Goal: Task Accomplishment & Management: Manage account settings

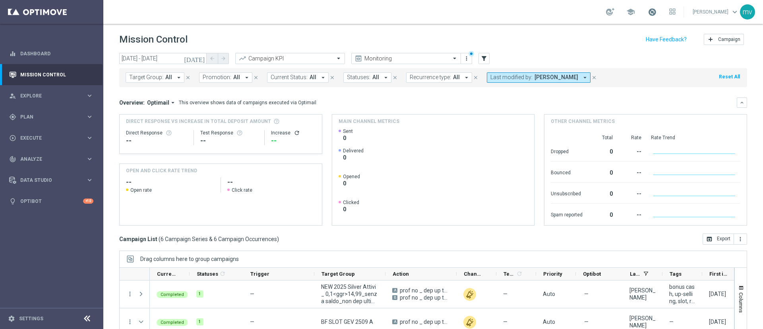
click at [648, 12] on span at bounding box center [652, 12] width 9 height 9
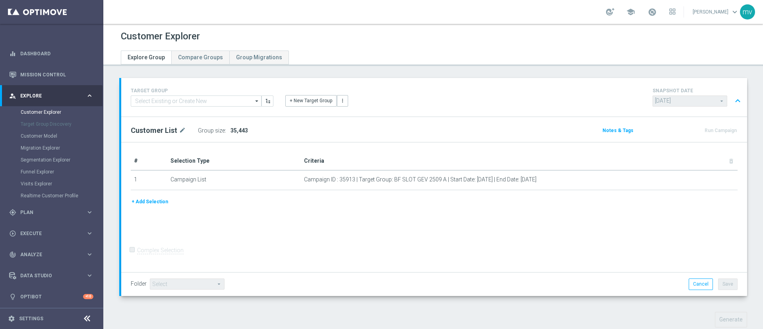
scroll to position [136, 0]
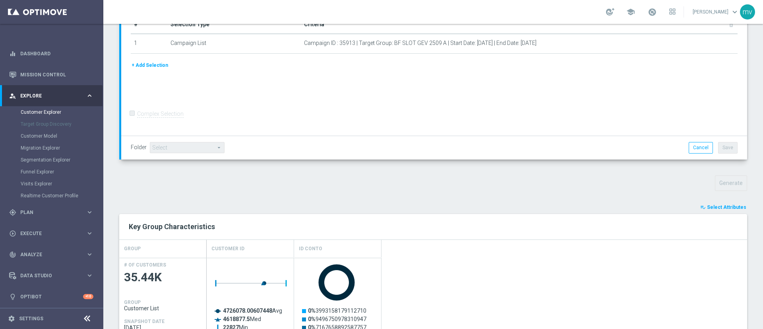
click at [647, 16] on link at bounding box center [652, 12] width 10 height 13
click at [648, 12] on span at bounding box center [652, 12] width 9 height 9
click at [648, 13] on span at bounding box center [652, 12] width 9 height 9
drag, startPoint x: 501, startPoint y: 2, endPoint x: 513, endPoint y: 12, distance: 15.3
click at [501, 2] on div "school Last available data: 1 Oct 2025 Batch process in progress check_circle D…" at bounding box center [433, 12] width 660 height 24
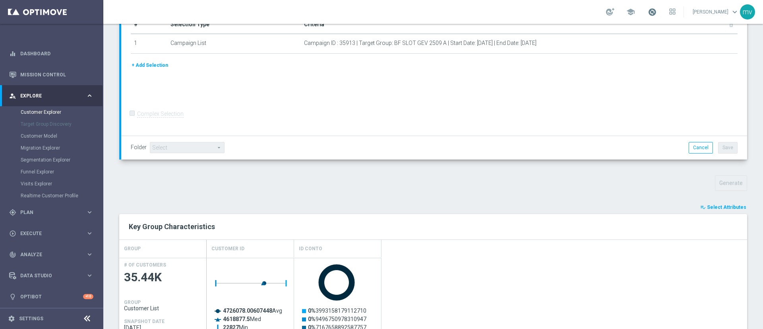
click at [648, 16] on span at bounding box center [652, 12] width 9 height 9
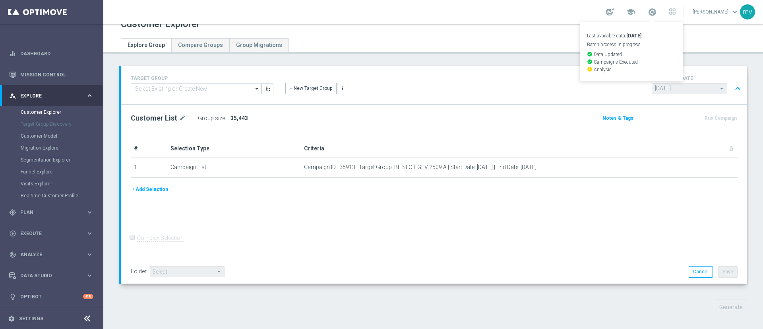
scroll to position [0, 0]
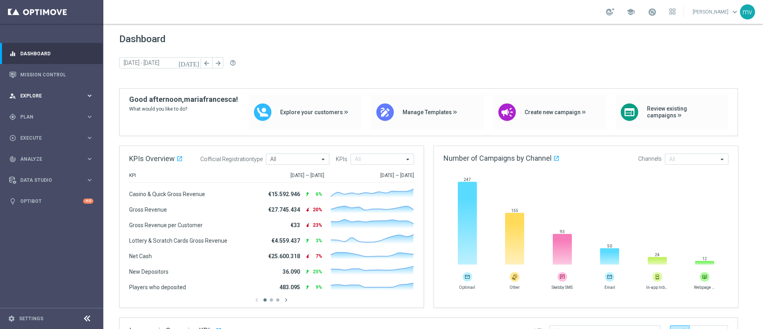
drag, startPoint x: 45, startPoint y: 95, endPoint x: 48, endPoint y: 100, distance: 5.6
click at [45, 95] on span "Explore" at bounding box center [53, 95] width 66 height 5
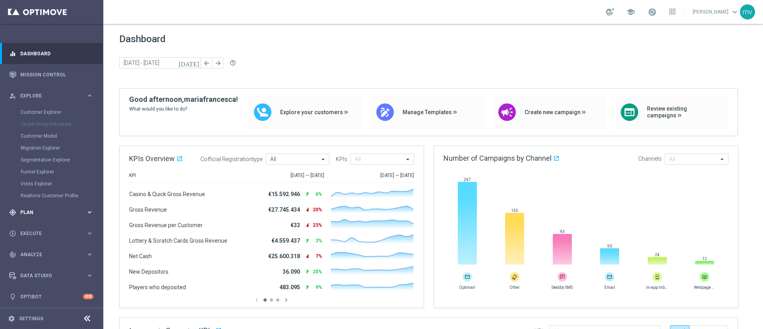
click at [49, 211] on span "Plan" at bounding box center [53, 212] width 66 height 5
click at [70, 135] on link "Target Groups" at bounding box center [52, 133] width 62 height 6
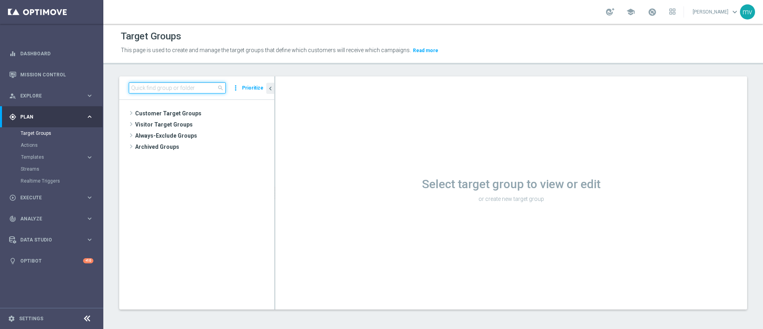
click at [198, 90] on input at bounding box center [177, 87] width 97 height 11
paste input "85<ggr >149,99_senza saldo"
type input "85<ggr >149,99_senza saldo"
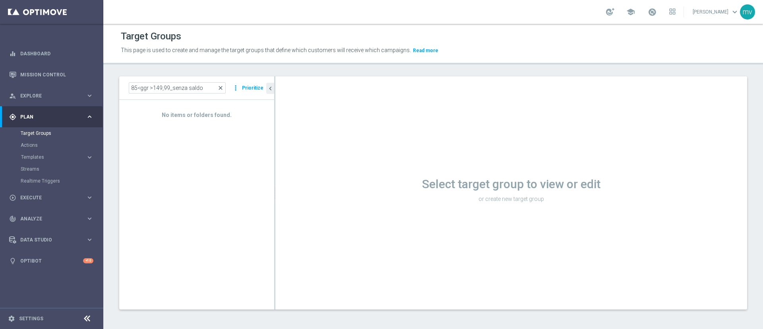
click at [222, 85] on span "close" at bounding box center [220, 88] width 6 height 6
click at [47, 96] on span "Explore" at bounding box center [53, 95] width 66 height 5
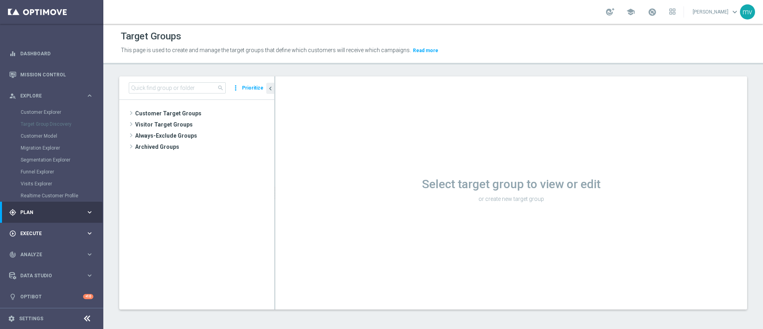
click at [40, 233] on span "Execute" at bounding box center [53, 233] width 66 height 5
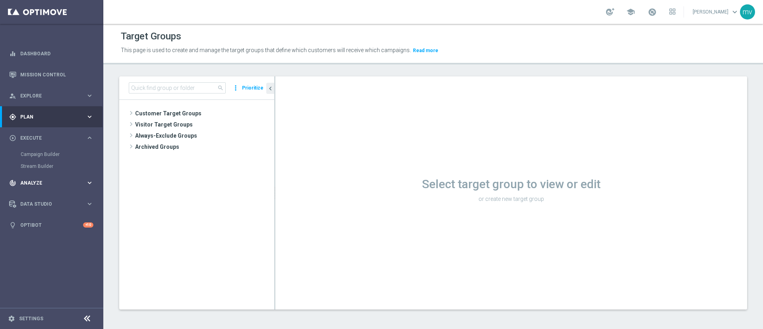
click at [52, 186] on div "track_changes Analyze keyboard_arrow_right" at bounding box center [51, 182] width 103 height 21
click at [45, 112] on div "gps_fixed Plan keyboard_arrow_right" at bounding box center [51, 116] width 103 height 21
click at [44, 95] on span "Explore" at bounding box center [53, 95] width 66 height 5
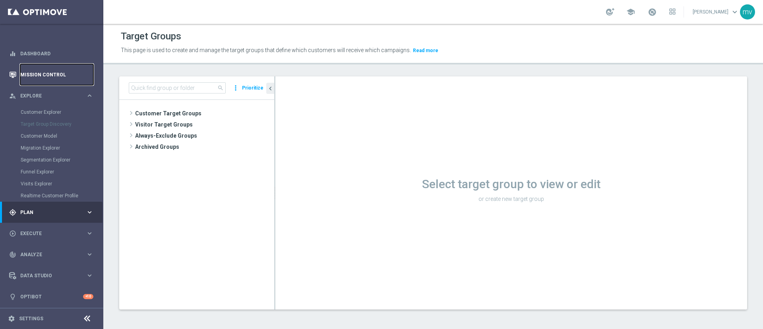
click at [38, 76] on link "Mission Control" at bounding box center [56, 74] width 73 height 21
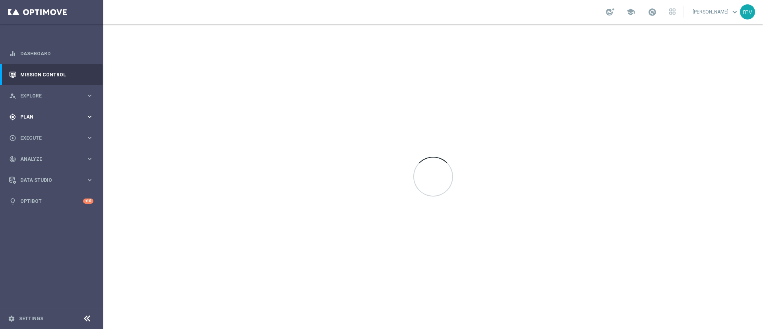
click at [52, 116] on span "Plan" at bounding box center [53, 116] width 66 height 5
click at [60, 130] on link "Target Groups" at bounding box center [52, 133] width 62 height 6
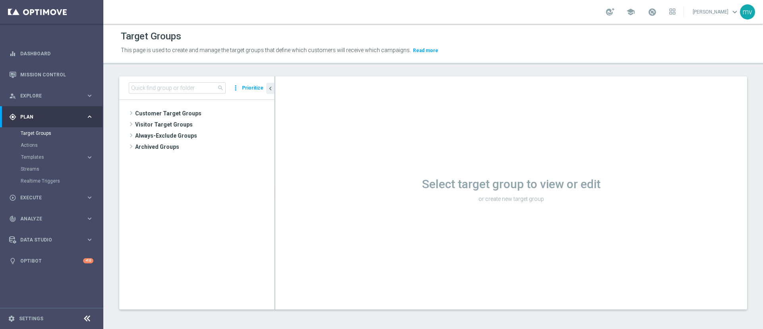
click at [38, 137] on div "Target Groups" at bounding box center [62, 133] width 82 height 12
click at [161, 116] on span "Customer Target Groups" at bounding box center [195, 113] width 120 height 11
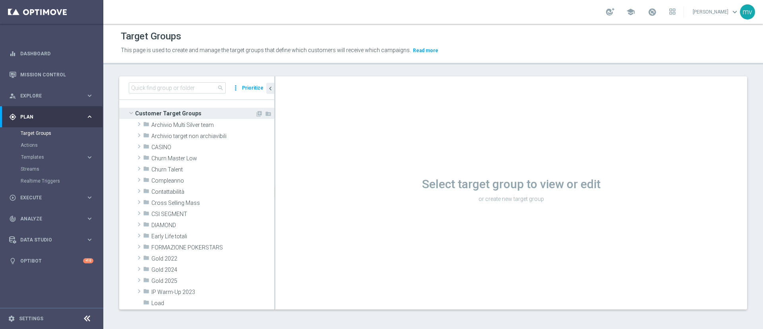
click at [171, 111] on span "Customer Target Groups" at bounding box center [195, 113] width 120 height 11
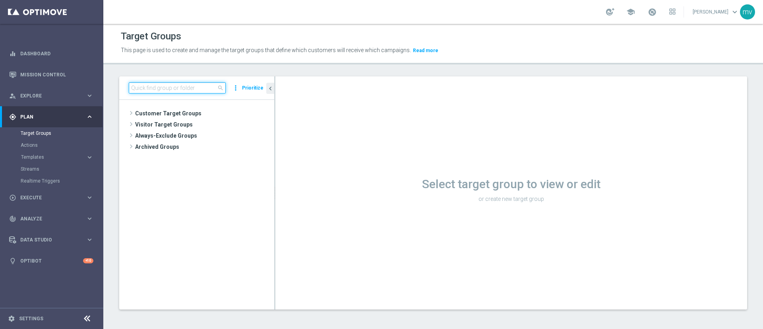
click at [168, 87] on input at bounding box center [177, 87] width 97 height 11
paste input "85<ggr >149,99_senza saldo"
type input "85<ggr >149,99_senza saldo"
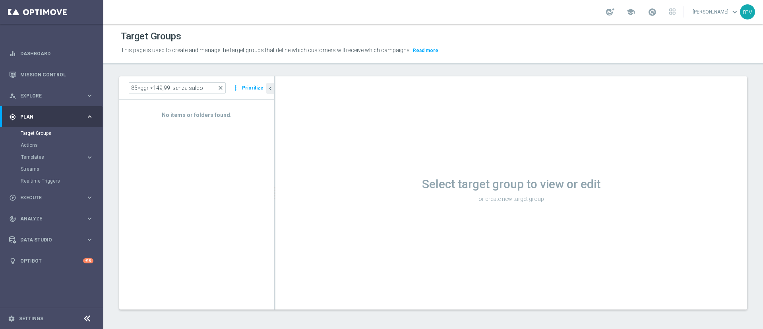
click at [221, 86] on span "close" at bounding box center [220, 88] width 6 height 6
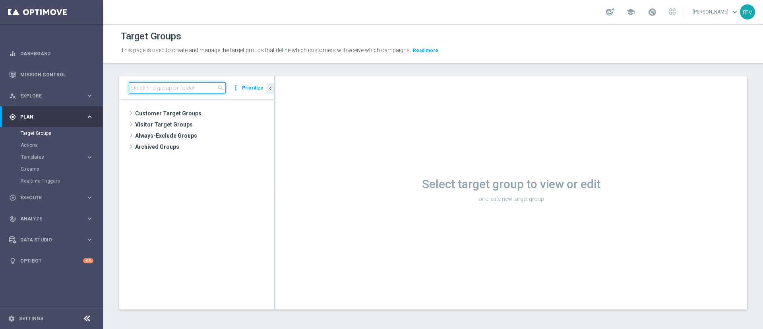
click at [156, 87] on input at bounding box center [177, 87] width 97 height 11
paste input "NEW 2025 Silver Attivi_ 85<ggr >149,99_senza saldo"
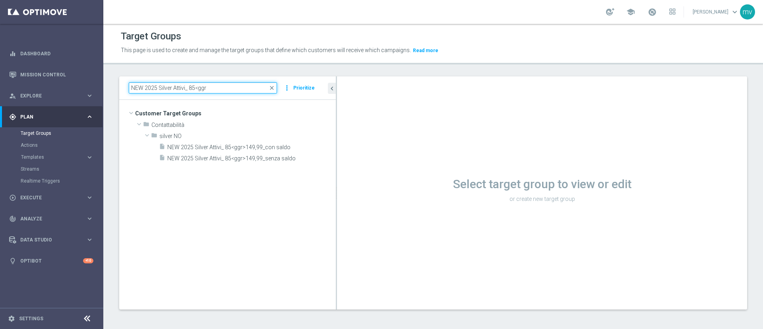
drag, startPoint x: 275, startPoint y: 116, endPoint x: 344, endPoint y: 127, distance: 69.9
click at [344, 127] on as-split "NEW 2025 Silver Attivi_ 85<ggr close more_vert Prioritize Customer Target Group…" at bounding box center [433, 192] width 628 height 233
type input "NEW 2025 Silver Attivi_ 85<ggr"
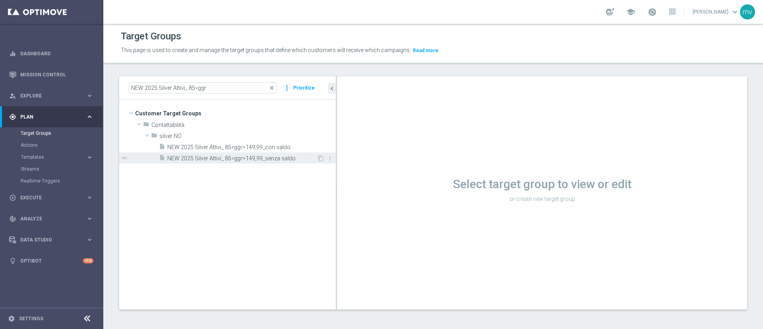
click at [267, 160] on span "NEW 2025 Silver Attivi_ 85<ggr>149,99_senza saldo" at bounding box center [241, 158] width 149 height 7
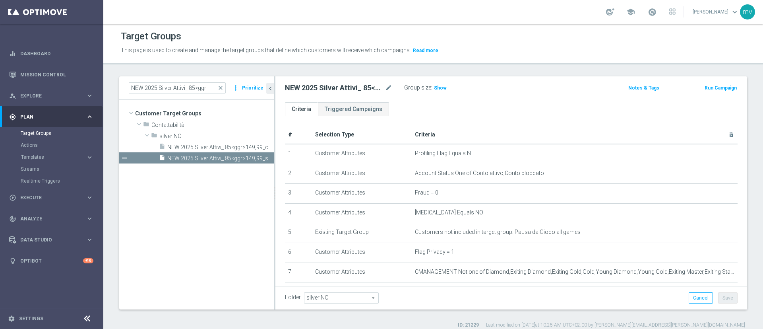
drag, startPoint x: 337, startPoint y: 191, endPoint x: 193, endPoint y: 184, distance: 144.0
click at [193, 184] on as-split "NEW 2025 Silver Attivi_ 85<ggr close more_vert Prioritize Customer Target Group…" at bounding box center [433, 192] width 628 height 233
click at [443, 90] on span "Show" at bounding box center [440, 88] width 13 height 6
click at [713, 87] on button "Run Campaign" at bounding box center [721, 87] width 34 height 9
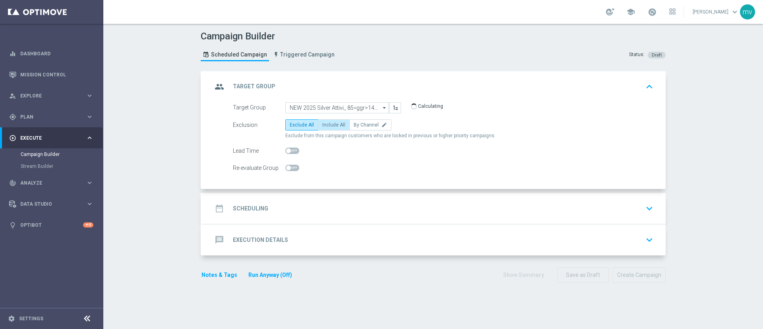
click at [333, 124] on span "Include All" at bounding box center [333, 125] width 23 height 6
click at [328, 124] on input "Include All" at bounding box center [324, 126] width 5 height 5
radio input "true"
click at [291, 207] on div "date_range Scheduling keyboard_arrow_down" at bounding box center [434, 208] width 444 height 15
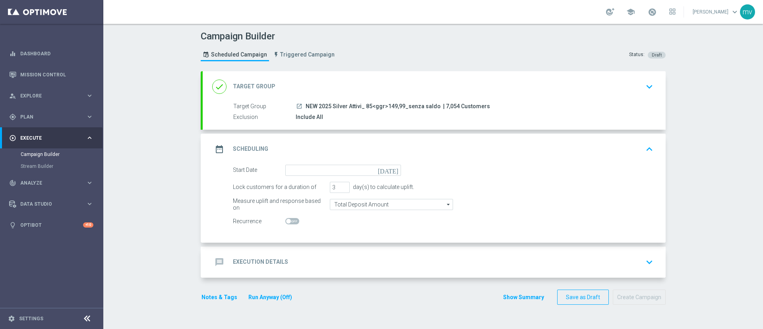
click at [392, 168] on icon "[DATE]" at bounding box center [389, 169] width 23 height 9
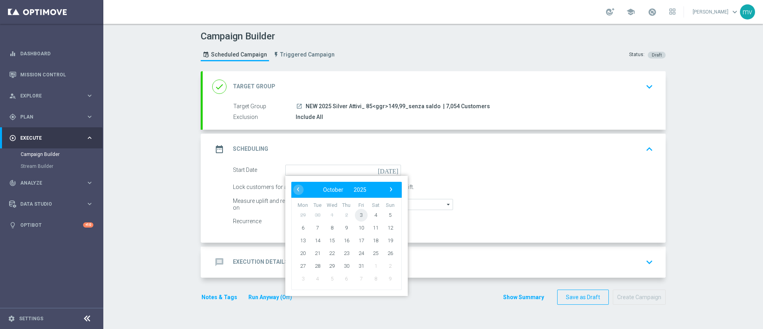
click at [358, 213] on span "3" at bounding box center [361, 214] width 13 height 13
type input "[DATE]"
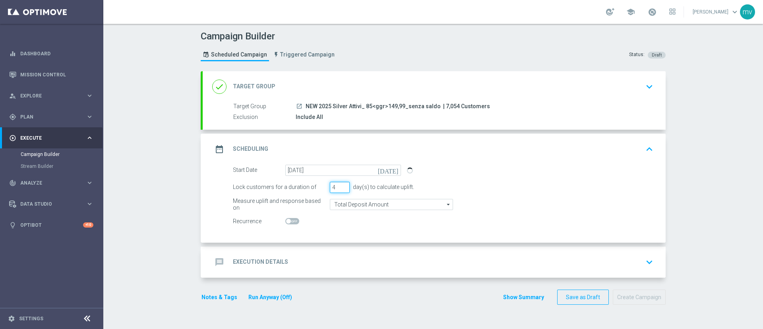
click at [341, 184] on input "4" at bounding box center [340, 187] width 20 height 11
click at [341, 184] on input "5" at bounding box center [340, 187] width 20 height 11
click at [341, 184] on input "6" at bounding box center [340, 187] width 20 height 11
type input "5"
click at [341, 189] on input "5" at bounding box center [340, 187] width 20 height 11
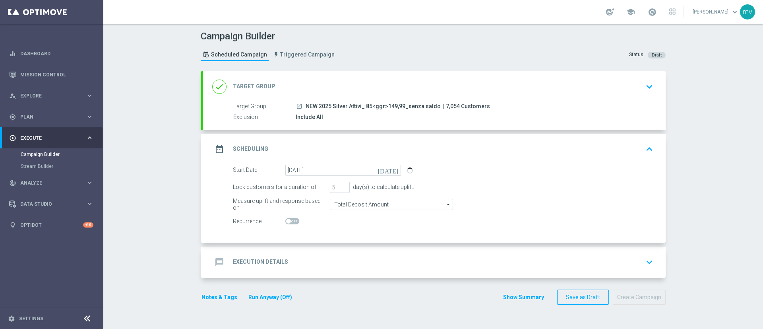
click at [299, 263] on div "message Execution Details keyboard_arrow_down" at bounding box center [434, 261] width 444 height 15
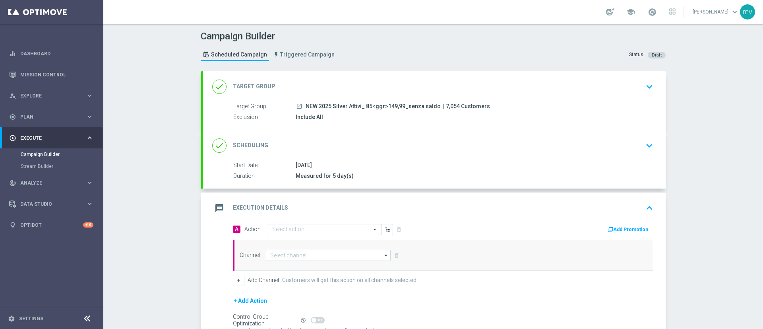
click at [611, 230] on button "Add Promotion" at bounding box center [629, 229] width 44 height 9
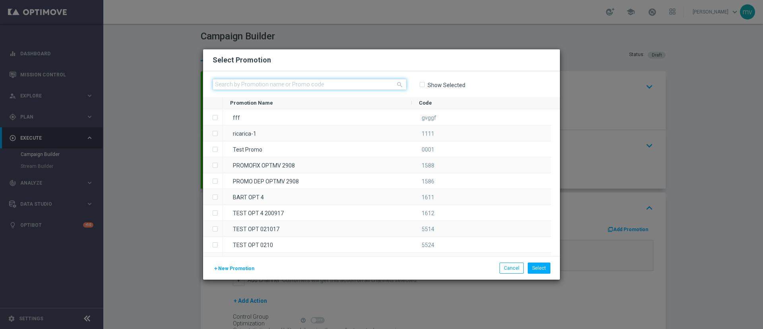
click at [250, 82] on input "text" at bounding box center [310, 84] width 194 height 11
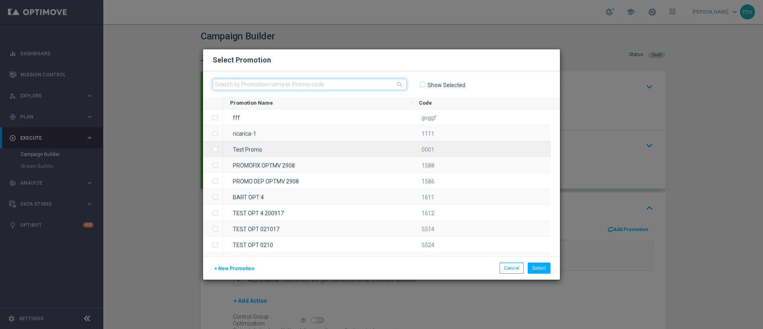
paste input "335792"
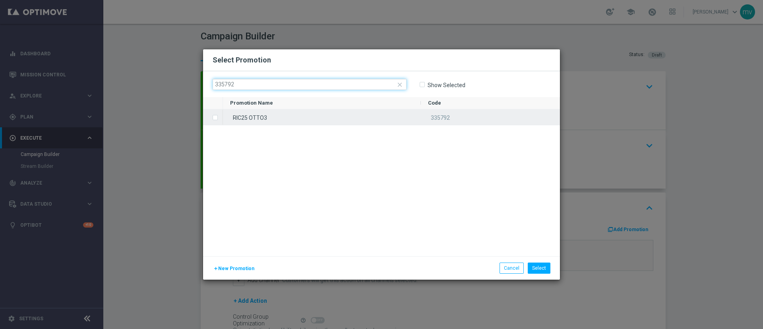
type input "335792"
drag, startPoint x: 216, startPoint y: 116, endPoint x: 271, endPoint y: 148, distance: 63.7
click at [220, 116] on label "Press SPACE to select this row." at bounding box center [221, 117] width 3 height 7
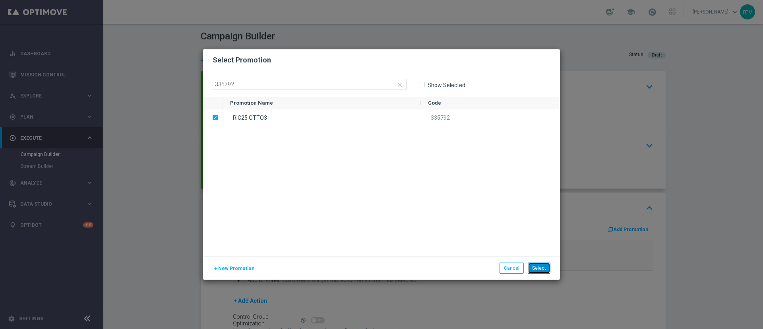
click at [541, 268] on button "Select" at bounding box center [539, 267] width 23 height 11
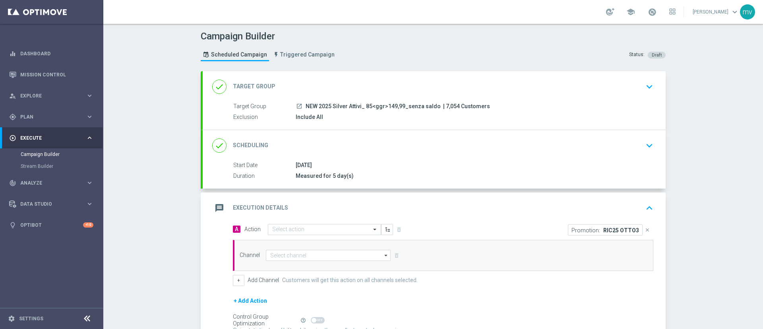
scroll to position [60, 0]
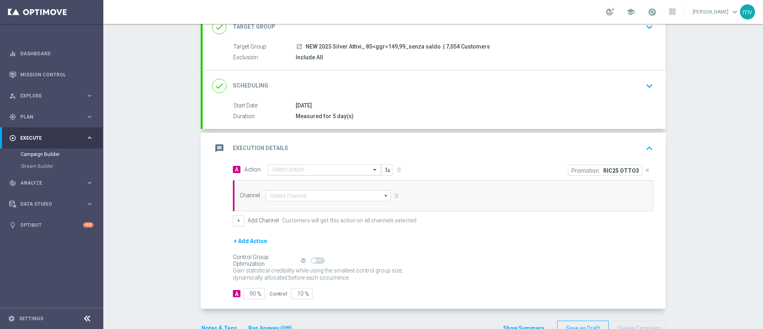
click at [308, 172] on input "text" at bounding box center [316, 170] width 89 height 7
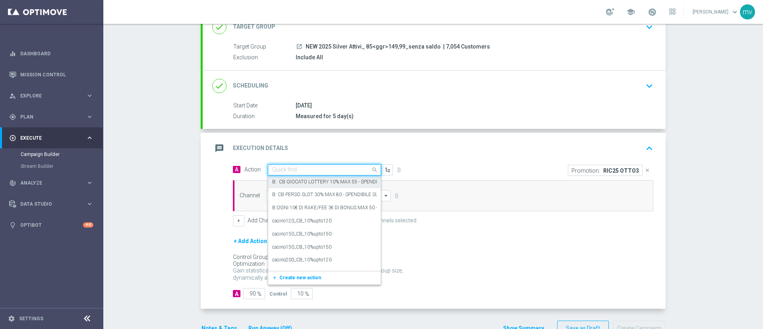
paste input "prof no _ dep up to 100€"
type input "prof no _ dep up to 100€"
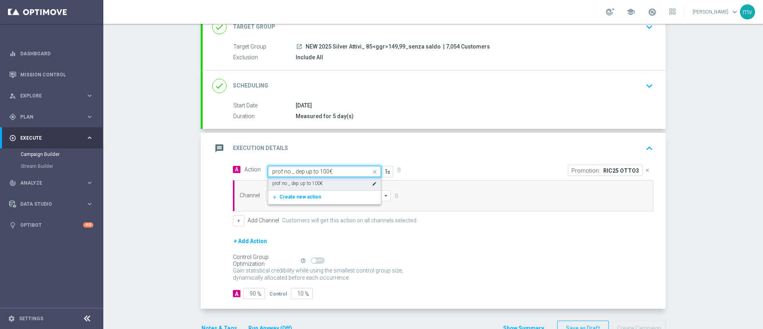
click at [303, 180] on label "prof no _ dep up to 100€" at bounding box center [297, 183] width 50 height 7
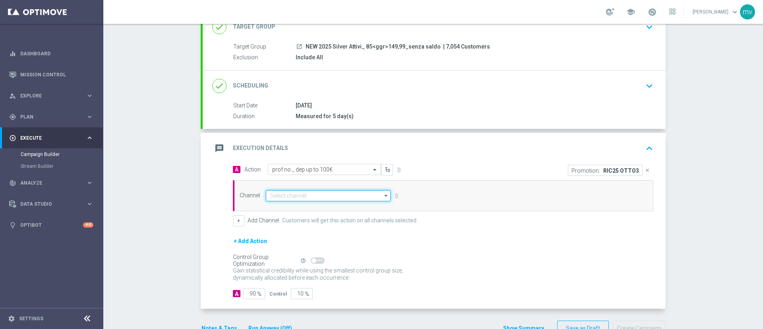
click at [297, 196] on input at bounding box center [328, 195] width 125 height 11
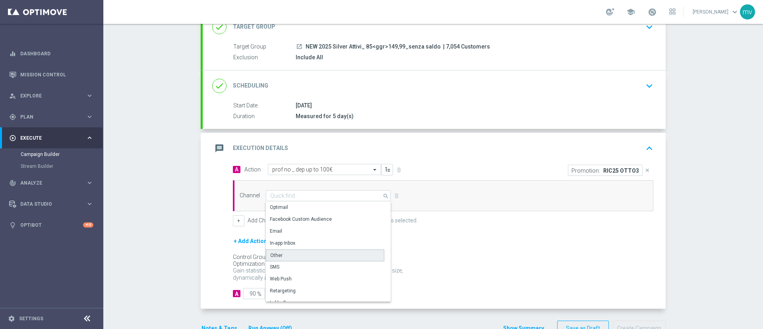
click at [282, 258] on div "Other" at bounding box center [325, 255] width 118 height 12
type input "Other"
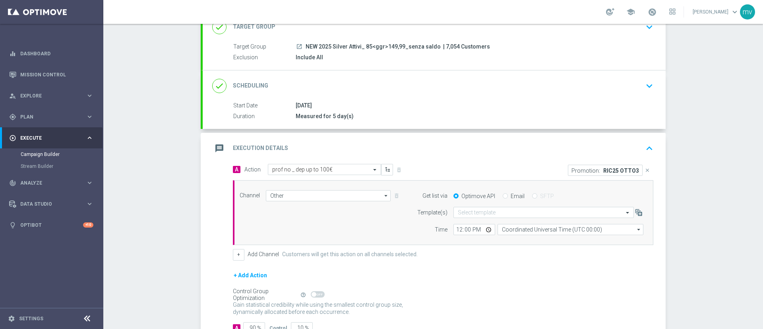
click at [503, 194] on input "Email" at bounding box center [505, 196] width 5 height 5
radio input "true"
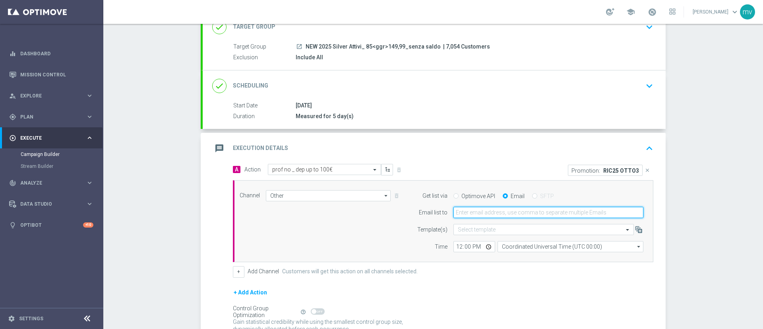
click at [498, 210] on input "email" at bounding box center [548, 212] width 190 height 11
type input "[EMAIL_ADDRESS][PERSON_NAME][DOMAIN_NAME]"
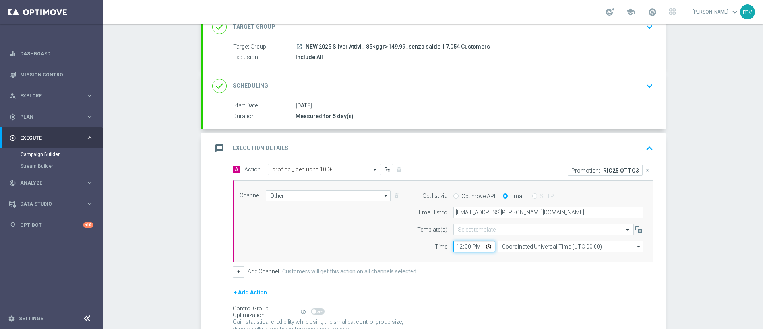
click at [456, 245] on input "12:00" at bounding box center [474, 246] width 42 height 11
click at [472, 268] on div "+ Add Channel Customers will get this action on all channels selected." at bounding box center [443, 271] width 421 height 11
click at [463, 246] on input "13:00" at bounding box center [474, 246] width 42 height 11
type input "13:05"
click at [474, 281] on form "A Action Select action prof no _ dep up to 100€ delete_forever Promotion: RIC25…" at bounding box center [443, 257] width 421 height 186
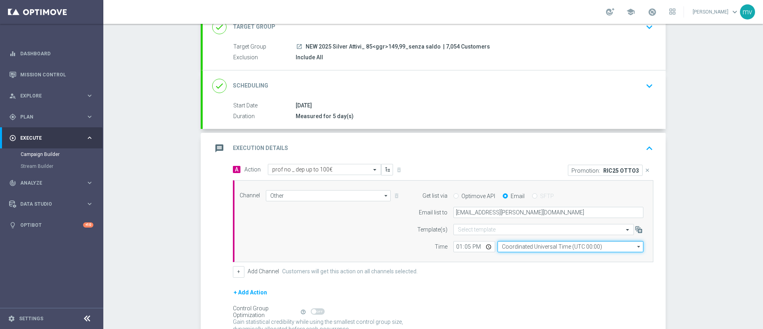
click at [547, 246] on input "Coordinated Universal Time (UTC 00:00)" at bounding box center [571, 246] width 146 height 11
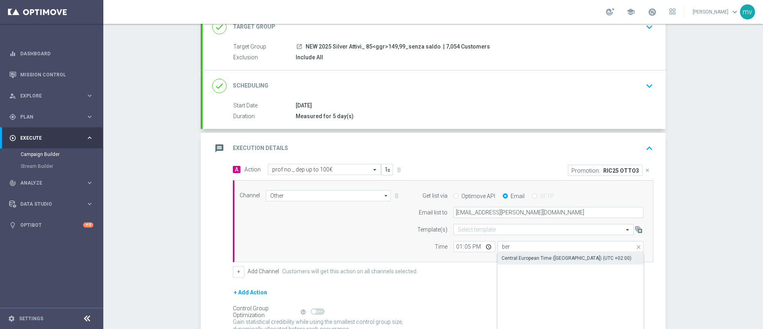
click at [544, 258] on div "Central European Time ([GEOGRAPHIC_DATA]) (UTC +02:00)" at bounding box center [567, 257] width 130 height 7
type input "Central European Time ([GEOGRAPHIC_DATA]) (UTC +02:00)"
click at [473, 292] on div "+ Add Action" at bounding box center [443, 297] width 421 height 20
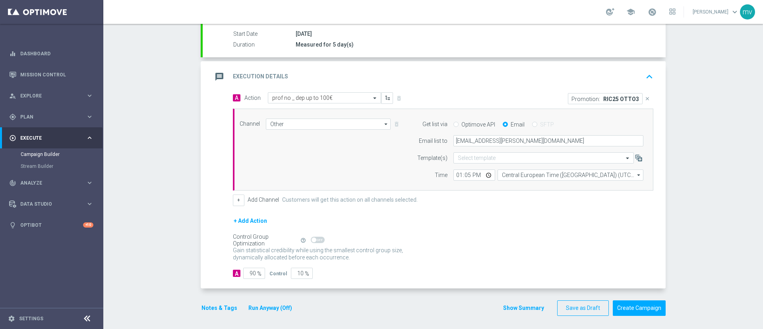
scroll to position [134, 0]
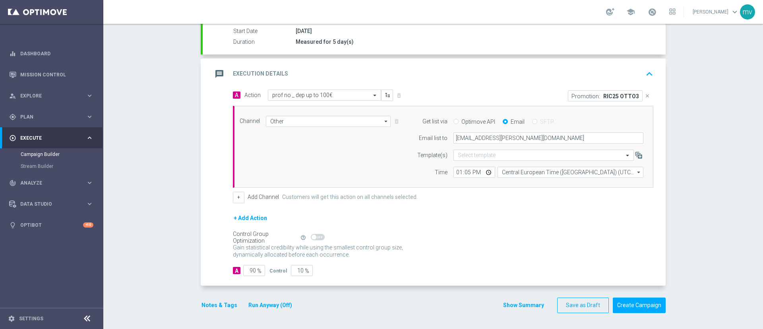
click at [275, 303] on button "Run Anyway (Off)" at bounding box center [270, 305] width 45 height 10
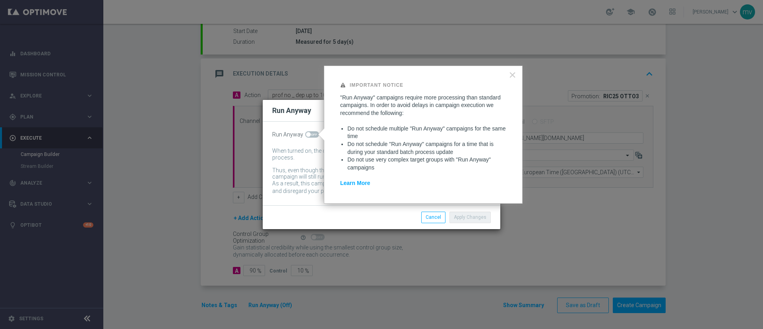
drag, startPoint x: 308, startPoint y: 137, endPoint x: 340, endPoint y: 158, distance: 38.7
click at [308, 137] on span at bounding box center [312, 134] width 14 height 6
click at [308, 137] on input "checkbox" at bounding box center [312, 134] width 14 height 6
checkbox input "true"
click at [466, 215] on button "Apply Changes" at bounding box center [470, 216] width 41 height 11
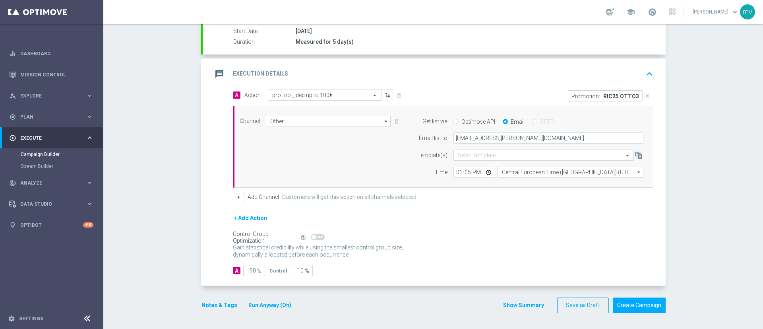
click at [219, 308] on button "Notes & Tags" at bounding box center [219, 305] width 37 height 10
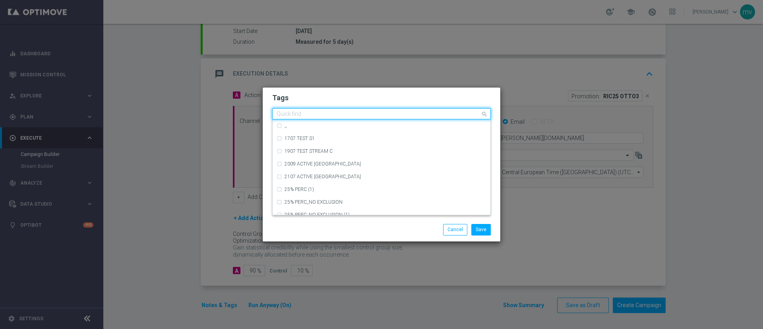
click at [299, 115] on input "text" at bounding box center [379, 114] width 204 height 7
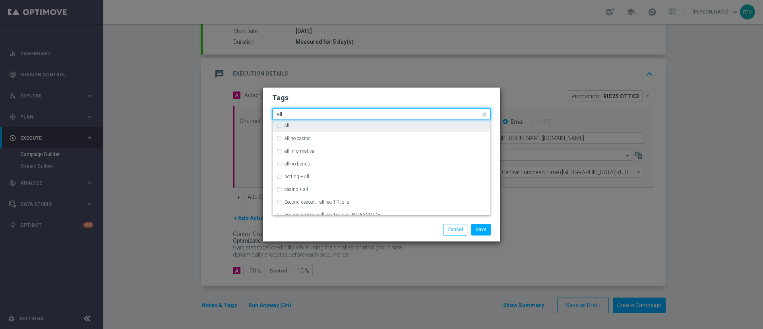
click at [280, 126] on div "all" at bounding box center [382, 125] width 210 height 13
type input "all"
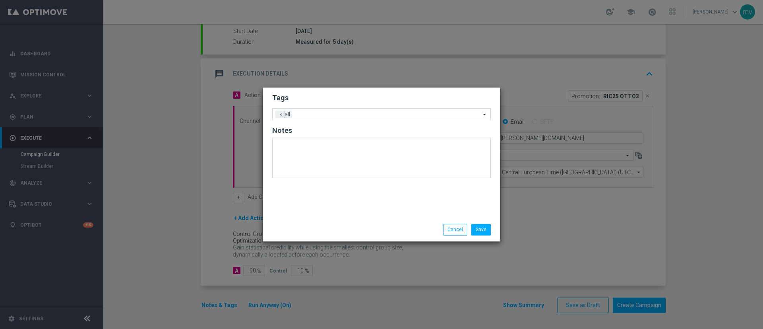
click at [403, 229] on div "Save Cancel" at bounding box center [420, 229] width 154 height 11
drag, startPoint x: 314, startPoint y: 107, endPoint x: 315, endPoint y: 115, distance: 8.0
click at [314, 109] on form "Tags Add a new tag × all Notes" at bounding box center [381, 137] width 219 height 93
click at [316, 115] on input "text" at bounding box center [387, 114] width 185 height 7
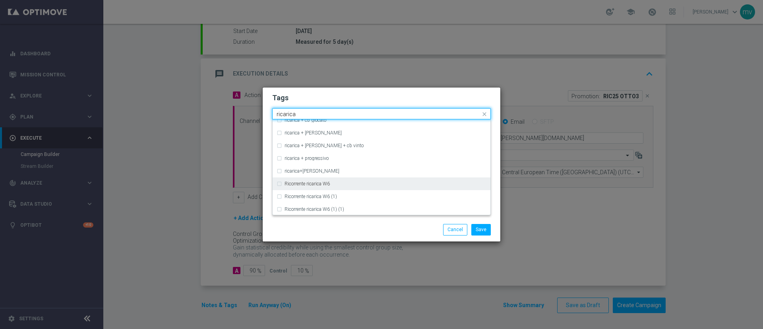
scroll to position [238, 0]
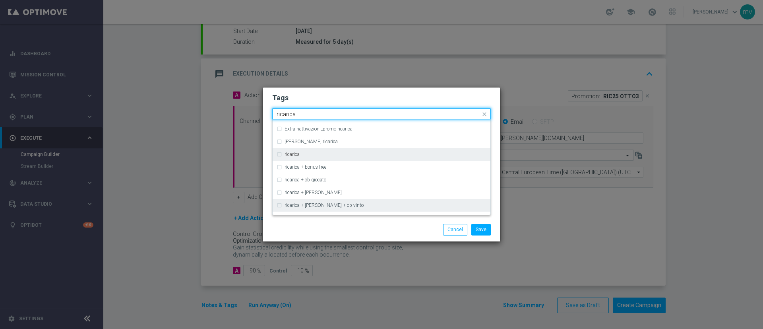
drag, startPoint x: 279, startPoint y: 155, endPoint x: 303, endPoint y: 202, distance: 53.0
click at [279, 155] on div "ricarica" at bounding box center [382, 154] width 210 height 13
type input "ricarica"
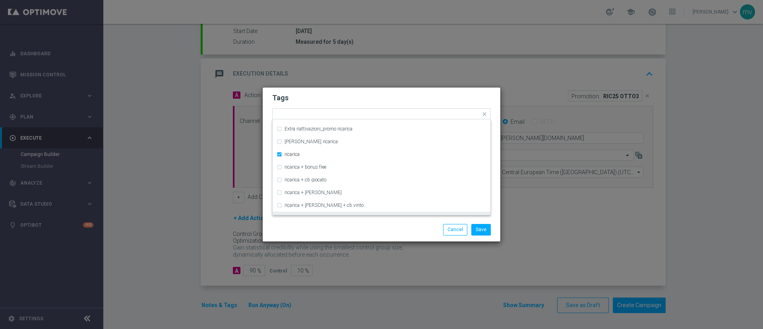
click at [321, 227] on div "Save Cancel" at bounding box center [381, 229] width 231 height 11
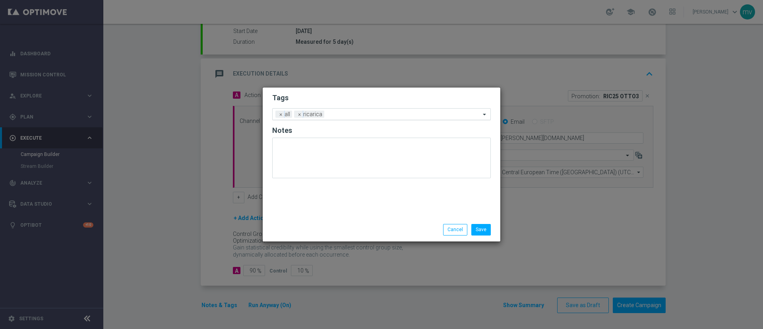
click at [338, 114] on input "text" at bounding box center [404, 114] width 153 height 7
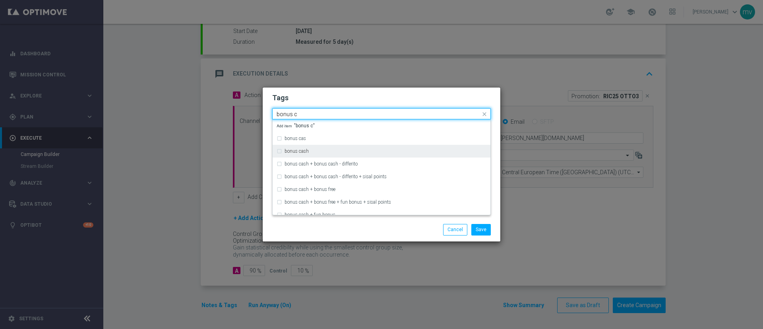
click at [279, 153] on div "bonus cash" at bounding box center [382, 151] width 210 height 13
type input "bonus c"
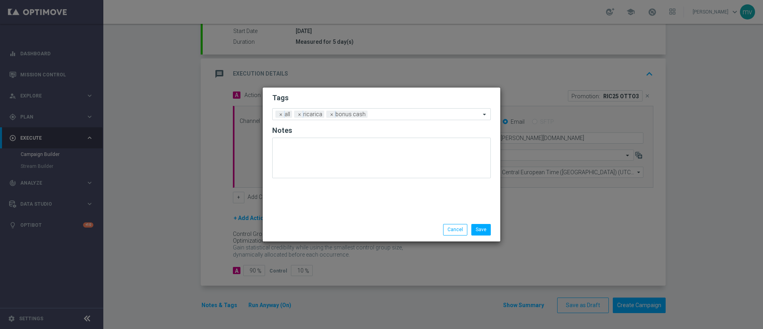
click at [303, 229] on div "Save Cancel" at bounding box center [381, 229] width 231 height 11
drag, startPoint x: 370, startPoint y: 112, endPoint x: 380, endPoint y: 117, distance: 10.9
click at [371, 112] on input "text" at bounding box center [426, 114] width 110 height 7
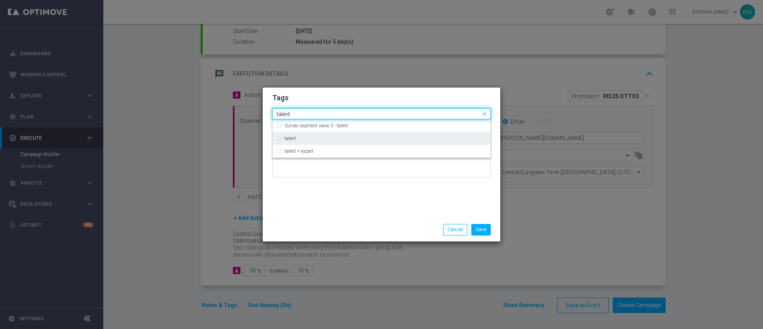
click at [280, 138] on div "talent" at bounding box center [382, 138] width 210 height 13
type input "talent"
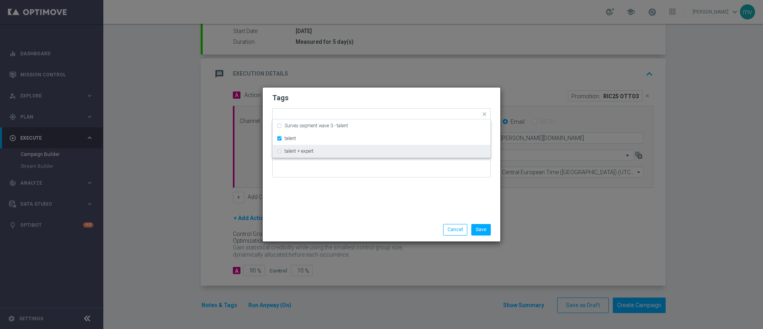
click at [291, 223] on div "Save Cancel" at bounding box center [382, 229] width 238 height 23
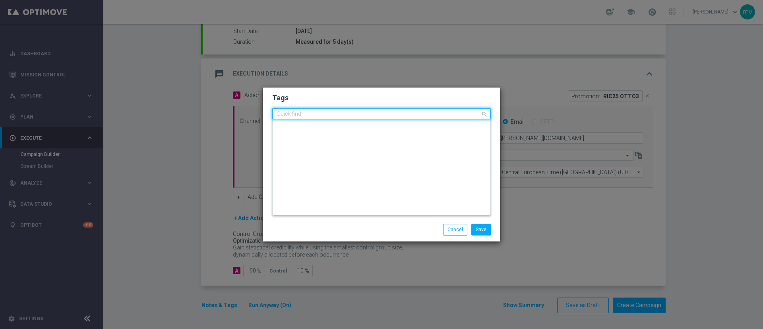
click at [406, 116] on input "text" at bounding box center [379, 114] width 204 height 7
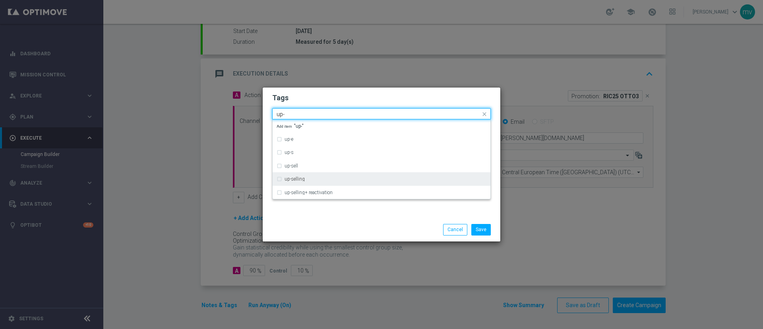
click at [278, 178] on div "up-selling" at bounding box center [382, 178] width 210 height 13
type input "up-"
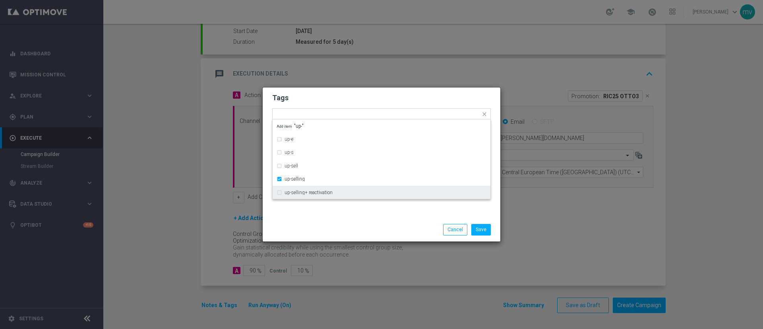
click at [302, 236] on div "Save Cancel" at bounding box center [382, 229] width 238 height 23
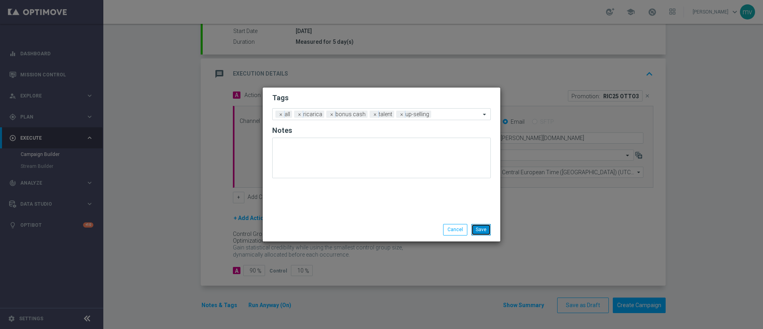
click at [482, 231] on button "Save" at bounding box center [480, 229] width 19 height 11
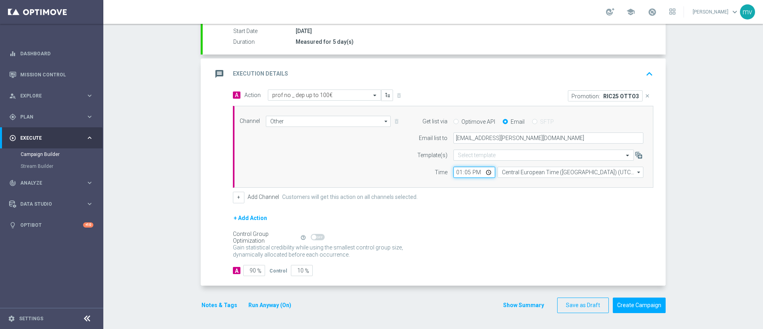
click at [466, 171] on input "13:05" at bounding box center [474, 172] width 42 height 11
click at [463, 171] on input "13:05" at bounding box center [474, 172] width 42 height 11
click at [468, 217] on div "+ Add Action" at bounding box center [443, 223] width 421 height 20
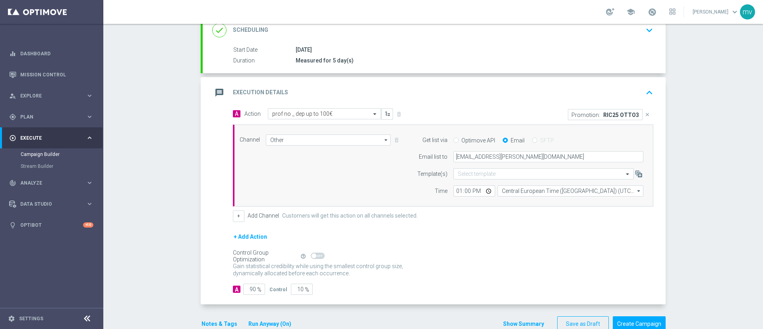
scroll to position [134, 0]
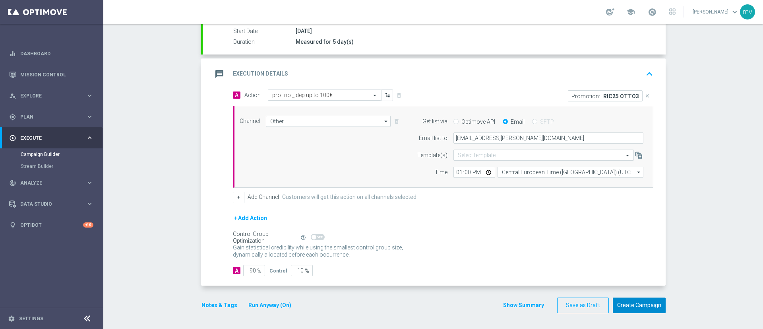
click at [637, 310] on button "Create Campaign" at bounding box center [639, 305] width 53 height 16
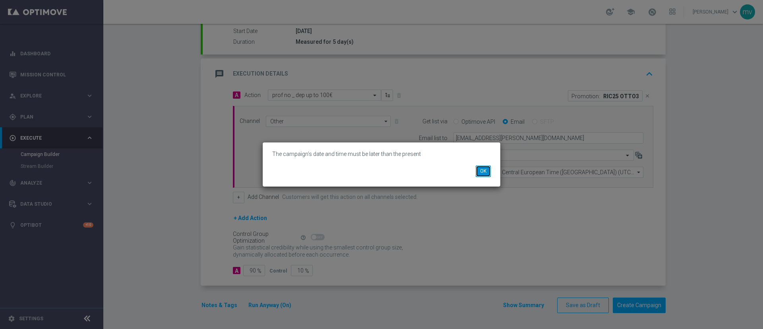
click at [481, 172] on button "OK" at bounding box center [483, 170] width 15 height 11
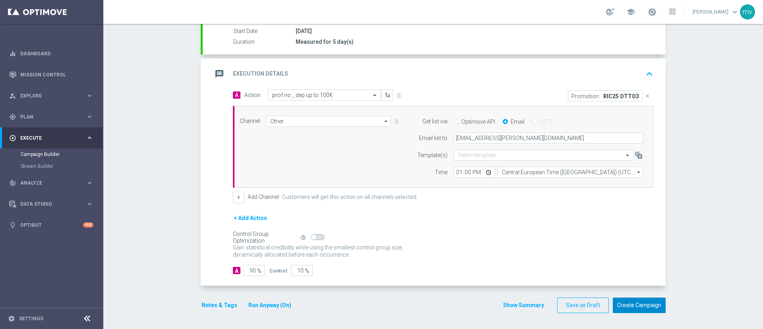
click at [646, 307] on button "Create Campaign" at bounding box center [639, 305] width 53 height 16
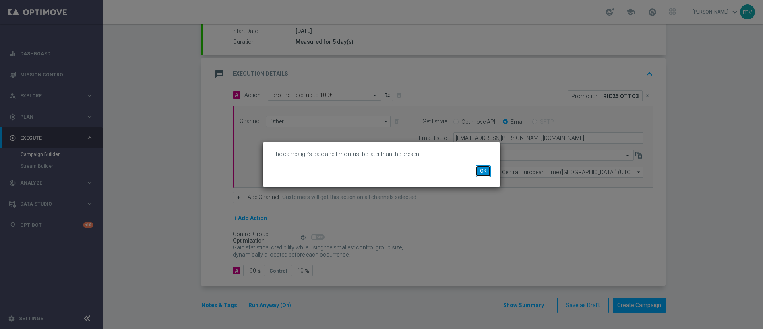
click at [485, 171] on button "OK" at bounding box center [483, 170] width 15 height 11
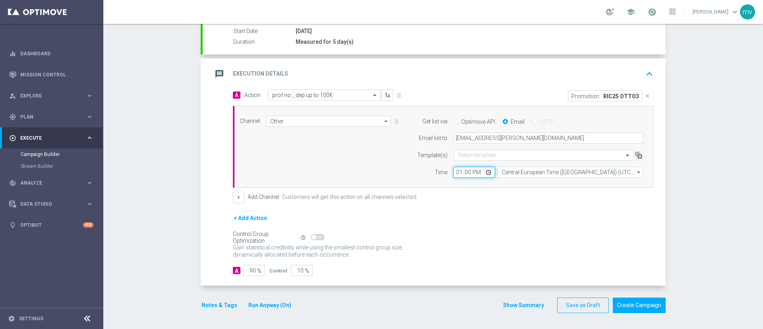
click at [462, 171] on input "13:00" at bounding box center [474, 172] width 42 height 11
click at [483, 201] on div "+ Add Channel Customers will get this action on all channels selected." at bounding box center [443, 197] width 421 height 11
click at [486, 226] on div "+ Add Action" at bounding box center [443, 223] width 421 height 20
click at [278, 308] on button "Run Anyway (On)" at bounding box center [270, 305] width 45 height 10
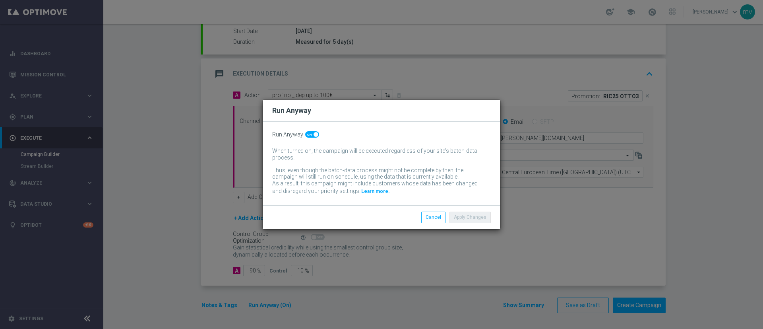
click at [278, 308] on modal-container "Run Anyway Run Anyway When turned on, the campaign will be executed regardless …" at bounding box center [381, 164] width 763 height 329
click at [438, 217] on button "Cancel" at bounding box center [433, 216] width 24 height 11
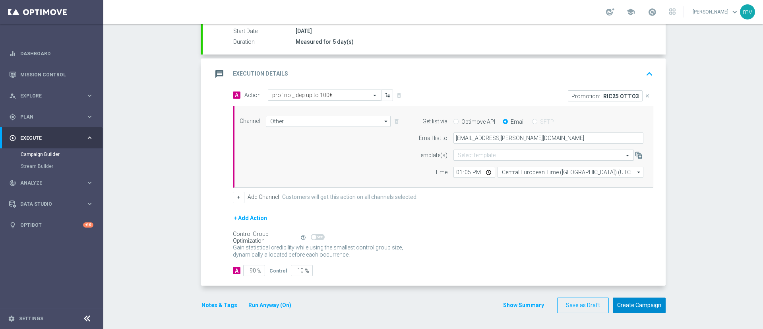
click at [630, 305] on button "Create Campaign" at bounding box center [639, 305] width 53 height 16
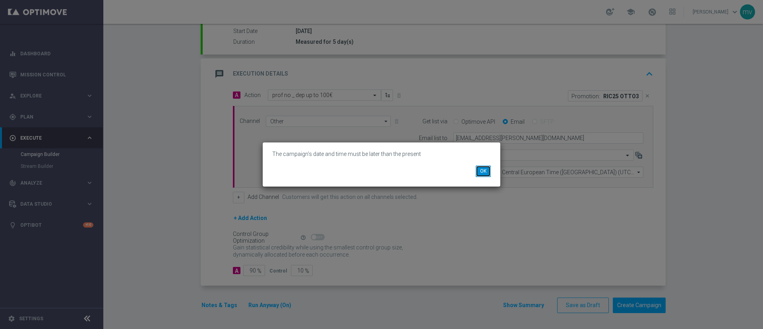
click at [477, 173] on button "OK" at bounding box center [483, 170] width 15 height 11
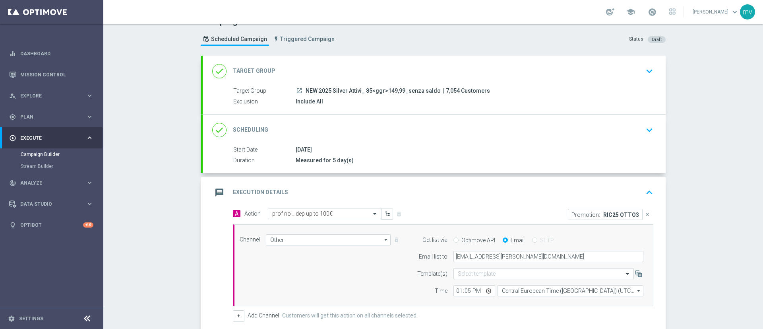
scroll to position [15, 0]
click at [647, 128] on icon "keyboard_arrow_down" at bounding box center [649, 131] width 12 height 12
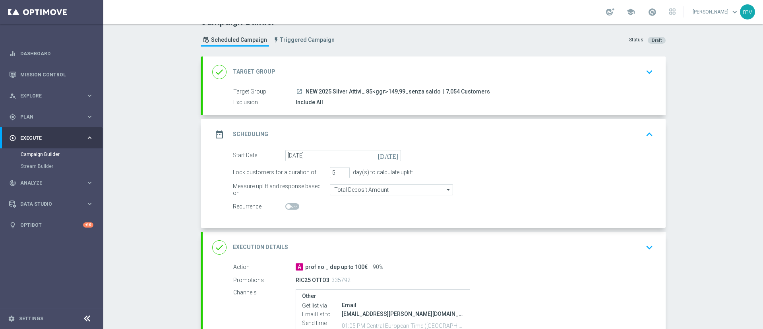
click at [390, 157] on icon "[DATE]" at bounding box center [389, 154] width 23 height 9
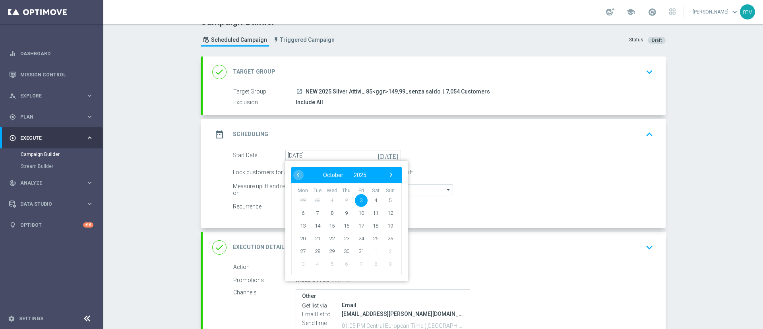
click at [360, 197] on span "3" at bounding box center [361, 200] width 13 height 13
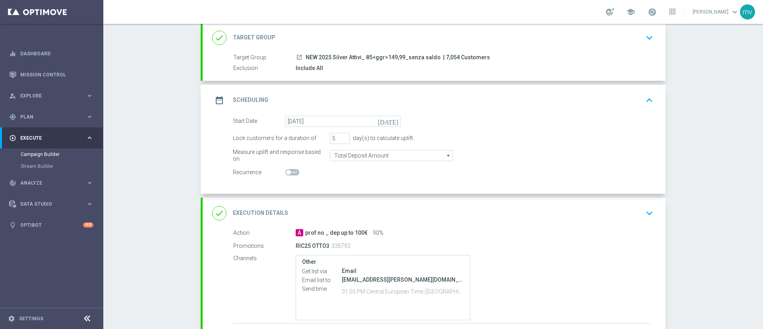
scroll to position [111, 0]
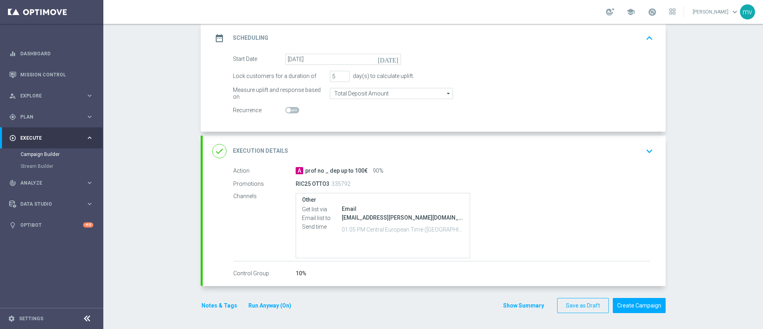
click at [645, 151] on icon "keyboard_arrow_down" at bounding box center [649, 151] width 12 height 12
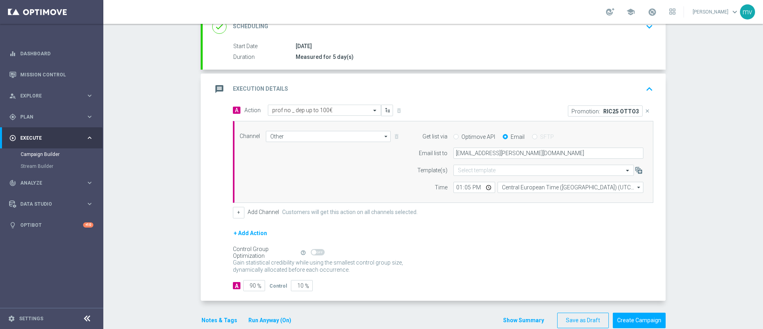
scroll to position [134, 0]
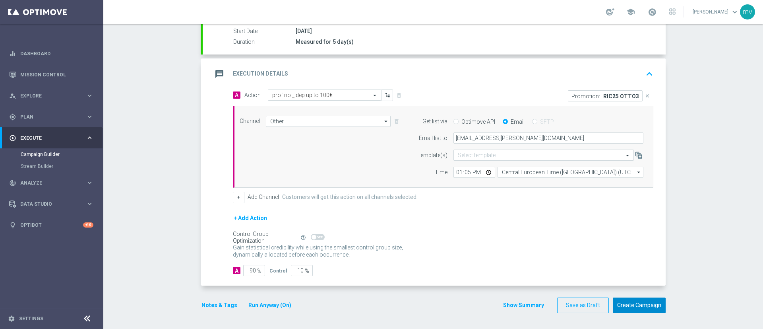
click at [630, 304] on button "Create Campaign" at bounding box center [639, 305] width 53 height 16
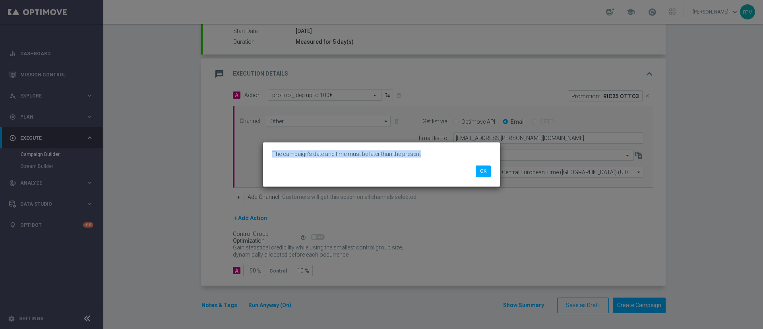
drag, startPoint x: 431, startPoint y: 153, endPoint x: 268, endPoint y: 152, distance: 163.0
click at [268, 152] on div "The campaign’s date and time must be later than the present" at bounding box center [381, 153] width 231 height 11
copy p "The campaign’s date and time must be later than the present"
click at [485, 169] on button "OK" at bounding box center [483, 170] width 15 height 11
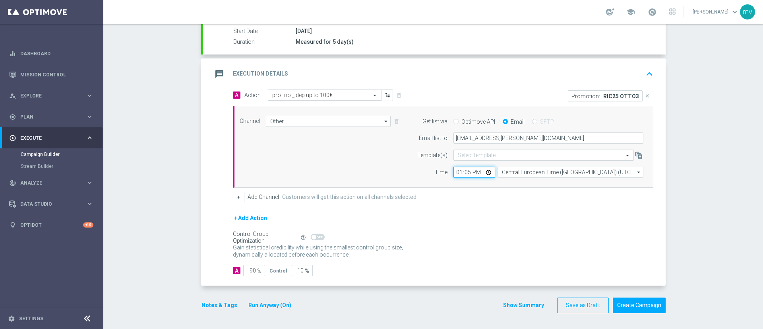
click at [458, 173] on input "13:05" at bounding box center [474, 172] width 42 height 11
click at [500, 225] on div "+ Add Action" at bounding box center [443, 223] width 421 height 20
click at [467, 172] on input "14:05" at bounding box center [474, 172] width 42 height 11
drag, startPoint x: 462, startPoint y: 173, endPoint x: 467, endPoint y: 173, distance: 4.8
click at [463, 173] on input "14:05" at bounding box center [474, 172] width 42 height 11
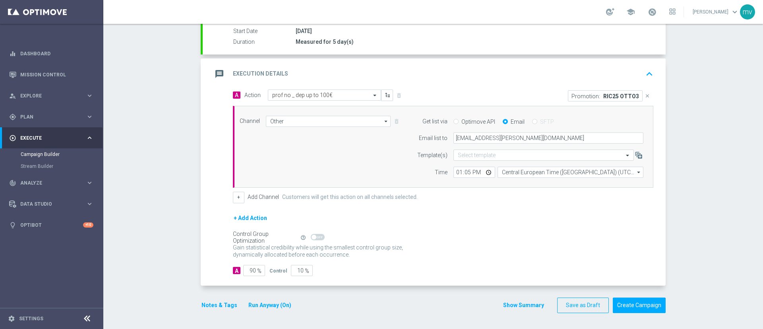
click at [463, 200] on div "+ Add Channel Customers will get this action on all channels selected." at bounding box center [443, 197] width 421 height 11
click at [461, 174] on input "13:05" at bounding box center [474, 172] width 42 height 11
type input "13:55"
click at [478, 225] on div "+ Add Action" at bounding box center [443, 223] width 421 height 20
click at [648, 8] on span at bounding box center [652, 12] width 9 height 9
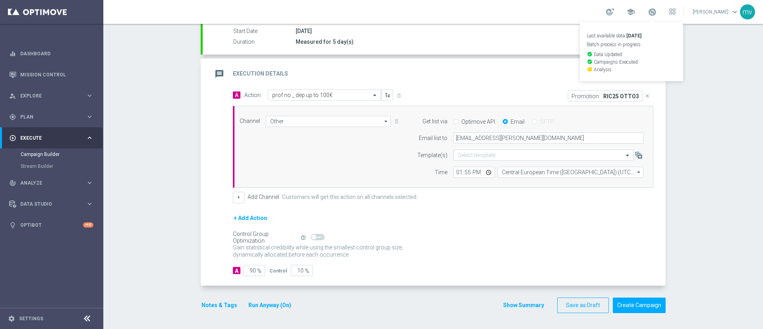
click at [597, 224] on div "+ Add Action" at bounding box center [443, 223] width 421 height 20
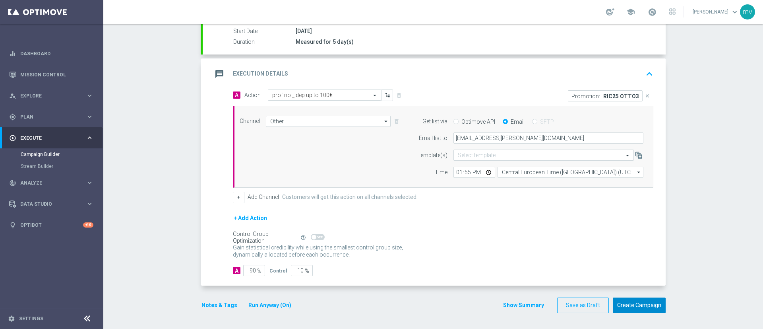
click at [637, 310] on button "Create Campaign" at bounding box center [639, 305] width 53 height 16
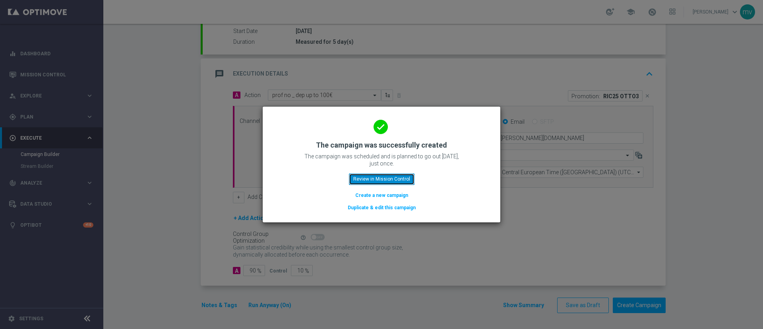
click at [383, 180] on button "Review in Mission Control" at bounding box center [382, 178] width 66 height 11
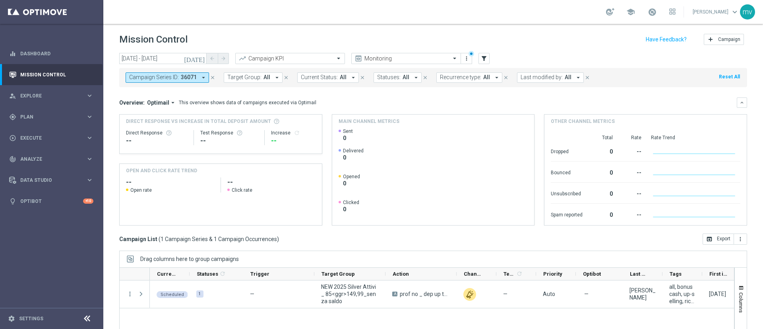
click at [213, 77] on icon "close" at bounding box center [213, 78] width 6 height 6
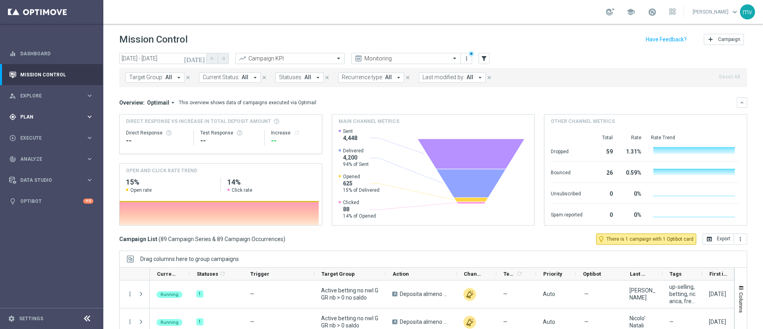
click at [39, 114] on div "gps_fixed Plan" at bounding box center [47, 116] width 77 height 7
click at [48, 132] on link "Target Groups" at bounding box center [52, 133] width 62 height 6
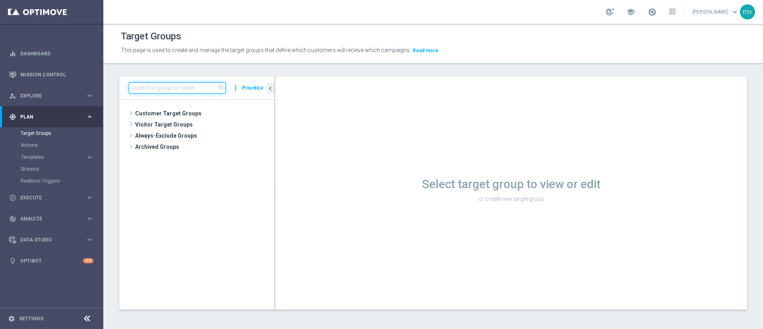
click at [185, 91] on input at bounding box center [177, 87] width 97 height 11
paste input "NEW 2025 Silver Attivi_ 15<ggr>84,99_senza saldo"
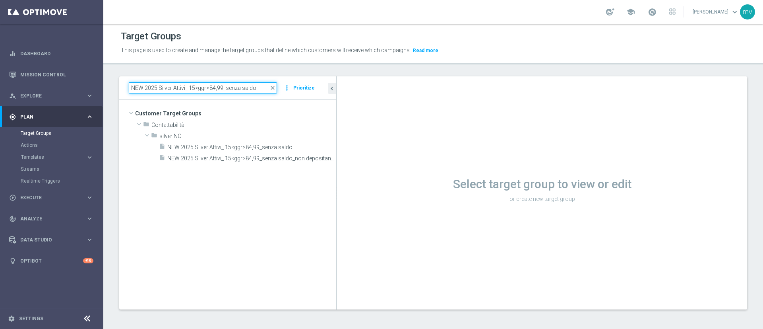
drag, startPoint x: 275, startPoint y: 153, endPoint x: 350, endPoint y: 164, distance: 75.5
click at [350, 164] on as-split "NEW 2025 Silver Attivi_ 15<ggr>84,99_senza saldo close more_vert Prioritize Cus…" at bounding box center [433, 192] width 628 height 233
type input "NEW 2025 Silver Attivi_ 15<ggr>84,99_senza saldo"
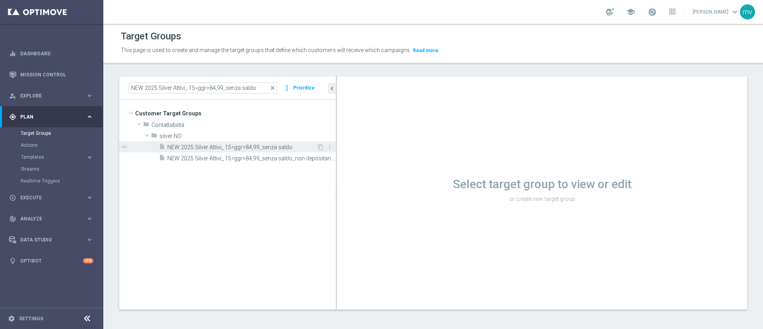
click at [273, 145] on span "NEW 2025 Silver Attivi_ 15<ggr>84,99_senza saldo" at bounding box center [241, 147] width 149 height 7
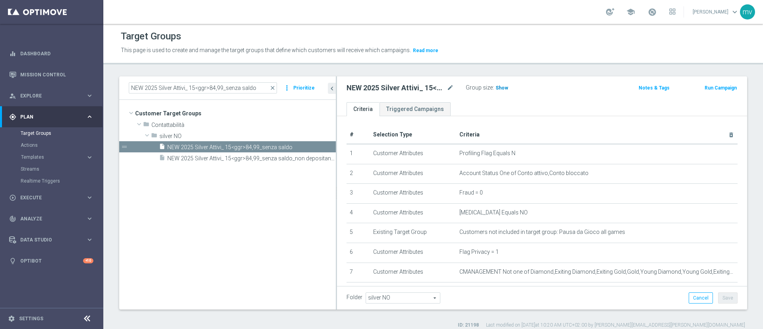
click at [506, 86] on span "Show" at bounding box center [502, 88] width 13 height 6
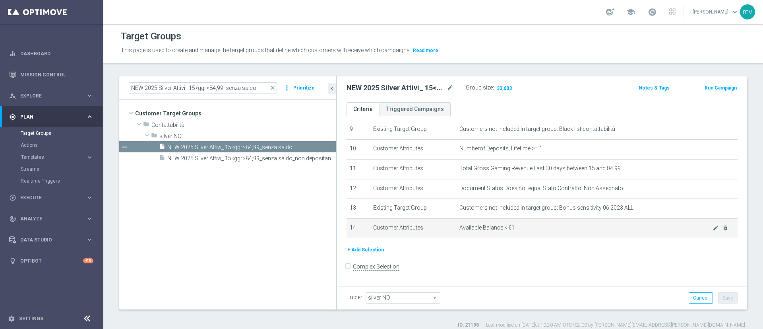
scroll to position [184, 0]
click at [704, 90] on button "Run Campaign" at bounding box center [721, 87] width 34 height 9
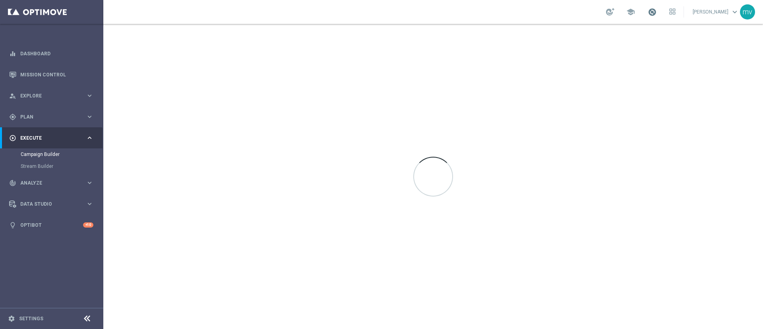
click at [648, 12] on span at bounding box center [652, 12] width 9 height 9
click at [473, 12] on div "school Last available data: 2 Oct 2025 Batch process completed successfully che…" at bounding box center [433, 12] width 660 height 24
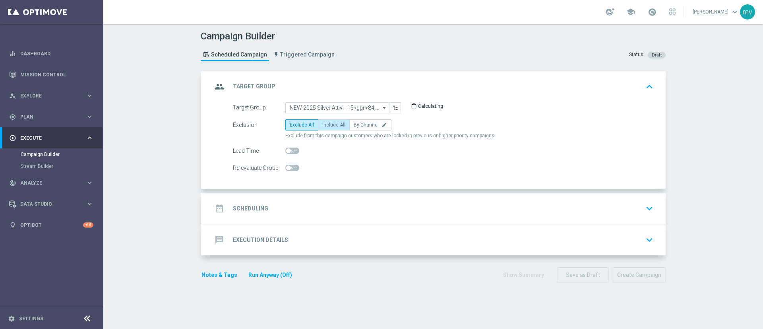
click at [334, 126] on span "Include All" at bounding box center [333, 125] width 23 height 6
click at [328, 126] on input "Include All" at bounding box center [324, 126] width 5 height 5
radio input "true"
click at [316, 207] on div "date_range Scheduling keyboard_arrow_down" at bounding box center [434, 208] width 444 height 15
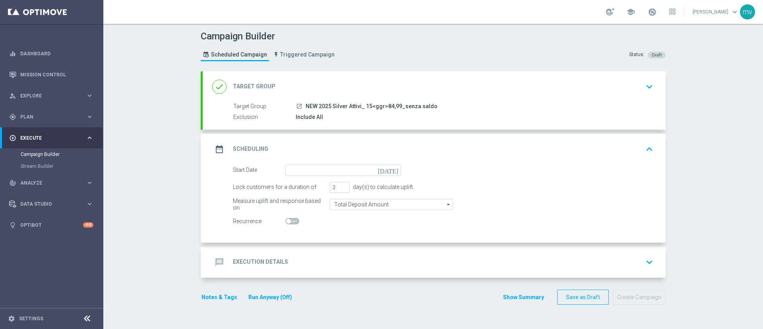
click at [391, 170] on icon "[DATE]" at bounding box center [389, 169] width 23 height 9
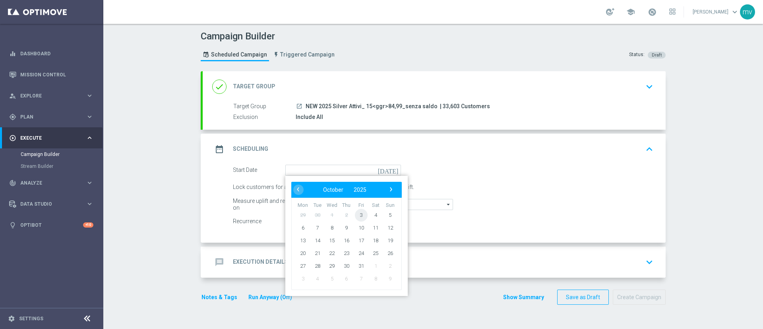
click at [355, 215] on span "3" at bounding box center [361, 214] width 13 height 13
type input "[DATE]"
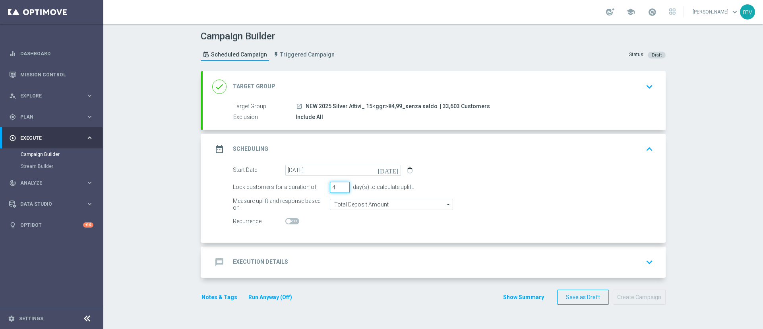
click at [341, 185] on input "4" at bounding box center [340, 187] width 20 height 11
type input "5"
click at [341, 185] on input "5" at bounding box center [340, 187] width 20 height 11
click at [366, 260] on div "message Execution Details keyboard_arrow_down" at bounding box center [434, 261] width 444 height 15
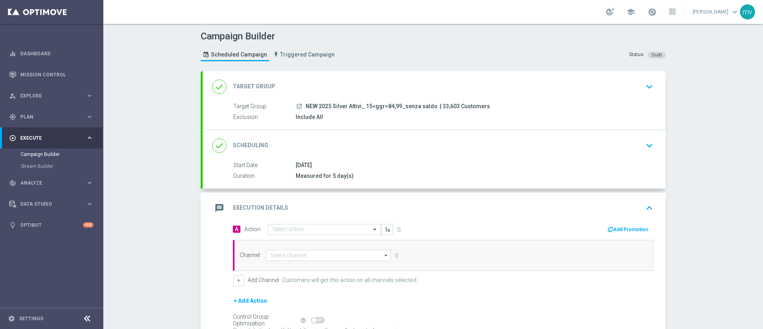
click at [625, 229] on button "Add Promotion" at bounding box center [629, 229] width 44 height 9
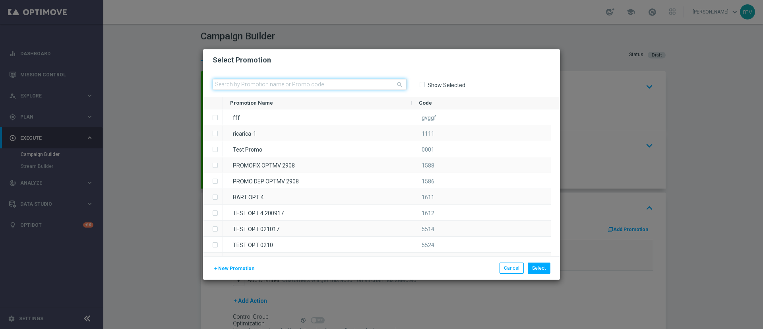
click at [257, 84] on input "text" at bounding box center [310, 84] width 194 height 11
paste input "335793"
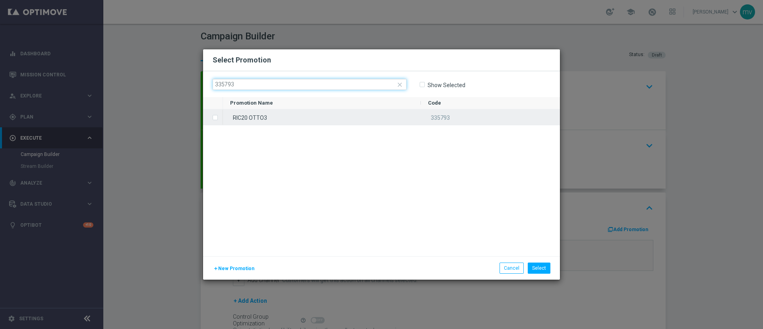
type input "335793"
click at [220, 116] on label "Press SPACE to select this row." at bounding box center [221, 117] width 3 height 7
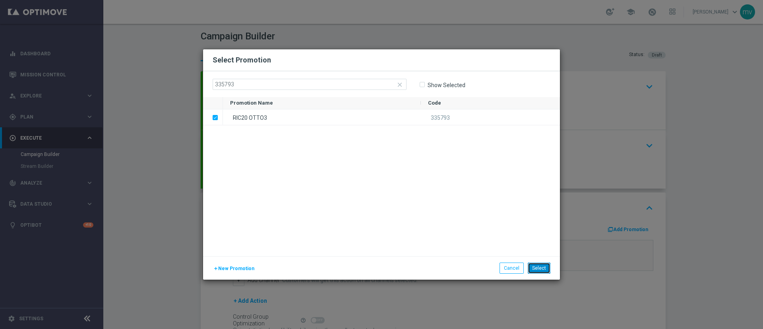
click at [546, 267] on button "Select" at bounding box center [539, 267] width 23 height 11
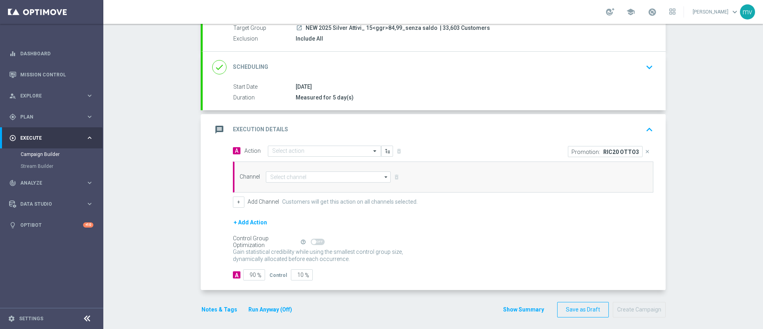
scroll to position [83, 0]
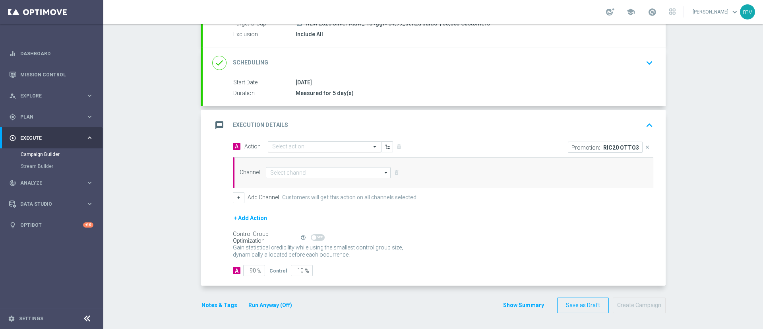
click at [279, 145] on input "text" at bounding box center [316, 146] width 89 height 7
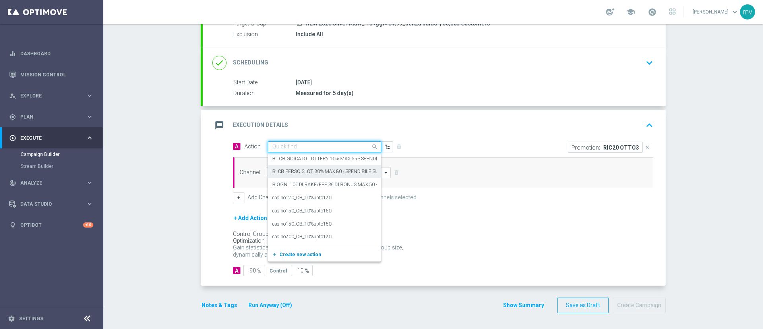
paste input "prof no _ dep up to 100€"
type input "prof no _ dep up to 100€"
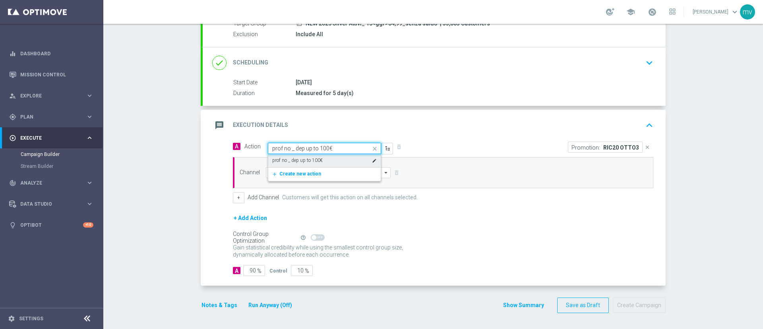
click at [308, 159] on label "prof no _ dep up to 100€" at bounding box center [297, 160] width 50 height 7
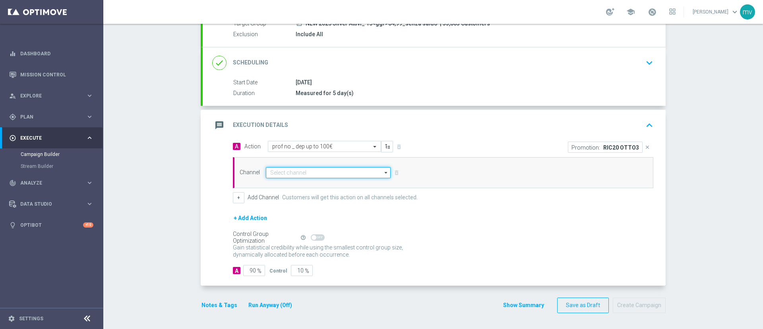
click at [310, 174] on input at bounding box center [328, 172] width 125 height 11
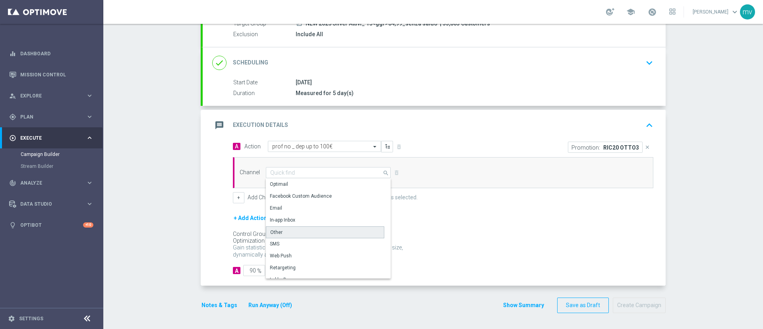
click at [291, 229] on div "Other" at bounding box center [325, 232] width 118 height 12
type input "Other"
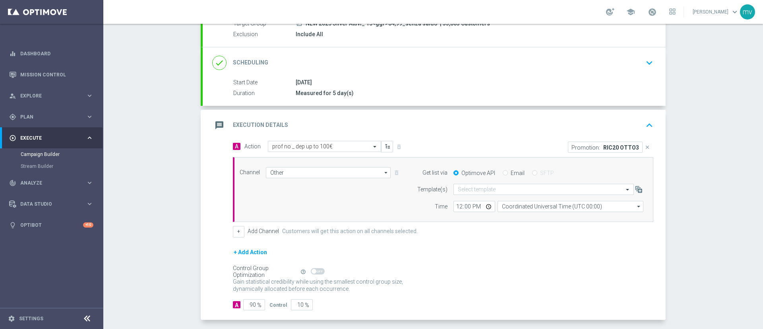
click at [503, 174] on input "Email" at bounding box center [505, 173] width 5 height 5
radio input "true"
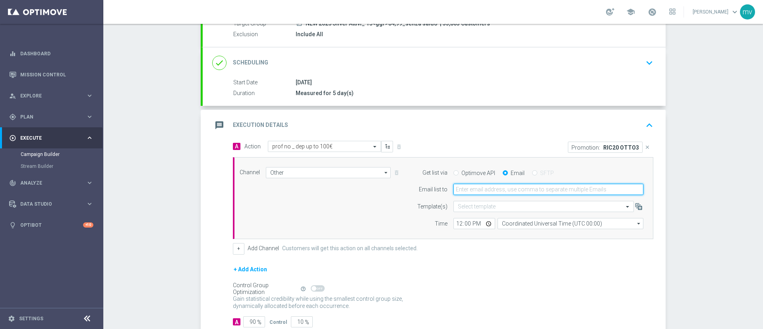
click at [499, 189] on input "email" at bounding box center [548, 189] width 190 height 11
type input "[EMAIL_ADDRESS][PERSON_NAME][DOMAIN_NAME]"
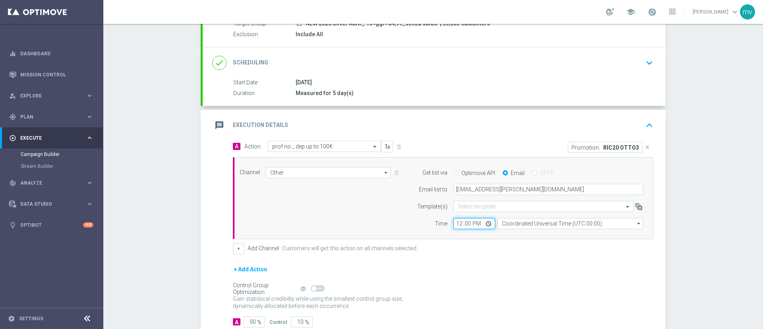
click at [455, 221] on input "12:00" at bounding box center [474, 223] width 42 height 11
type input "14:25"
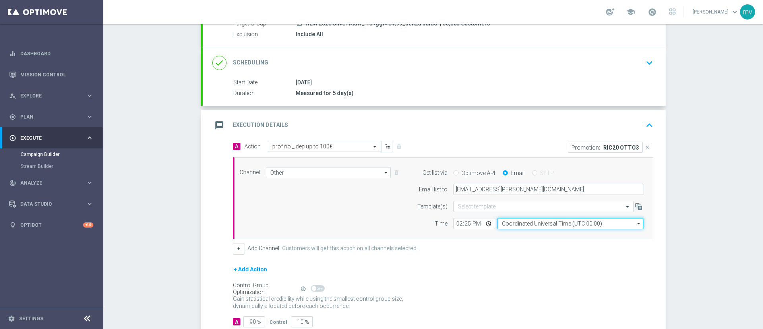
click at [505, 225] on input "Coordinated Universal Time (UTC 00:00)" at bounding box center [571, 223] width 146 height 11
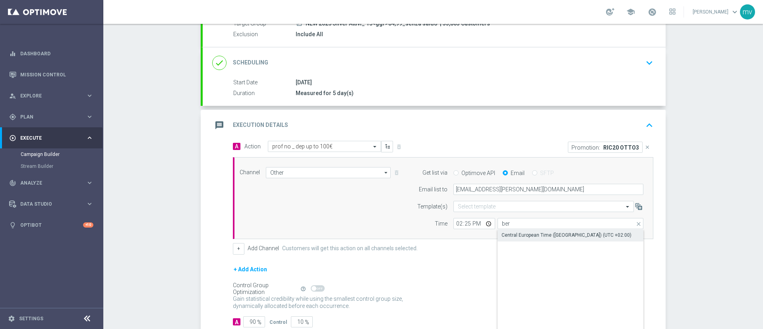
click at [516, 233] on div "Central European Time ([GEOGRAPHIC_DATA]) (UTC +02:00)" at bounding box center [567, 234] width 130 height 7
type input "Central European Time ([GEOGRAPHIC_DATA]) (UTC +02:00)"
click at [482, 260] on form "A Action Select action prof no _ dep up to 100€ delete_forever Promotion: RIC20…" at bounding box center [443, 234] width 421 height 186
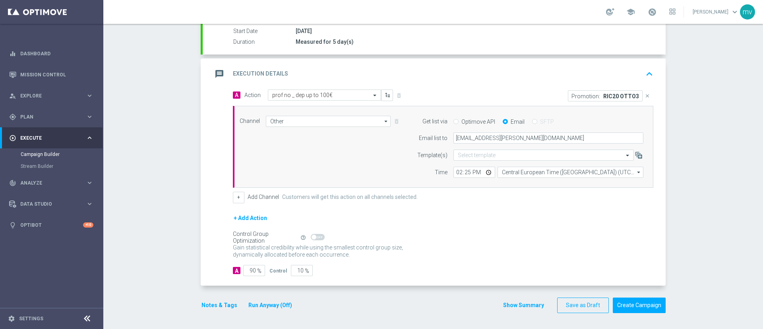
click at [210, 304] on button "Notes & Tags" at bounding box center [219, 305] width 37 height 10
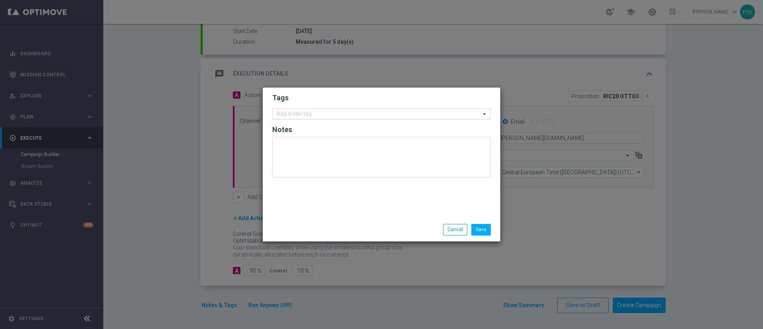
click at [301, 117] on input "text" at bounding box center [379, 114] width 204 height 7
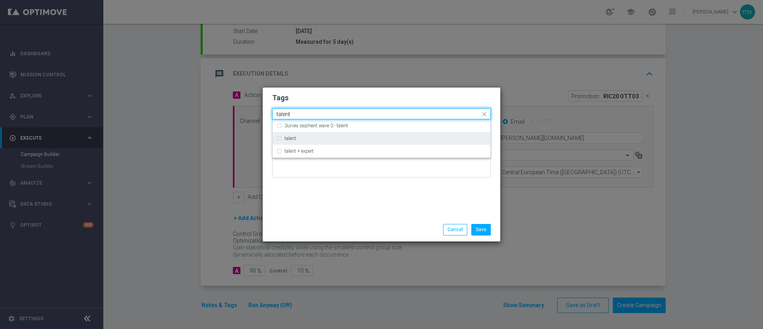
click at [281, 140] on div "talent" at bounding box center [382, 138] width 210 height 13
type input "talent"
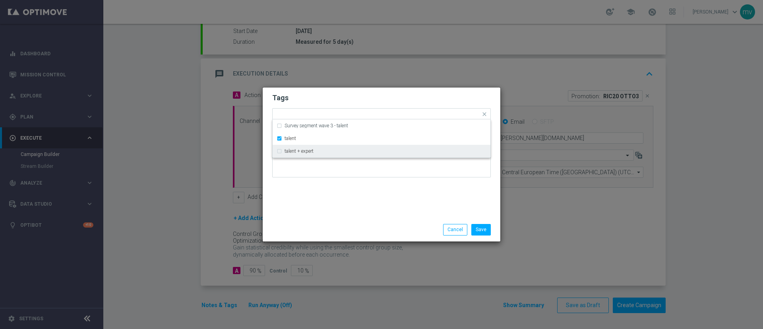
click at [334, 198] on div "Tags Quick find × talent Survey segment wave 3 - talent talent talent + expert …" at bounding box center [382, 152] width 238 height 130
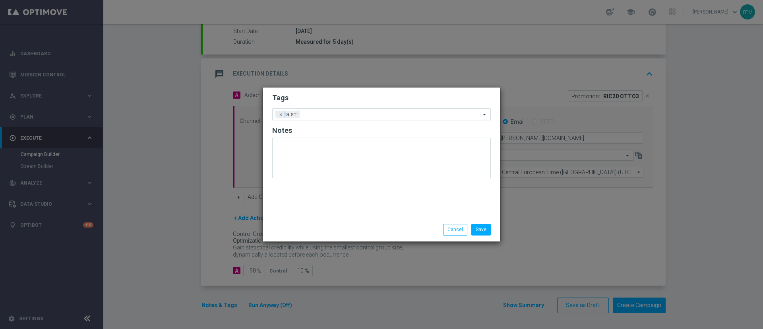
click at [310, 113] on input "text" at bounding box center [391, 114] width 177 height 7
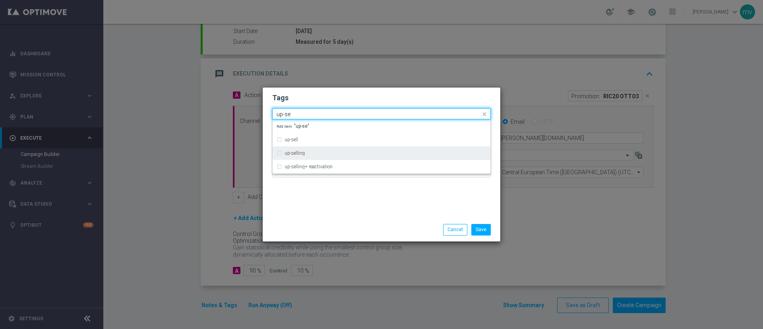
click at [277, 152] on div "up-selling" at bounding box center [382, 153] width 210 height 13
type input "up-se"
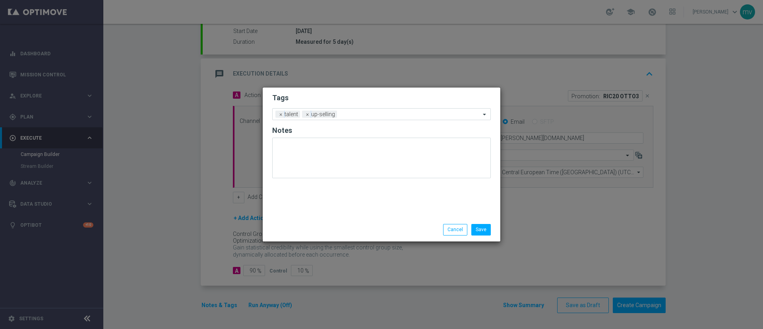
click at [373, 192] on div "Tags Add a new tag × talent × up-selling Notes" at bounding box center [382, 152] width 238 height 130
click at [349, 115] on input "text" at bounding box center [410, 114] width 140 height 7
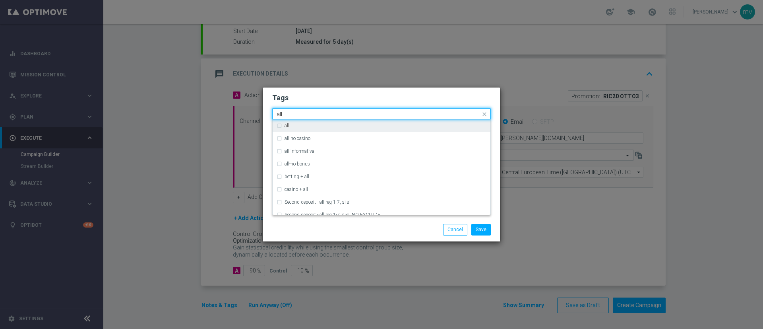
click at [281, 124] on div "all" at bounding box center [382, 125] width 210 height 13
type input "all"
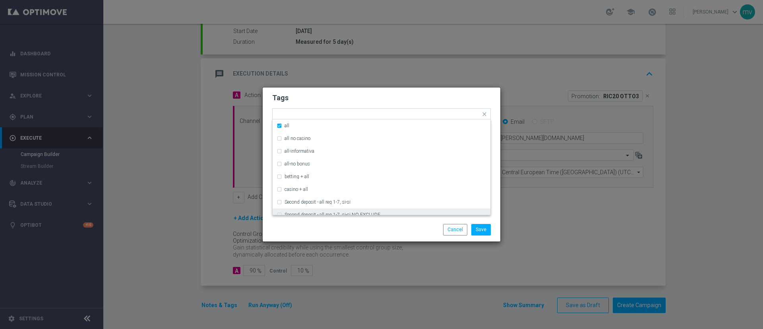
drag, startPoint x: 321, startPoint y: 234, endPoint x: 321, endPoint y: 219, distance: 15.1
click at [321, 234] on div "Save Cancel" at bounding box center [381, 229] width 231 height 11
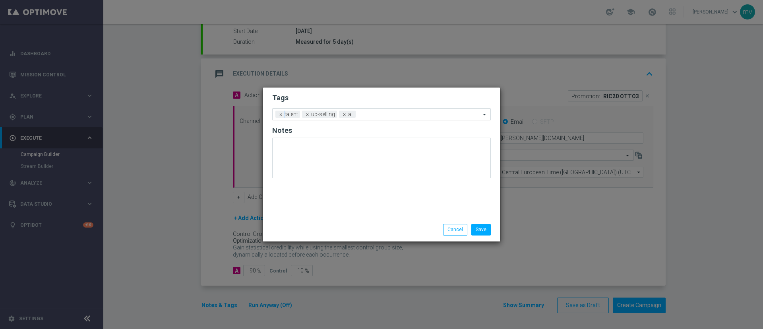
click at [390, 111] on div "Add a new tag × talent × up-selling × all" at bounding box center [377, 114] width 208 height 11
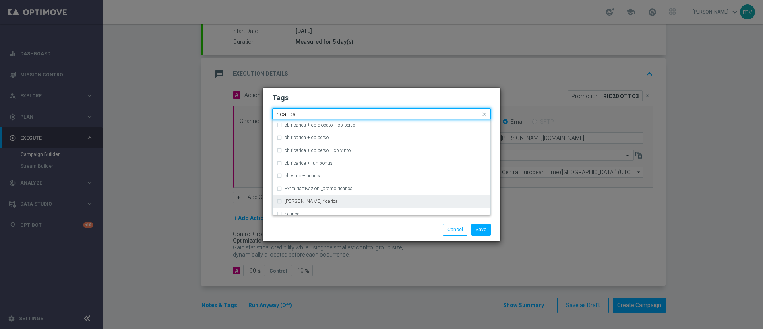
scroll to position [238, 0]
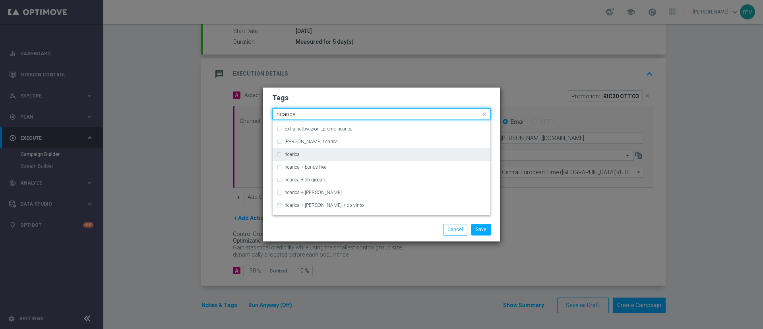
click at [280, 152] on div "ricarica" at bounding box center [382, 154] width 210 height 13
type input "ricarica"
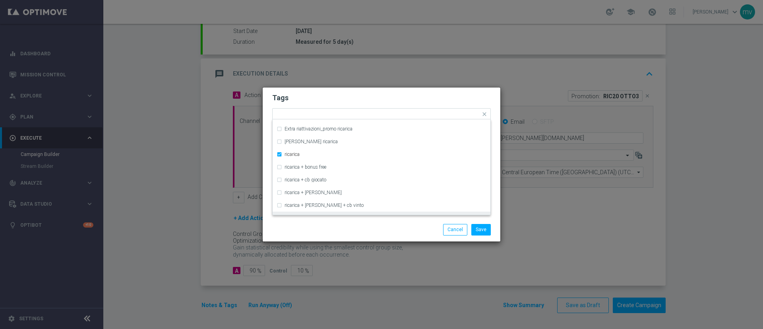
click at [316, 223] on div "Save Cancel" at bounding box center [382, 229] width 238 height 23
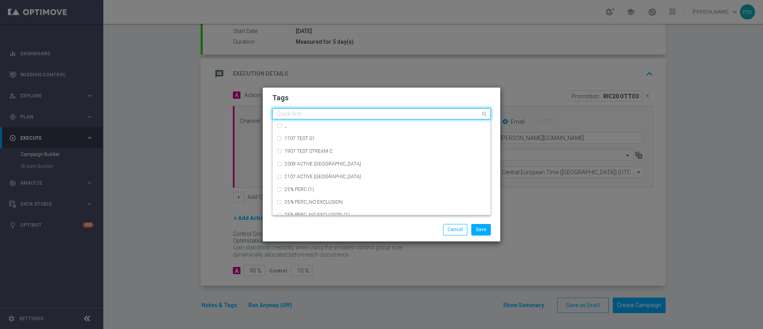
click at [400, 115] on input "text" at bounding box center [379, 114] width 204 height 7
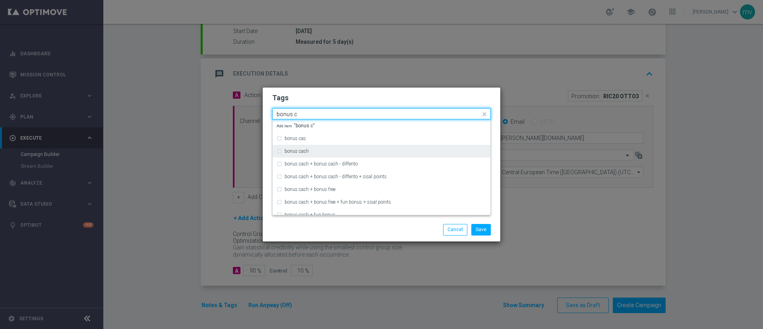
click at [280, 151] on div "bonus cash" at bounding box center [382, 151] width 210 height 13
type input "bonus c"
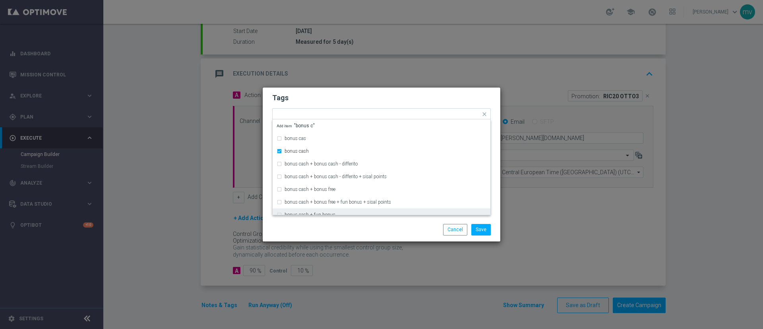
click at [347, 224] on div "Save Cancel" at bounding box center [420, 229] width 154 height 11
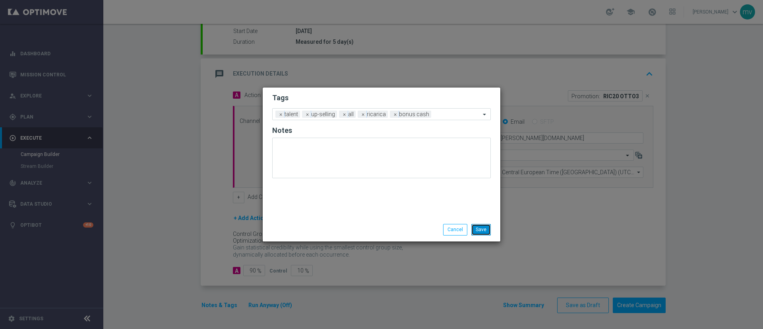
click at [486, 227] on button "Save" at bounding box center [480, 229] width 19 height 11
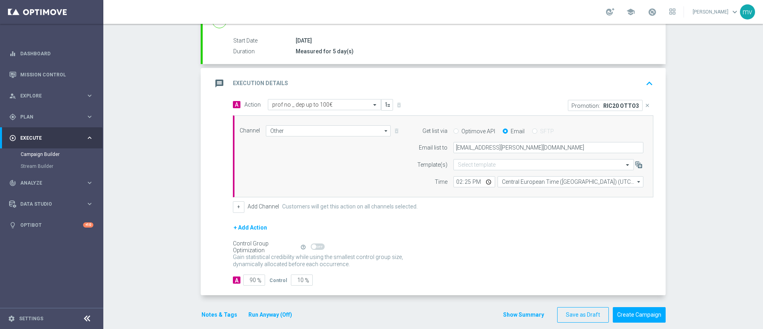
scroll to position [134, 0]
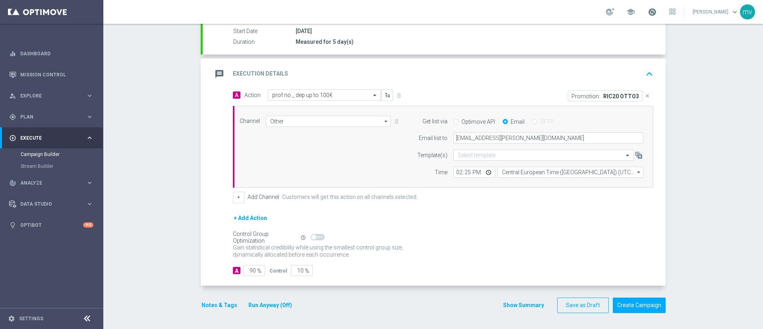
click at [648, 14] on span at bounding box center [652, 12] width 9 height 9
drag, startPoint x: 689, startPoint y: 83, endPoint x: 691, endPoint y: 95, distance: 12.1
click at [689, 84] on div "Campaign Builder Scheduled Campaign Triggered Campaign Status: Draft done Targe…" at bounding box center [433, 176] width 660 height 305
click at [642, 307] on button "Create Campaign" at bounding box center [639, 305] width 53 height 16
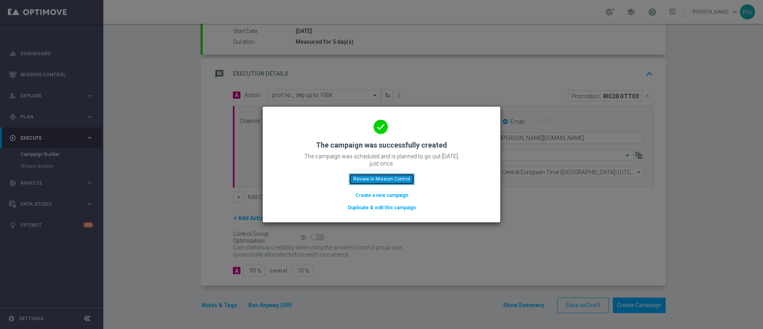
click at [372, 175] on button "Review in Mission Control" at bounding box center [382, 178] width 66 height 11
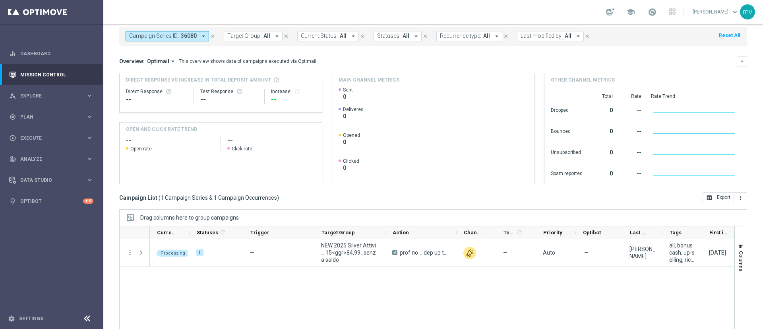
scroll to position [60, 0]
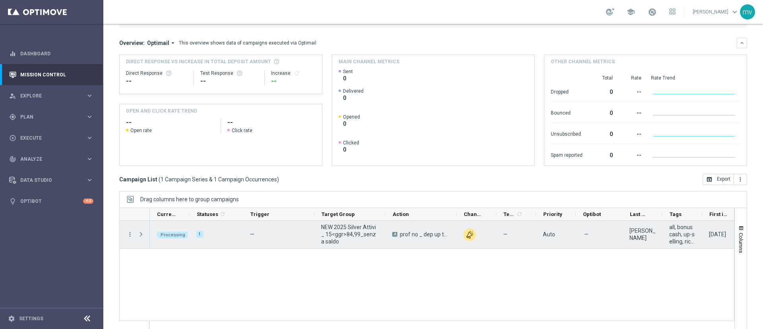
click at [143, 234] on span "Press SPACE to select this row." at bounding box center [141, 234] width 7 height 6
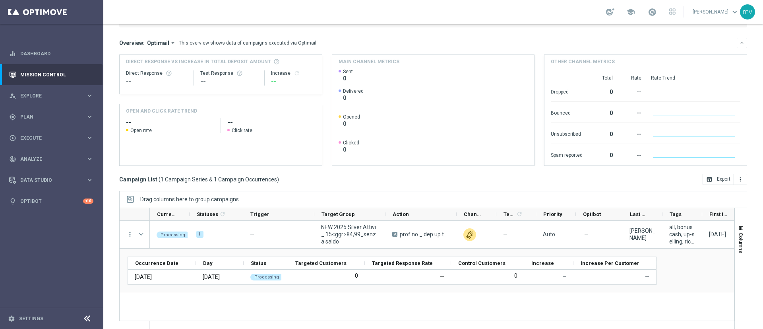
scroll to position [0, 0]
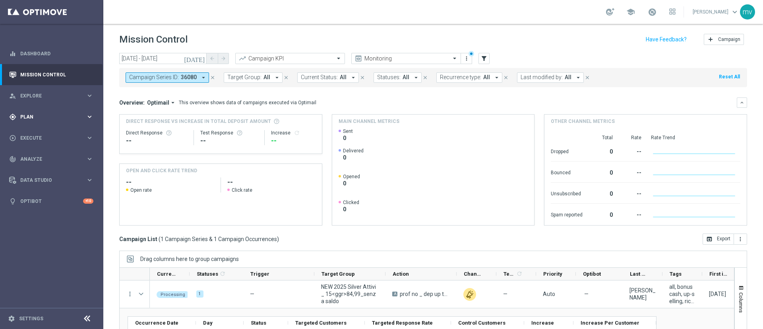
click at [41, 119] on div "gps_fixed Plan" at bounding box center [47, 116] width 77 height 7
click at [38, 133] on link "Target Groups" at bounding box center [52, 133] width 62 height 6
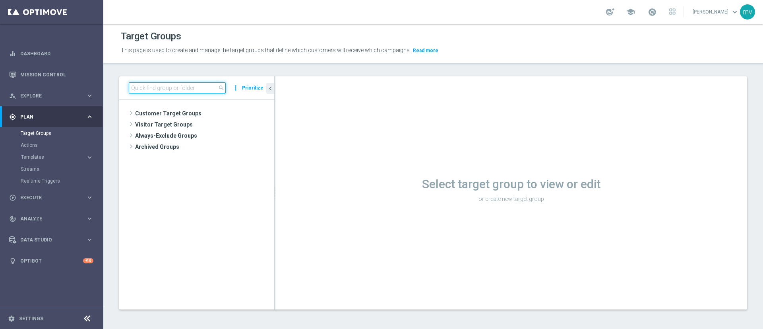
click at [173, 91] on input at bounding box center [177, 87] width 97 height 11
paste input "NEW 2025 Silver Attivi_ 0,1<ggr>14,99_senza saldo"
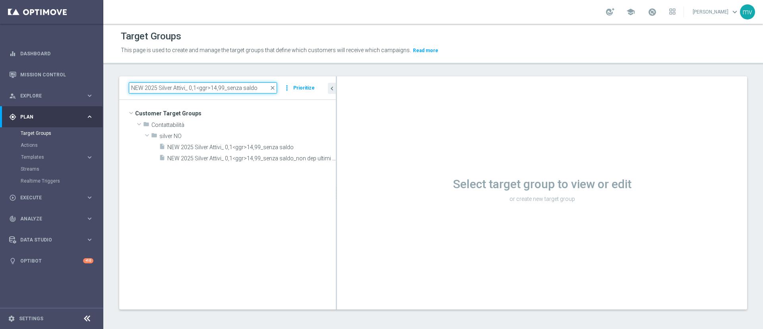
drag, startPoint x: 275, startPoint y: 133, endPoint x: 345, endPoint y: 136, distance: 70.0
click at [345, 136] on as-split "NEW 2025 Silver Attivi_ 0,1<ggr>14,99_senza saldo close more_vert Prioritize Cu…" at bounding box center [433, 192] width 628 height 233
type input "NEW 2025 Silver Attivi_ 0,1<ggr>14,99_senza saldo"
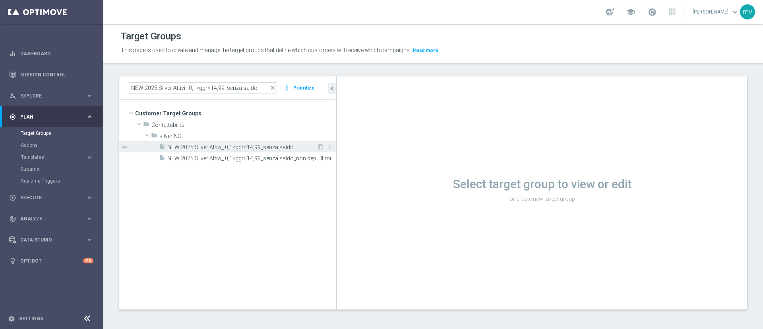
click at [256, 147] on span "NEW 2025 Silver Attivi_ 0,1<ggr>14,99_senza saldo" at bounding box center [241, 147] width 149 height 7
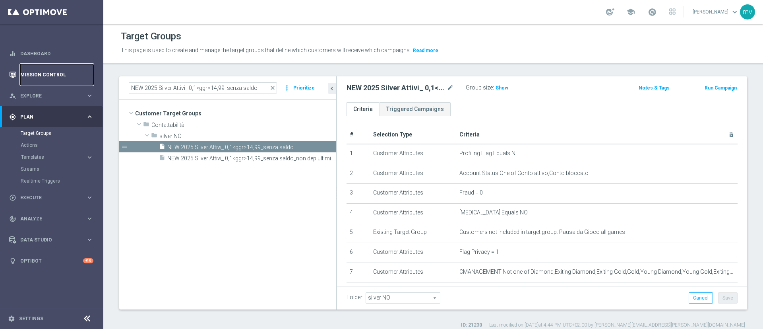
click at [49, 72] on link "Mission Control" at bounding box center [56, 74] width 73 height 21
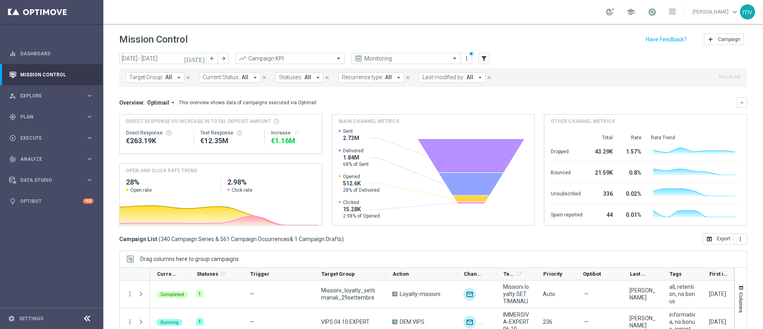
click at [200, 57] on icon "[DATE]" at bounding box center [194, 58] width 21 height 7
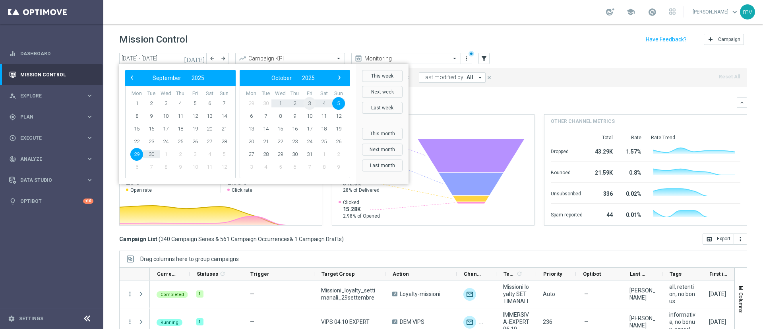
click at [310, 103] on span "3" at bounding box center [309, 103] width 13 height 13
click at [196, 103] on span "3" at bounding box center [195, 103] width 13 height 13
type input "[DATE] - [DATE]"
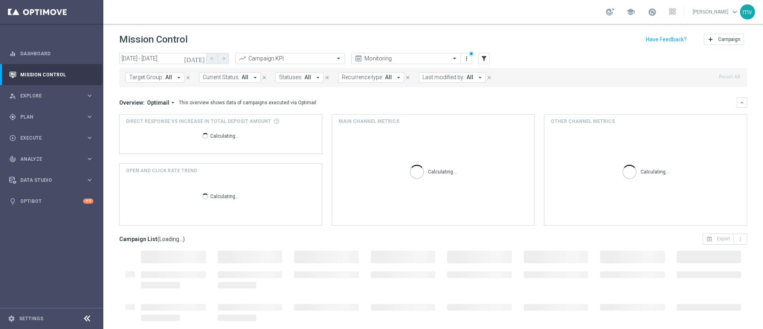
click at [477, 76] on icon "arrow_drop_down" at bounding box center [480, 77] width 7 height 7
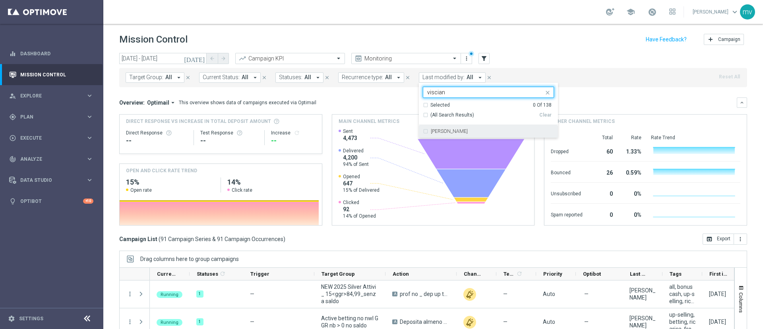
click at [423, 131] on div "[PERSON_NAME]" at bounding box center [488, 131] width 131 height 13
type input "viscian"
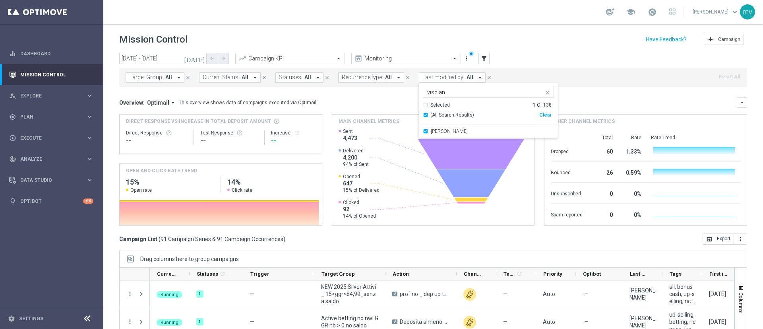
click at [591, 95] on mini-dashboard "Overview: Optimail arrow_drop_down This overview shows data of campaigns execut…" at bounding box center [433, 160] width 628 height 146
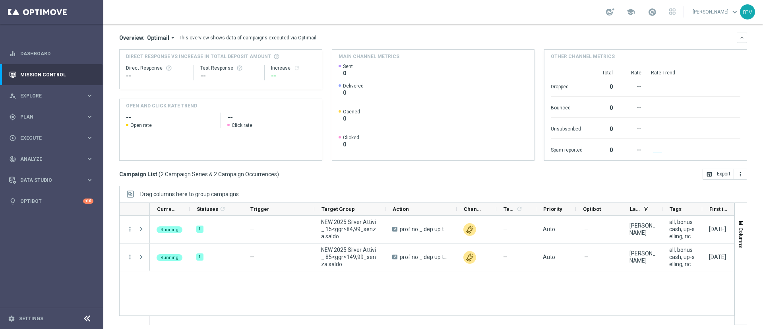
scroll to position [69, 0]
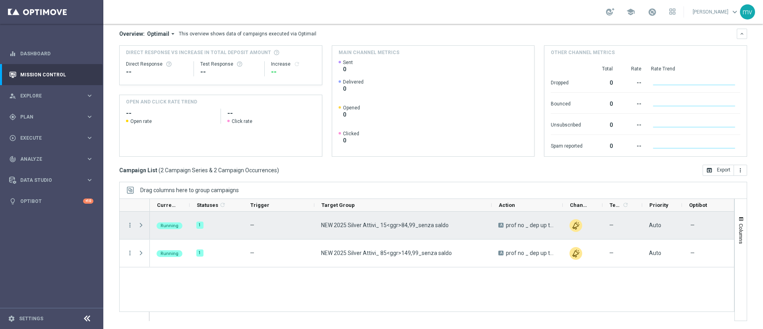
drag, startPoint x: 385, startPoint y: 206, endPoint x: 502, endPoint y: 219, distance: 118.0
click at [502, 219] on div at bounding box center [426, 259] width 615 height 122
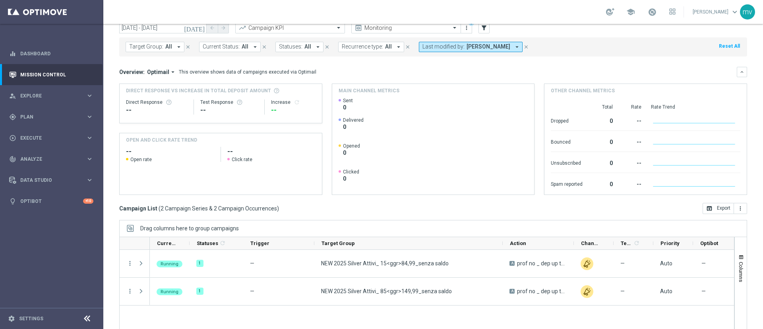
scroll to position [0, 0]
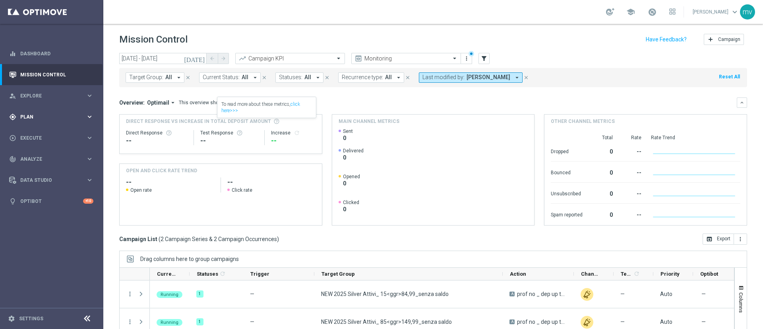
drag, startPoint x: 36, startPoint y: 121, endPoint x: 39, endPoint y: 124, distance: 4.2
click at [35, 121] on div "gps_fixed Plan keyboard_arrow_right" at bounding box center [51, 116] width 103 height 21
click at [44, 136] on div "Target Groups" at bounding box center [62, 133] width 82 height 12
click at [47, 131] on link "Target Groups" at bounding box center [52, 133] width 62 height 6
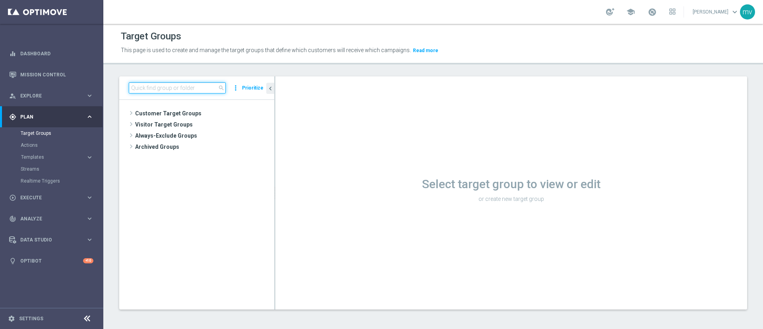
click at [201, 85] on input at bounding box center [177, 87] width 97 height 11
paste input "NEW 2025 Silver Attivi_ 0,1<ggr>14,99_senza saldo"
type input "NEW 2025 Silver Attivi_ 0,1<ggr>14,99_senza saldo"
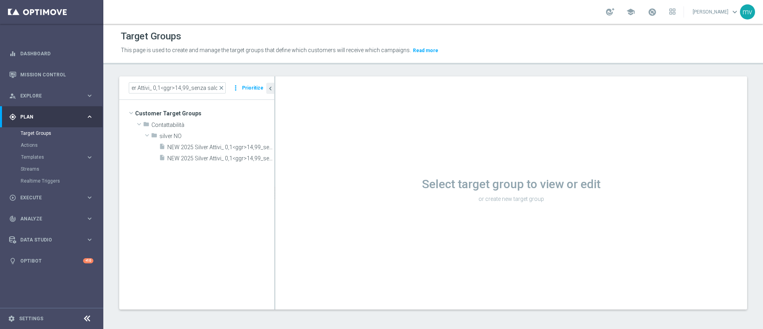
scroll to position [0, 0]
drag, startPoint x: 295, startPoint y: 141, endPoint x: 312, endPoint y: 141, distance: 17.5
click at [312, 141] on div "Select target group to view or edit or create new target group" at bounding box center [511, 192] width 472 height 233
drag, startPoint x: 275, startPoint y: 129, endPoint x: 311, endPoint y: 140, distance: 37.6
click at [304, 140] on div at bounding box center [303, 192] width 1 height 233
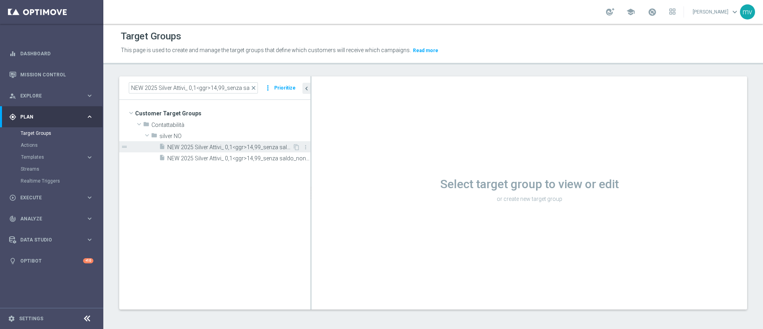
click at [264, 144] on span "NEW 2025 Silver Attivi_ 0,1<ggr>14,99_senza saldo" at bounding box center [229, 147] width 125 height 7
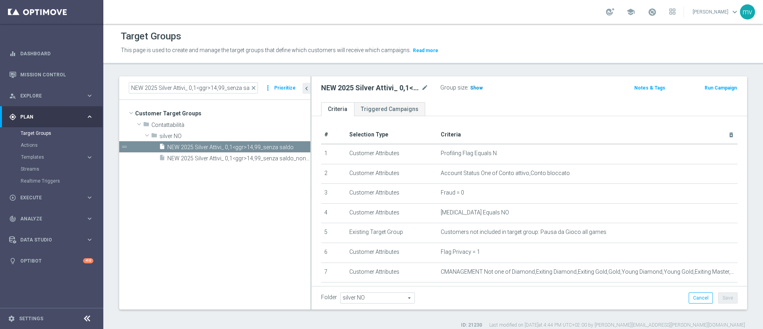
click at [478, 88] on span "Show" at bounding box center [476, 88] width 13 height 6
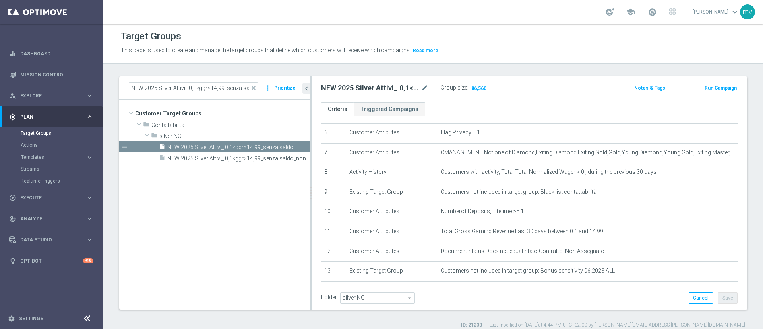
click at [716, 90] on button "Run Campaign" at bounding box center [721, 87] width 34 height 9
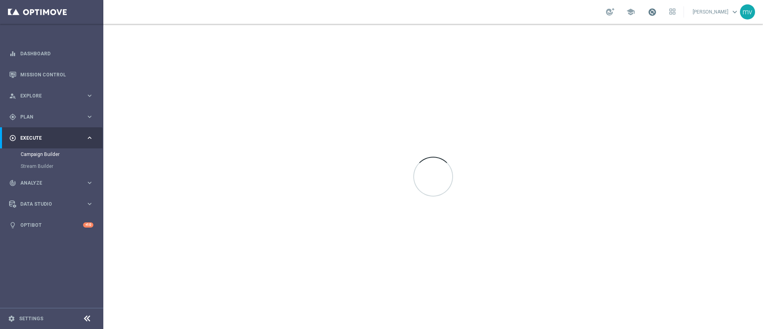
click at [648, 9] on span at bounding box center [652, 12] width 9 height 9
click at [562, 8] on div "school Last available data: 2 Oct 2025 Batch process completed successfully che…" at bounding box center [433, 12] width 660 height 24
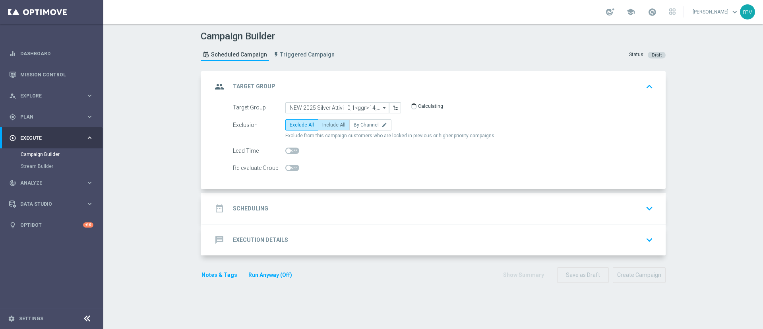
click at [322, 127] on span "Include All" at bounding box center [333, 125] width 23 height 6
click at [322, 127] on input "Include All" at bounding box center [324, 126] width 5 height 5
radio input "true"
click at [302, 208] on div "date_range Scheduling keyboard_arrow_down" at bounding box center [434, 208] width 444 height 15
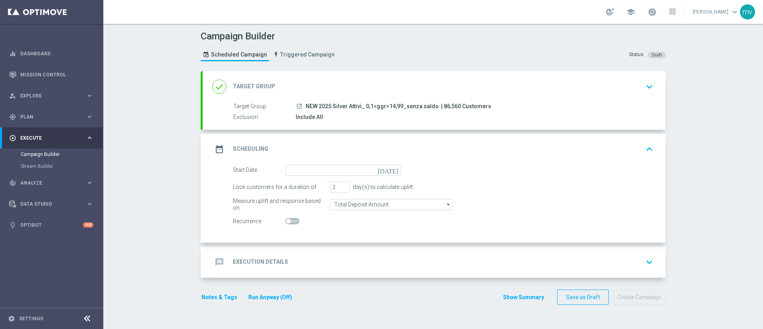
click at [390, 171] on icon "[DATE]" at bounding box center [389, 169] width 23 height 9
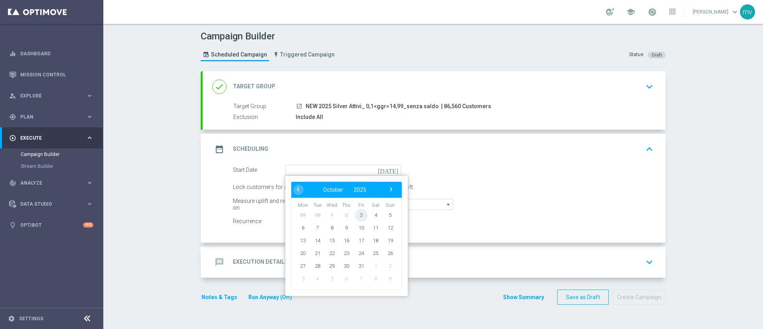
click at [358, 213] on span "3" at bounding box center [361, 214] width 13 height 13
type input "[DATE]"
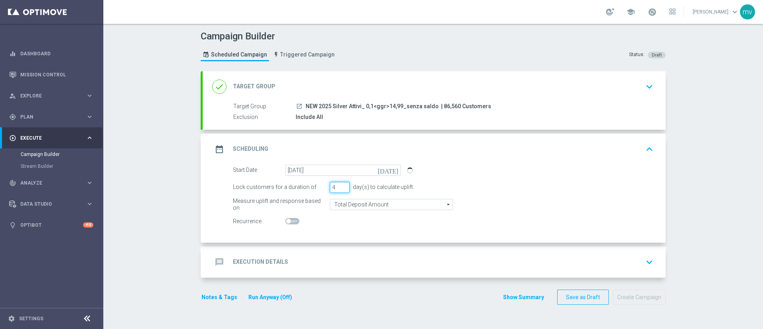
click at [341, 186] on input "4" at bounding box center [340, 187] width 20 height 11
type input "5"
click at [341, 186] on input "5" at bounding box center [340, 187] width 20 height 11
click at [308, 259] on div "message Execution Details keyboard_arrow_down" at bounding box center [434, 261] width 444 height 15
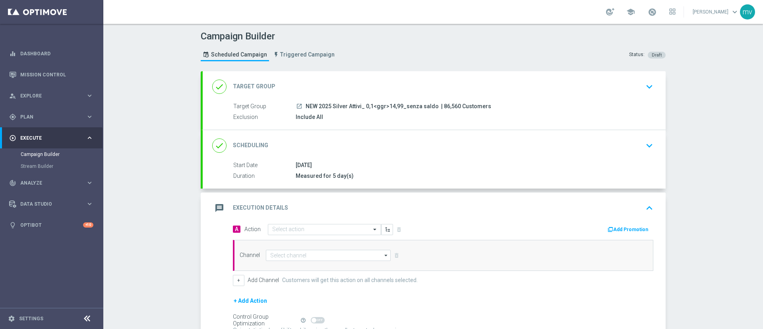
click at [622, 229] on button "Add Promotion" at bounding box center [629, 229] width 44 height 9
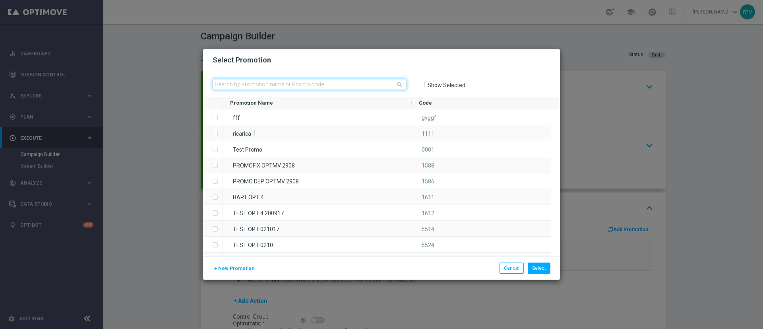
click at [271, 83] on input "text" at bounding box center [310, 84] width 194 height 11
paste input "335794"
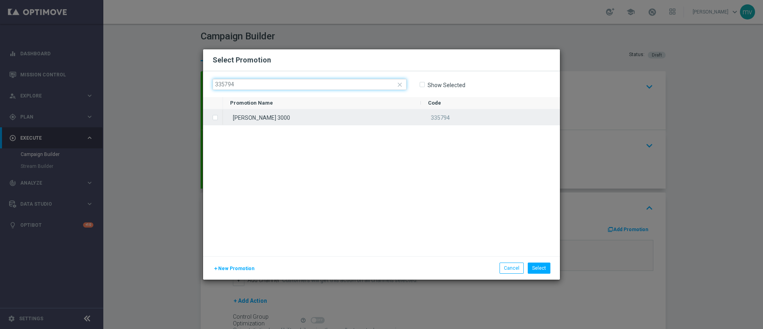
type input "335794"
click at [220, 119] on label "Press SPACE to select this row." at bounding box center [221, 117] width 3 height 7
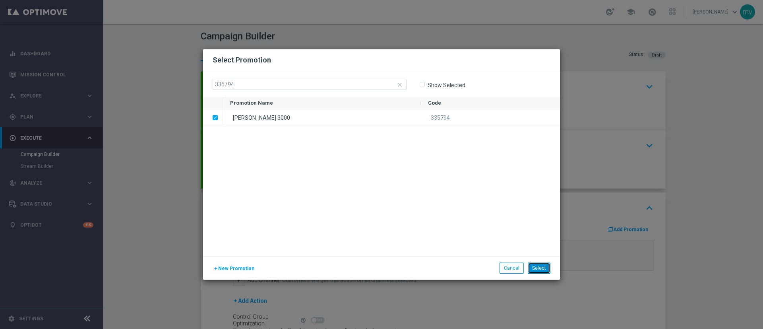
click at [541, 267] on button "Select" at bounding box center [539, 267] width 23 height 11
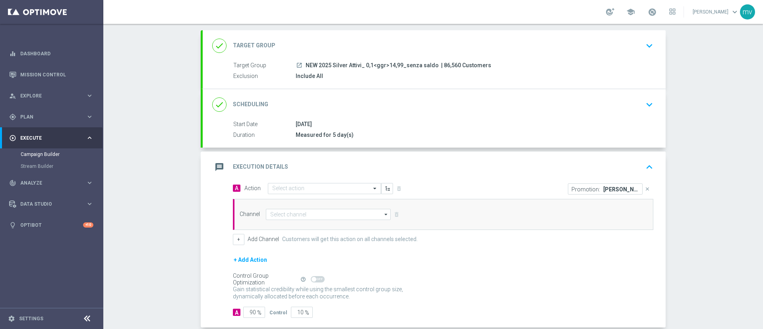
scroll to position [60, 0]
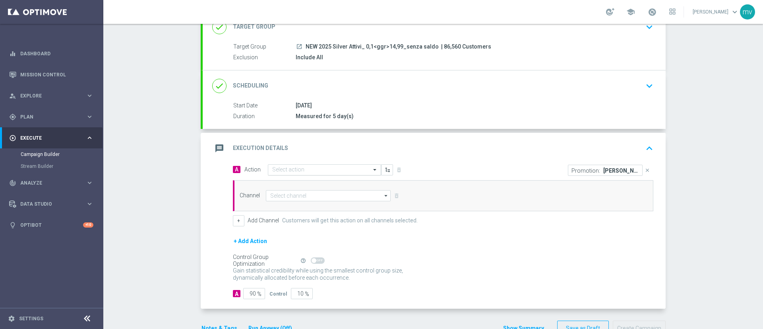
click at [287, 168] on input "text" at bounding box center [316, 170] width 89 height 7
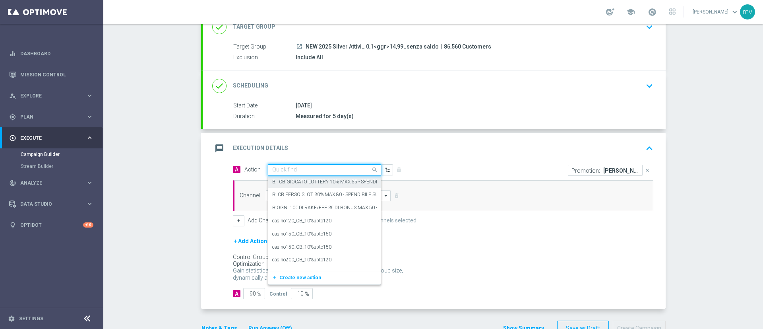
paste input "dep [PERSON_NAME] up to 3000sp"
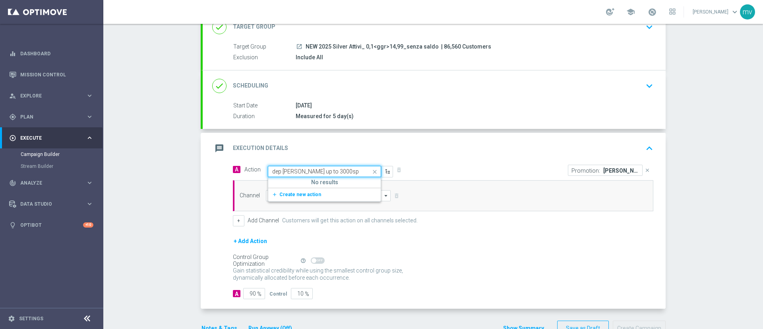
click at [278, 171] on input "dep [PERSON_NAME] up to 3000sp" at bounding box center [316, 171] width 89 height 7
click at [295, 169] on input "fasce up to 3000sp" at bounding box center [316, 171] width 89 height 7
drag, startPoint x: 282, startPoint y: 171, endPoint x: 260, endPoint y: 171, distance: 21.5
click at [260, 171] on span "Action Quick find fasce up to 3000sp No results add_new Create new action" at bounding box center [318, 171] width 149 height 11
click at [308, 172] on input "up to 3000sp" at bounding box center [316, 171] width 89 height 7
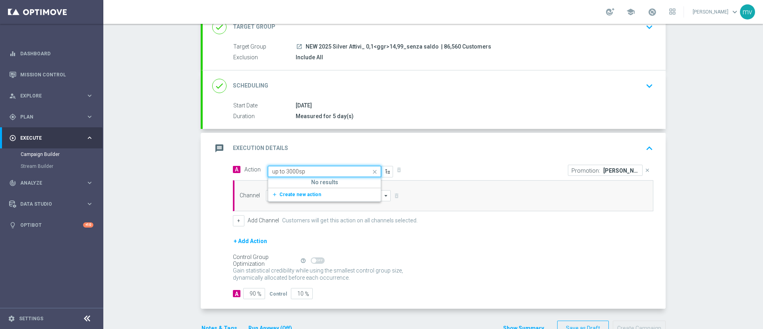
click at [293, 169] on input "up to 3000sp" at bounding box center [316, 171] width 89 height 7
click at [324, 170] on input "up to 3000 sp" at bounding box center [316, 171] width 89 height 7
drag, startPoint x: 262, startPoint y: 177, endPoint x: 254, endPoint y: 177, distance: 8.7
click at [254, 177] on div "A Action Quick find up to 3000 sp No results add_new Create new action delete_f…" at bounding box center [443, 195] width 432 height 62
paste input "dep fasce up to 3000"
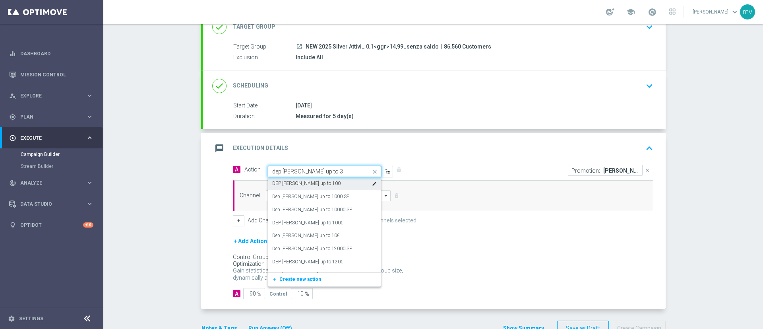
type input "dep fasce up to"
click at [293, 279] on span "Create new action" at bounding box center [300, 279] width 42 height 6
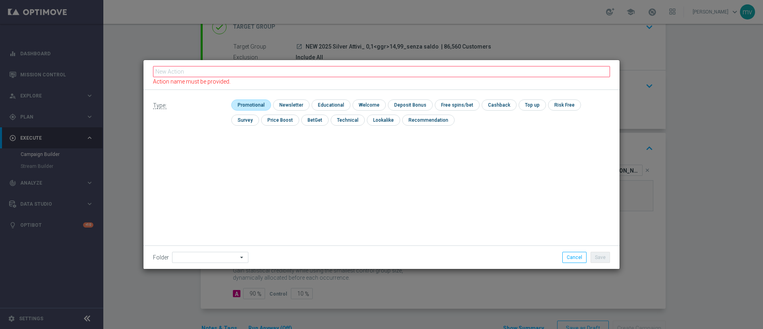
click at [252, 105] on input "checkbox" at bounding box center [250, 104] width 38 height 11
checkbox input "true"
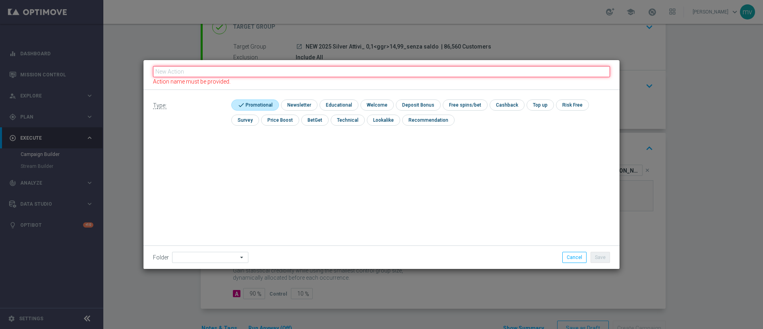
click at [225, 72] on input "text" at bounding box center [381, 71] width 457 height 11
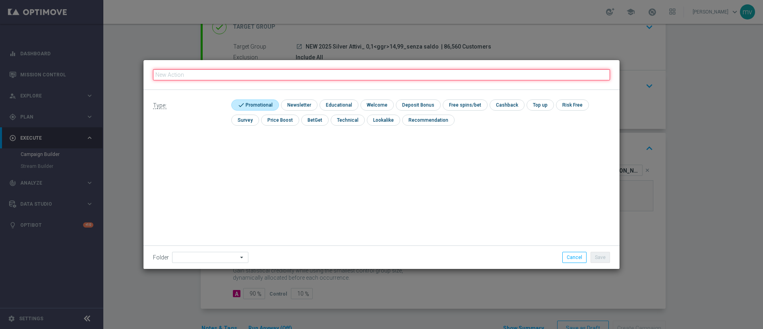
paste input "dep [PERSON_NAME] up to 3000sp"
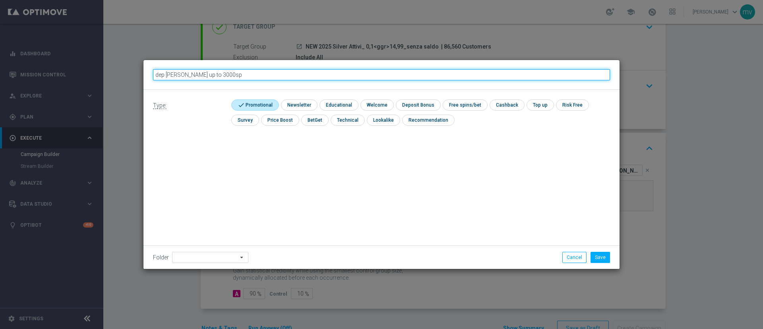
type input "dep [PERSON_NAME] up to 3000sp"
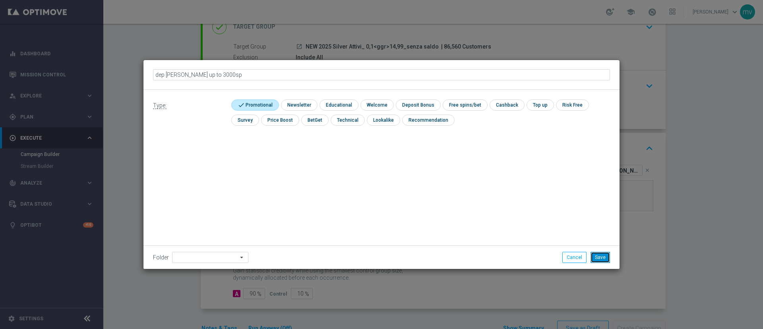
click at [609, 256] on button "Save" at bounding box center [600, 257] width 19 height 11
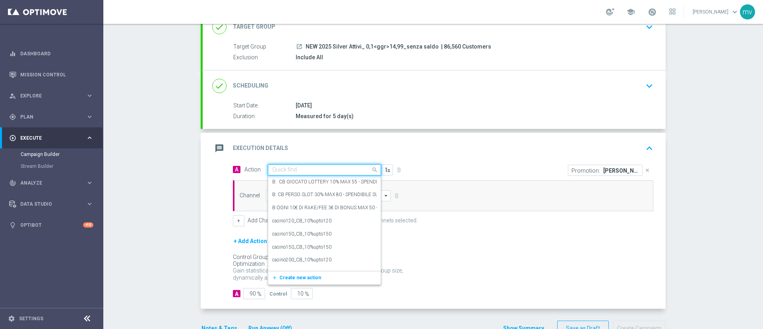
click at [313, 170] on input "text" at bounding box center [316, 170] width 89 height 7
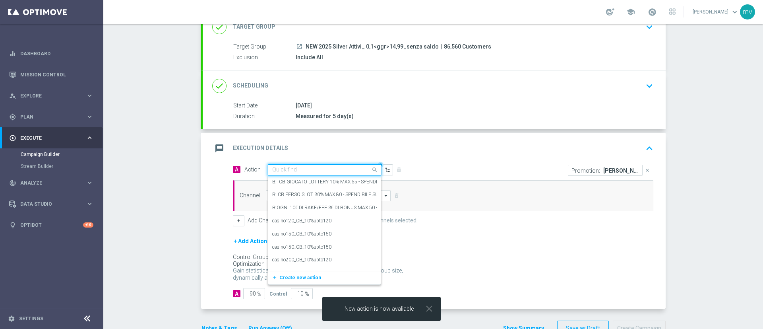
paste input "dep [PERSON_NAME] up to 3000sp"
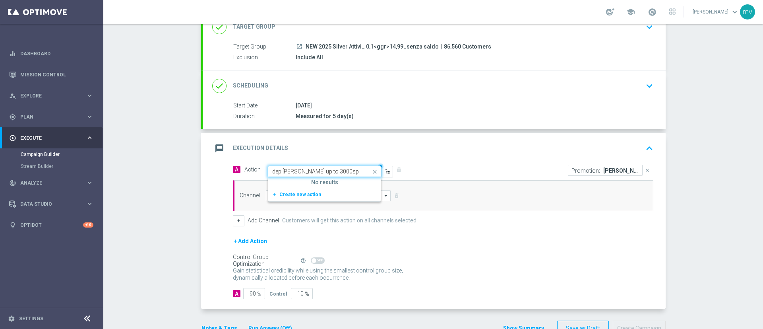
type input "dep [PERSON_NAME] up to 3000sp"
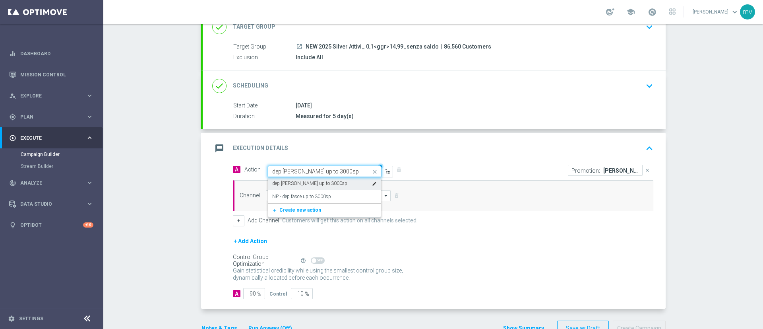
click at [372, 182] on icon "edit" at bounding box center [374, 183] width 5 height 5
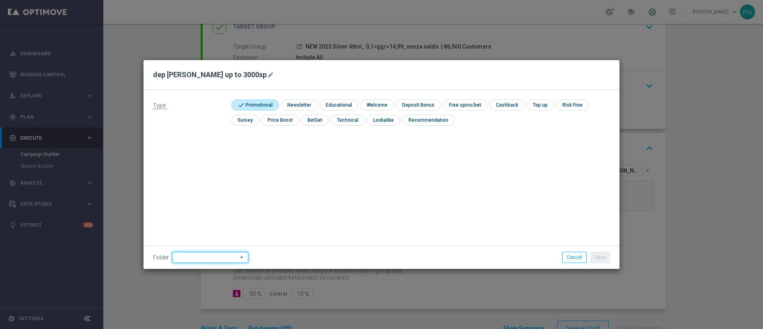
click at [215, 257] on input at bounding box center [210, 257] width 76 height 11
click at [311, 220] on div "Type: check Promotional check Newsletter check Educational check Welcome check …" at bounding box center [381, 179] width 476 height 179
click at [574, 260] on button "Cancel" at bounding box center [574, 257] width 24 height 11
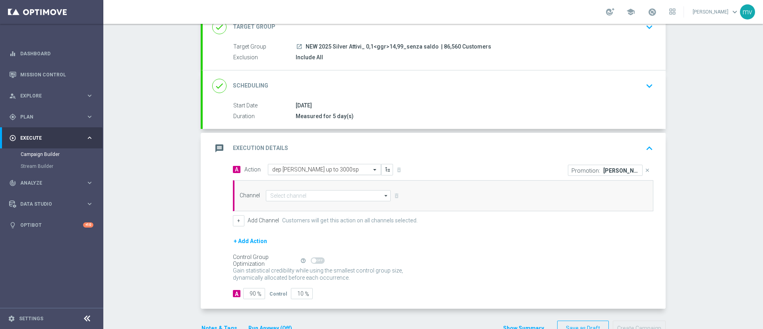
click at [345, 171] on input "text" at bounding box center [316, 169] width 89 height 7
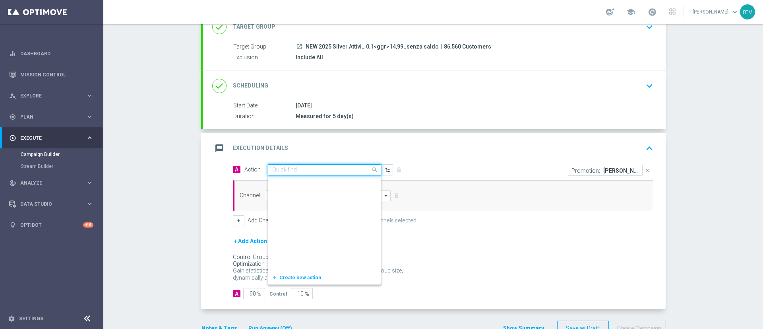
scroll to position [62524, 0]
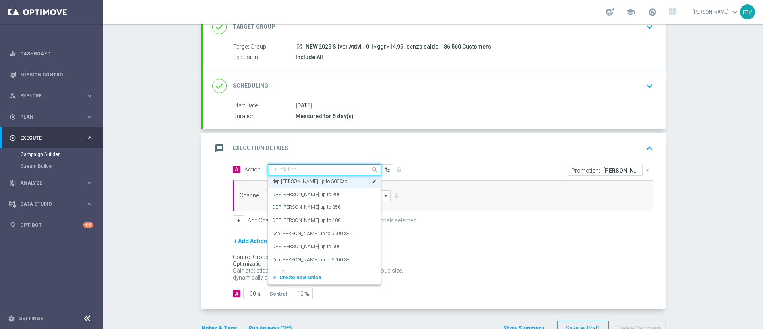
paste input "dep [PERSON_NAME] up to 3000sp"
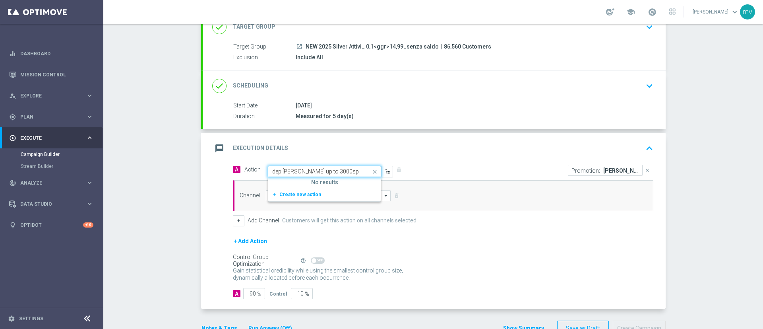
scroll to position [0, 0]
type input "dep [PERSON_NAME] up to 3000sp"
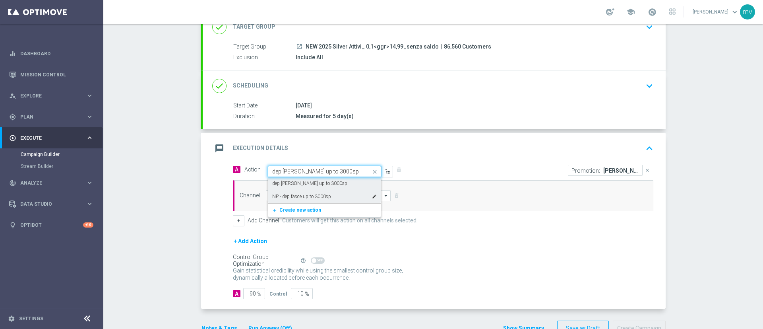
click at [325, 193] on label "NP - dep fasce up to 3000sp" at bounding box center [301, 196] width 59 height 7
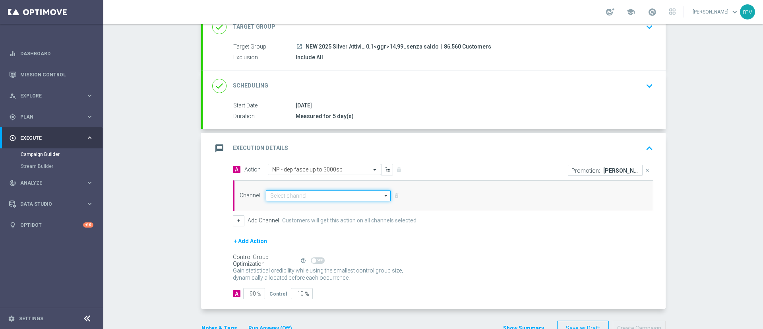
click at [288, 197] on input at bounding box center [328, 195] width 125 height 11
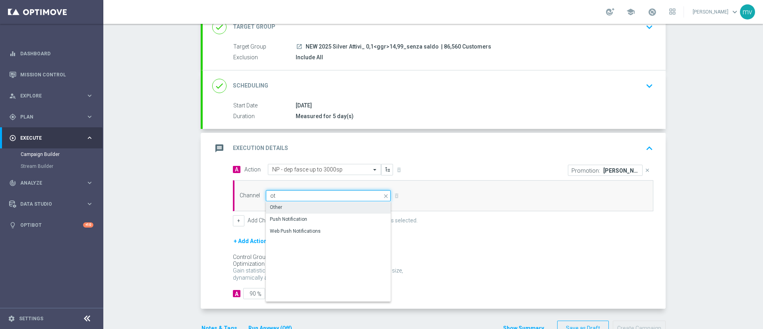
type input "o"
click at [337, 205] on div "Other" at bounding box center [328, 207] width 125 height 11
type input "Other"
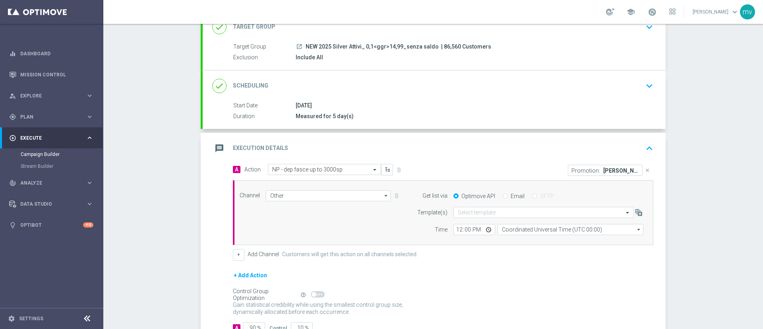
click at [503, 199] on div "Email" at bounding box center [514, 195] width 22 height 7
click at [503, 198] on input "Email" at bounding box center [505, 196] width 5 height 5
radio input "true"
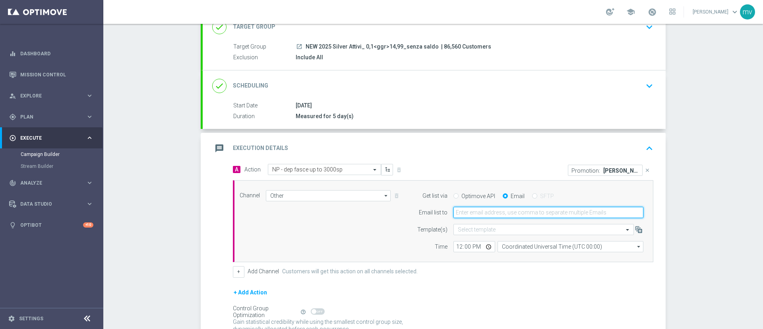
click at [501, 214] on input "email" at bounding box center [548, 212] width 190 height 11
drag, startPoint x: 483, startPoint y: 214, endPoint x: 489, endPoint y: 215, distance: 6.4
click at [483, 214] on input "viscian" at bounding box center [548, 212] width 190 height 11
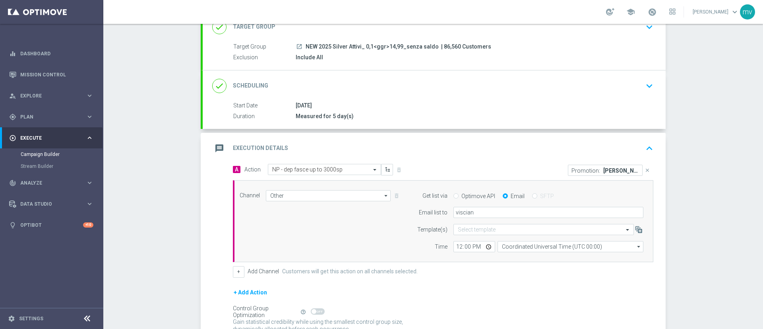
click at [558, 328] on div "Gain statistical credibility while using the smallest control group size, dynam…" at bounding box center [443, 325] width 421 height 19
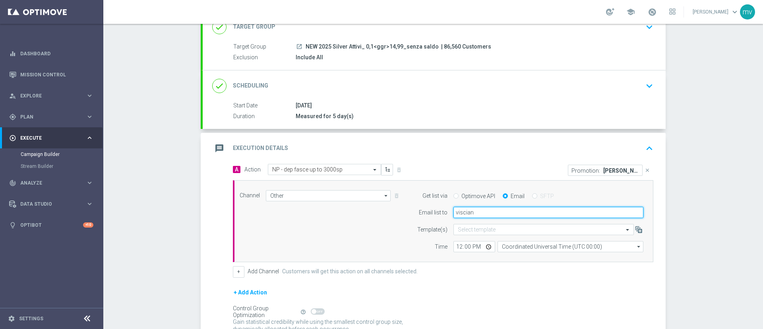
drag, startPoint x: 476, startPoint y: 208, endPoint x: 484, endPoint y: 213, distance: 8.9
click at [476, 208] on input "viscian" at bounding box center [548, 212] width 190 height 11
type input "[EMAIL_ADDRESS][PERSON_NAME][DOMAIN_NAME]"
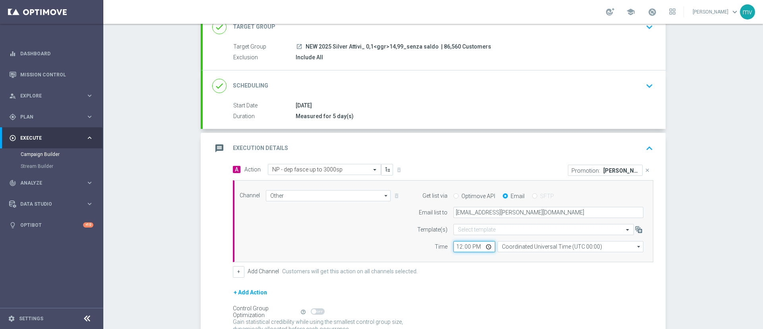
click at [456, 246] on input "12:00" at bounding box center [474, 246] width 42 height 11
type input "14:30"
click at [475, 265] on div "A Action Select action NP - dep fasce up to 3000sp delete_forever Promotion: RI…" at bounding box center [443, 221] width 432 height 114
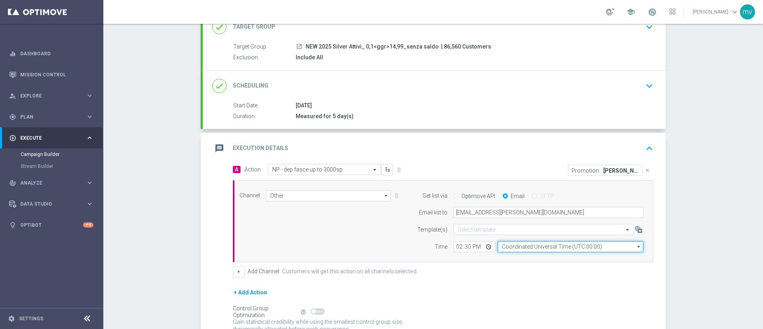
click at [518, 246] on input "Coordinated Universal Time (UTC 00:00)" at bounding box center [571, 246] width 146 height 11
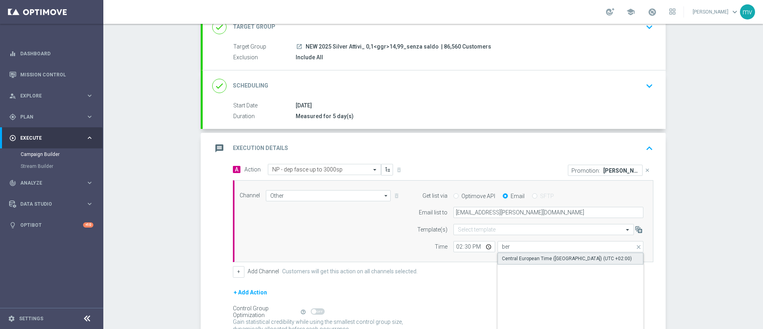
click at [517, 255] on div "Central European Time ([GEOGRAPHIC_DATA]) (UTC +02:00)" at bounding box center [567, 258] width 130 height 7
type input "Central European Time ([GEOGRAPHIC_DATA]) (UTC +02:00)"
click at [477, 291] on div "+ Add Action" at bounding box center [443, 297] width 421 height 20
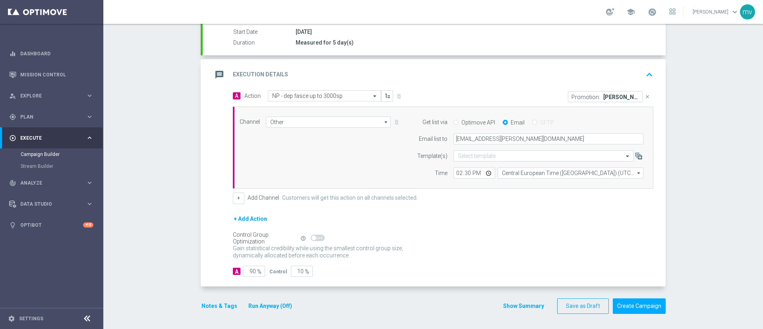
scroll to position [134, 0]
click at [636, 19] on div "school mariafrancesca visciano keyboard_arrow_down mv" at bounding box center [433, 12] width 660 height 24
click at [648, 12] on span at bounding box center [652, 12] width 9 height 9
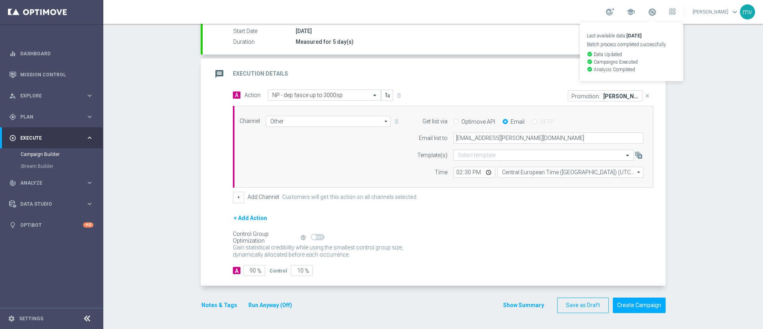
click at [533, 31] on div "[DATE]" at bounding box center [473, 31] width 355 height 8
click at [214, 302] on button "Notes & Tags" at bounding box center [219, 305] width 37 height 10
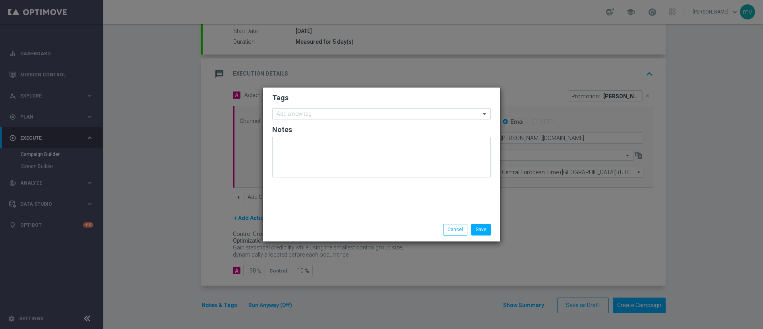
click at [291, 109] on div "Add a new tag" at bounding box center [377, 114] width 208 height 10
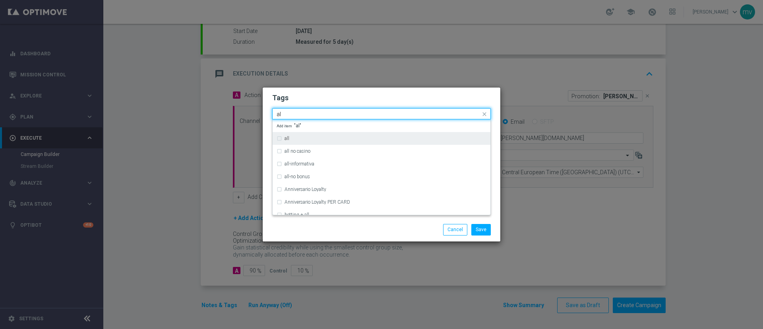
click at [281, 137] on div "all" at bounding box center [382, 138] width 210 height 13
type input "al"
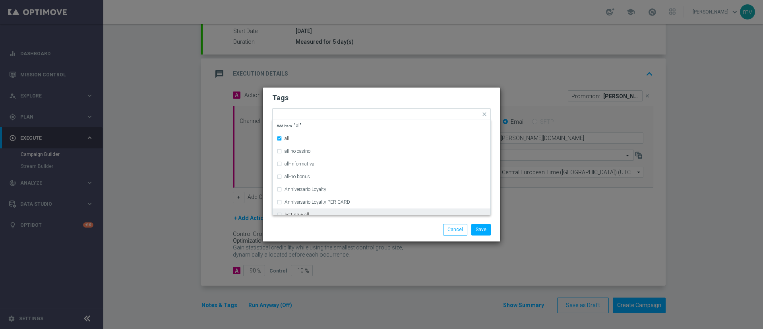
click at [296, 227] on div "Save Cancel" at bounding box center [381, 229] width 231 height 11
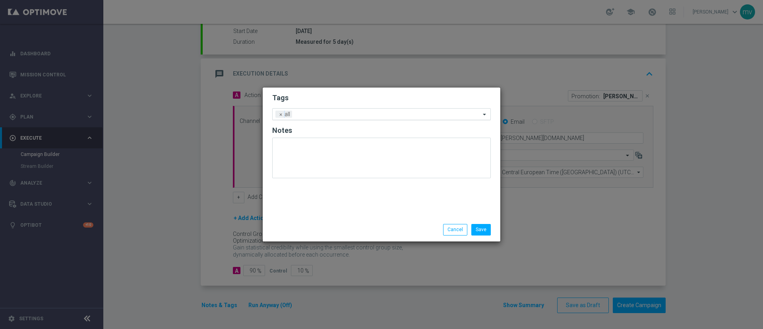
click at [312, 114] on input "text" at bounding box center [387, 114] width 185 height 7
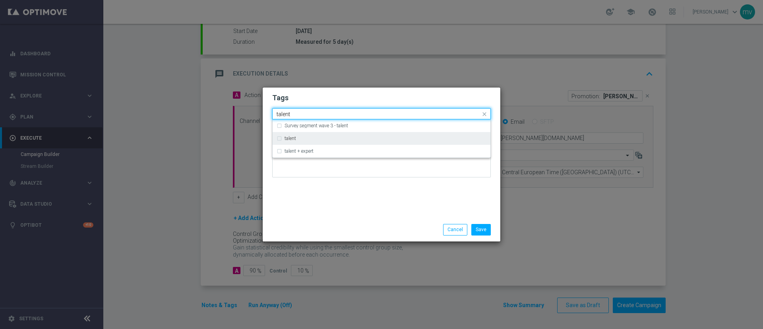
click at [288, 136] on label "talent" at bounding box center [291, 138] width 12 height 5
type input "talent"
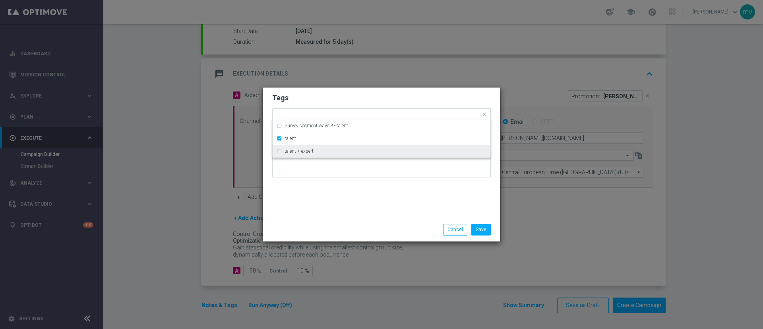
click at [327, 210] on div "Tags Quick find × all × talent Survey segment wave 3 - talent talent talent + e…" at bounding box center [382, 152] width 238 height 130
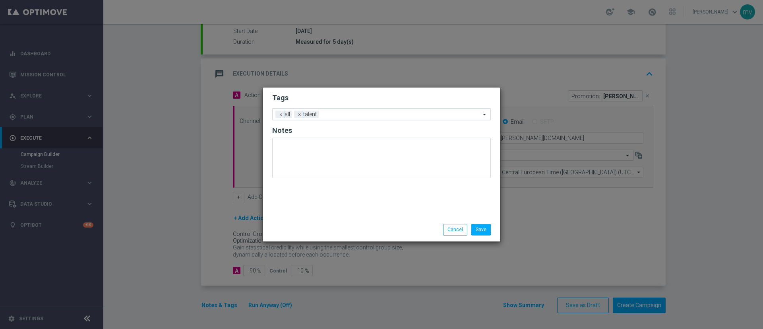
click at [337, 112] on input "text" at bounding box center [401, 114] width 159 height 7
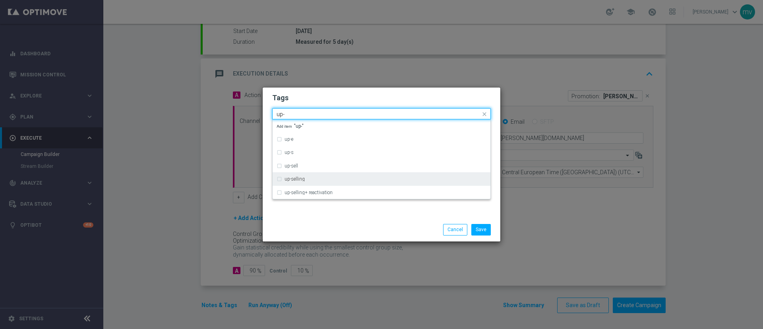
click at [280, 179] on div "up-selling" at bounding box center [382, 178] width 210 height 13
type input "up-"
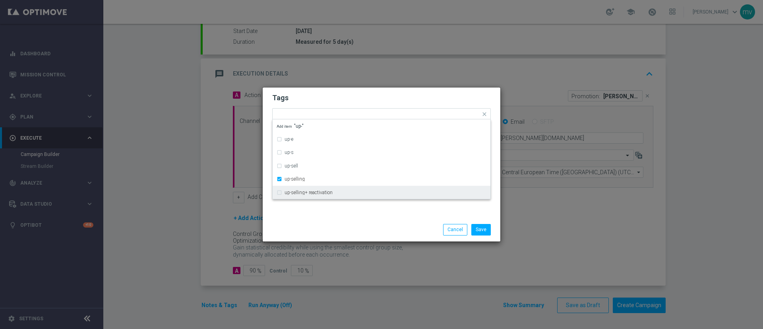
click at [304, 220] on div "Save Cancel" at bounding box center [382, 229] width 238 height 23
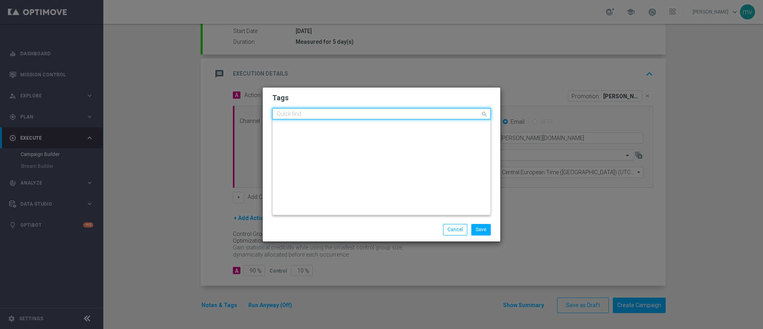
click at [371, 114] on input "text" at bounding box center [379, 114] width 204 height 7
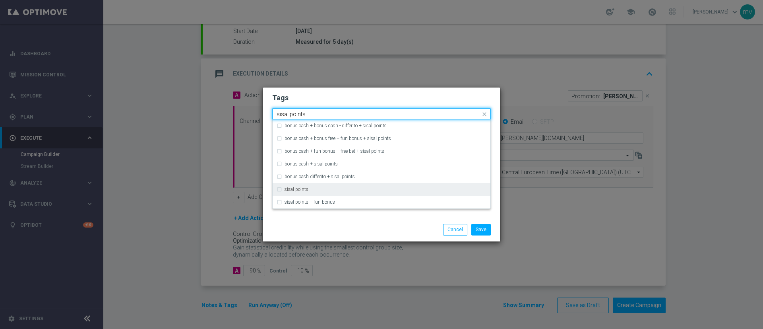
click at [279, 191] on div "sisal points" at bounding box center [382, 189] width 210 height 13
type input "sisal points"
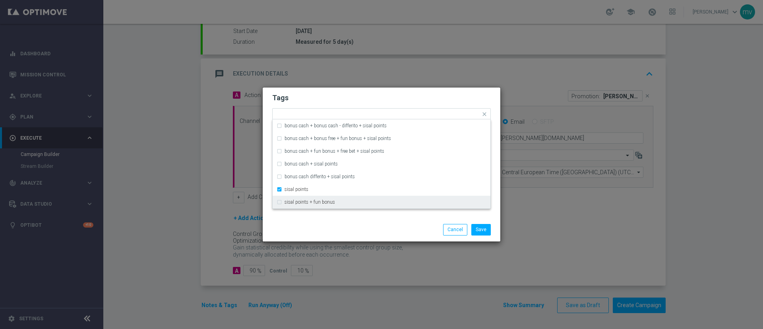
click at [316, 230] on div "Save Cancel" at bounding box center [381, 229] width 231 height 11
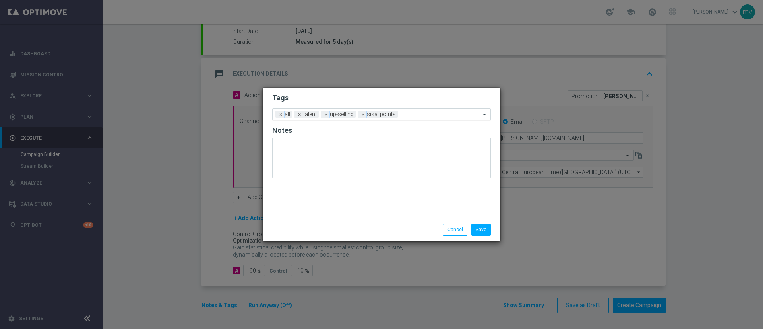
click at [406, 114] on input "text" at bounding box center [440, 114] width 79 height 7
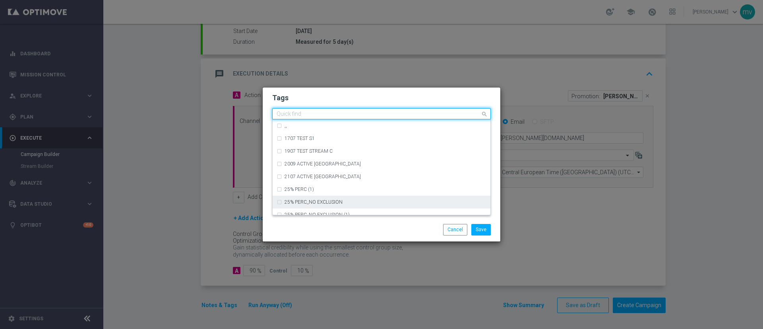
click at [380, 229] on div "Save Cancel" at bounding box center [420, 229] width 154 height 11
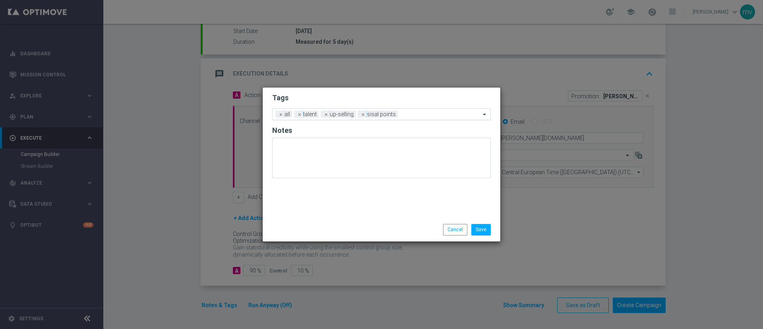
click at [408, 113] on input "text" at bounding box center [440, 114] width 79 height 7
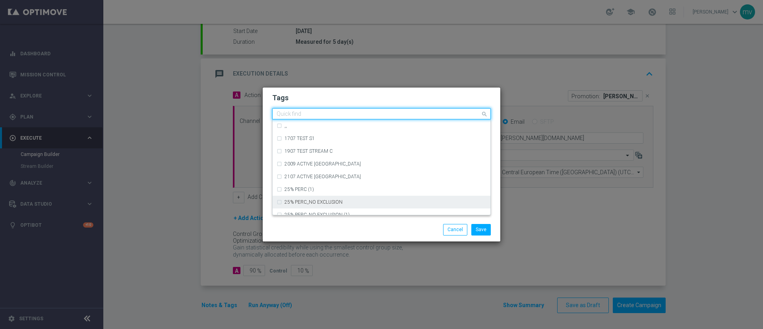
click at [360, 234] on div "Save Cancel" at bounding box center [420, 229] width 154 height 11
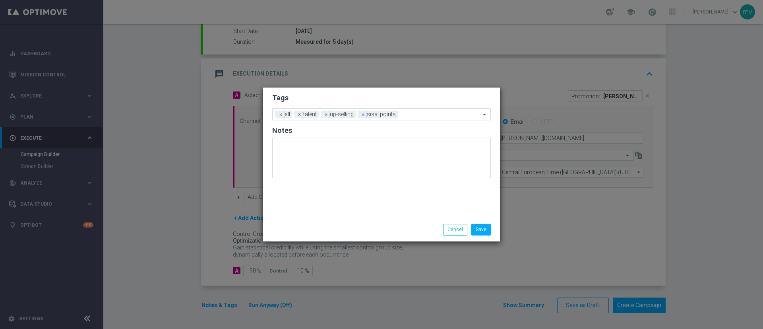
click at [413, 117] on input "text" at bounding box center [440, 114] width 79 height 7
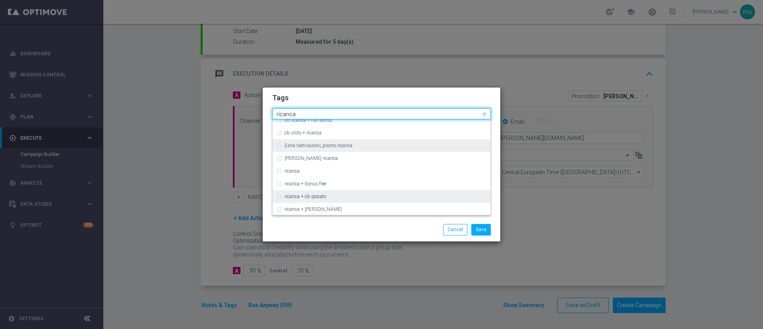
scroll to position [238, 0]
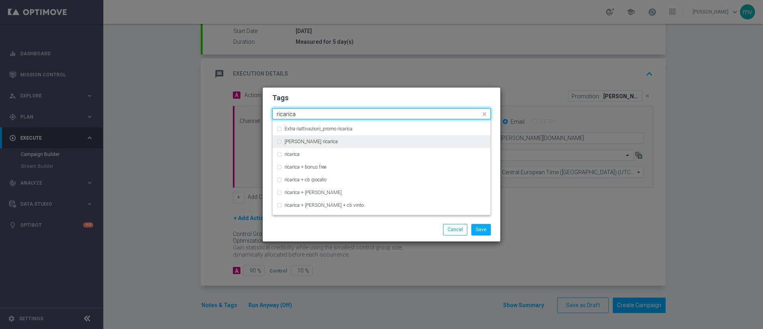
click at [279, 143] on div "[PERSON_NAME] ricarica" at bounding box center [382, 141] width 210 height 13
type input "ricarica"
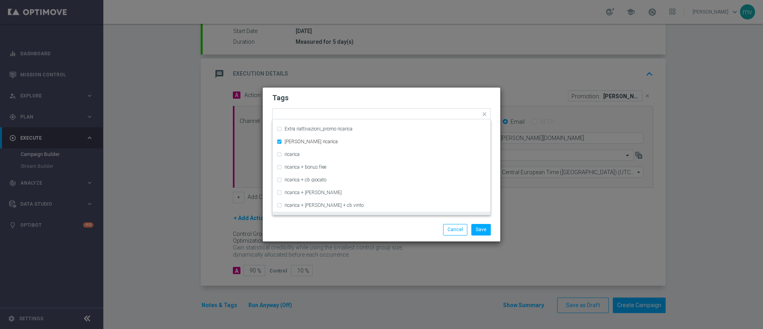
click at [306, 225] on div "Save Cancel" at bounding box center [381, 229] width 231 height 11
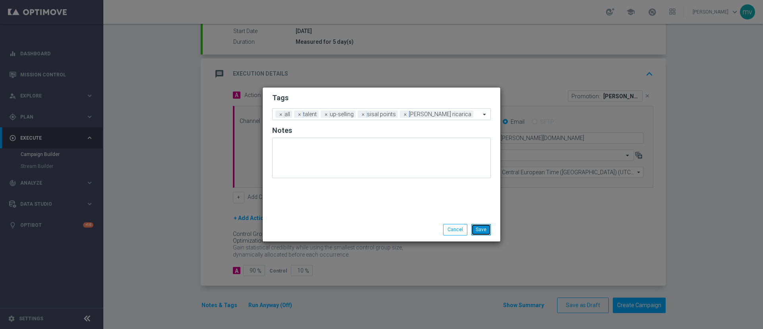
click at [483, 230] on button "Save" at bounding box center [480, 229] width 19 height 11
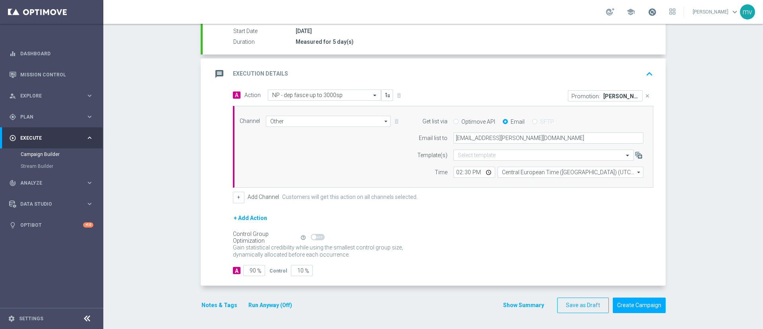
click at [648, 12] on span at bounding box center [652, 12] width 9 height 9
click at [535, 36] on div "Start Date 03 Oct 2025 Duration Measured for 5 day(s)" at bounding box center [434, 36] width 463 height 19
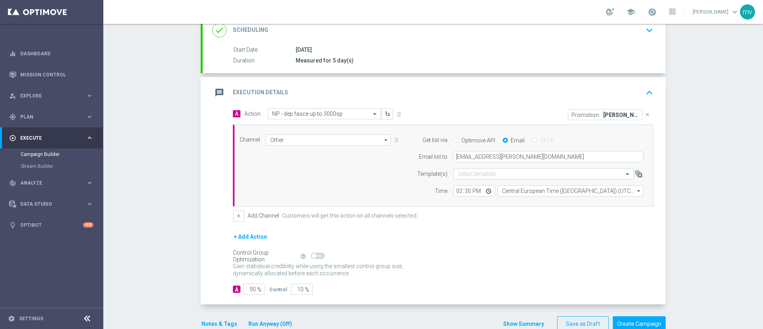
scroll to position [134, 0]
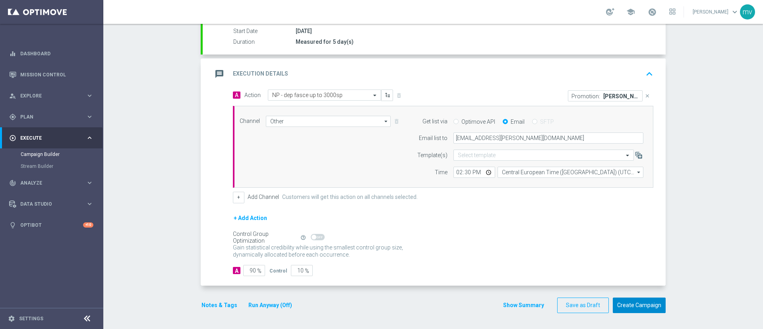
click at [652, 304] on button "Create Campaign" at bounding box center [639, 305] width 53 height 16
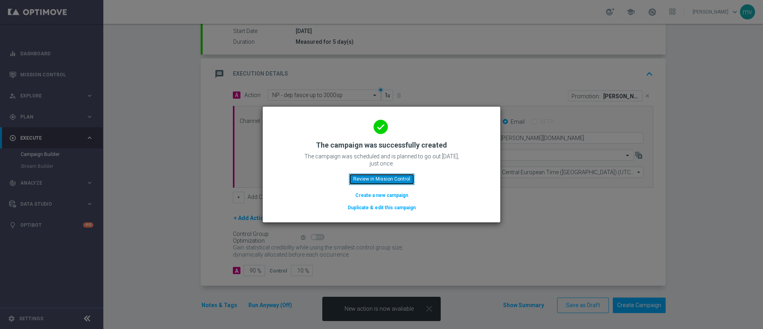
click at [395, 182] on button "Review in Mission Control" at bounding box center [382, 178] width 66 height 11
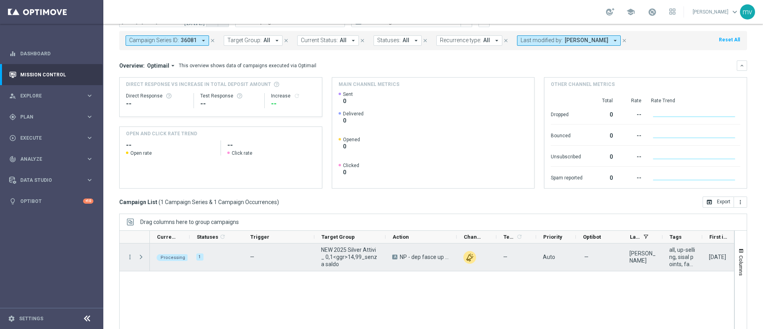
scroll to position [69, 0]
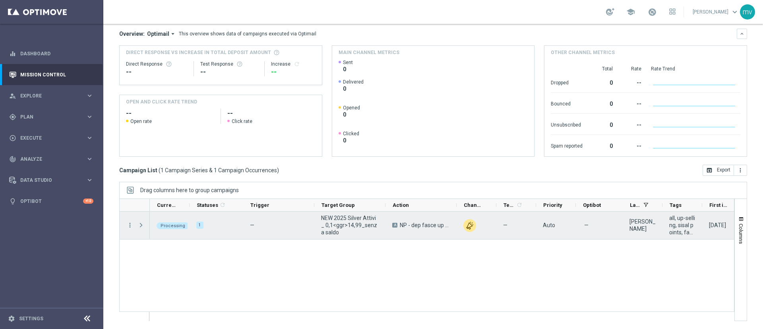
click at [139, 224] on span "Press SPACE to select this row." at bounding box center [141, 225] width 7 height 6
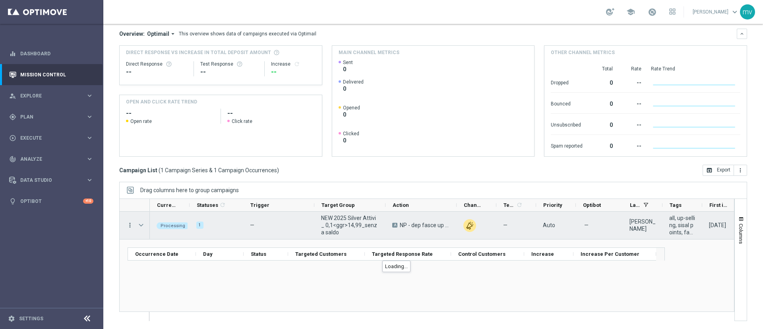
click at [132, 228] on icon "more_vert" at bounding box center [129, 224] width 7 height 7
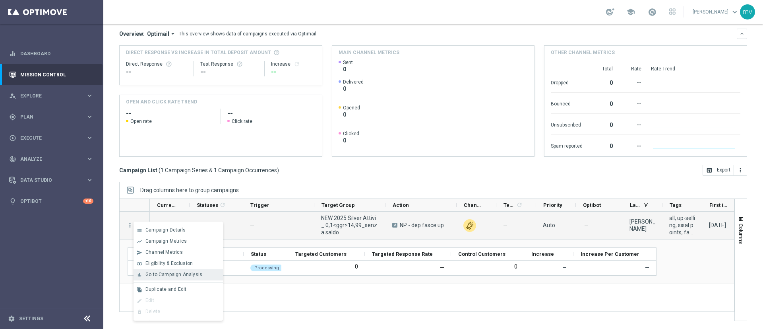
click at [165, 275] on span "Go to Campaign Analysis" at bounding box center [173, 274] width 57 height 6
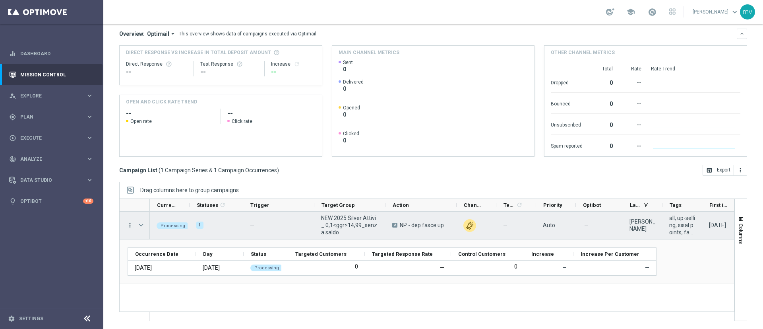
click at [131, 226] on icon "more_vert" at bounding box center [129, 224] width 7 height 7
click at [166, 231] on span "Campaign Details" at bounding box center [165, 230] width 40 height 6
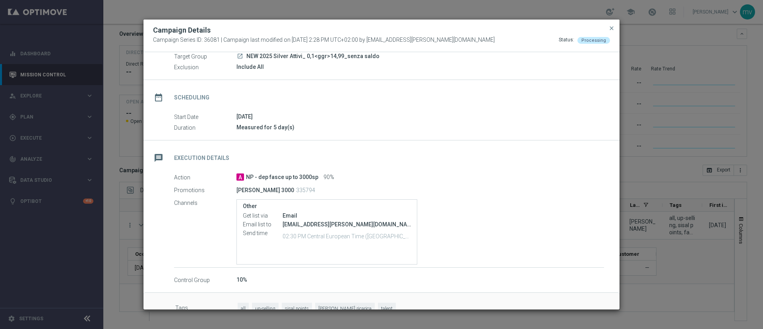
scroll to position [50, 0]
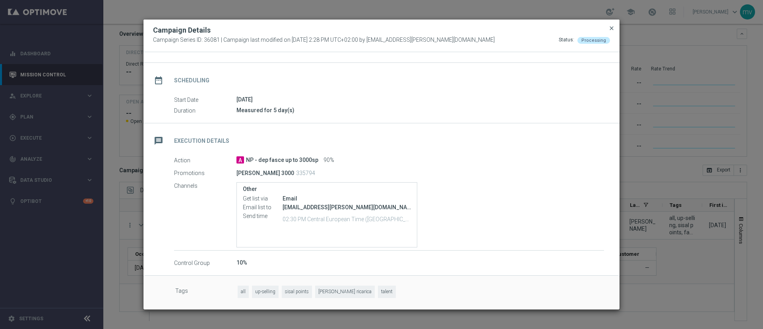
click at [609, 28] on span "close" at bounding box center [612, 28] width 6 height 6
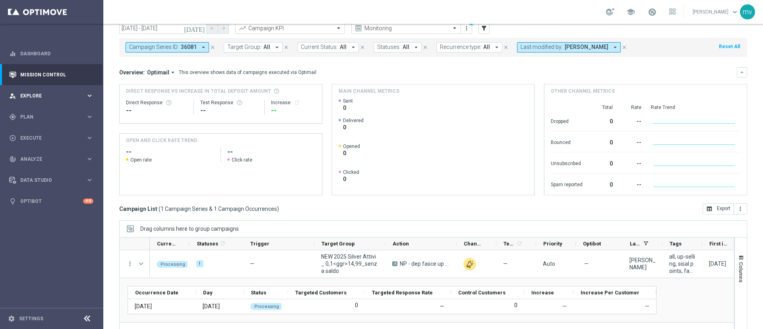
scroll to position [0, 0]
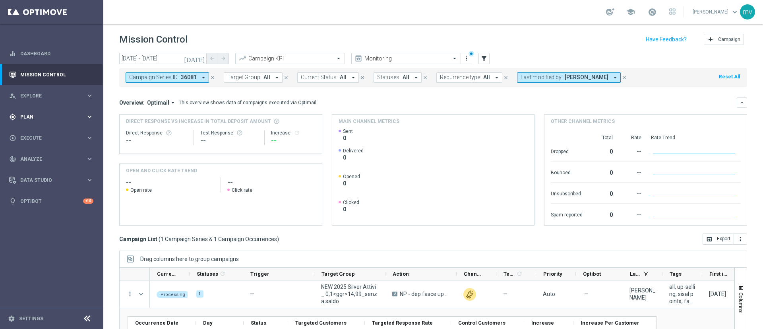
click at [39, 118] on span "Plan" at bounding box center [53, 116] width 66 height 5
click at [44, 132] on link "Target Groups" at bounding box center [52, 133] width 62 height 6
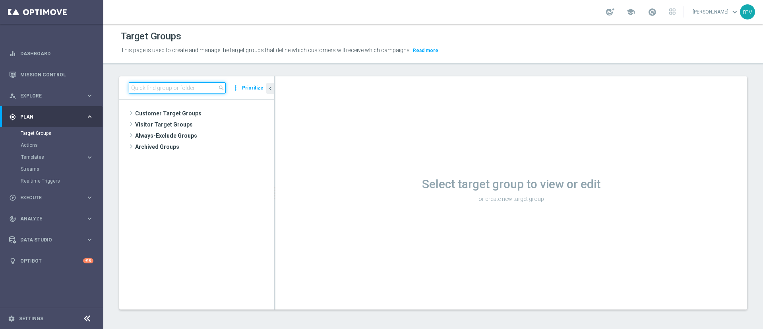
click at [193, 90] on input at bounding box center [177, 87] width 97 height 11
paste input "NEW 2025 Silver Attivi_ ggr >=150_con saldo"
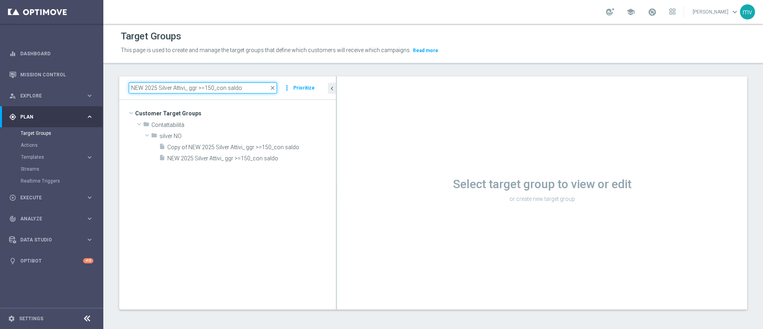
drag, startPoint x: 274, startPoint y: 149, endPoint x: 340, endPoint y: 160, distance: 66.5
click at [340, 160] on as-split "NEW 2025 Silver Attivi_ ggr >=150_con saldo close more_vert Prioritize Customer…" at bounding box center [433, 192] width 628 height 233
type input "NEW 2025 Silver Attivi_ ggr >=150_con saldo"
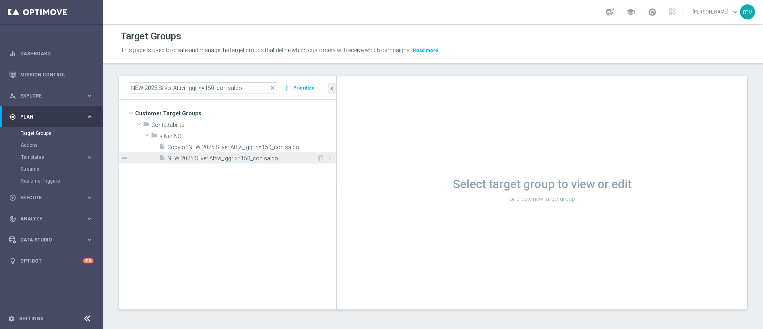
click at [265, 156] on span "NEW 2025 Silver Attivi_ ggr >=150_con saldo" at bounding box center [241, 158] width 149 height 7
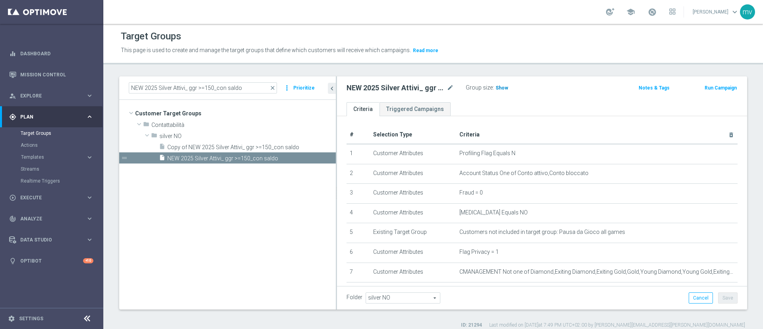
click at [504, 87] on span "Show" at bounding box center [502, 88] width 13 height 6
click at [331, 146] on icon "more_vert" at bounding box center [330, 147] width 6 height 6
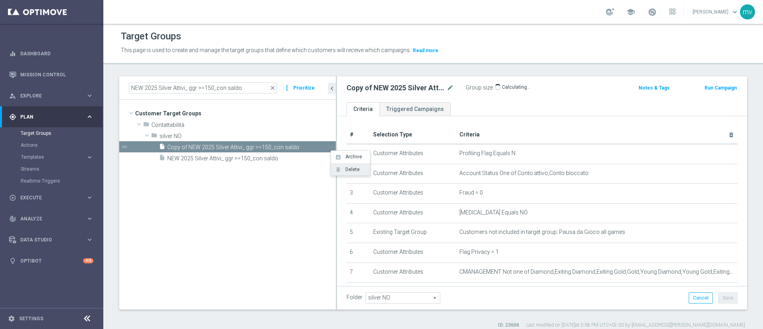
click at [349, 167] on span "Delete" at bounding box center [351, 170] width 17 height 6
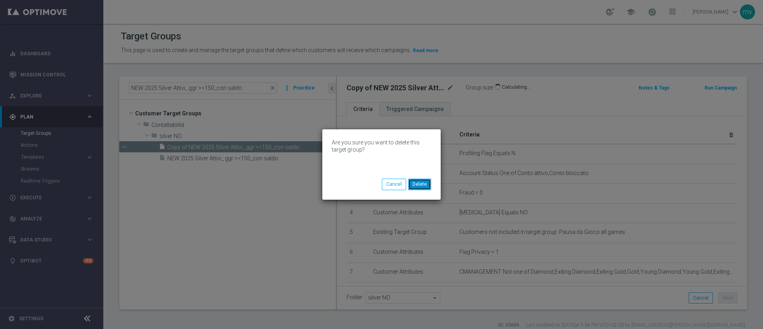
click at [419, 180] on button "Delete" at bounding box center [419, 183] width 23 height 11
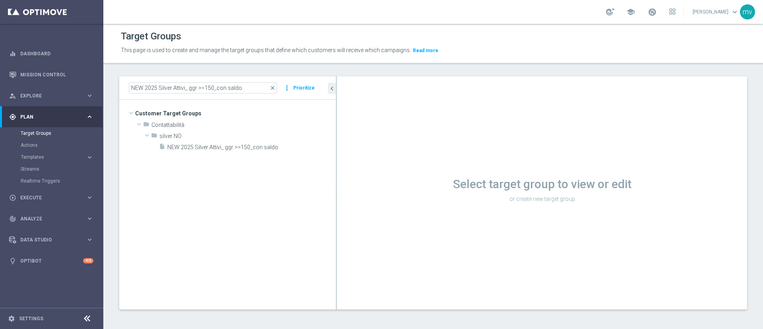
drag, startPoint x: 274, startPoint y: 145, endPoint x: 304, endPoint y: 169, distance: 39.0
click at [274, 145] on span "NEW 2025 Silver Attivi_ ggr >=150_con saldo" at bounding box center [251, 147] width 169 height 7
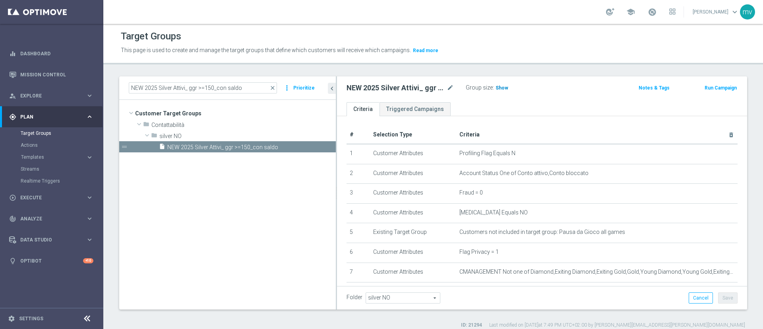
click at [505, 87] on span "Show" at bounding box center [502, 88] width 13 height 6
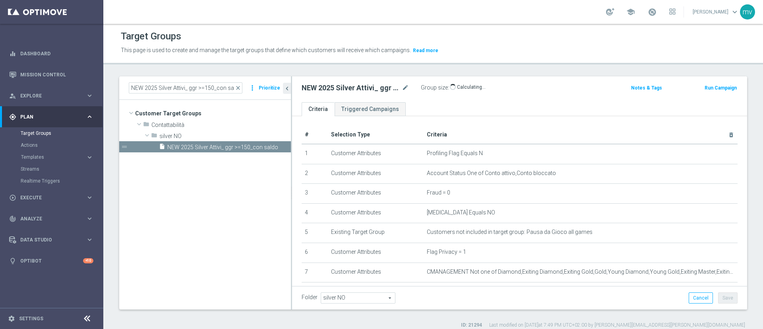
drag, startPoint x: 336, startPoint y: 167, endPoint x: 291, endPoint y: 163, distance: 45.1
click at [291, 163] on div at bounding box center [291, 192] width 1 height 233
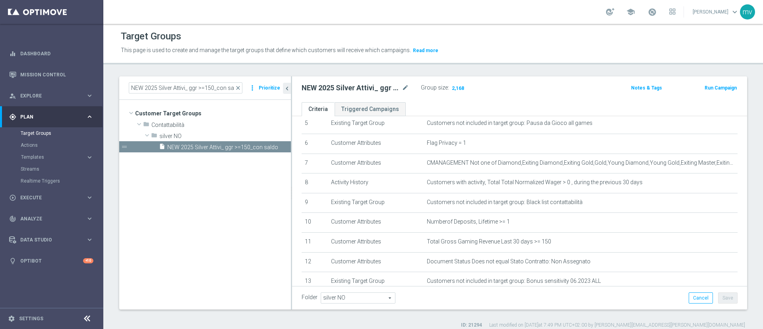
scroll to position [184, 0]
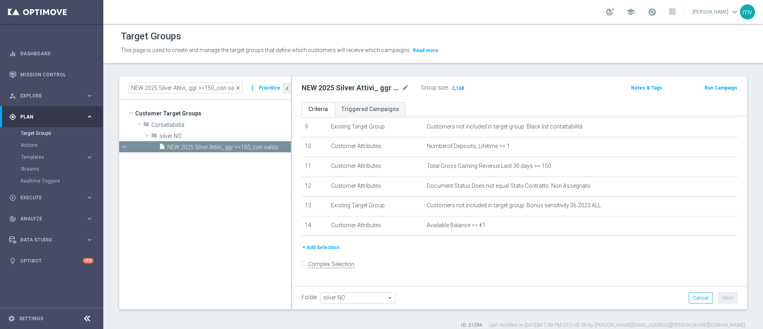
click at [708, 87] on button "Run Campaign" at bounding box center [721, 87] width 34 height 9
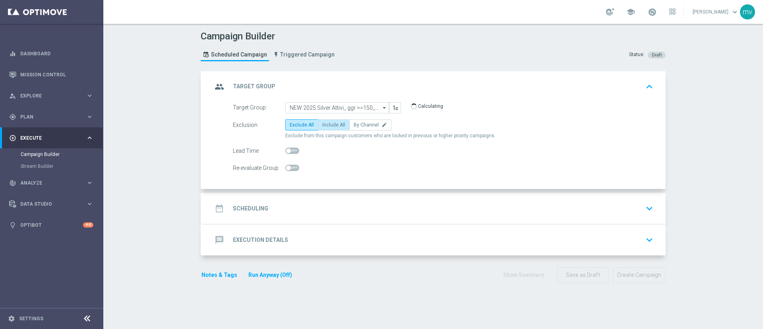
click at [322, 122] on span "Include All" at bounding box center [333, 125] width 23 height 6
click at [322, 124] on input "Include All" at bounding box center [324, 126] width 5 height 5
radio input "true"
click at [275, 212] on div "date_range Scheduling keyboard_arrow_down" at bounding box center [434, 208] width 444 height 15
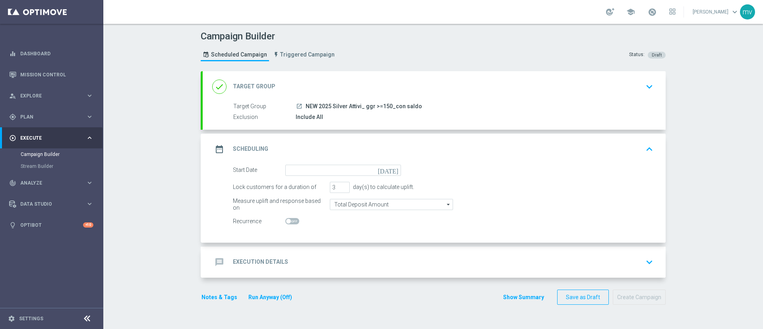
click at [391, 169] on icon "[DATE]" at bounding box center [389, 169] width 23 height 9
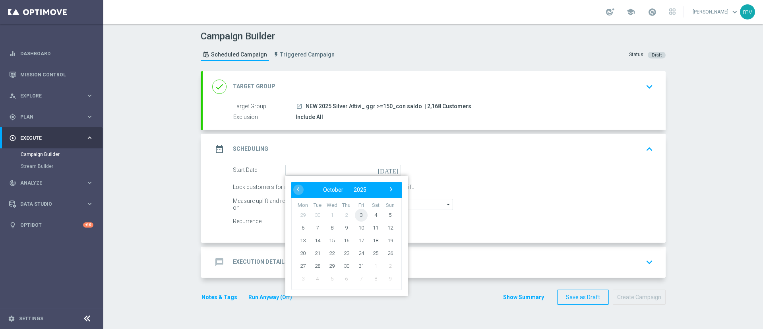
click at [358, 213] on span "3" at bounding box center [361, 214] width 13 height 13
type input "[DATE]"
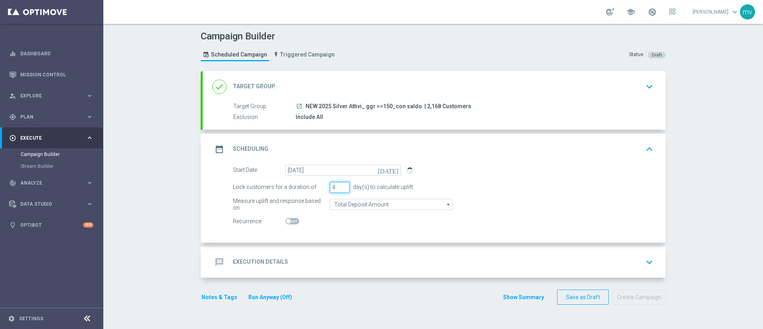
click at [341, 186] on input "4" at bounding box center [340, 187] width 20 height 11
type input "5"
click at [341, 186] on input "5" at bounding box center [340, 187] width 20 height 11
click at [294, 263] on div "message Execution Details keyboard_arrow_down" at bounding box center [434, 261] width 444 height 15
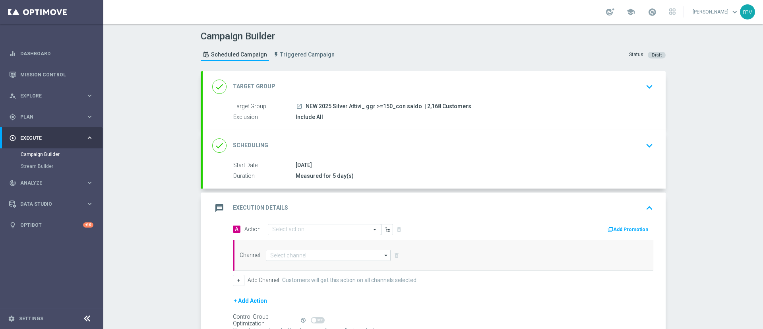
click at [630, 230] on button "Add Promotion" at bounding box center [629, 229] width 44 height 9
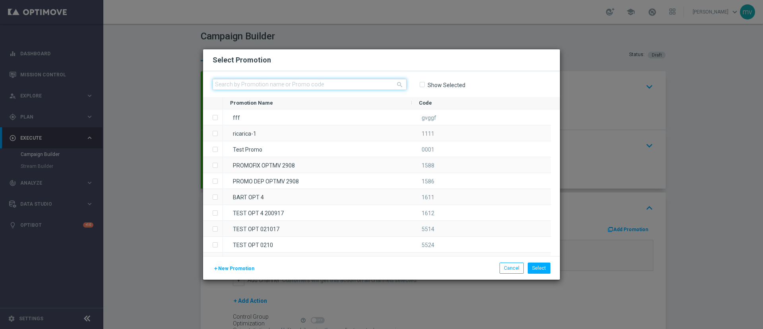
click at [308, 79] on input "text" at bounding box center [310, 84] width 194 height 11
paste input "335795"
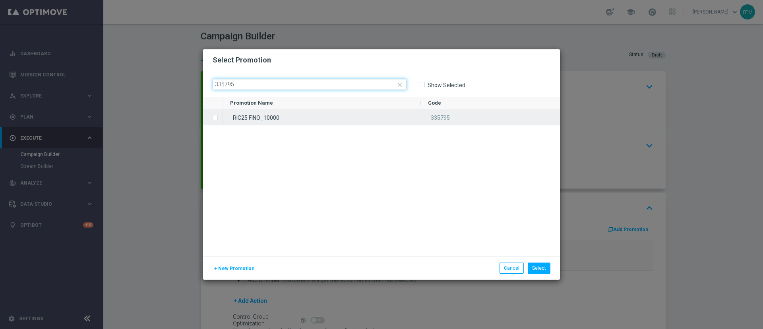
type input "335795"
click at [220, 117] on label "Press SPACE to select this row." at bounding box center [221, 117] width 3 height 7
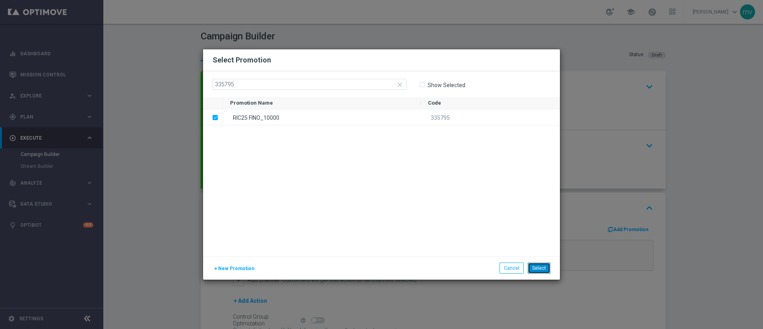
click at [539, 265] on button "Select" at bounding box center [539, 267] width 23 height 11
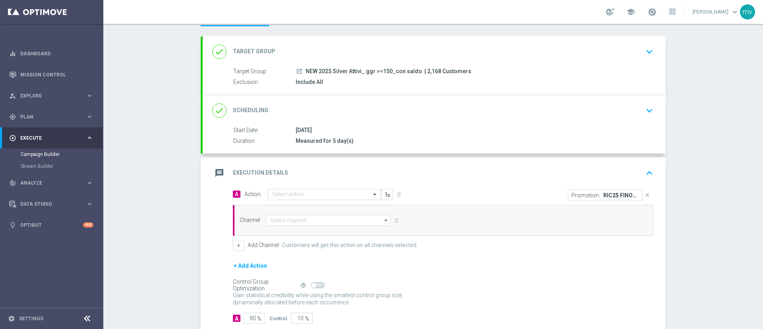
scroll to position [60, 0]
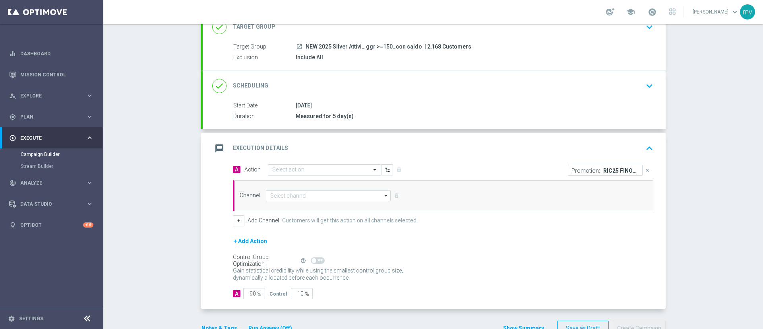
click at [276, 169] on input "text" at bounding box center [316, 170] width 89 height 7
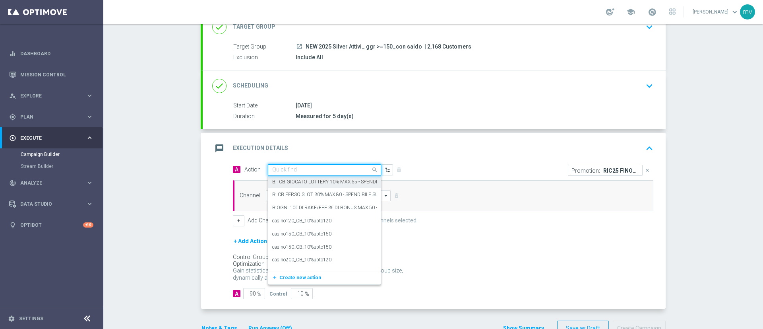
paste input "NP - dep fasce up to 10.000SP"
type input "NP - dep fasce up to 10.000SP"
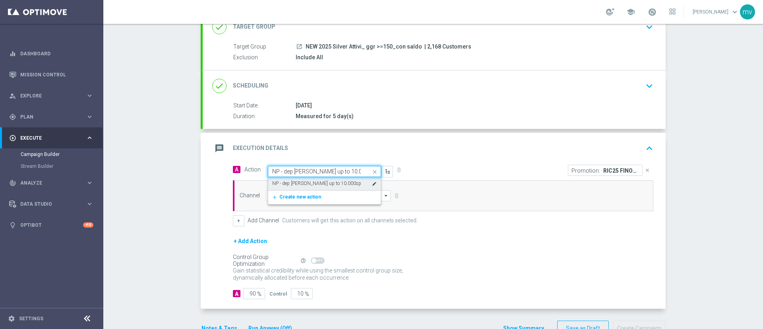
click at [316, 183] on label "NP - dep [PERSON_NAME] up to 10.000sp" at bounding box center [316, 183] width 89 height 7
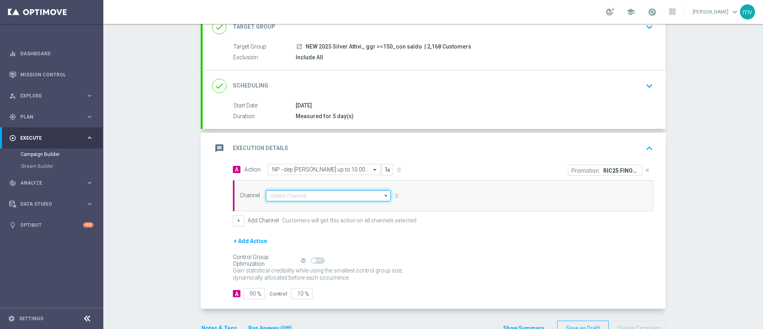
click at [324, 198] on input at bounding box center [328, 195] width 125 height 11
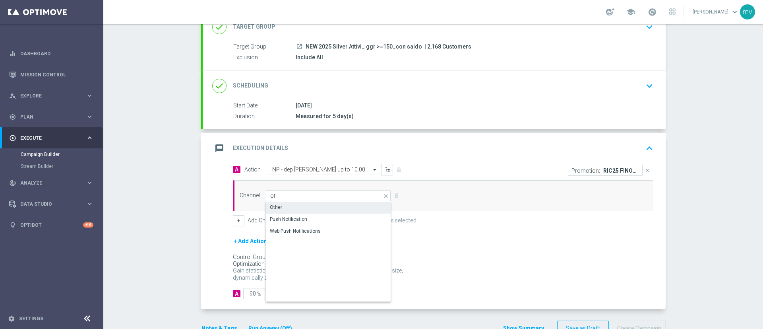
click at [300, 204] on div "Other" at bounding box center [328, 207] width 125 height 11
type input "Other"
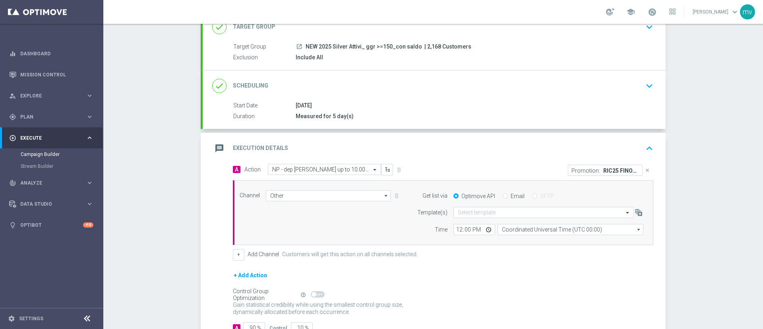
click at [503, 197] on div "Email" at bounding box center [514, 195] width 22 height 7
click at [503, 197] on input "Email" at bounding box center [505, 196] width 5 height 5
radio input "true"
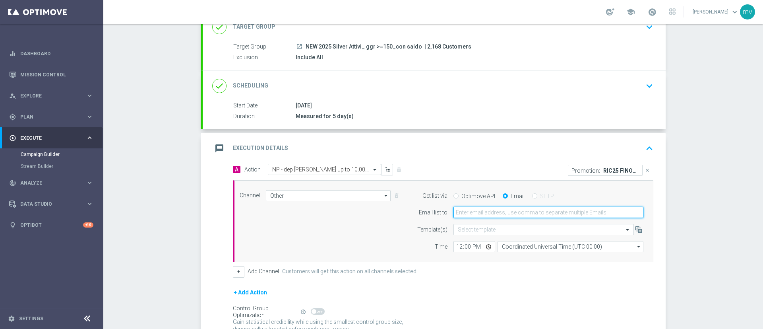
click at [499, 209] on input "email" at bounding box center [548, 212] width 190 height 11
type input "[EMAIL_ADDRESS][PERSON_NAME][DOMAIN_NAME]"
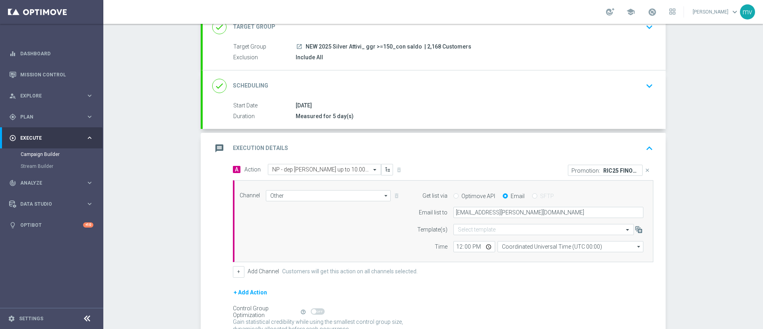
click at [465, 282] on form "A Action Select action NP - dep fasce up to 10.000sp delete_forever Promotion: …" at bounding box center [443, 257] width 421 height 186
click at [453, 244] on input "12:00" at bounding box center [474, 246] width 42 height 11
type input "14:30"
click at [498, 306] on div "+ Add Action" at bounding box center [443, 297] width 421 height 20
click at [524, 244] on input "Coordinated Universal Time (UTC 00:00)" at bounding box center [571, 246] width 146 height 11
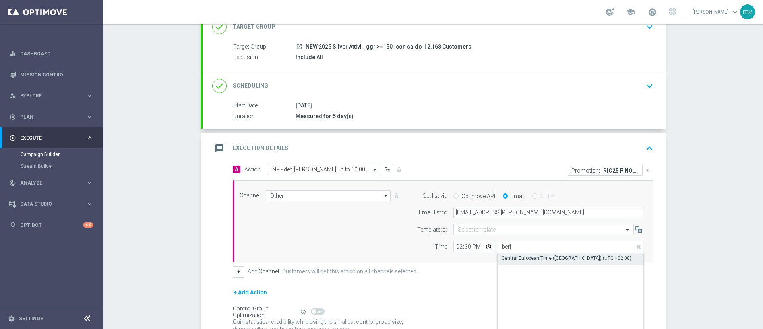
click at [523, 256] on div "Central European Time ([GEOGRAPHIC_DATA]) (UTC +02:00)" at bounding box center [567, 257] width 130 height 7
type input "Central European Time ([GEOGRAPHIC_DATA]) (UTC +02:00)"
click at [494, 275] on div "+ Add Channel Customers will get this action on all channels selected." at bounding box center [443, 271] width 421 height 11
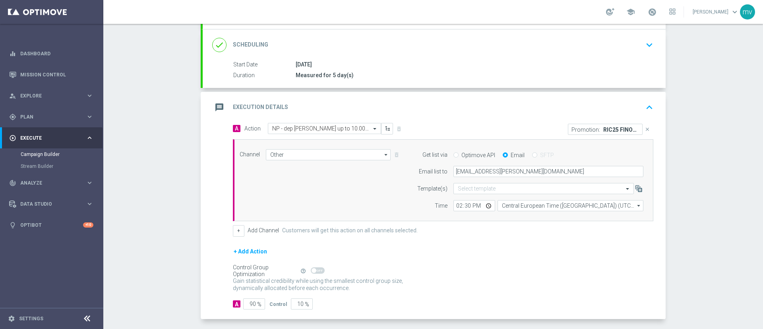
scroll to position [119, 0]
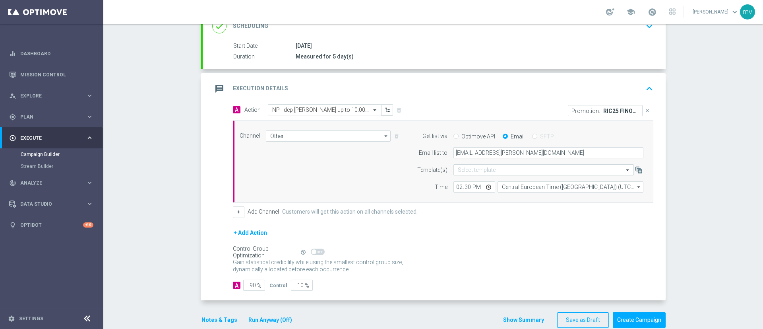
click at [217, 321] on button "Notes & Tags" at bounding box center [219, 320] width 37 height 10
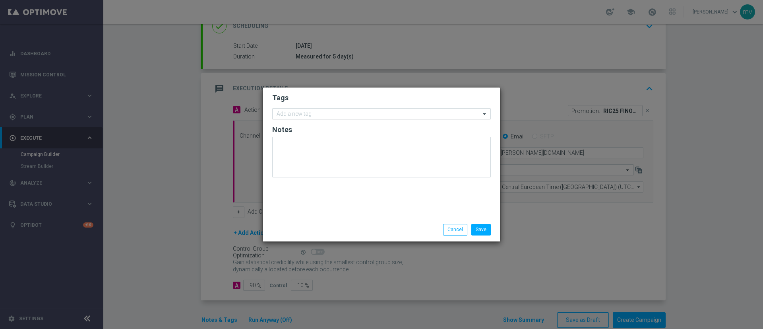
click at [295, 116] on input "text" at bounding box center [379, 114] width 204 height 7
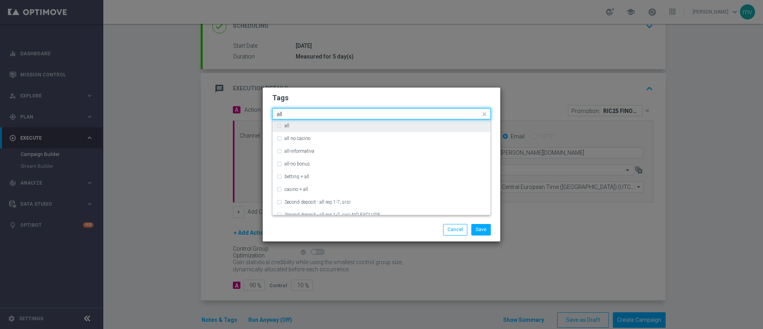
click at [298, 120] on div "all" at bounding box center [382, 125] width 210 height 13
type input "all"
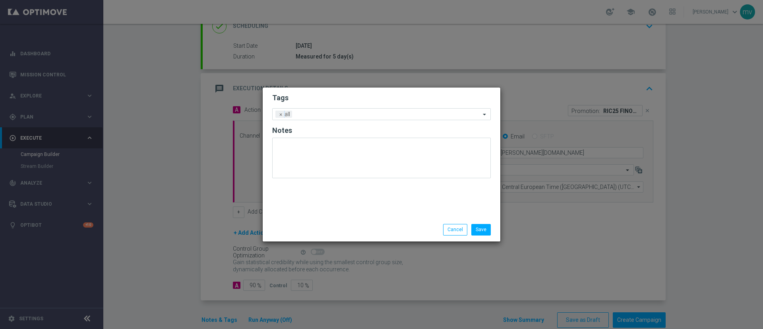
click at [301, 236] on div "Save Cancel" at bounding box center [382, 229] width 238 height 23
click at [316, 109] on div "Add a new tag × all" at bounding box center [377, 114] width 208 height 11
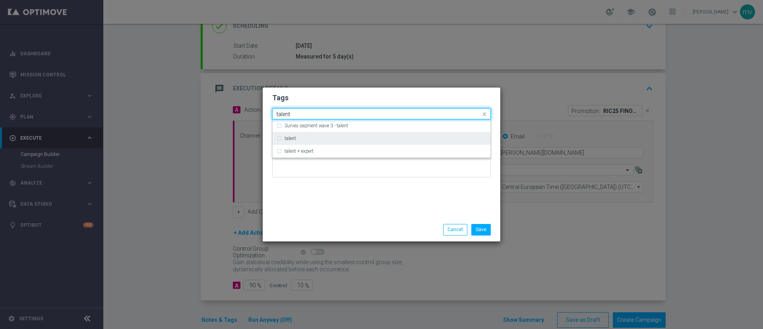
click at [282, 139] on div "talent" at bounding box center [382, 138] width 210 height 13
type input "talent"
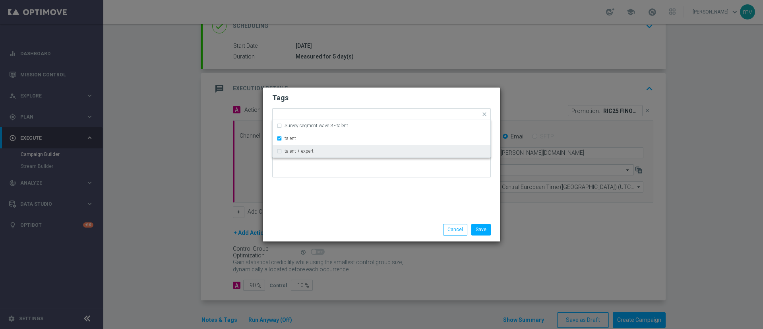
click at [297, 205] on div "Tags Quick find × all × talent Survey segment wave 3 - talent talent talent + e…" at bounding box center [382, 152] width 238 height 130
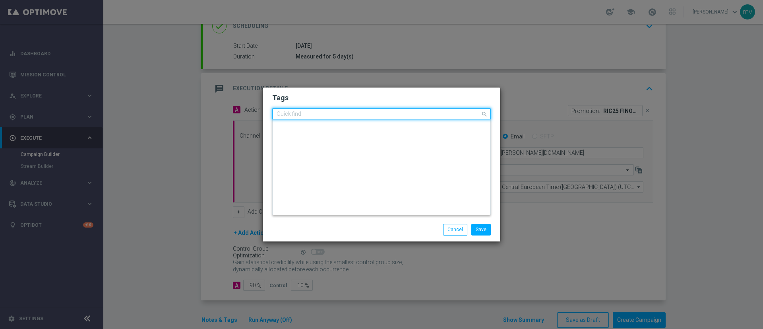
click at [331, 114] on input "text" at bounding box center [379, 114] width 204 height 7
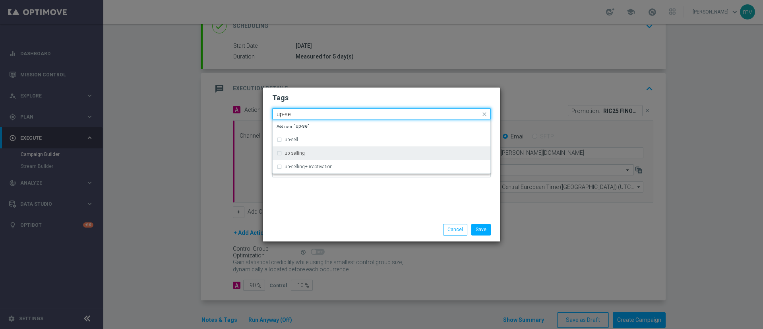
click at [279, 154] on div "up-selling" at bounding box center [382, 153] width 210 height 13
type input "up-se"
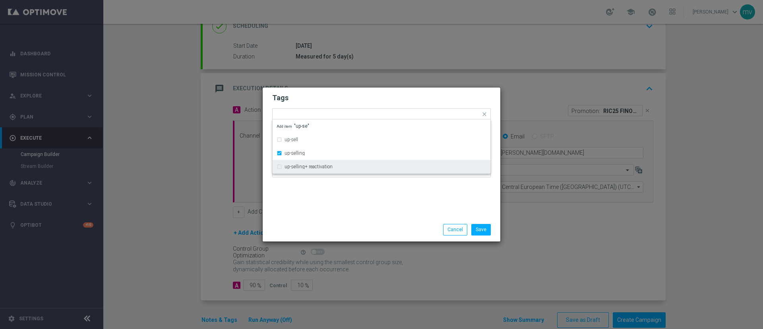
click at [300, 222] on div "Save Cancel" at bounding box center [382, 229] width 238 height 23
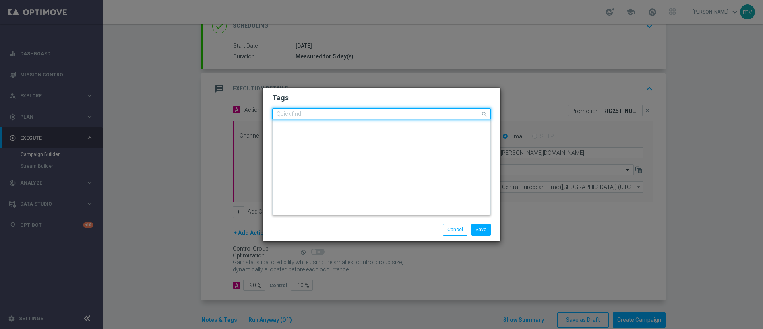
click at [378, 113] on input "text" at bounding box center [379, 114] width 204 height 7
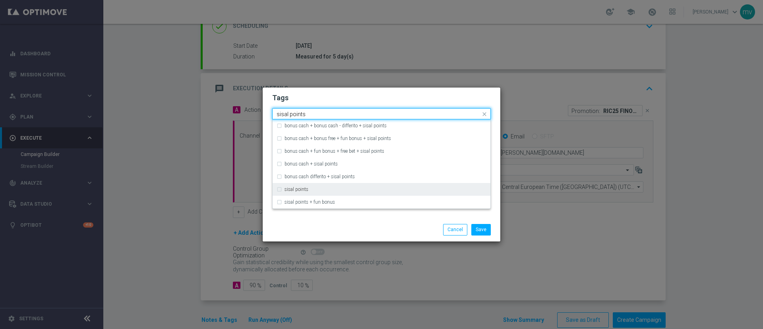
click at [294, 190] on label "sisal points" at bounding box center [297, 189] width 24 height 5
type input "sisal points"
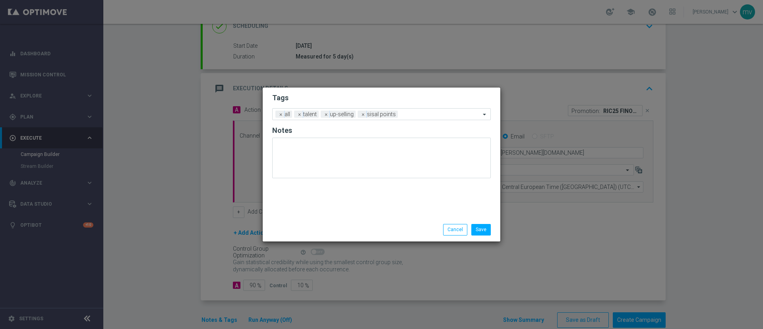
click at [306, 219] on div "Save Cancel" at bounding box center [382, 229] width 238 height 23
click at [407, 114] on input "text" at bounding box center [440, 114] width 79 height 7
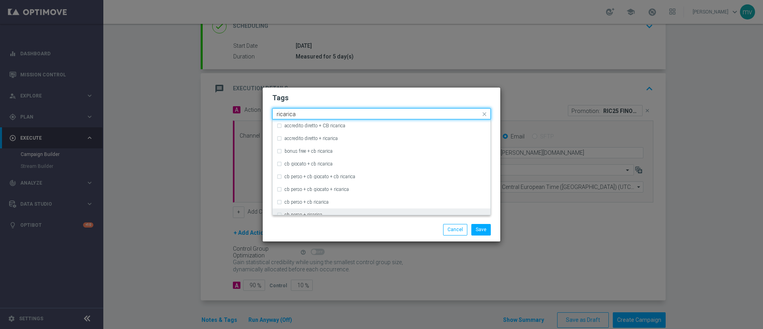
type input "ricarica"
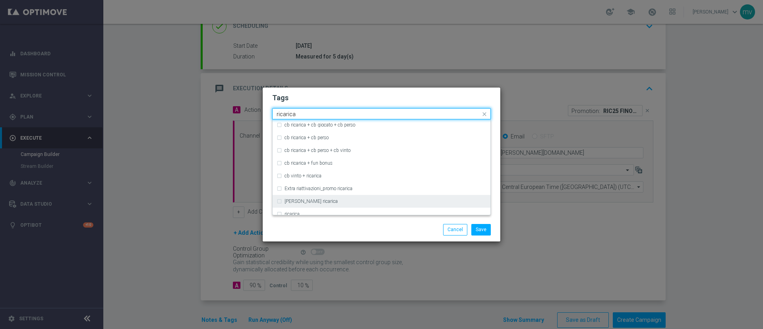
scroll to position [238, 0]
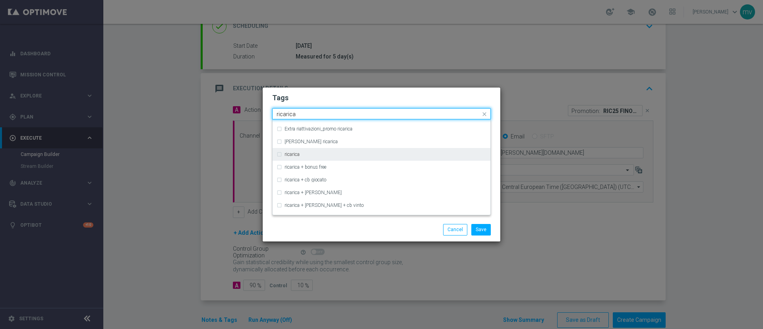
click at [283, 154] on div "ricarica" at bounding box center [382, 154] width 210 height 13
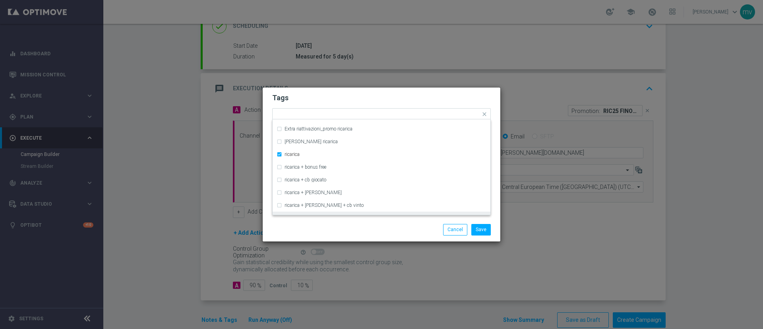
click at [315, 234] on div "Save Cancel" at bounding box center [381, 229] width 231 height 11
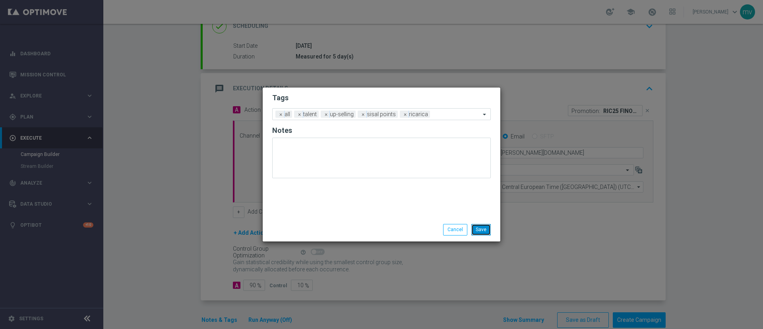
click at [482, 229] on button "Save" at bounding box center [480, 229] width 19 height 11
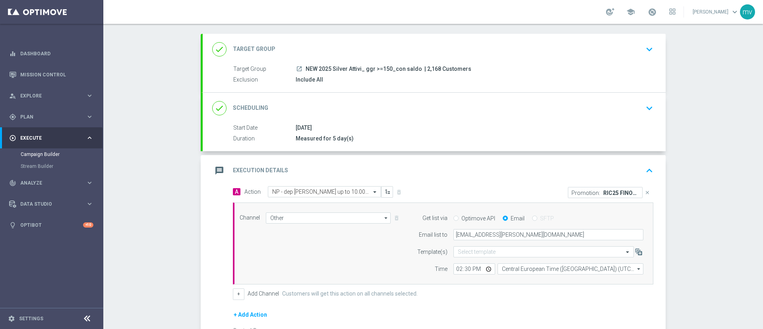
scroll to position [15, 0]
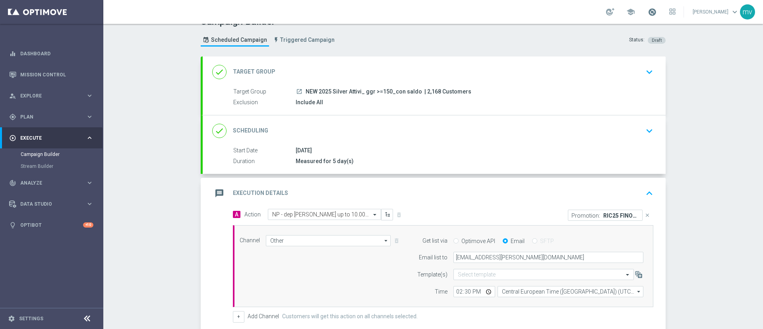
click at [648, 12] on span at bounding box center [652, 12] width 9 height 9
click at [539, 37] on div "Campaign Builder Scheduled Campaign Triggered Campaign Status: Draft" at bounding box center [433, 32] width 477 height 37
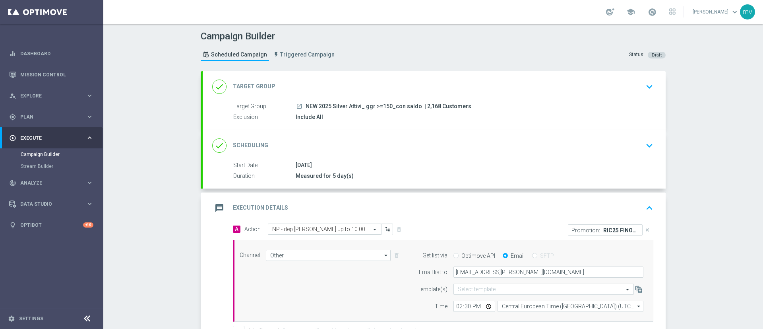
scroll to position [119, 0]
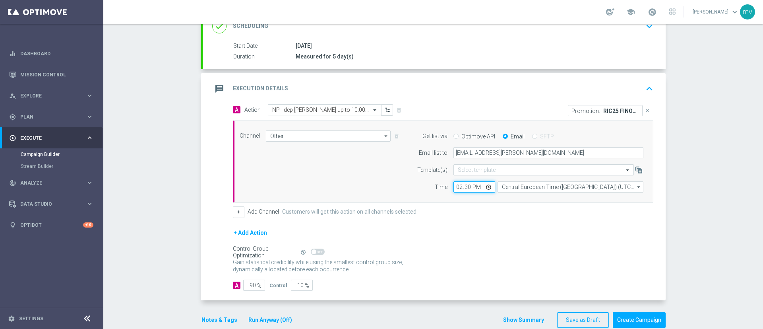
click at [462, 187] on input "14:30" at bounding box center [474, 186] width 42 height 11
type input "14:35"
click at [484, 234] on div "+ Add Action" at bounding box center [443, 238] width 421 height 20
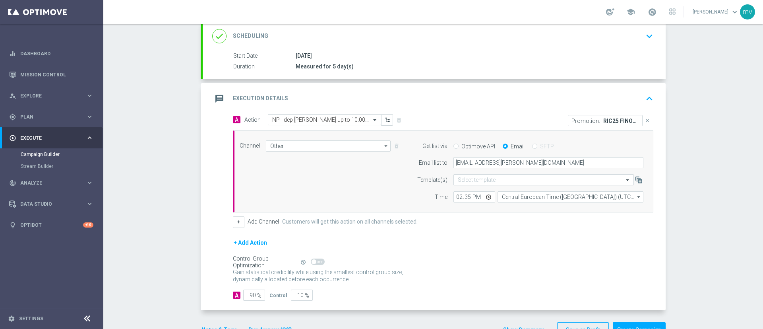
scroll to position [134, 0]
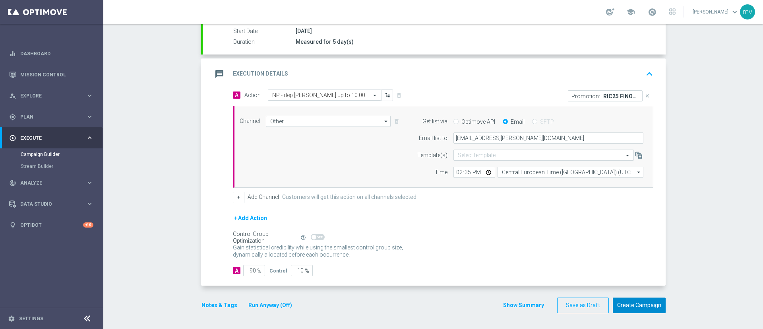
click at [644, 306] on button "Create Campaign" at bounding box center [639, 305] width 53 height 16
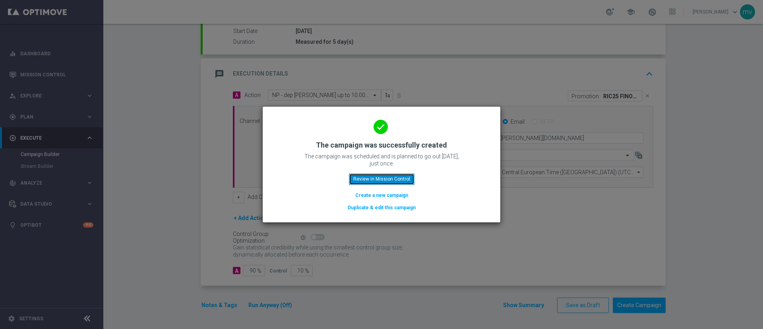
click at [397, 176] on button "Review in Mission Control" at bounding box center [382, 178] width 66 height 11
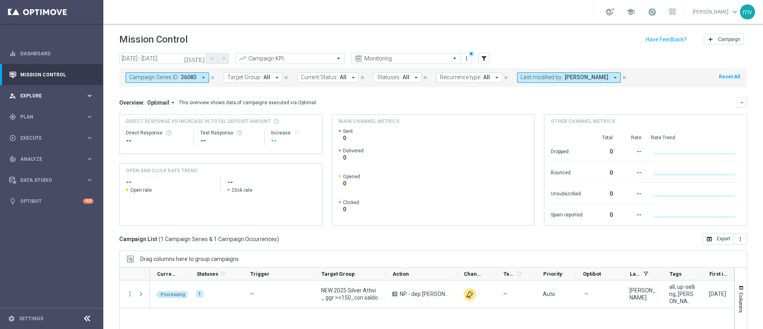
click at [63, 94] on span "Explore" at bounding box center [53, 95] width 66 height 5
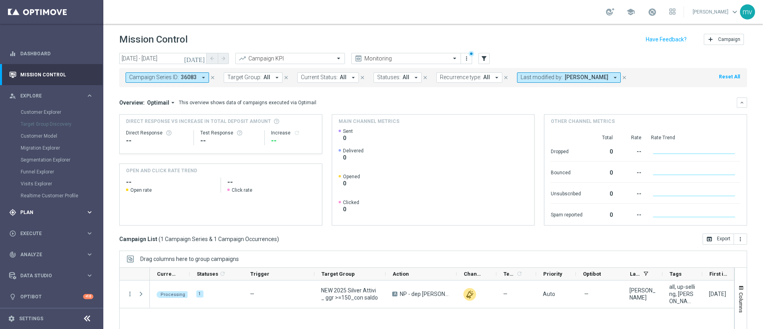
click at [38, 212] on span "Plan" at bounding box center [53, 212] width 66 height 5
click at [52, 128] on div "Target Groups" at bounding box center [62, 133] width 82 height 12
click at [52, 130] on link "Target Groups" at bounding box center [52, 133] width 62 height 6
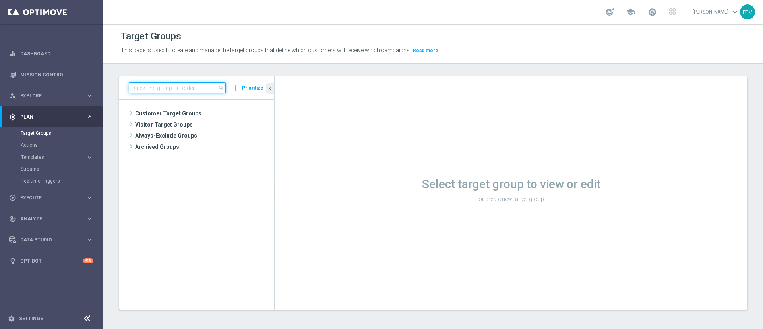
click at [180, 85] on input at bounding box center [177, 87] width 97 height 11
paste input "NEW 2025 Silver Attivi_ 85<ggr >149,99_con saldo"
type input "NEW 2025 Silver Attivi_ 85<ggr"
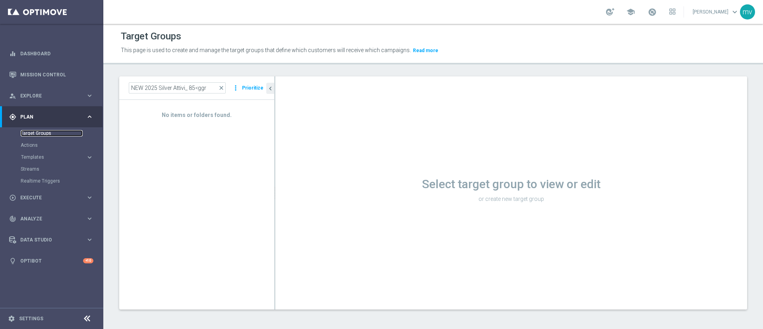
click at [51, 130] on link "Target Groups" at bounding box center [52, 133] width 62 height 6
click at [51, 145] on link "Actions" at bounding box center [52, 145] width 62 height 6
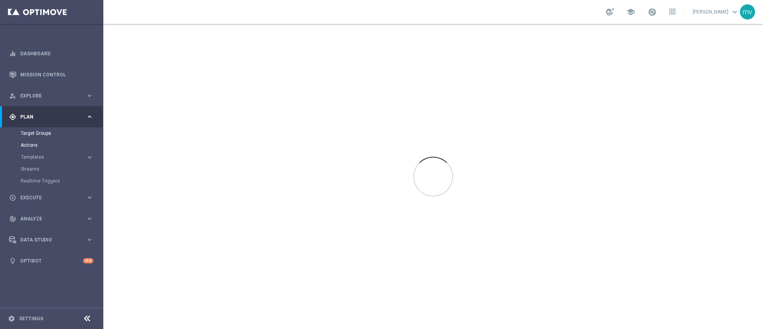
click at [52, 129] on div "Target Groups" at bounding box center [62, 133] width 82 height 12
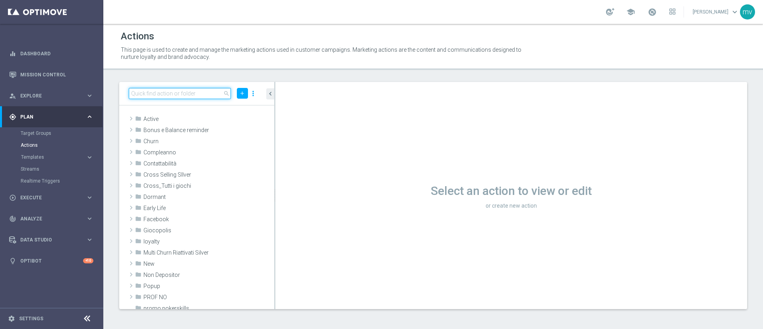
click at [151, 94] on input at bounding box center [180, 93] width 102 height 11
paste input "NEW 2025 Silver Attivi_ 85<ggr >149,99_con saldo"
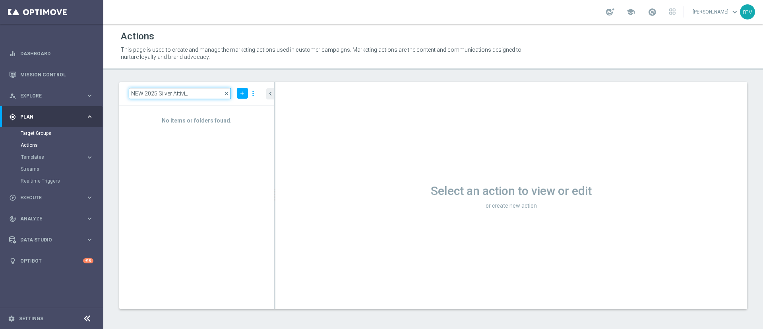
type input "NEW 2025 Silver Attivi_"
click at [49, 132] on link "Target Groups" at bounding box center [52, 133] width 62 height 6
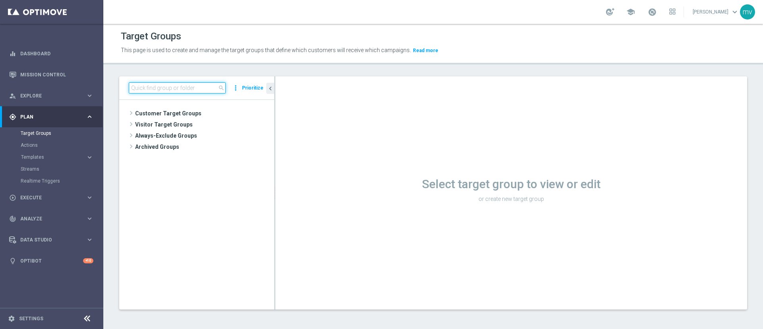
click at [161, 89] on input at bounding box center [177, 87] width 97 height 11
paste input "NEW 2025 Silver Attivi_ 85<ggr >149,99_con saldo"
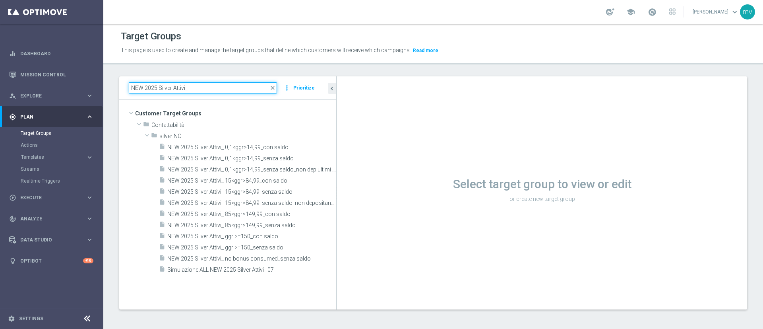
drag, startPoint x: 275, startPoint y: 134, endPoint x: 389, endPoint y: 147, distance: 114.8
click at [389, 147] on as-split "NEW 2025 Silver Attivi_ close more_vert Prioritize Customer Target Groups libra…" at bounding box center [433, 192] width 628 height 233
type input "NEW 2025 Silver Attivi_"
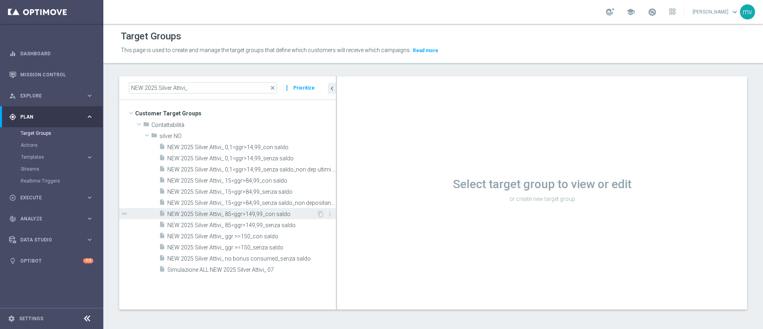
click at [289, 213] on span "NEW 2025 Silver Attivi_ 85<ggr>149,99_con saldo" at bounding box center [241, 214] width 149 height 7
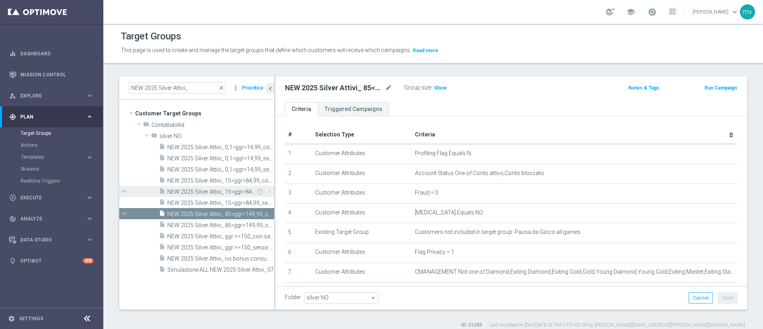
drag, startPoint x: 336, startPoint y: 190, endPoint x: 179, endPoint y: 188, distance: 156.6
click at [179, 188] on as-split "NEW 2025 Silver Attivi_ close more_vert Prioritize Customer Target Groups libra…" at bounding box center [433, 192] width 628 height 233
click at [438, 88] on span "Show" at bounding box center [440, 88] width 13 height 6
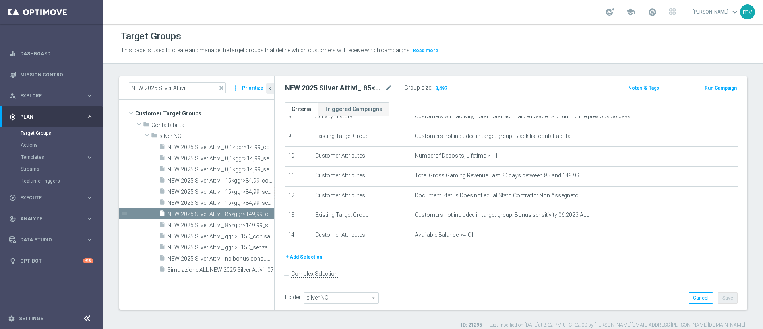
scroll to position [179, 0]
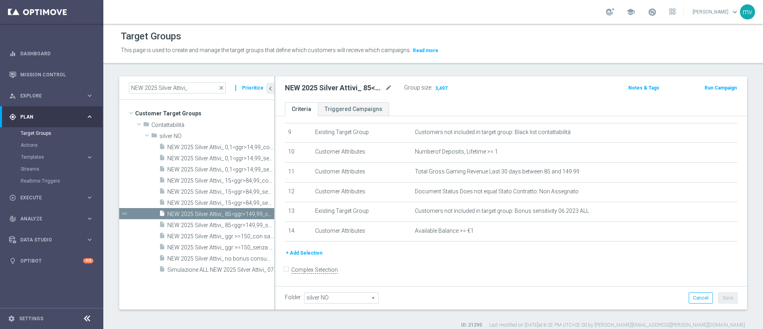
click at [704, 89] on button "Run Campaign" at bounding box center [721, 87] width 34 height 9
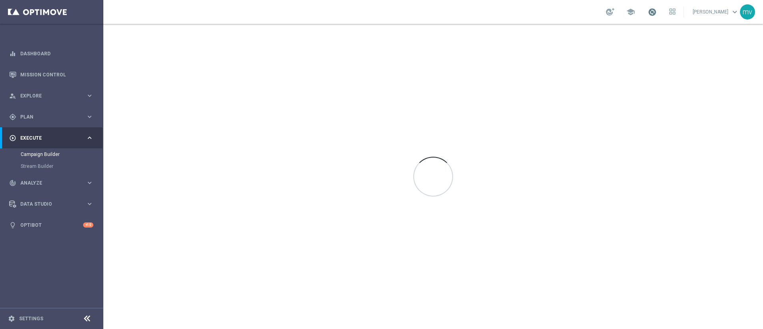
click at [648, 10] on span at bounding box center [652, 12] width 9 height 9
click at [558, 17] on div "school Last available data: 2 Oct 2025 Batch process completed successfully che…" at bounding box center [433, 12] width 660 height 24
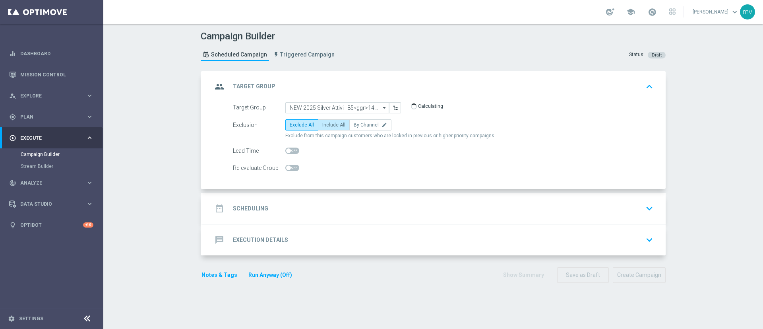
click at [330, 128] on label "Include All" at bounding box center [334, 124] width 32 height 11
click at [328, 128] on input "Include All" at bounding box center [324, 126] width 5 height 5
radio input "true"
click at [271, 211] on div "date_range Scheduling keyboard_arrow_down" at bounding box center [434, 208] width 444 height 15
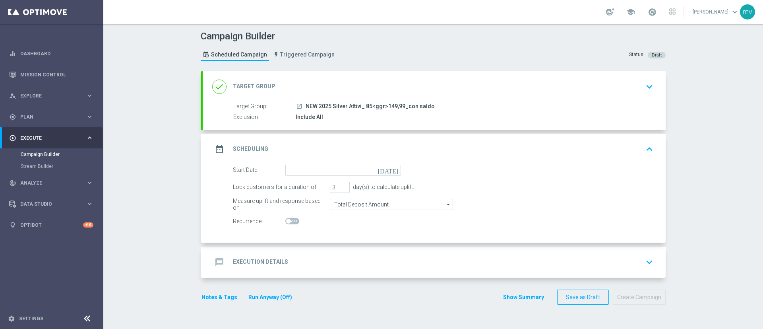
click at [390, 171] on icon "[DATE]" at bounding box center [389, 169] width 23 height 9
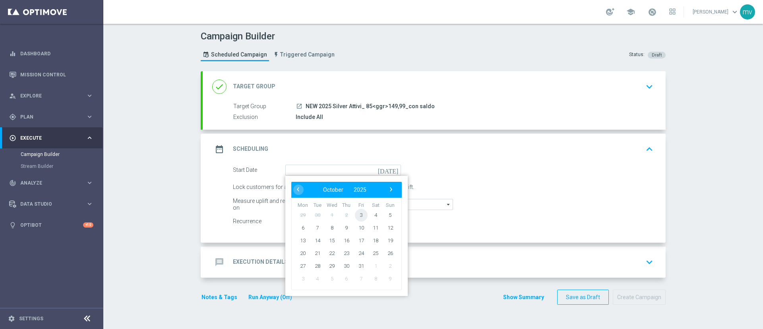
click at [360, 212] on span "3" at bounding box center [361, 214] width 13 height 13
type input "[DATE]"
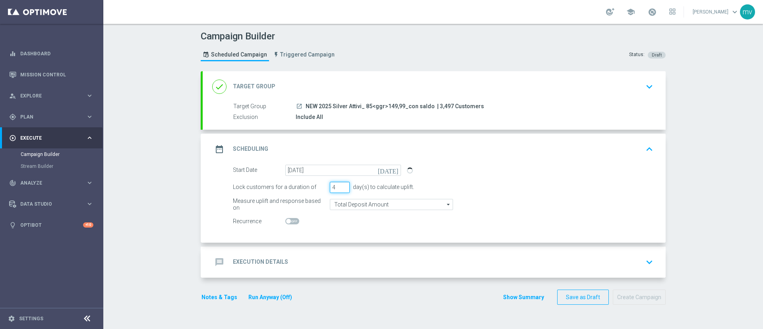
click at [341, 185] on input "4" at bounding box center [340, 187] width 20 height 11
type input "5"
click at [341, 185] on input "5" at bounding box center [340, 187] width 20 height 11
click at [318, 260] on div "message Execution Details keyboard_arrow_down" at bounding box center [434, 261] width 444 height 15
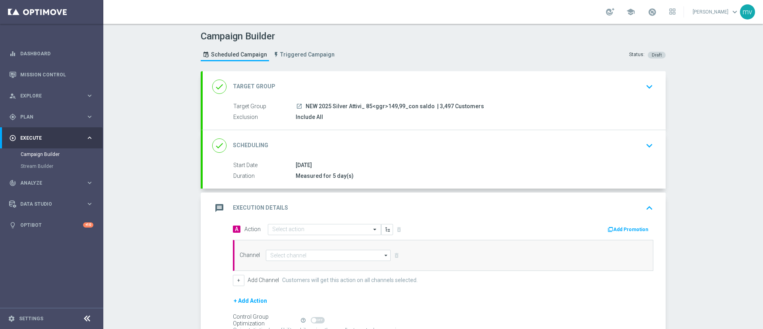
click at [610, 229] on icon "button" at bounding box center [611, 230] width 6 height 6
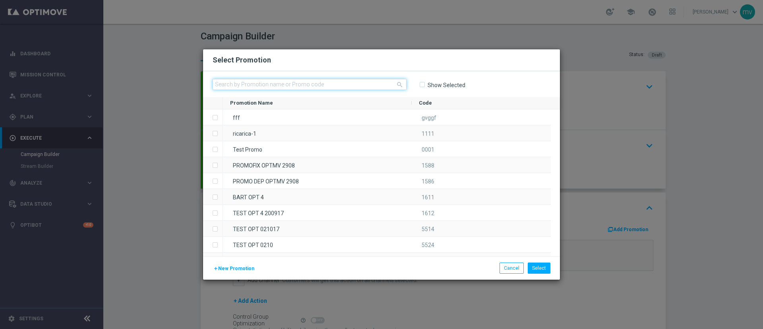
click at [314, 81] on input "text" at bounding box center [310, 84] width 194 height 11
paste input "335796"
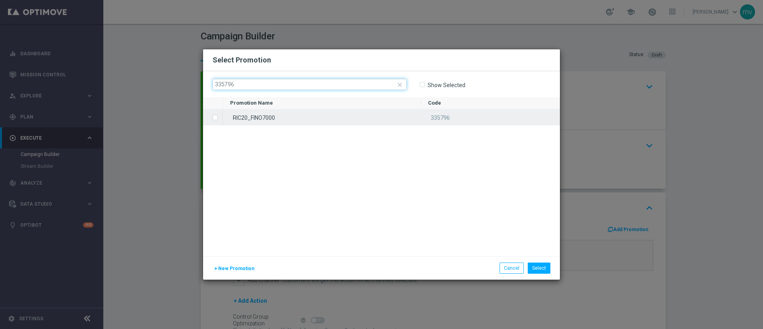
type input "335796"
click at [220, 118] on label "Press SPACE to select this row." at bounding box center [221, 117] width 3 height 7
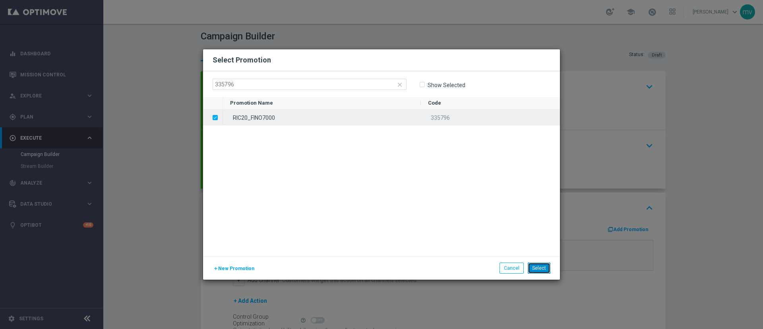
click at [542, 271] on button "Select" at bounding box center [539, 267] width 23 height 11
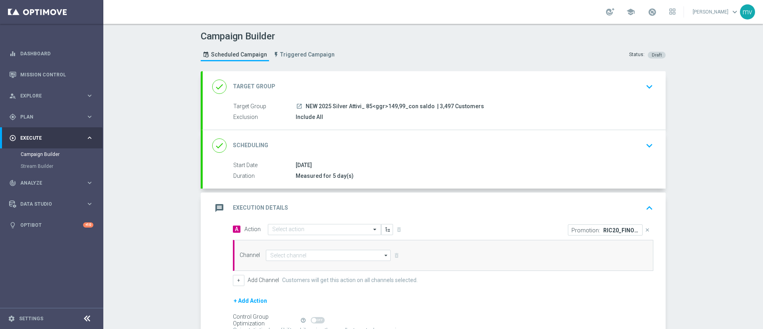
scroll to position [60, 0]
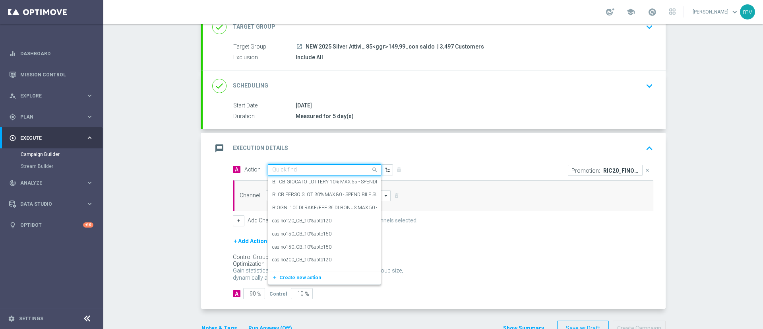
click at [290, 167] on input "text" at bounding box center [316, 170] width 89 height 7
paste input "NP - dep [PERSON_NAME] up to 5000SP"
type input "NP - dep [PERSON_NAME] up to 5000SP"
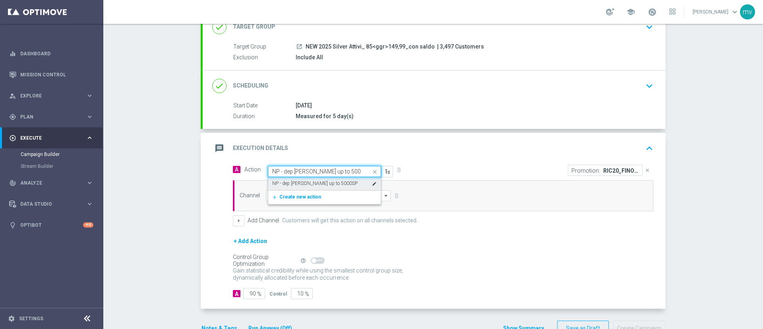
click at [335, 181] on div "NP - dep fasce up to 5000SP edit" at bounding box center [324, 183] width 105 height 13
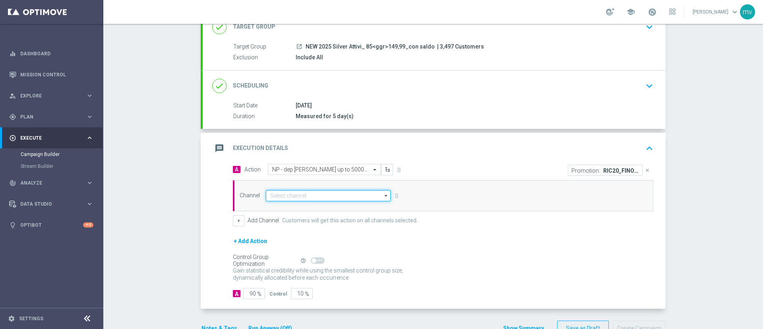
click at [305, 198] on input at bounding box center [328, 195] width 125 height 11
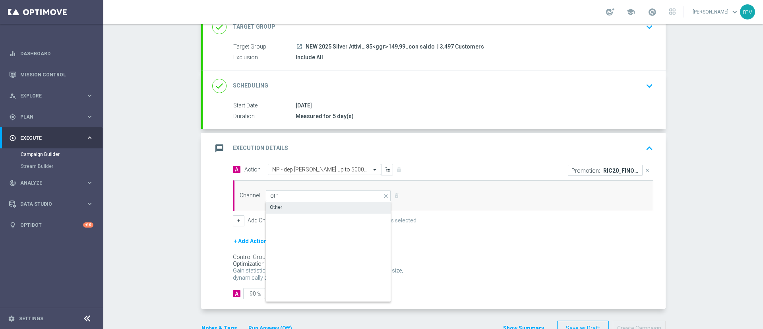
click at [302, 205] on div "Other" at bounding box center [328, 207] width 125 height 11
type input "Other"
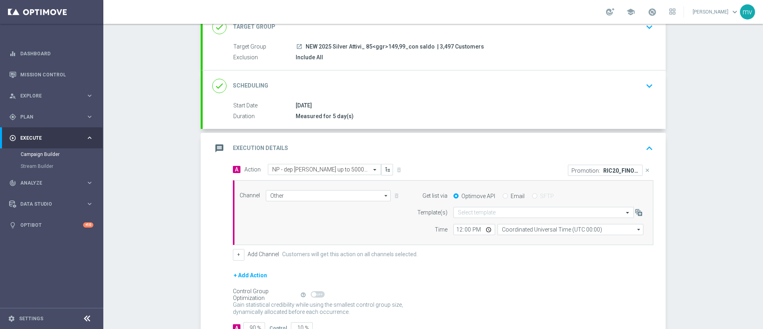
click at [503, 195] on input "Email" at bounding box center [505, 196] width 5 height 5
radio input "true"
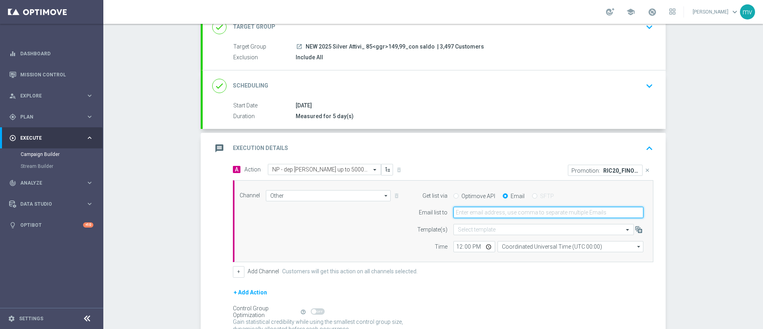
click at [495, 211] on input "email" at bounding box center [548, 212] width 190 height 11
type input "[EMAIL_ADDRESS][PERSON_NAME][DOMAIN_NAME]"
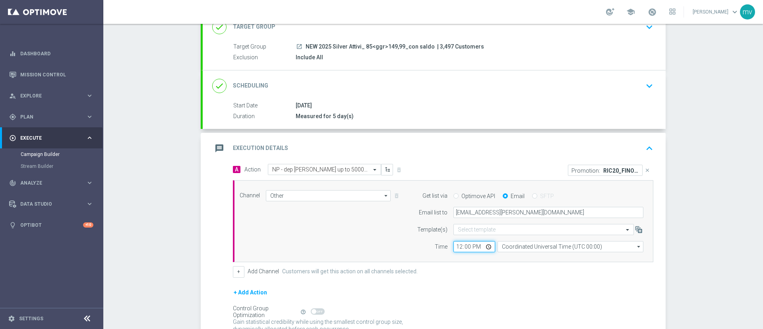
click at [456, 248] on input "12:00" at bounding box center [474, 246] width 42 height 11
type input "14:40"
click at [473, 258] on div "Channel Other Other arrow_drop_down Drag here to set row groups Drag here to se…" at bounding box center [443, 221] width 421 height 82
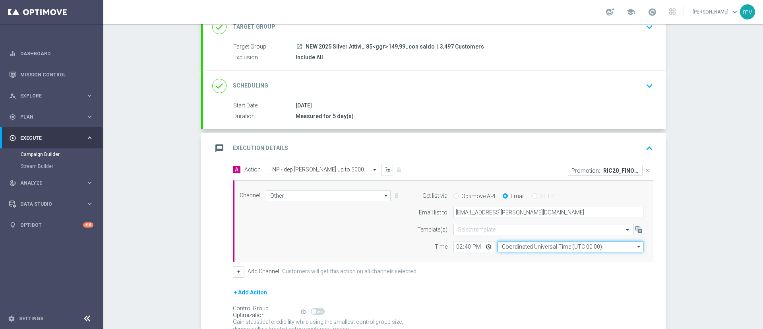
click at [522, 246] on input "Coordinated Universal Time (UTC 00:00)" at bounding box center [571, 246] width 146 height 11
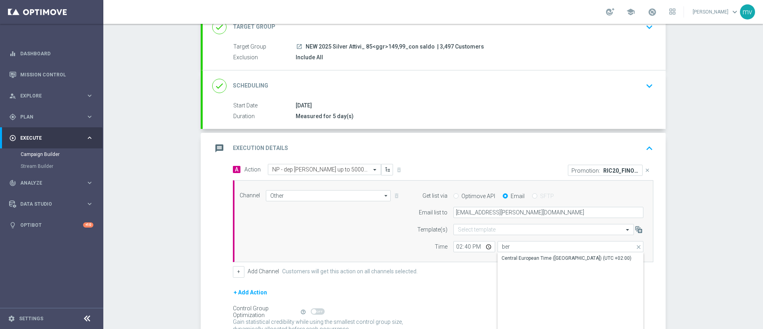
click at [522, 252] on div "Show Selected 0 of NaN" at bounding box center [571, 252] width 146 height 0
click at [522, 255] on div "Central European Time ([GEOGRAPHIC_DATA]) (UTC +02:00)" at bounding box center [567, 257] width 130 height 7
type input "Central European Time ([GEOGRAPHIC_DATA]) (UTC +02:00)"
click at [470, 289] on div "+ Add Action" at bounding box center [443, 297] width 421 height 20
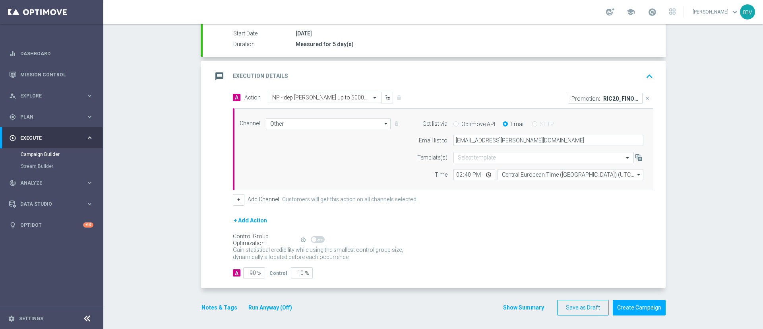
scroll to position [134, 0]
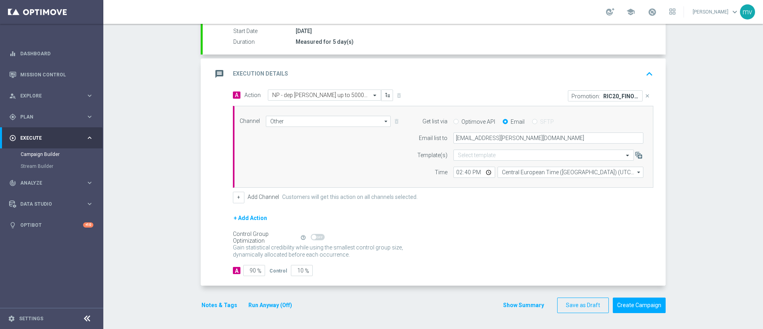
click at [215, 307] on button "Notes & Tags" at bounding box center [219, 305] width 37 height 10
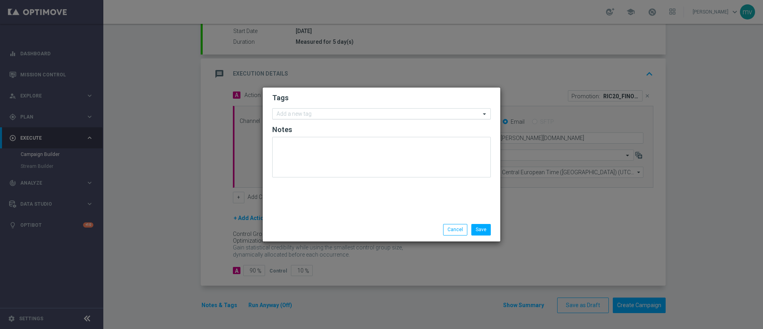
click at [300, 114] on input "text" at bounding box center [379, 114] width 204 height 7
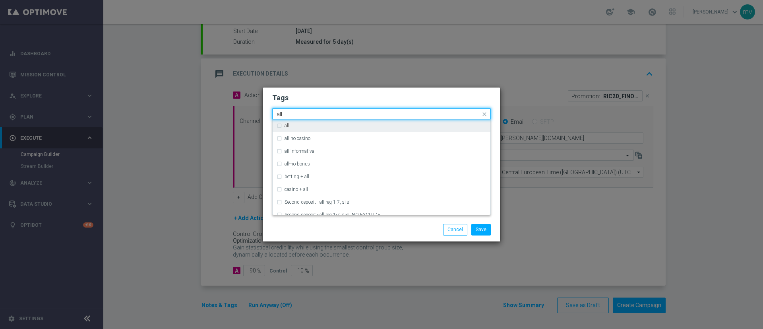
click at [281, 127] on div "all" at bounding box center [382, 125] width 210 height 13
type input "all"
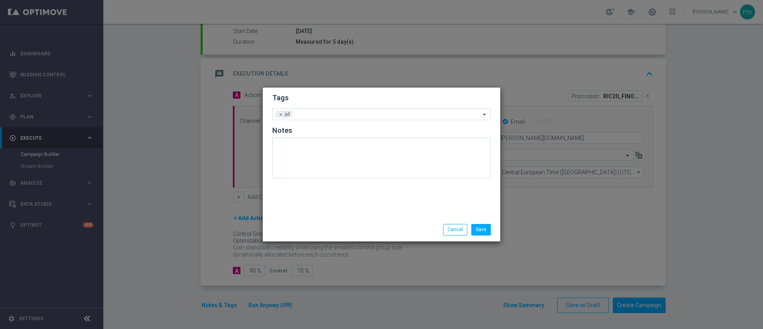
click at [310, 230] on div "Save Cancel" at bounding box center [381, 229] width 231 height 11
click at [302, 112] on input "text" at bounding box center [387, 114] width 185 height 7
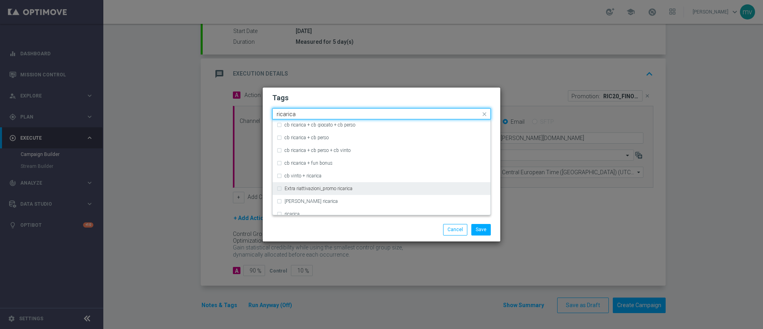
scroll to position [238, 0]
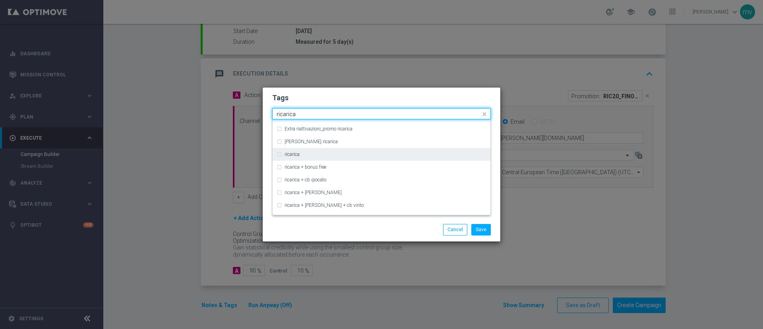
click at [282, 155] on div "ricarica" at bounding box center [382, 154] width 210 height 13
type input "ricarica"
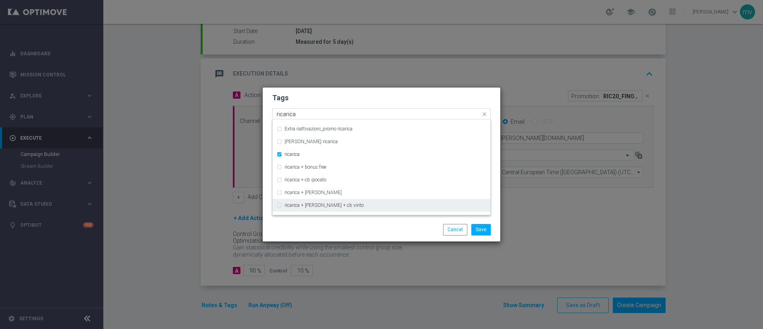
click at [302, 233] on div "Save Cancel" at bounding box center [381, 229] width 231 height 11
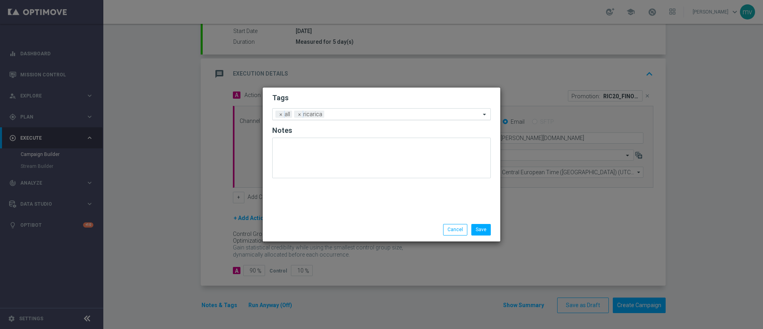
click at [339, 113] on input "text" at bounding box center [404, 114] width 153 height 7
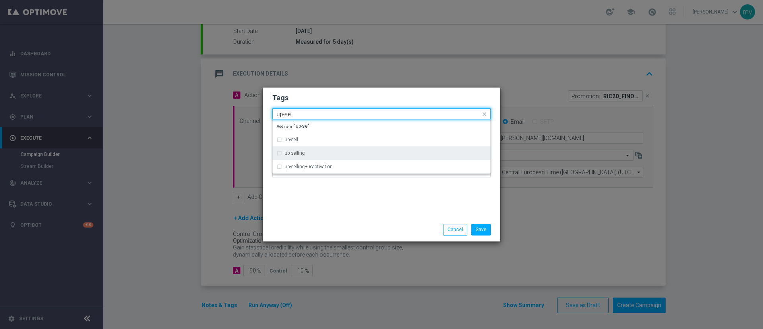
click at [281, 154] on div "up-selling" at bounding box center [382, 153] width 210 height 13
type input "up-se"
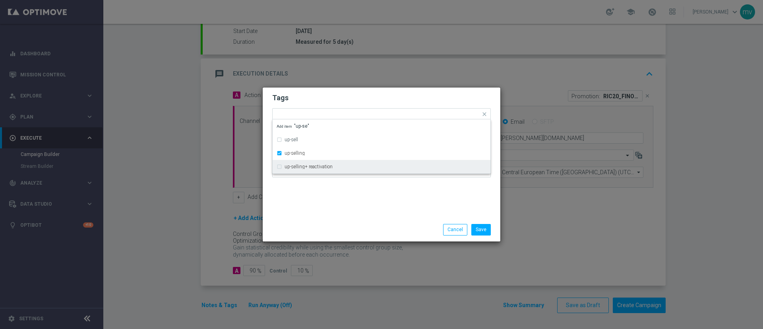
click at [308, 205] on div "Tags Quick find × all × ricarica × up-selling up-sell up-selling up-selling+ re…" at bounding box center [382, 152] width 238 height 130
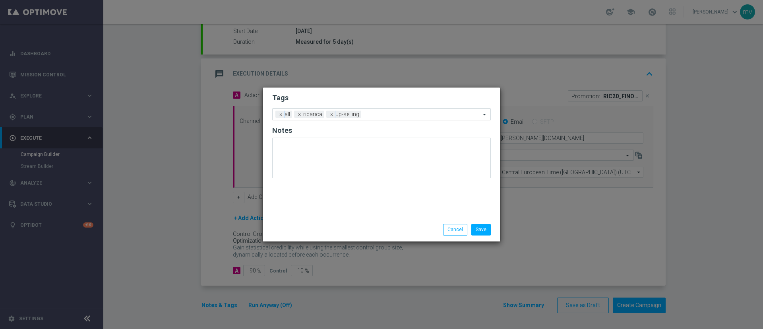
click at [382, 113] on input "text" at bounding box center [422, 114] width 116 height 7
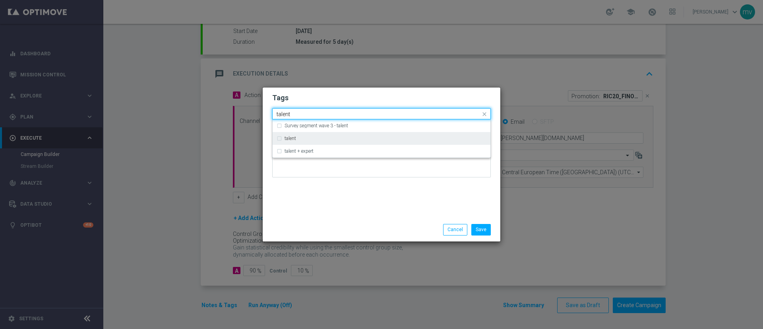
click at [291, 138] on label "talent" at bounding box center [291, 138] width 12 height 5
type input "talent"
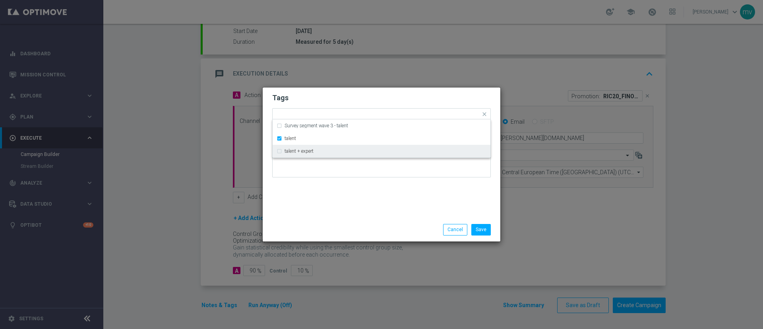
click at [309, 207] on div "Tags Quick find × all × ricarica × up-selling × talent Survey segment wave 3 - …" at bounding box center [382, 152] width 238 height 130
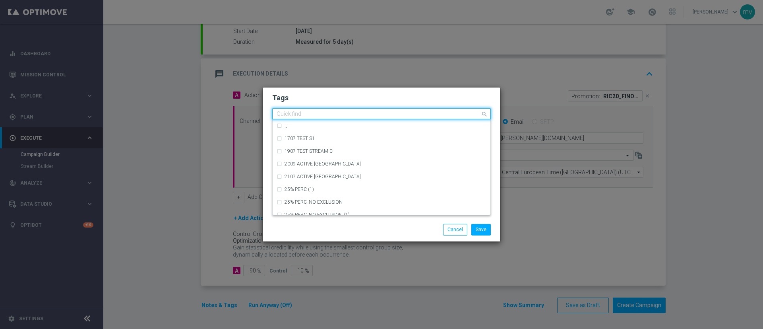
click at [395, 115] on input "text" at bounding box center [379, 114] width 204 height 7
click at [348, 231] on div "Save Cancel" at bounding box center [420, 229] width 154 height 11
click at [406, 115] on input "text" at bounding box center [379, 114] width 204 height 7
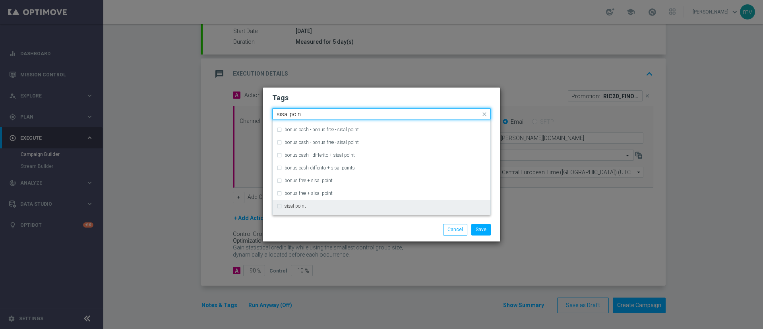
scroll to position [86, 0]
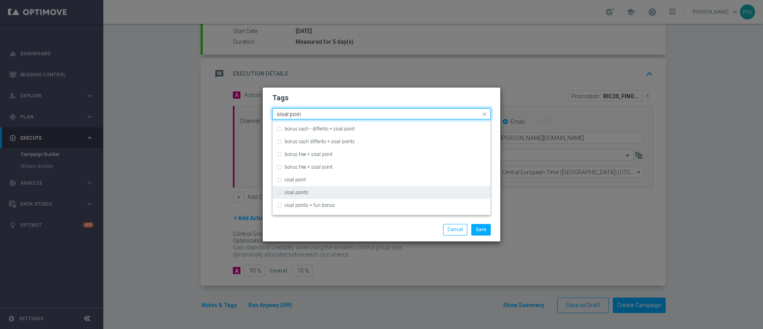
click at [279, 192] on div "sisal points" at bounding box center [382, 192] width 210 height 13
type input "sisal poin"
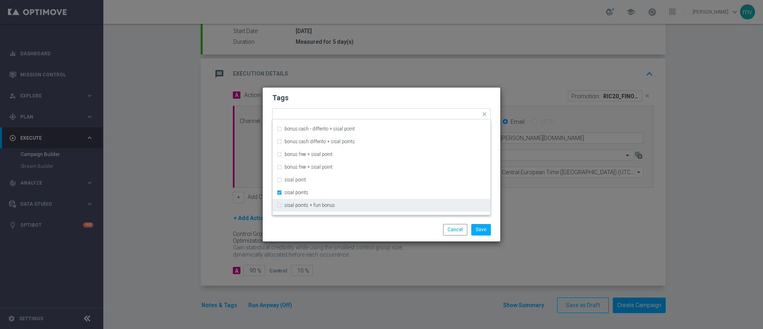
click at [302, 232] on div "Save Cancel" at bounding box center [381, 229] width 231 height 11
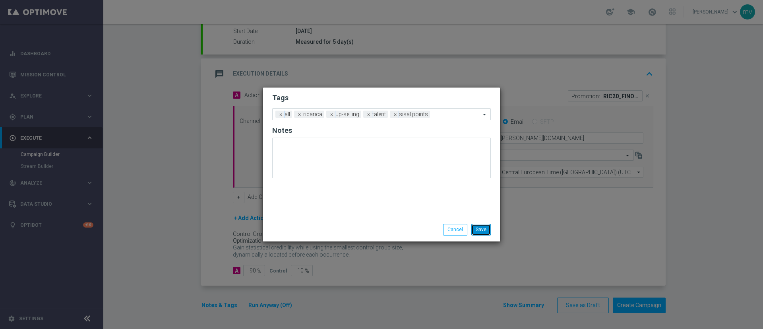
click at [484, 231] on button "Save" at bounding box center [480, 229] width 19 height 11
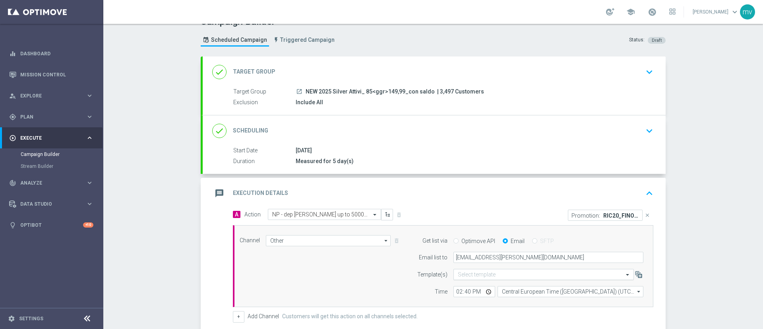
scroll to position [134, 0]
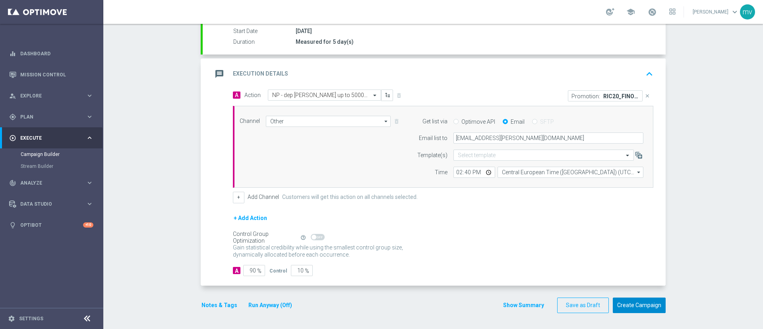
click at [626, 304] on button "Create Campaign" at bounding box center [639, 305] width 53 height 16
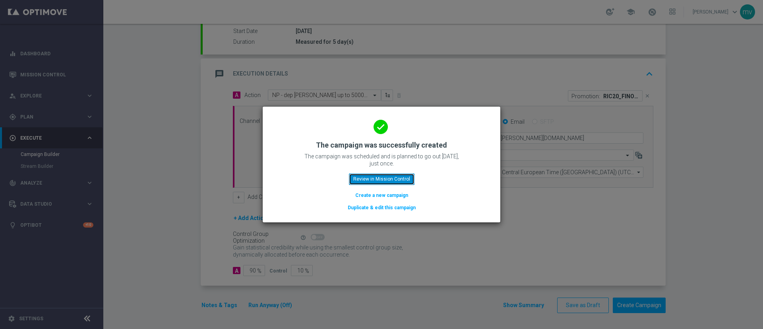
click at [403, 177] on button "Review in Mission Control" at bounding box center [382, 178] width 66 height 11
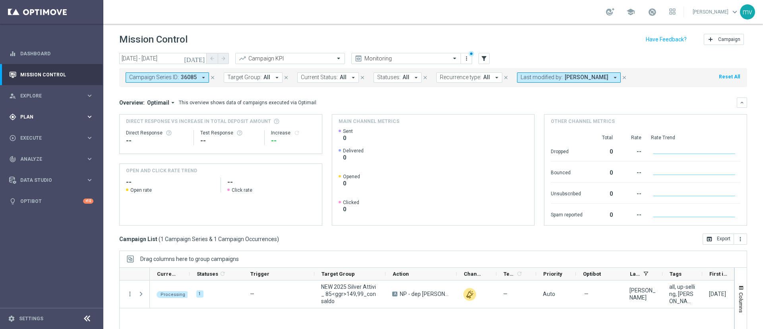
click at [41, 122] on div "gps_fixed Plan keyboard_arrow_right" at bounding box center [51, 116] width 103 height 21
click at [45, 134] on link "Target Groups" at bounding box center [52, 133] width 62 height 6
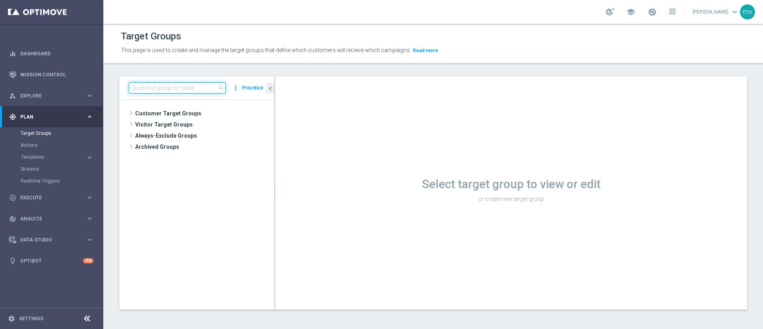
click at [191, 90] on input at bounding box center [177, 87] width 97 height 11
paste input "NEW 2025 Silver Attivi_ 15<ggr>84,99_con saldo"
type input "NEW 2025 Silver Attivi_ 15<ggr>84,99_con saldo"
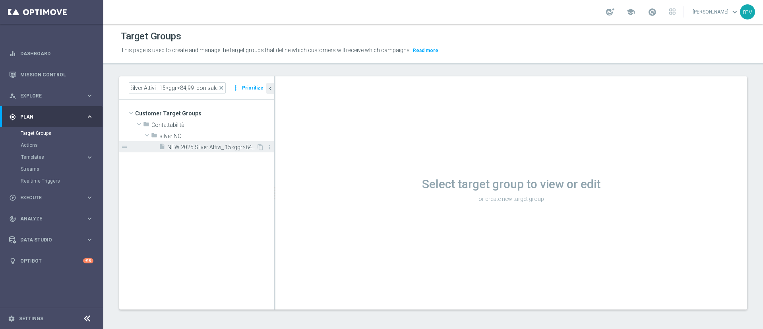
drag, startPoint x: 181, startPoint y: 148, endPoint x: 196, endPoint y: 152, distance: 14.9
click at [181, 148] on span "NEW 2025 Silver Attivi_ 15<ggr>84,99_con saldo" at bounding box center [211, 147] width 89 height 7
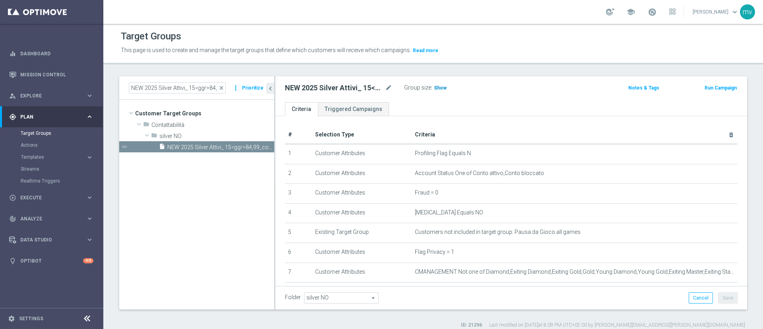
click at [442, 87] on span "Show" at bounding box center [440, 88] width 13 height 6
click at [705, 82] on div "Run Campaign" at bounding box center [705, 87] width 66 height 10
click at [705, 85] on button "Run Campaign" at bounding box center [721, 87] width 34 height 9
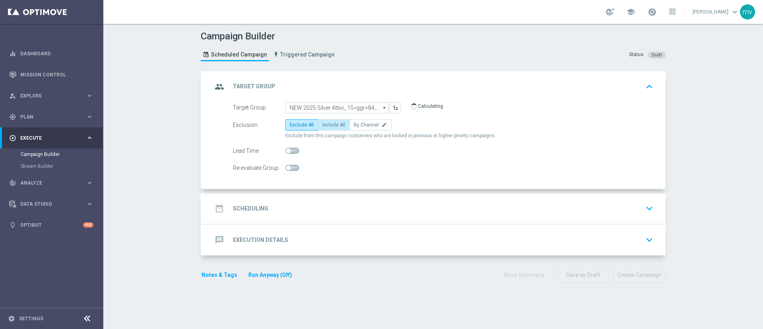
click at [324, 126] on span "Include All" at bounding box center [333, 125] width 23 height 6
click at [324, 126] on input "Include All" at bounding box center [324, 126] width 5 height 5
radio input "true"
click at [312, 205] on div "date_range Scheduling keyboard_arrow_down" at bounding box center [434, 208] width 444 height 15
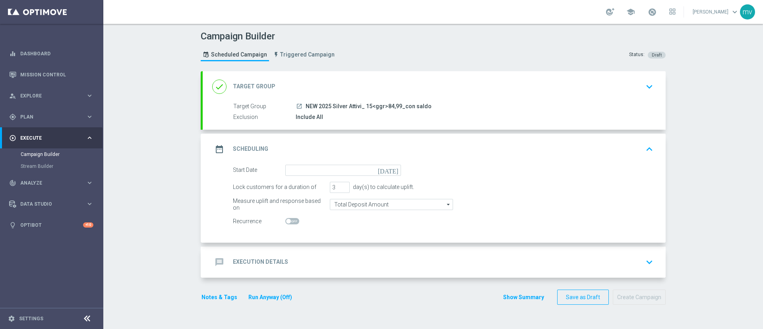
click at [388, 169] on icon "[DATE]" at bounding box center [389, 169] width 23 height 9
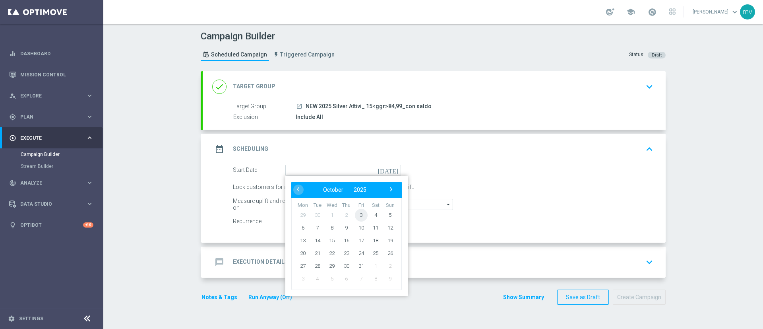
click at [357, 215] on span "3" at bounding box center [361, 214] width 13 height 13
type input "[DATE]"
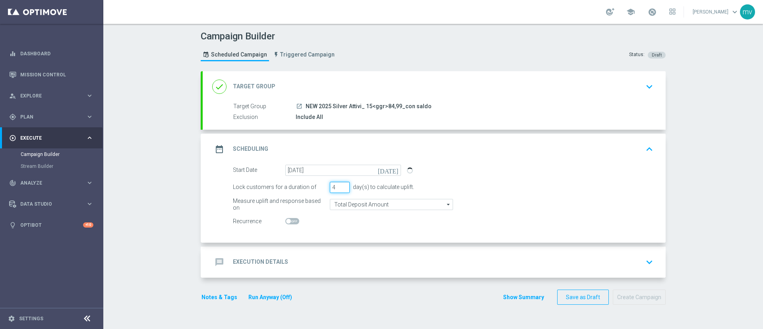
click at [341, 185] on input "4" at bounding box center [340, 187] width 20 height 11
type input "5"
click at [341, 185] on input "5" at bounding box center [340, 187] width 20 height 11
click at [344, 220] on switch at bounding box center [343, 221] width 116 height 7
click at [339, 262] on div "message Execution Details keyboard_arrow_down" at bounding box center [434, 261] width 444 height 15
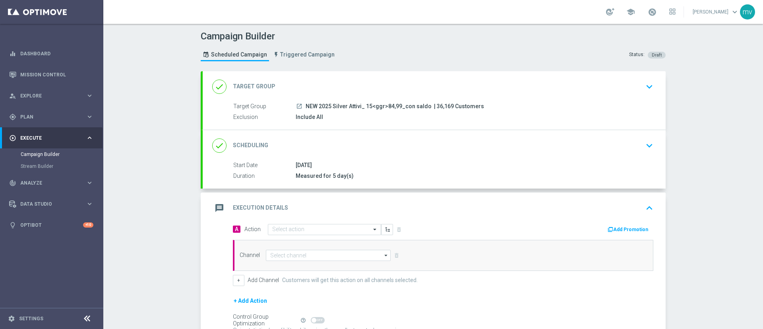
click at [616, 229] on button "Add Promotion" at bounding box center [629, 229] width 44 height 9
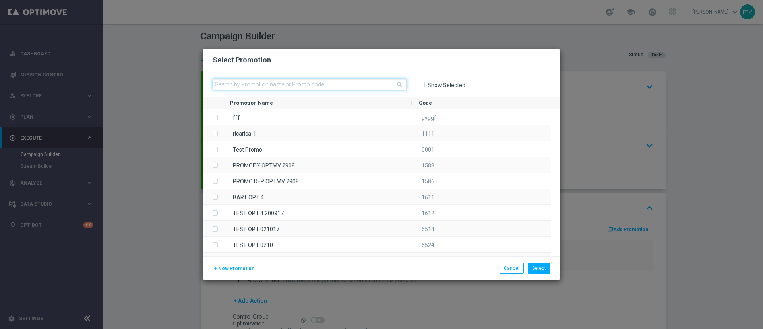
click at [337, 83] on input "text" at bounding box center [310, 84] width 194 height 11
paste input "335797"
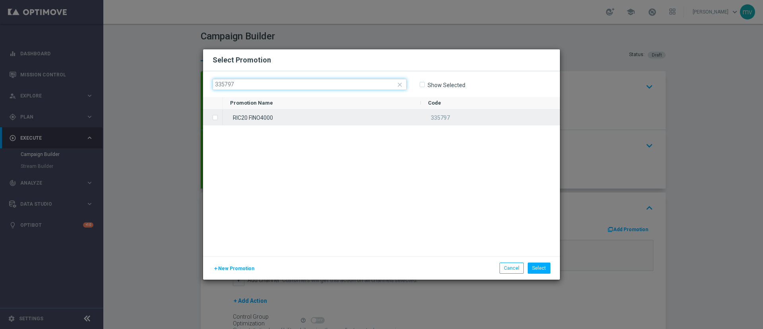
type input "335797"
click at [220, 118] on label "Press SPACE to select this row." at bounding box center [221, 117] width 3 height 7
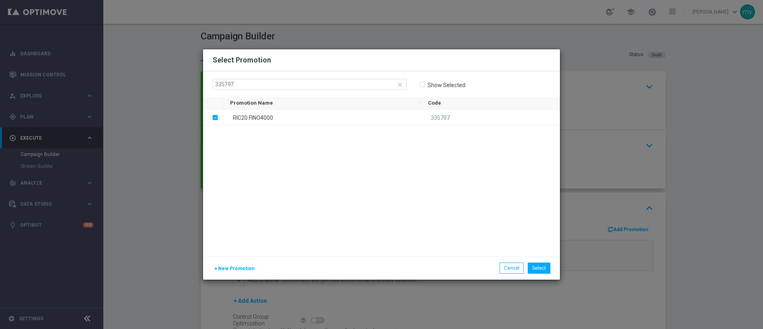
click at [353, 198] on div "RIC20 FINO4000 335797" at bounding box center [391, 182] width 337 height 147
click at [539, 270] on button "Select" at bounding box center [539, 267] width 23 height 11
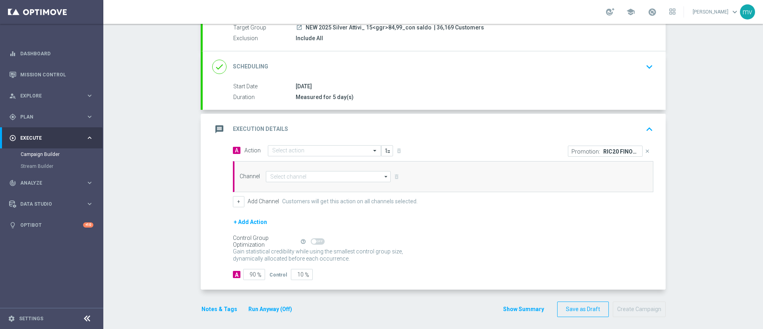
scroll to position [83, 0]
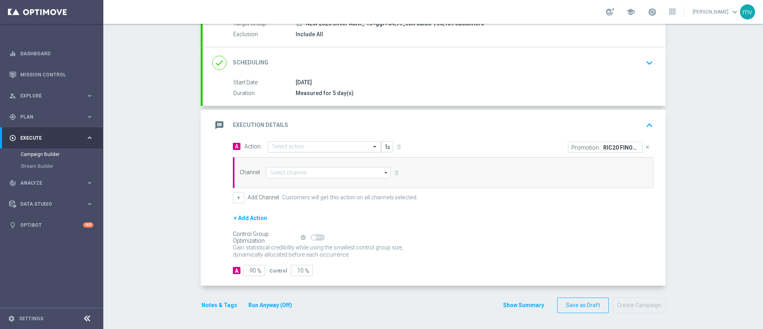
click at [290, 147] on input "text" at bounding box center [316, 146] width 89 height 7
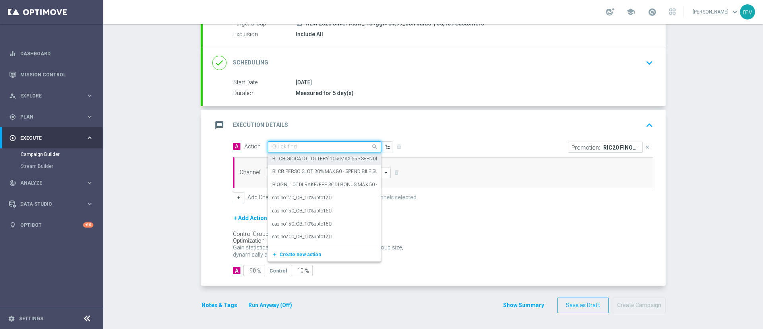
paste input "NP - dep fasce up to 4000SP"
type input "NP - dep fasce up to 4000SP"
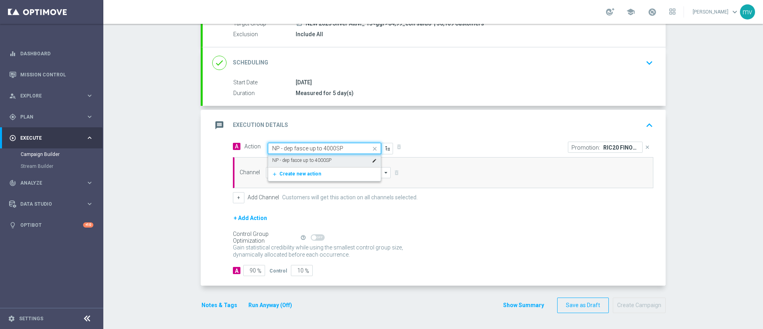
click at [334, 160] on div "NP - dep fasce up to 4000SP edit" at bounding box center [324, 160] width 105 height 13
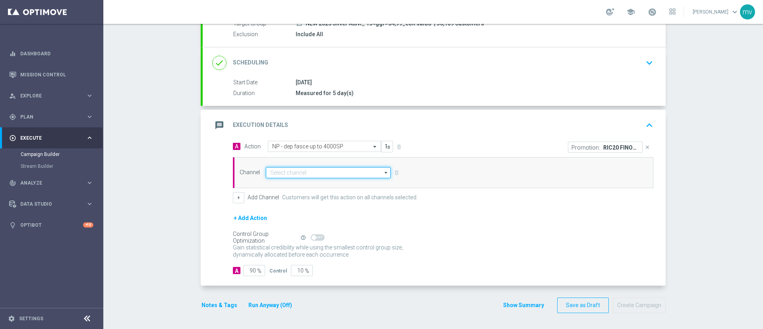
click at [328, 175] on input at bounding box center [328, 172] width 125 height 11
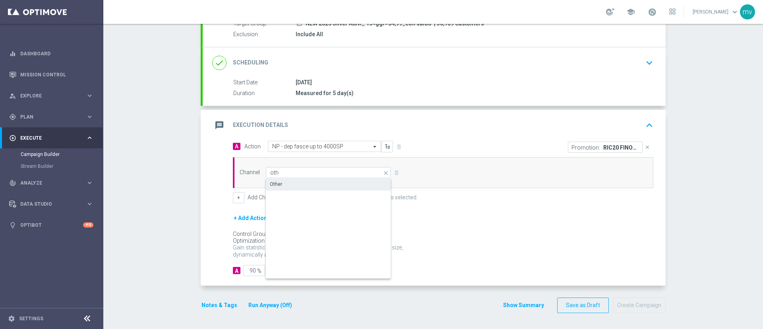
click at [326, 181] on div "Other" at bounding box center [328, 183] width 125 height 11
type input "Other"
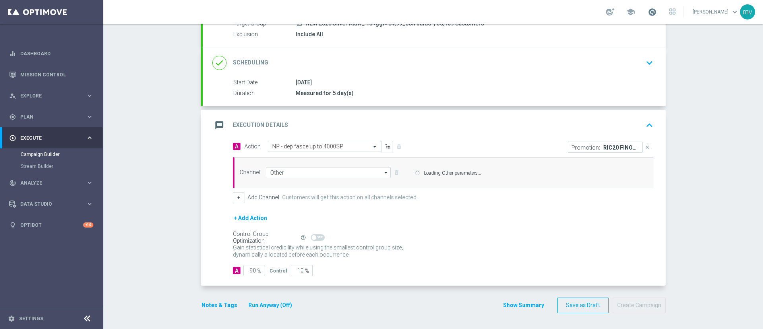
click at [648, 14] on span at bounding box center [652, 12] width 9 height 9
click at [309, 176] on input "Other" at bounding box center [328, 172] width 125 height 11
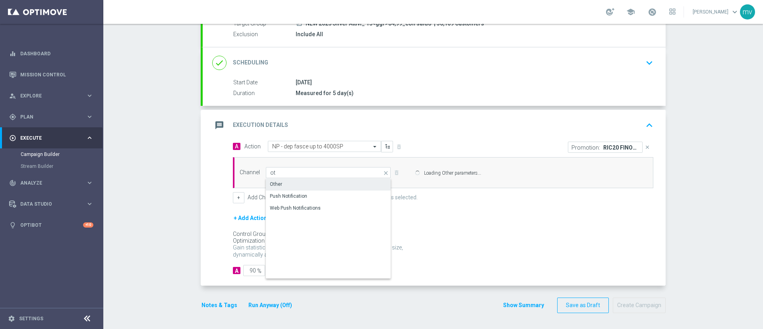
click at [318, 182] on div "Other" at bounding box center [328, 183] width 125 height 11
type input "Other"
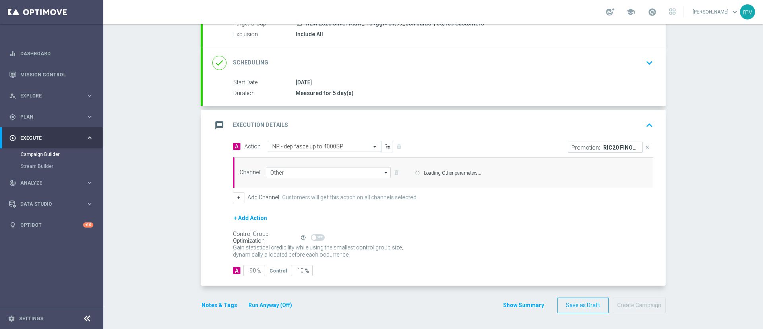
click at [165, 106] on div "Campaign Builder Scheduled Campaign Triggered Campaign Status: Draft done Targe…" at bounding box center [433, 176] width 660 height 305
click at [48, 150] on div "Campaign Builder" at bounding box center [62, 154] width 82 height 12
click at [47, 151] on link "Campaign Builder" at bounding box center [52, 154] width 62 height 6
click at [48, 155] on link "Campaign Builder" at bounding box center [52, 154] width 62 height 6
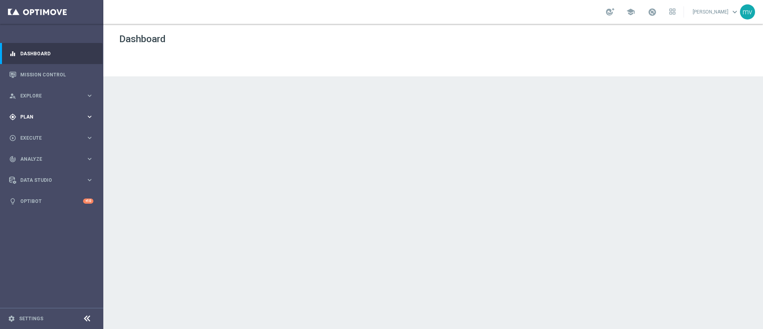
click at [35, 119] on div "gps_fixed Plan" at bounding box center [47, 116] width 77 height 7
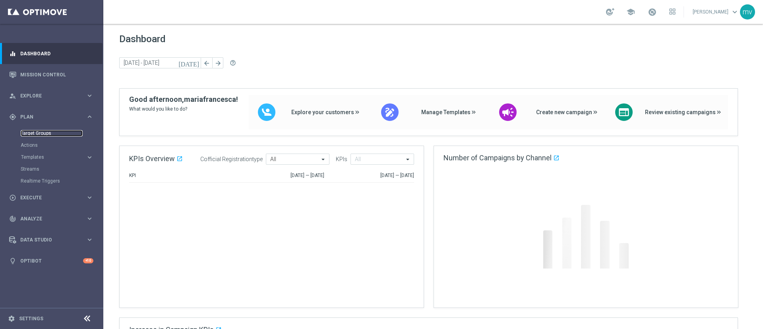
click at [39, 132] on link "Target Groups" at bounding box center [52, 133] width 62 height 6
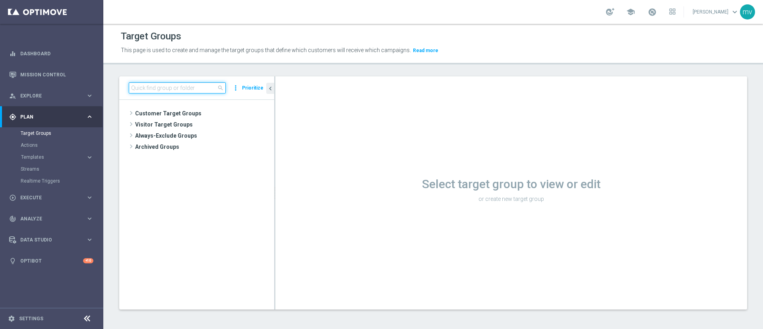
click at [205, 89] on input at bounding box center [177, 87] width 97 height 11
paste input "NEW 2025 Silver Attivi_ 15<ggr>84,99_con saldo"
type input "NEW 2025 Silver Attivi_ 15<ggr>84,99_con saldo"
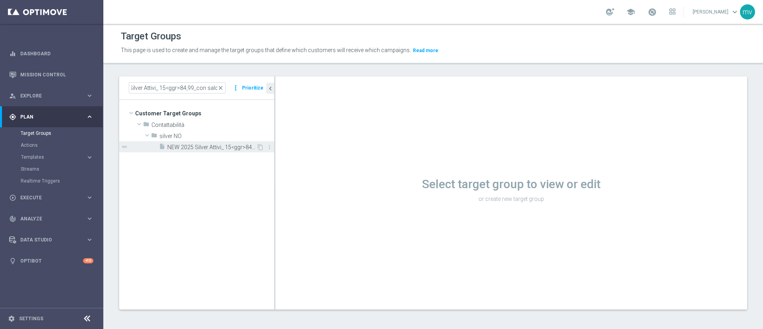
click at [221, 147] on span "NEW 2025 Silver Attivi_ 15<ggr>84,99_con saldo" at bounding box center [211, 147] width 89 height 7
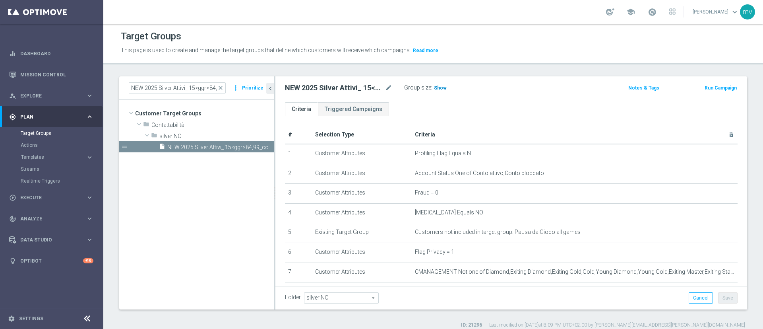
click at [442, 87] on span "Show" at bounding box center [440, 88] width 13 height 6
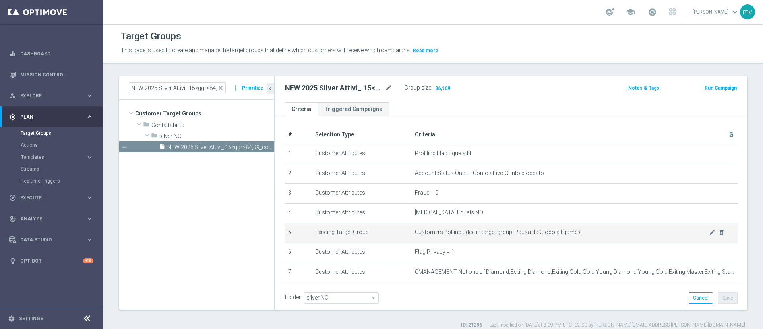
scroll to position [7, 0]
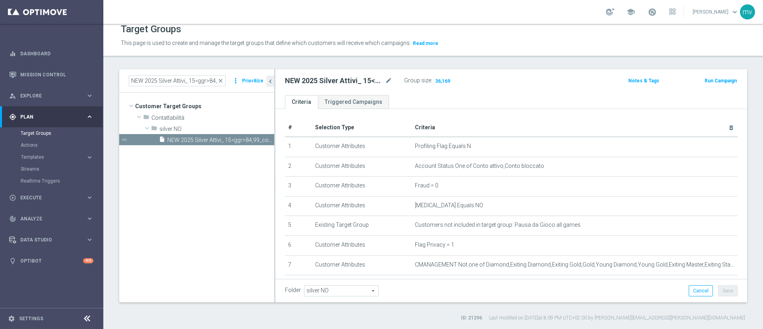
click at [717, 80] on button "Run Campaign" at bounding box center [721, 80] width 34 height 9
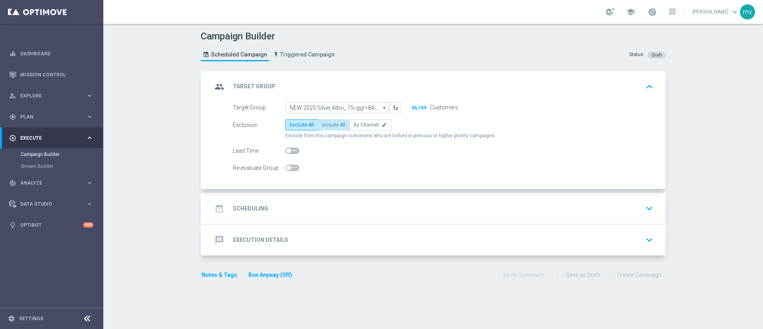
click at [329, 129] on label "Include All" at bounding box center [334, 124] width 32 height 11
click at [328, 129] on input "Include All" at bounding box center [324, 126] width 5 height 5
radio input "true"
click at [318, 212] on div "date_range Scheduling keyboard_arrow_down" at bounding box center [434, 208] width 444 height 15
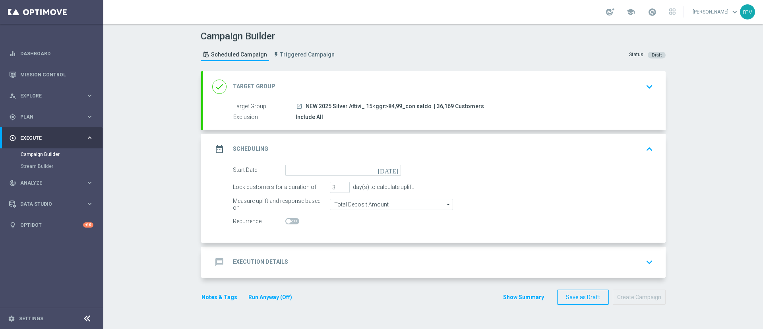
click at [389, 171] on icon "[DATE]" at bounding box center [389, 169] width 23 height 9
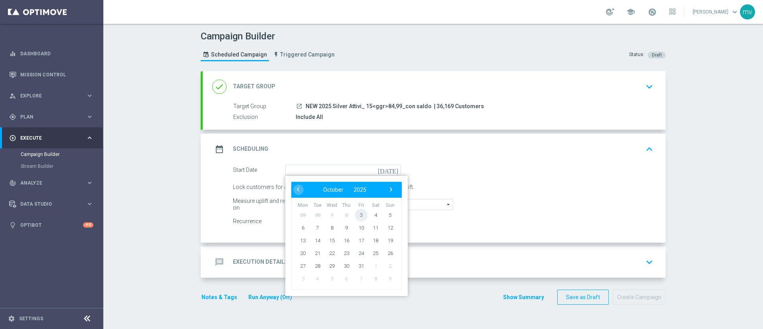
click at [355, 216] on span "3" at bounding box center [361, 214] width 13 height 13
type input "[DATE]"
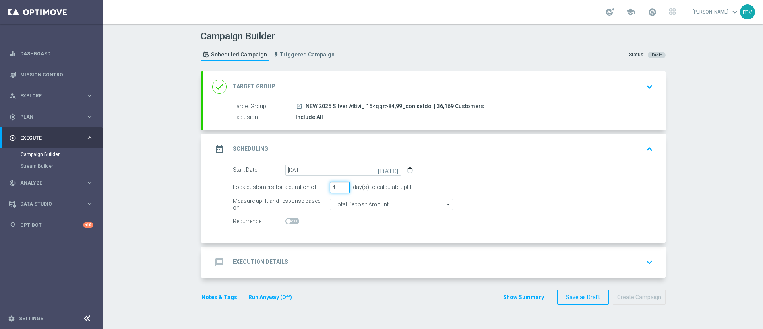
click at [341, 184] on input "4" at bounding box center [340, 187] width 20 height 11
type input "5"
click at [341, 184] on input "5" at bounding box center [340, 187] width 20 height 11
click at [315, 256] on div "message Execution Details keyboard_arrow_down" at bounding box center [434, 261] width 444 height 15
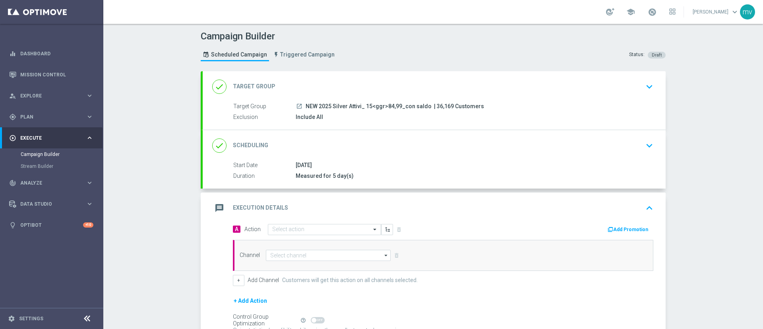
click at [623, 225] on button "Add Promotion" at bounding box center [629, 229] width 44 height 9
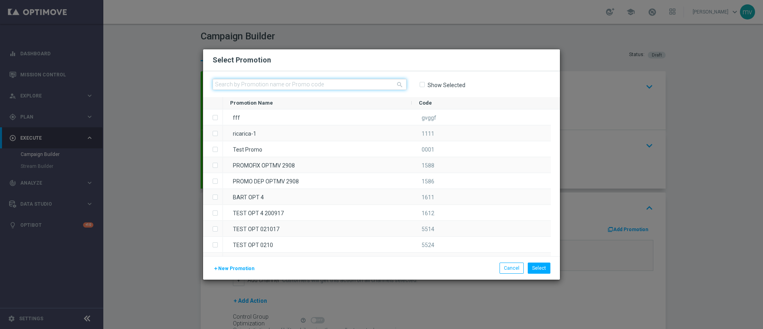
click at [276, 85] on input "text" at bounding box center [310, 84] width 194 height 11
paste input "335797"
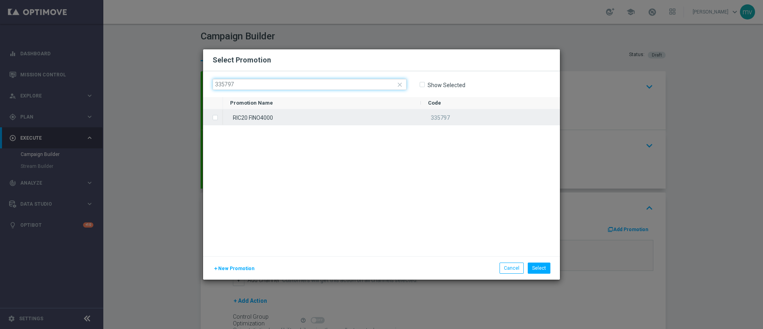
type input "335797"
click at [213, 120] on span "Press SPACE to select this row." at bounding box center [216, 118] width 8 height 16
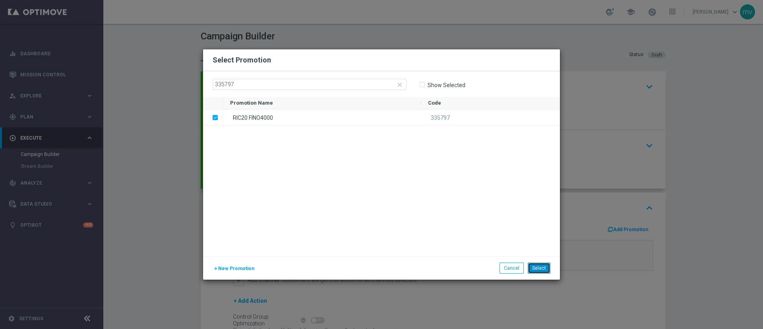
click at [537, 268] on button "Select" at bounding box center [539, 267] width 23 height 11
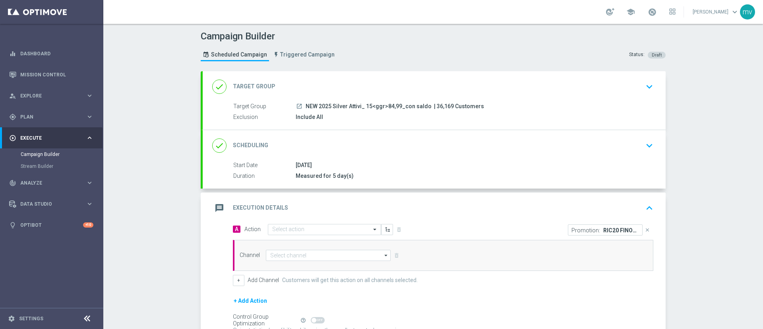
scroll to position [60, 0]
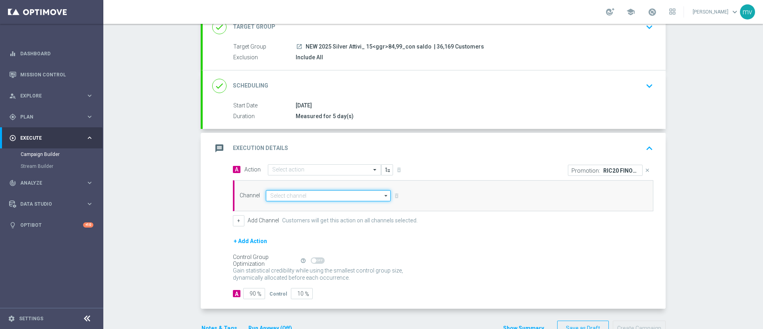
click at [321, 198] on input at bounding box center [328, 195] width 125 height 11
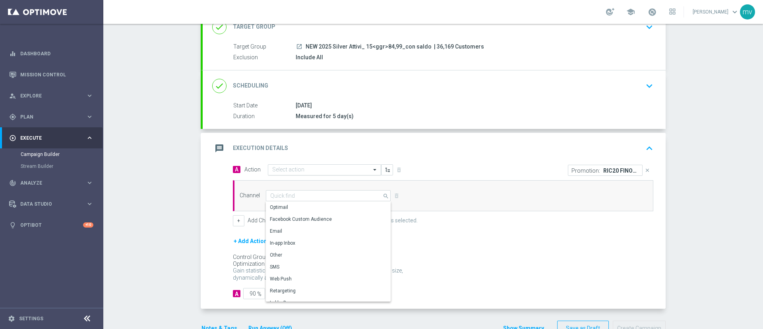
click at [309, 169] on input "text" at bounding box center [316, 170] width 89 height 7
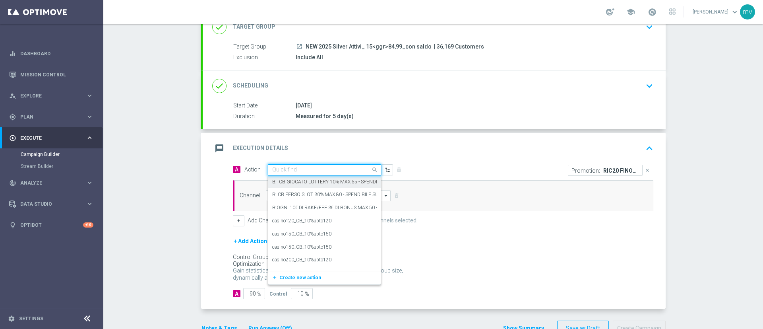
paste input "NP - dep fasce up to 4000SP"
type input "NP - dep fasce up to 4000SP"
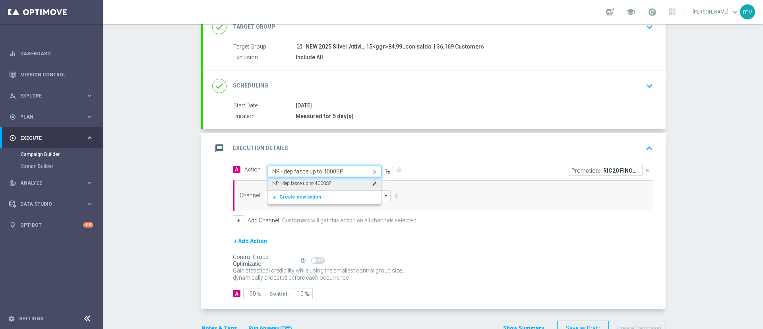
click at [310, 186] on label "NP - dep fasce up to 4000SP" at bounding box center [301, 183] width 59 height 7
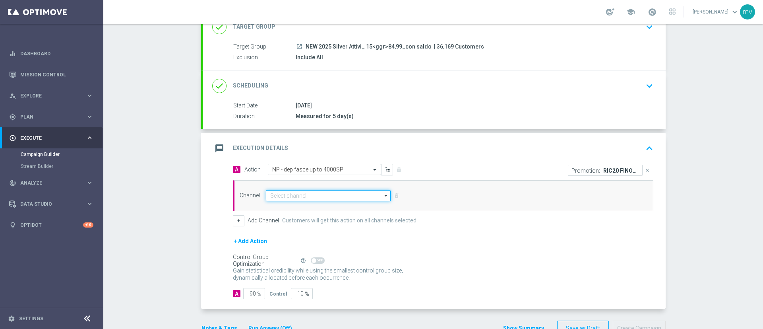
click at [279, 193] on input at bounding box center [328, 195] width 125 height 11
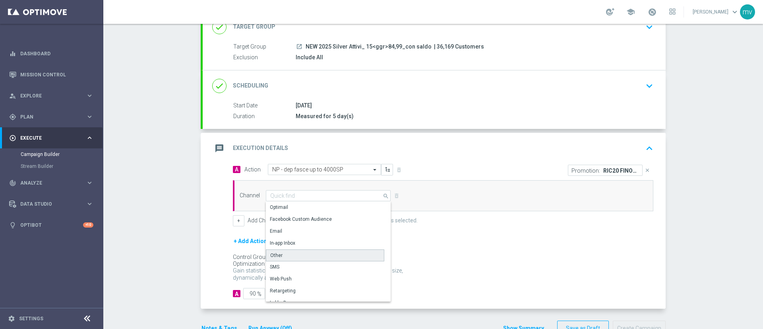
click at [285, 255] on div "Other" at bounding box center [325, 255] width 118 height 12
type input "Other"
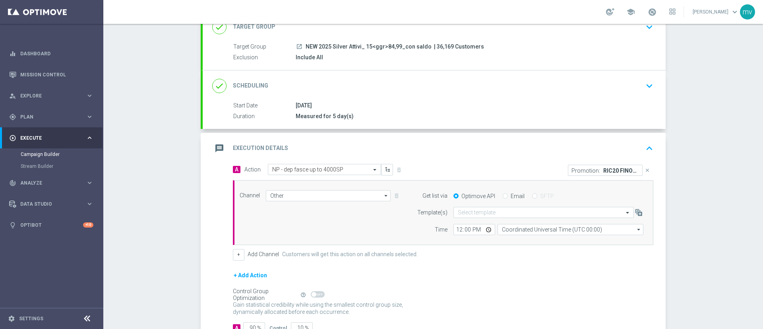
click at [504, 195] on div "Email" at bounding box center [514, 195] width 22 height 7
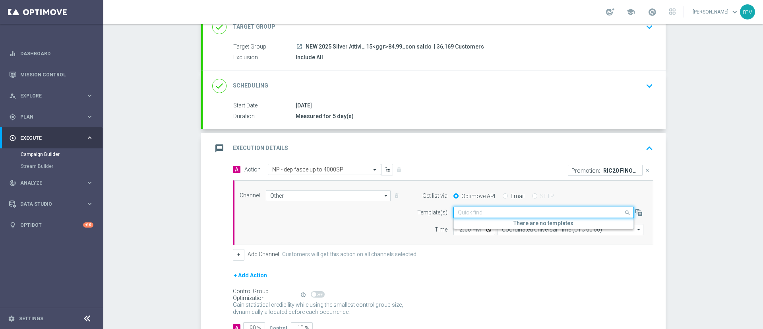
click at [496, 211] on input "text" at bounding box center [536, 212] width 156 height 7
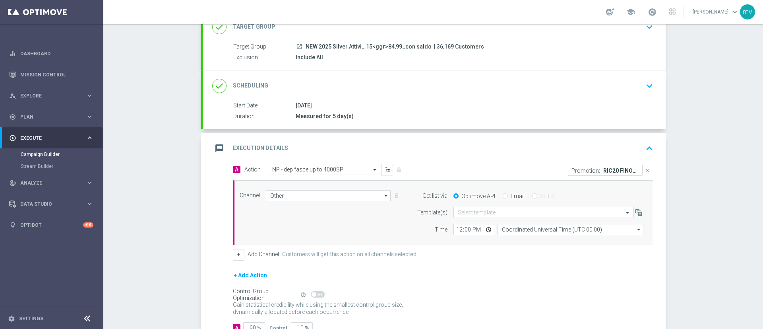
click at [503, 196] on input "Email" at bounding box center [505, 196] width 5 height 5
radio input "true"
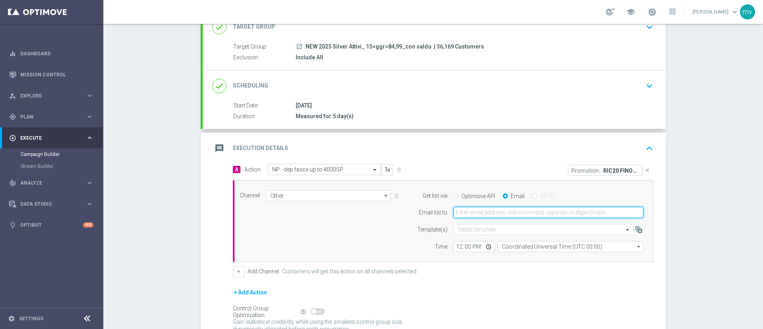
click at [501, 213] on input "email" at bounding box center [548, 212] width 190 height 11
type input "[EMAIL_ADDRESS][PERSON_NAME][DOMAIN_NAME]"
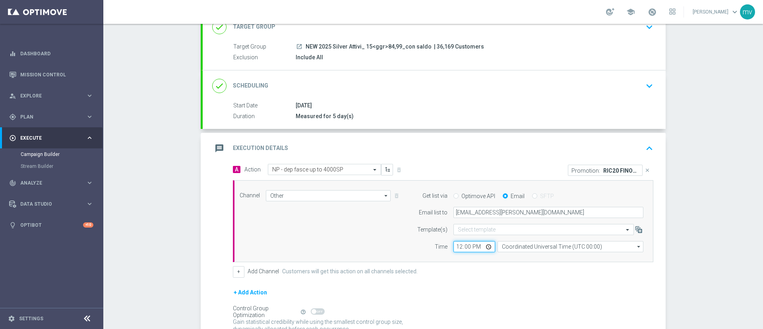
click at [454, 245] on input "12:00" at bounding box center [474, 246] width 42 height 11
type input "15:15"
click at [490, 295] on div "+ Add Action" at bounding box center [443, 297] width 421 height 20
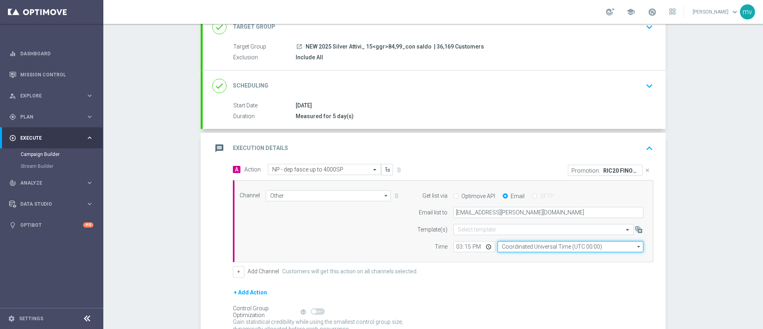
click at [525, 246] on input "Coordinated Universal Time (UTC 00:00)" at bounding box center [571, 246] width 146 height 11
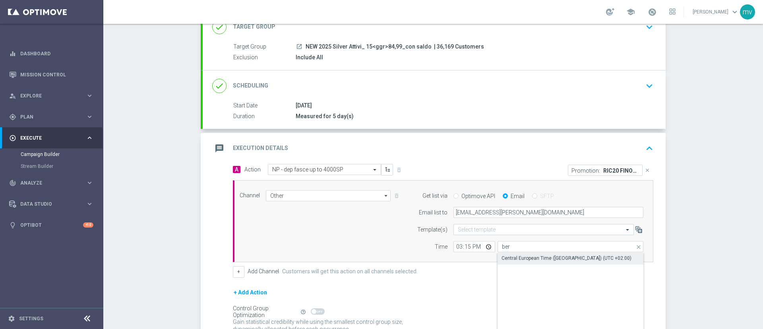
click at [520, 254] on div "Central European Time ([GEOGRAPHIC_DATA]) (UTC +02:00)" at bounding box center [571, 257] width 146 height 11
type input "Central European Time ([GEOGRAPHIC_DATA]) (UTC +02:00)"
click at [498, 277] on div "+ Add Channel Customers will get this action on all channels selected." at bounding box center [443, 271] width 421 height 11
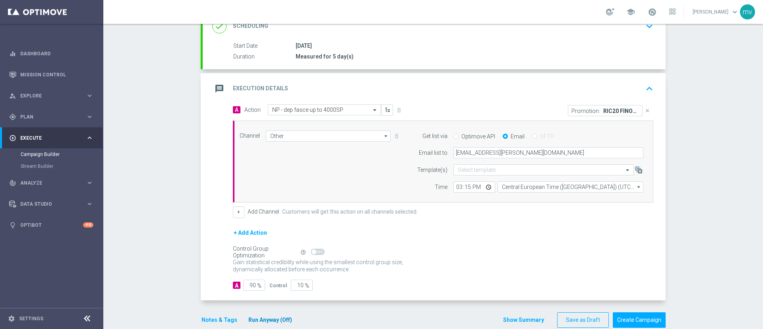
scroll to position [134, 0]
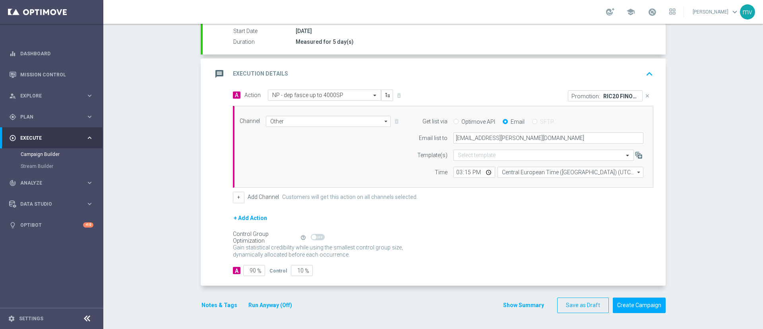
click at [223, 302] on button "Notes & Tags" at bounding box center [219, 305] width 37 height 10
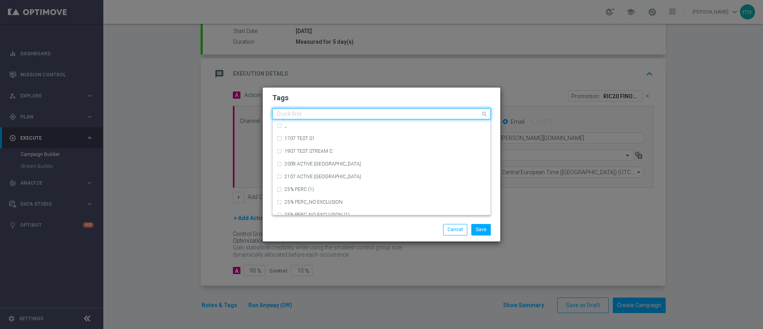
click at [287, 117] on input "text" at bounding box center [379, 114] width 204 height 7
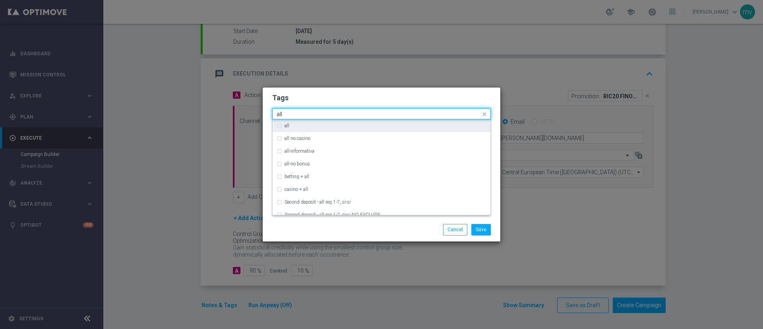
click at [287, 126] on label "all" at bounding box center [287, 125] width 5 height 5
type input "all"
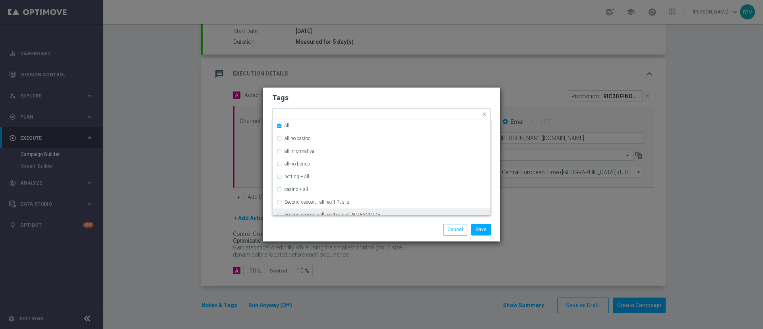
click at [287, 231] on div "Save Cancel" at bounding box center [381, 229] width 231 height 11
click at [313, 113] on input "text" at bounding box center [387, 114] width 185 height 7
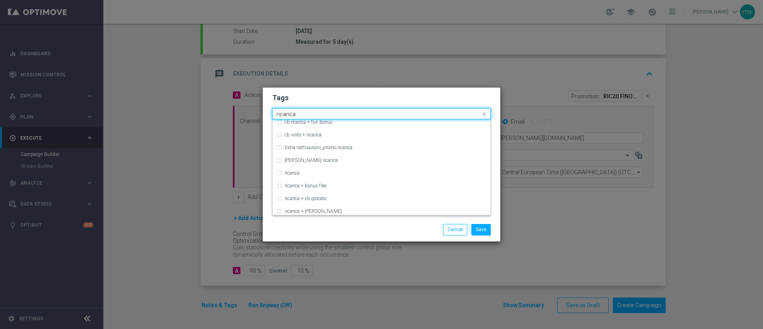
scroll to position [238, 0]
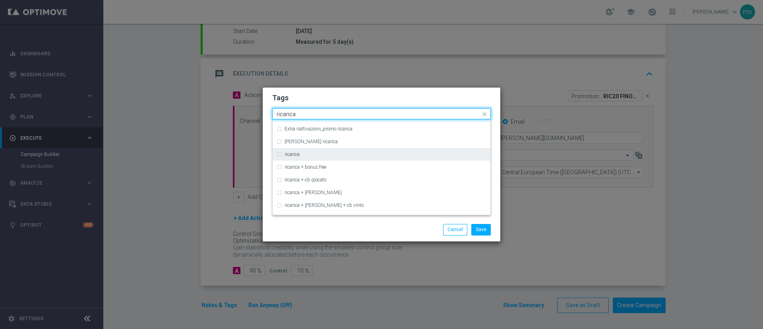
click at [286, 156] on label "ricarica" at bounding box center [292, 154] width 15 height 5
type input "ricarica"
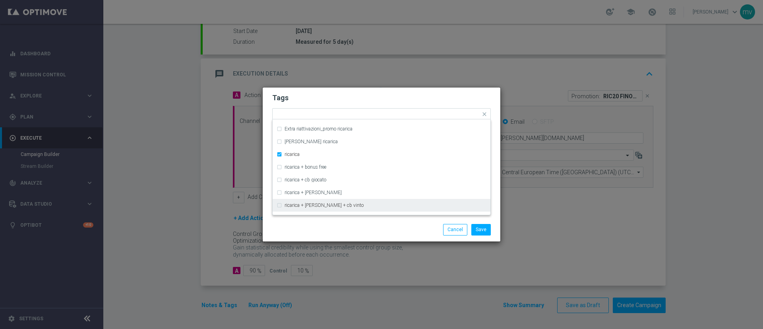
click at [300, 227] on div "Save Cancel" at bounding box center [381, 229] width 231 height 11
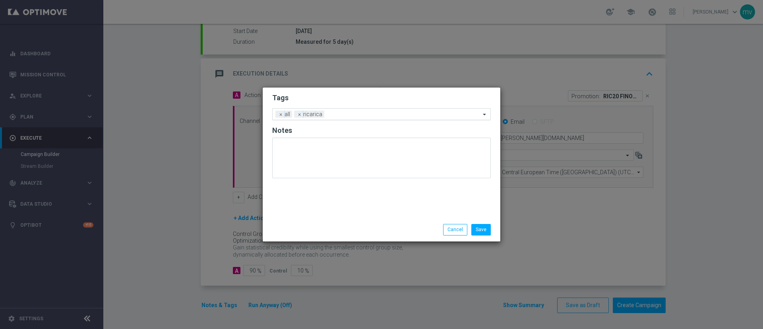
click at [351, 114] on input "text" at bounding box center [404, 114] width 153 height 7
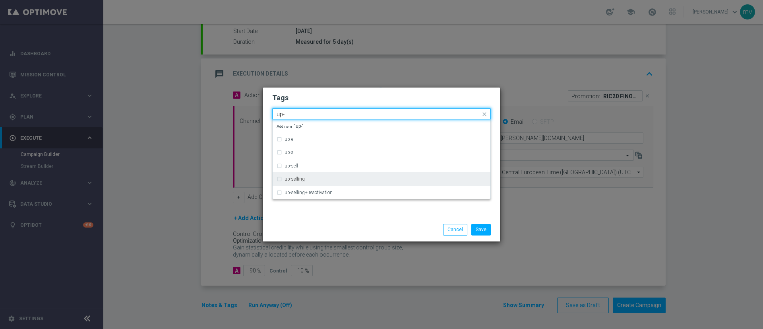
click at [281, 181] on div "up-selling" at bounding box center [382, 178] width 210 height 13
type input "up-"
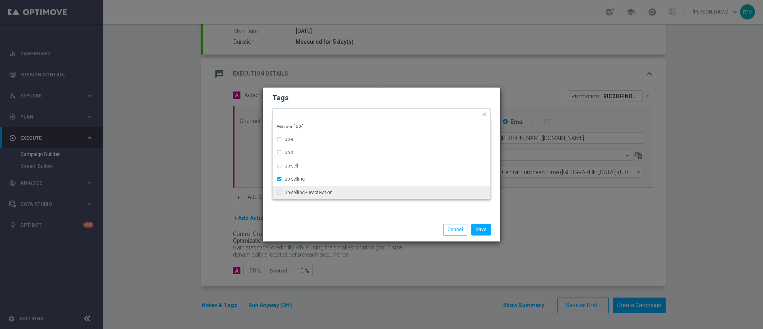
click at [292, 218] on div "Save Cancel" at bounding box center [382, 229] width 238 height 23
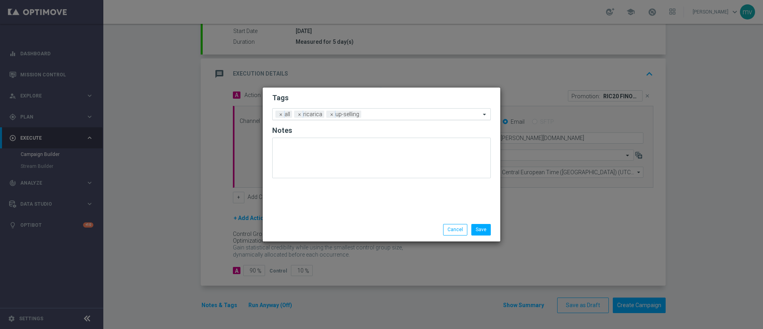
click at [382, 114] on input "text" at bounding box center [422, 114] width 116 height 7
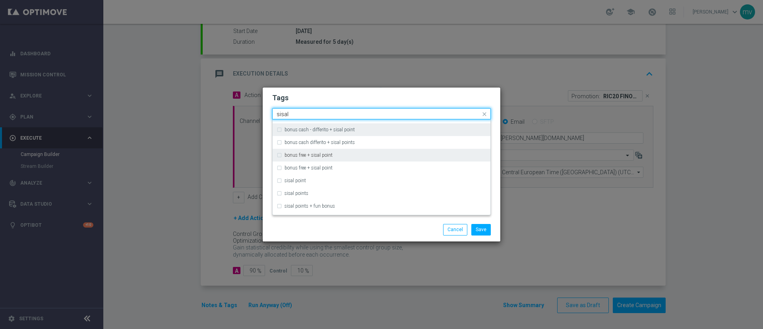
scroll to position [86, 0]
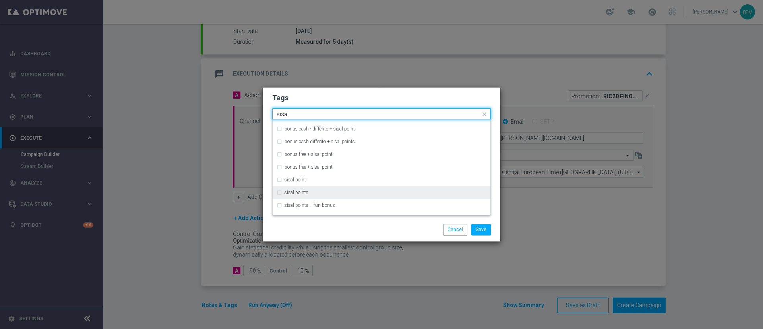
click at [280, 191] on div "sisal points" at bounding box center [382, 192] width 210 height 13
type input "sisal"
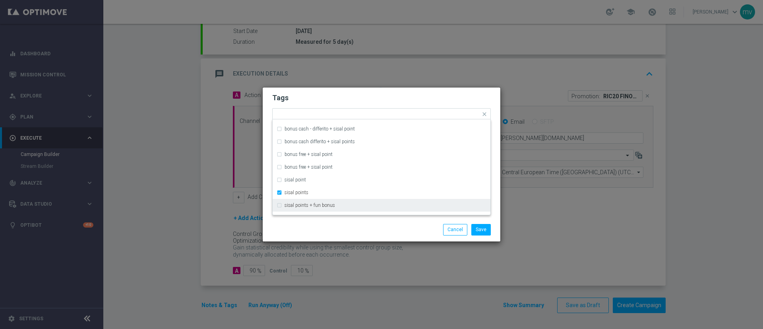
click at [292, 234] on div "Save Cancel" at bounding box center [381, 229] width 231 height 11
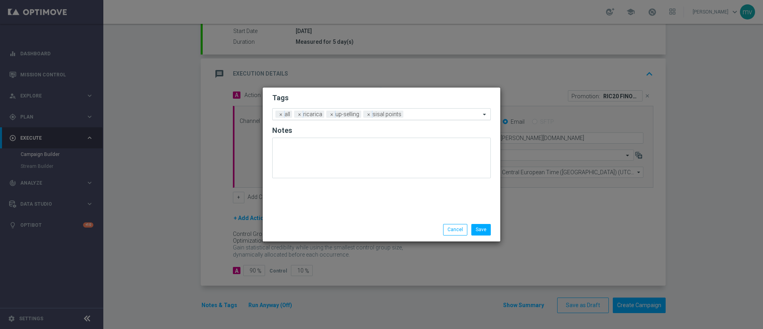
click at [414, 114] on input "text" at bounding box center [444, 114] width 74 height 7
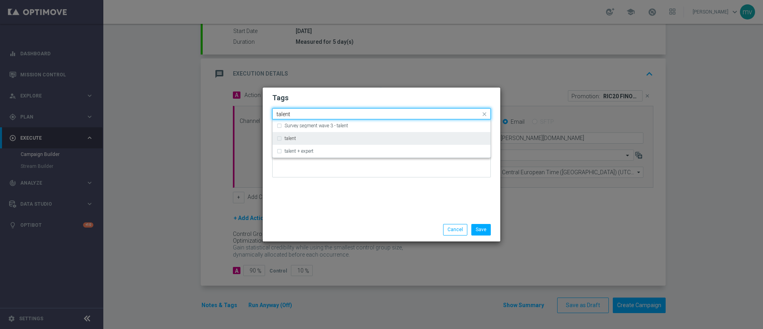
click at [278, 138] on div "talent" at bounding box center [382, 138] width 210 height 13
type input "talent"
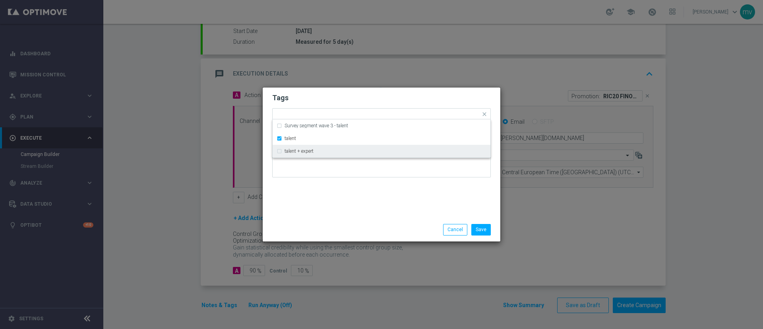
click at [312, 207] on div "Tags Quick find × all × ricarica × up-selling × sisal points × talent Survey se…" at bounding box center [382, 152] width 238 height 130
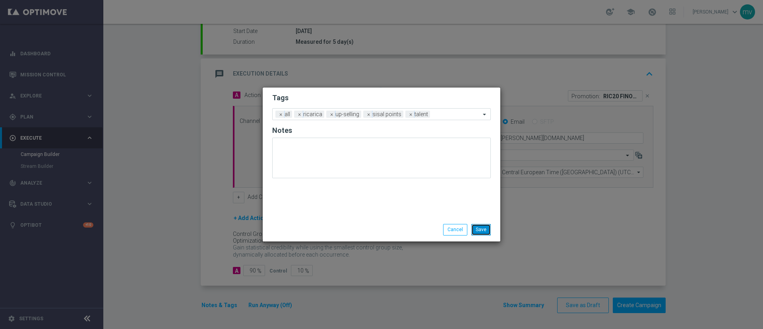
click at [481, 230] on button "Save" at bounding box center [480, 229] width 19 height 11
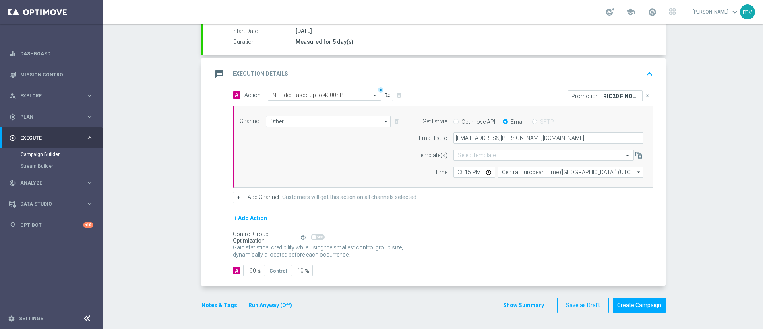
click at [647, 16] on link at bounding box center [652, 12] width 10 height 13
drag, startPoint x: 686, startPoint y: 46, endPoint x: 689, endPoint y: 62, distance: 16.6
click at [686, 46] on div "Campaign Builder Scheduled Campaign Triggered Campaign Status: Draft done Targe…" at bounding box center [433, 176] width 660 height 305
click at [671, 182] on div "Campaign Builder Scheduled Campaign Triggered Campaign Status: Draft done Targe…" at bounding box center [433, 176] width 660 height 305
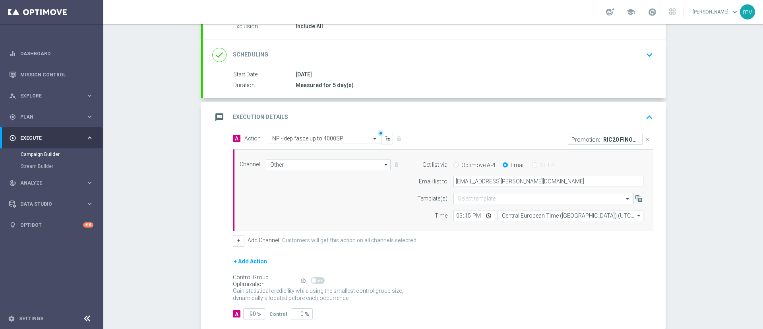
scroll to position [134, 0]
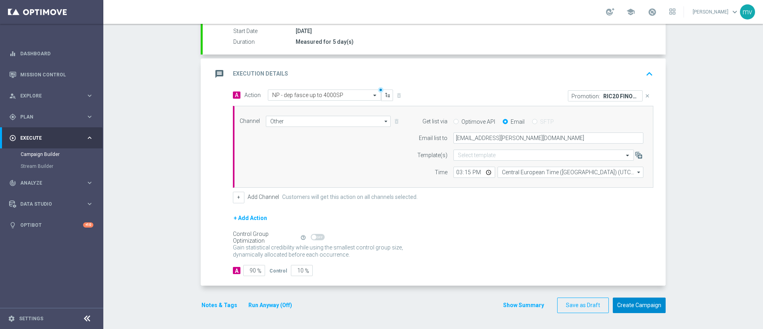
click at [633, 302] on button "Create Campaign" at bounding box center [639, 305] width 53 height 16
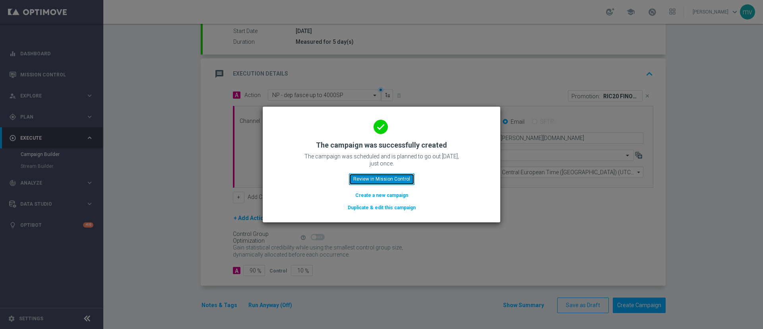
click at [397, 174] on button "Review in Mission Control" at bounding box center [382, 178] width 66 height 11
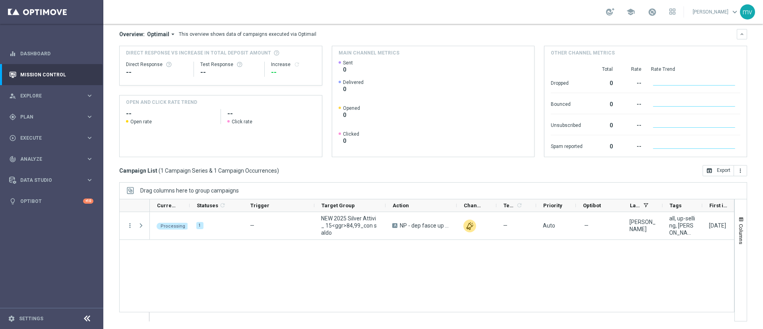
scroll to position [69, 0]
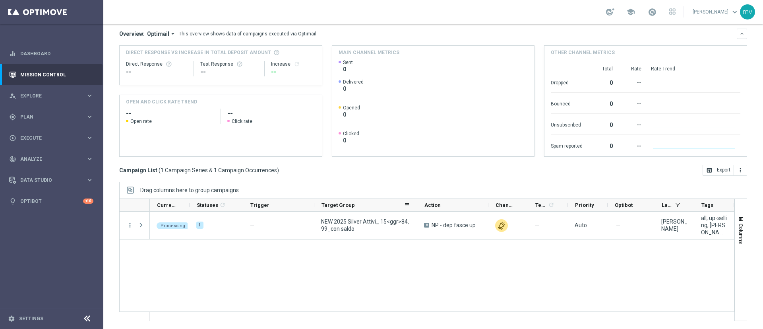
drag, startPoint x: 385, startPoint y: 204, endPoint x: 434, endPoint y: 211, distance: 49.9
click at [434, 211] on div at bounding box center [426, 259] width 615 height 122
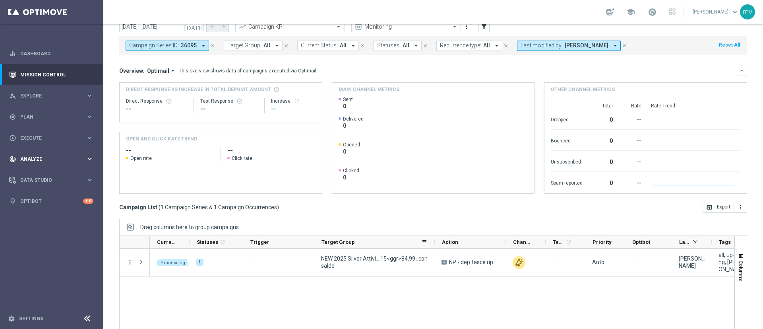
scroll to position [0, 0]
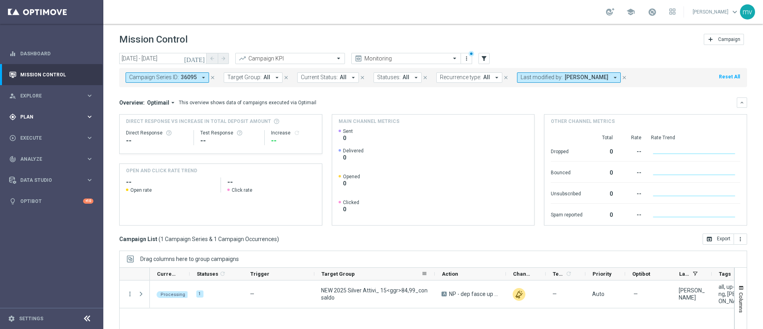
click at [45, 117] on span "Plan" at bounding box center [53, 116] width 66 height 5
click at [45, 137] on div "Target Groups" at bounding box center [62, 133] width 82 height 12
click at [46, 133] on link "Target Groups" at bounding box center [52, 133] width 62 height 6
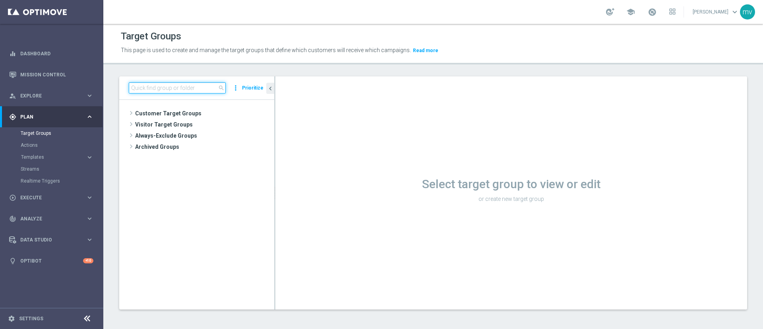
click at [198, 89] on input at bounding box center [177, 87] width 97 height 11
paste input "NEW 2025 Silver Attivi_ 0,1<ggr>14,99_con saldo"
type input "NEW 2025 Silver Attivi_ 0,1<ggr>14,99_con saldo"
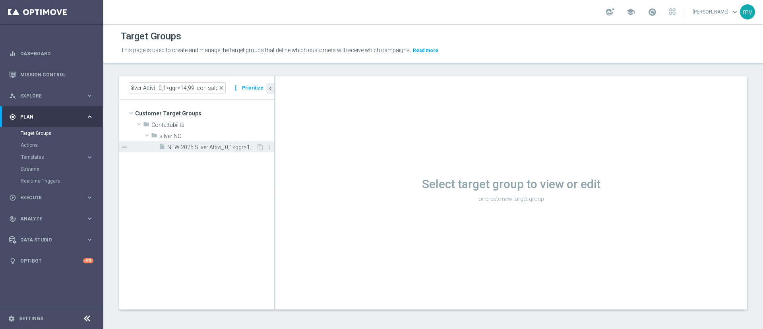
click at [225, 148] on span "NEW 2025 Silver Attivi_ 0,1<ggr>14,99_con saldo" at bounding box center [211, 147] width 89 height 7
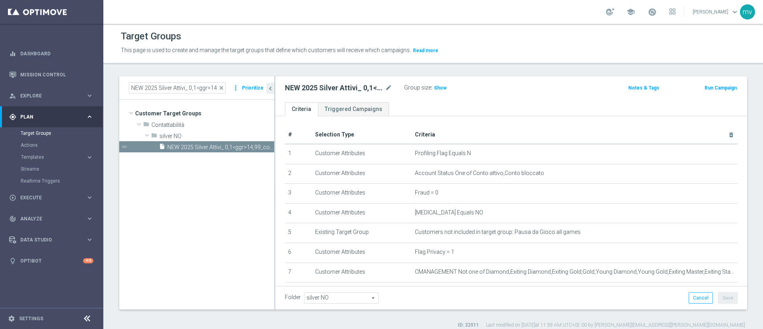
drag, startPoint x: 436, startPoint y: 89, endPoint x: 439, endPoint y: 95, distance: 6.9
click at [437, 88] on span "Show" at bounding box center [440, 88] width 13 height 6
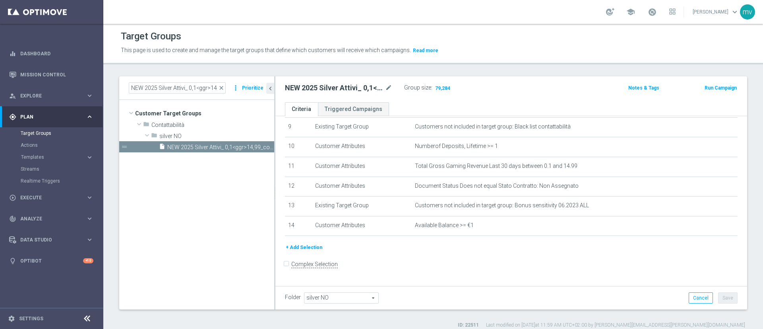
scroll to position [125, 0]
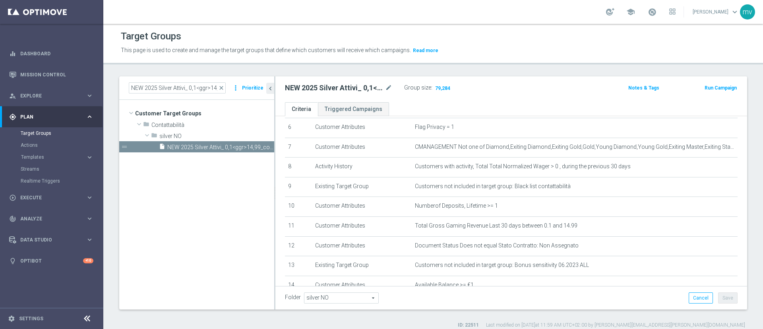
click at [709, 91] on button "Run Campaign" at bounding box center [721, 87] width 34 height 9
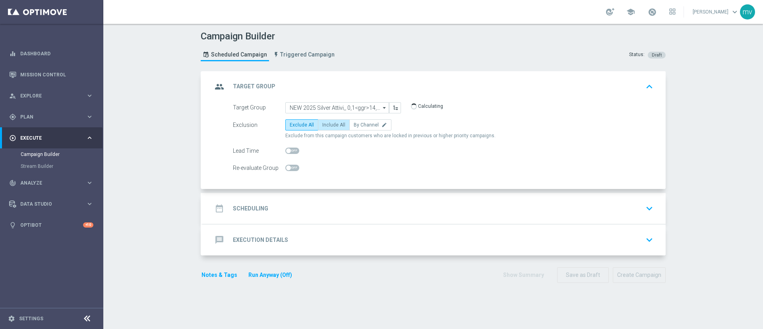
click at [329, 127] on span "Include All" at bounding box center [333, 125] width 23 height 6
click at [328, 127] on input "Include All" at bounding box center [324, 126] width 5 height 5
radio input "true"
click at [306, 214] on div "date_range Scheduling keyboard_arrow_down" at bounding box center [434, 208] width 444 height 15
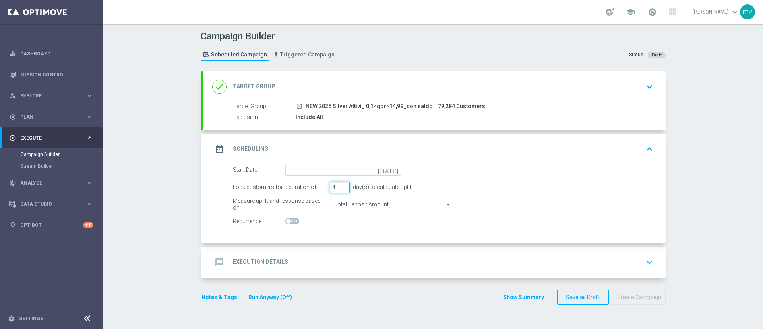
click at [341, 186] on input "4" at bounding box center [340, 187] width 20 height 11
type input "5"
click at [341, 186] on input "5" at bounding box center [340, 187] width 20 height 11
click at [393, 170] on icon "[DATE]" at bounding box center [389, 169] width 23 height 9
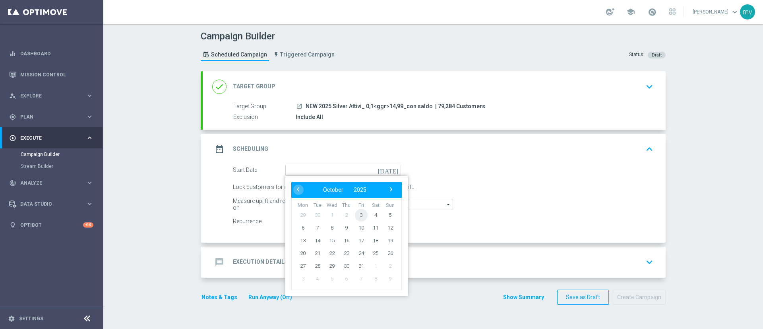
click at [355, 211] on span "3" at bounding box center [361, 214] width 13 height 13
type input "[DATE]"
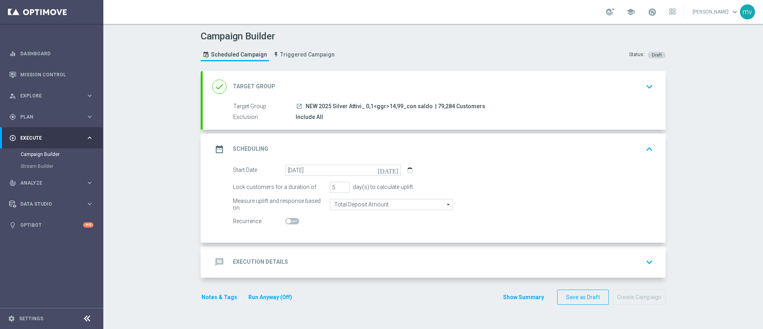
click at [324, 256] on div "message Execution Details keyboard_arrow_down" at bounding box center [434, 261] width 444 height 15
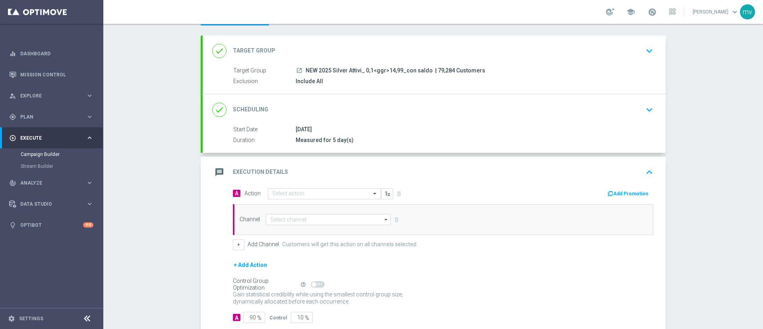
scroll to position [60, 0]
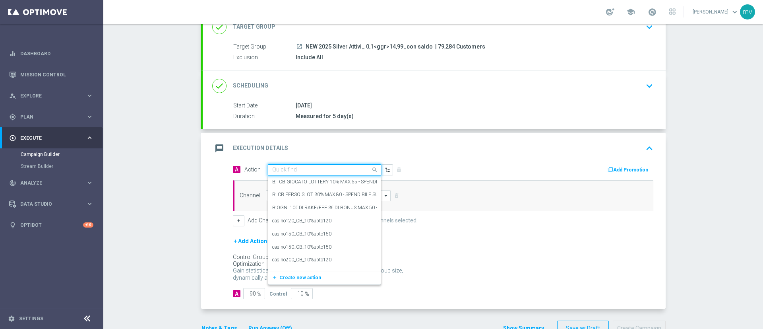
click at [295, 170] on input "text" at bounding box center [316, 170] width 89 height 7
paste input "NP dep [PERSON_NAME] up to 3000sp"
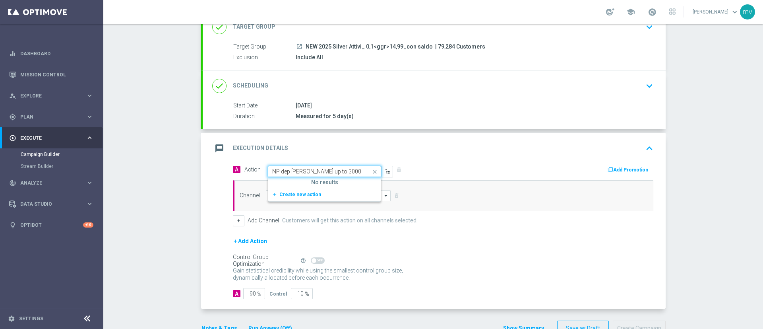
click at [275, 171] on input "NP dep [PERSON_NAME] up to 3000sp" at bounding box center [316, 171] width 89 height 7
type input "dep [PERSON_NAME] up to 3000sp"
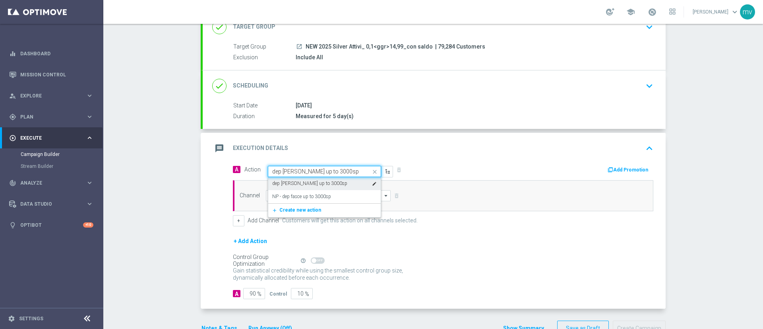
click at [299, 184] on label "dep [PERSON_NAME] up to 3000sp" at bounding box center [309, 183] width 75 height 7
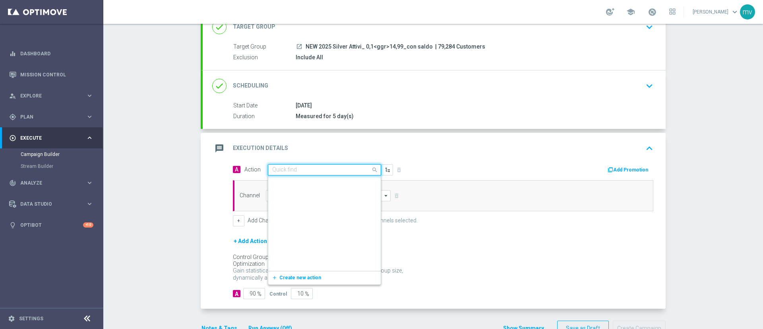
scroll to position [62524, 0]
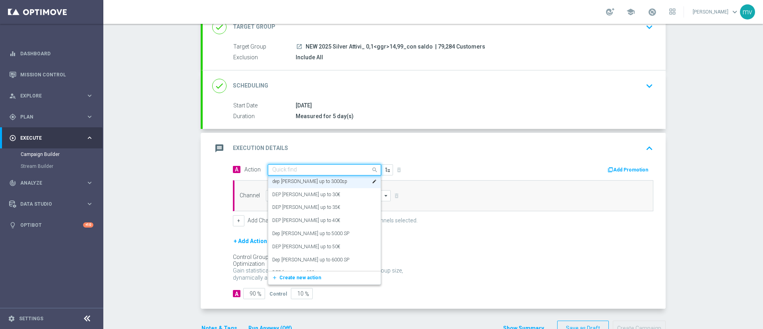
drag, startPoint x: 337, startPoint y: 167, endPoint x: 263, endPoint y: 167, distance: 74.3
click at [268, 167] on div "Quick find dep [PERSON_NAME] up to 3000sp" at bounding box center [324, 169] width 113 height 11
paste input "NP dep [PERSON_NAME] up to 3000sp"
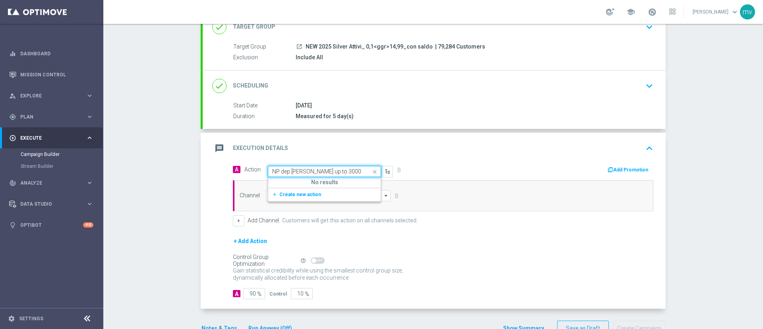
scroll to position [0, 0]
click at [277, 172] on input "NP dep [PERSON_NAME] up to 3000sp" at bounding box center [316, 171] width 89 height 7
click at [335, 172] on input "dep [PERSON_NAME] up to 3000sp" at bounding box center [316, 171] width 89 height 7
type input "dep [PERSON_NAME] up to 3000sp"
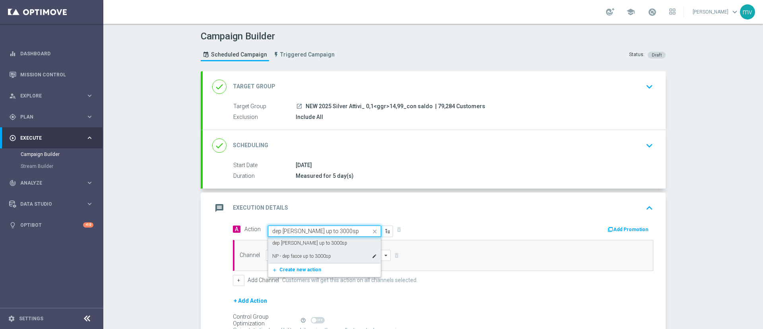
click at [333, 255] on div "NP - dep [PERSON_NAME] up to 3000sp edit" at bounding box center [324, 256] width 105 height 13
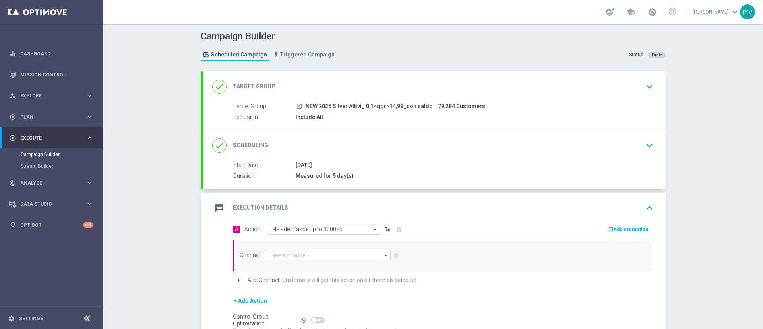
click at [530, 222] on div "message Execution Details keyboard_arrow_up" at bounding box center [434, 207] width 463 height 31
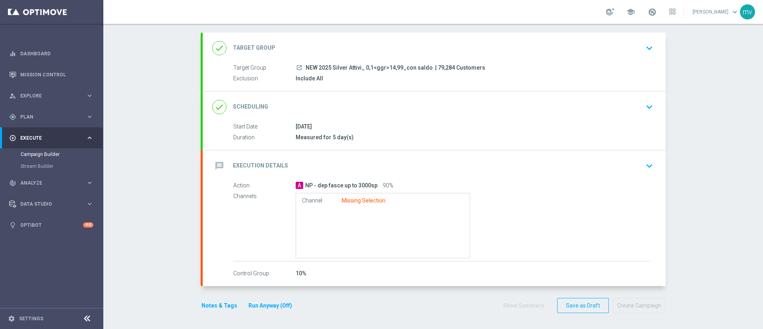
click at [422, 167] on div "message Execution Details keyboard_arrow_down" at bounding box center [434, 165] width 444 height 15
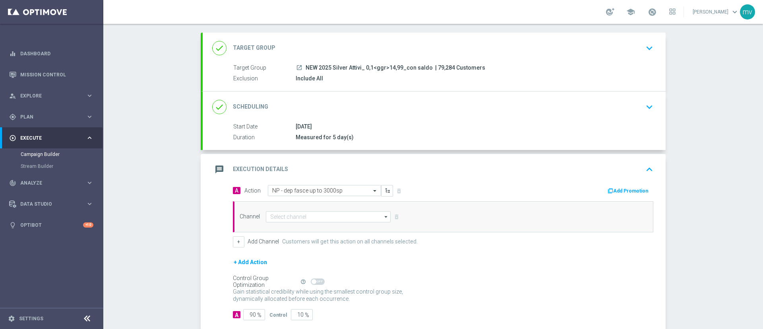
scroll to position [39, 0]
click at [624, 190] on button "Add Promotion" at bounding box center [629, 190] width 44 height 9
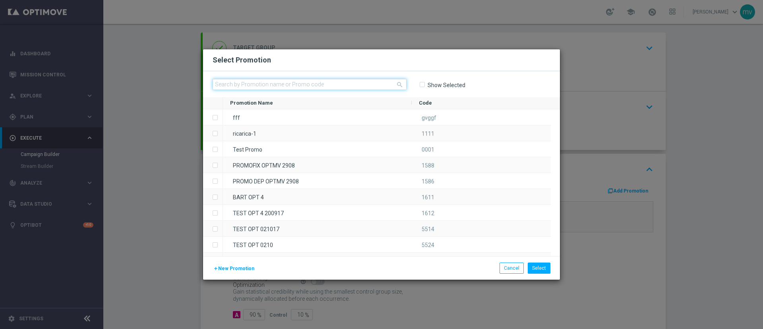
click at [315, 84] on input "text" at bounding box center [310, 84] width 194 height 11
paste input "335799"
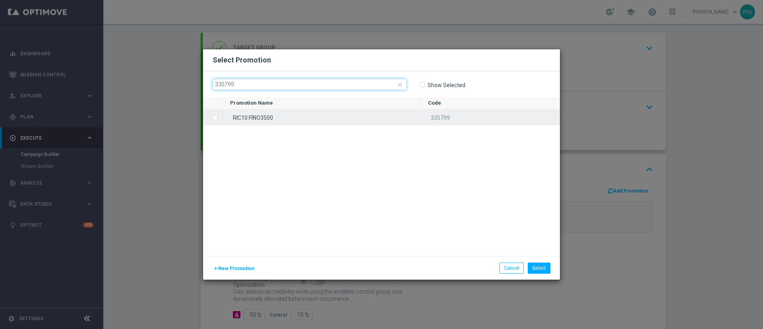
type input "335799"
click at [218, 118] on span "Press SPACE to select this row." at bounding box center [216, 118] width 8 height 16
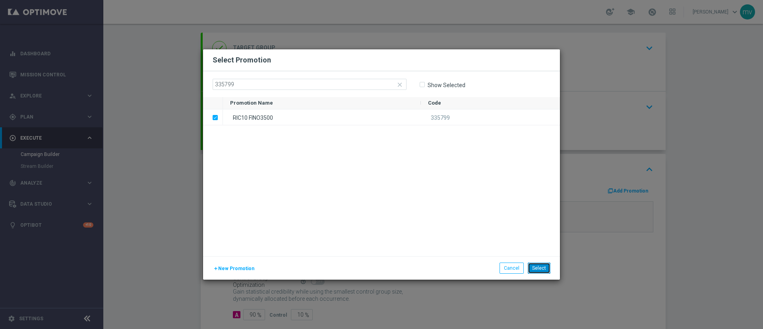
click at [543, 267] on button "Select" at bounding box center [539, 267] width 23 height 11
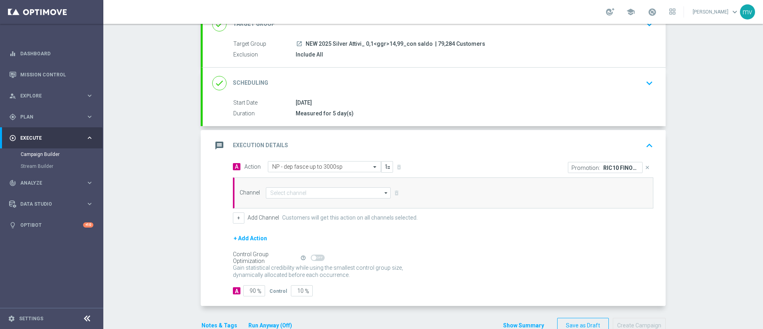
scroll to position [83, 0]
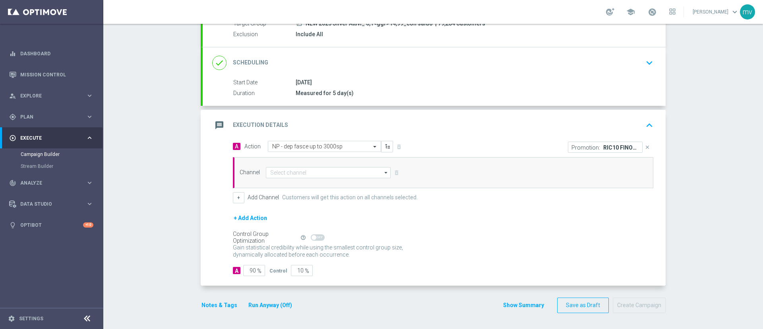
click at [217, 304] on button "Notes & Tags" at bounding box center [219, 305] width 37 height 10
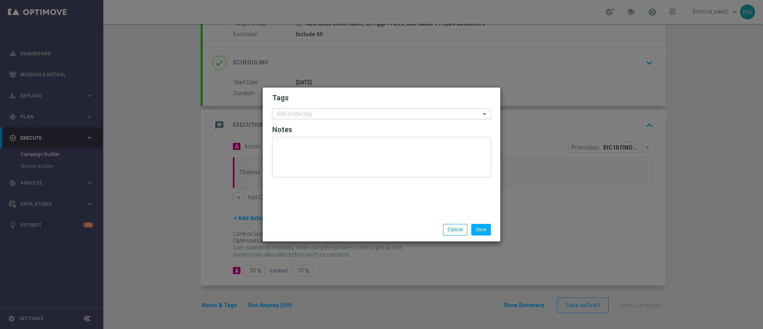
click at [304, 112] on input "text" at bounding box center [379, 114] width 204 height 7
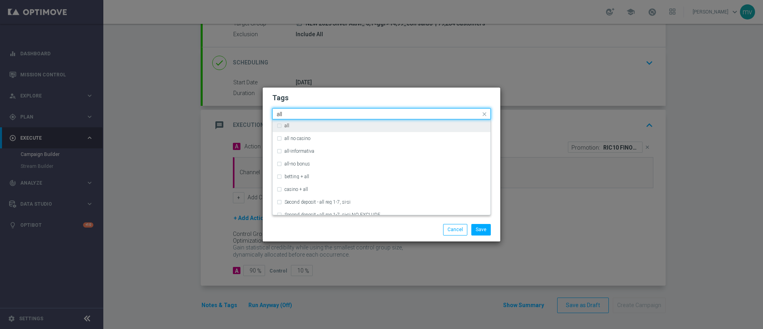
click at [279, 128] on div "all" at bounding box center [382, 125] width 210 height 13
type input "all"
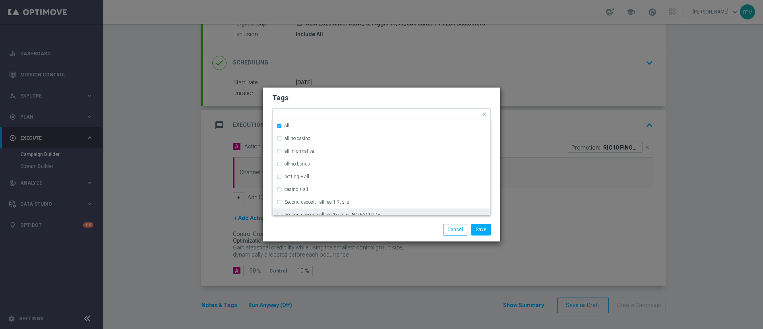
click at [291, 243] on modal-container "Tags Quick find × all all all no casino all-informativa all-no bonus betting + …" at bounding box center [381, 164] width 763 height 329
click at [306, 115] on input "text" at bounding box center [387, 114] width 185 height 7
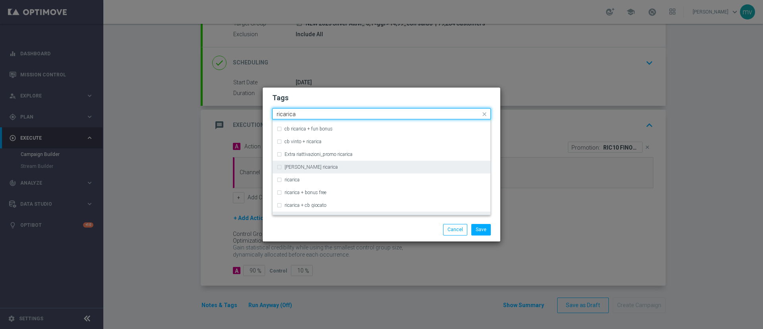
scroll to position [238, 0]
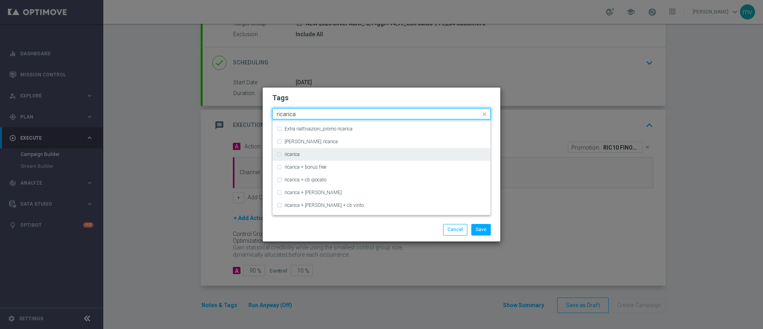
click at [279, 154] on div "ricarica" at bounding box center [382, 154] width 210 height 13
type input "ricarica"
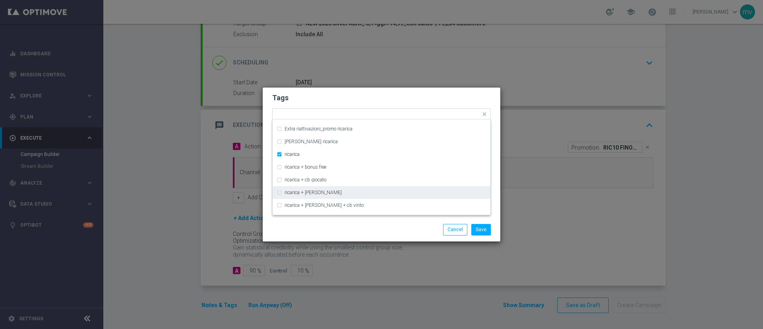
click at [299, 233] on div "Save Cancel" at bounding box center [381, 229] width 231 height 11
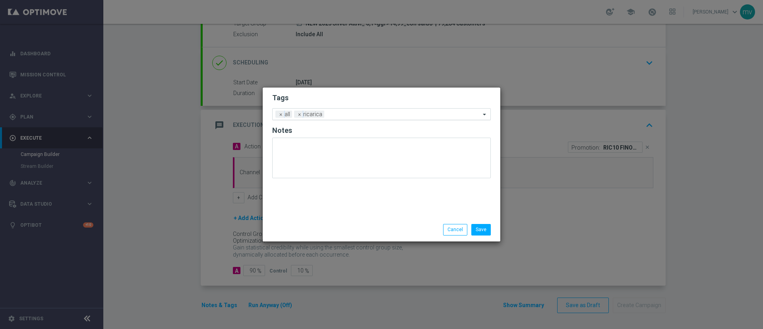
click at [341, 112] on input "text" at bounding box center [404, 114] width 153 height 7
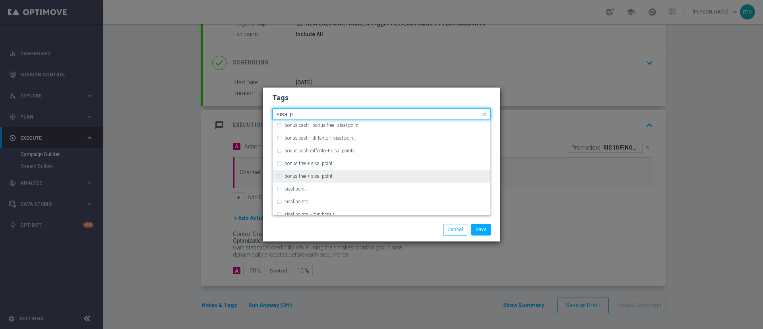
scroll to position [86, 0]
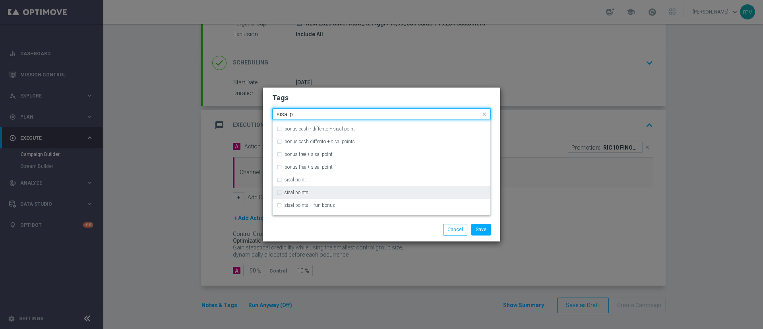
click at [278, 191] on div "sisal points" at bounding box center [382, 192] width 210 height 13
type input "sisal p"
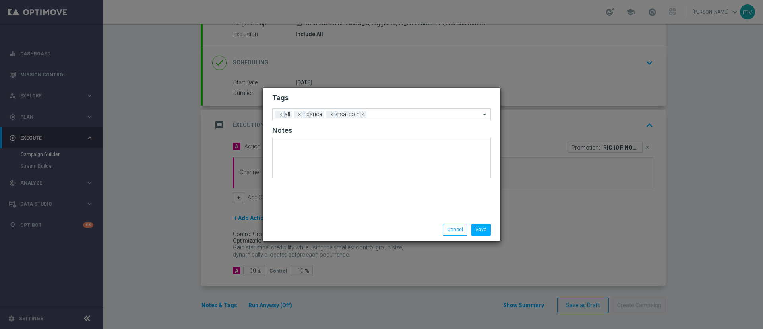
click at [299, 220] on div "Save Cancel" at bounding box center [382, 229] width 238 height 23
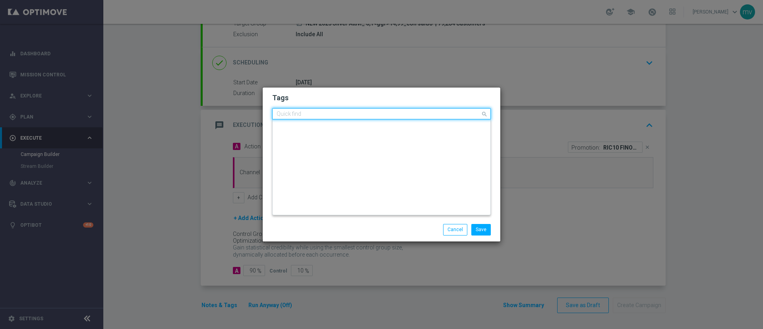
click at [393, 113] on input "text" at bounding box center [379, 114] width 204 height 7
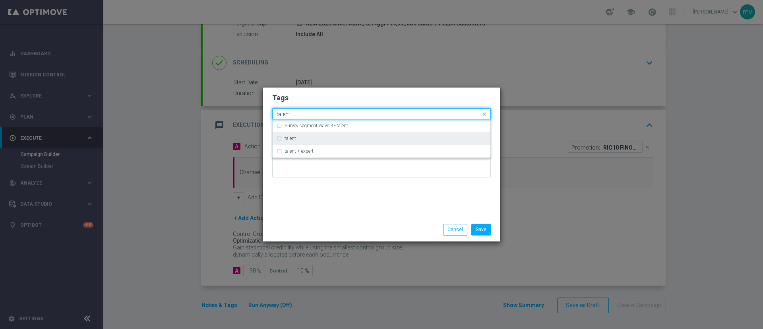
click at [281, 135] on div "talent" at bounding box center [382, 138] width 210 height 13
type input "talent"
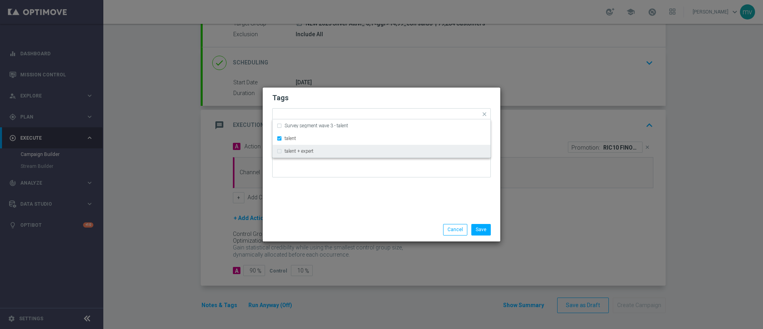
click at [308, 204] on div "Tags Quick find × all × ricarica × sisal points × talent Survey segment wave 3 …" at bounding box center [382, 152] width 238 height 130
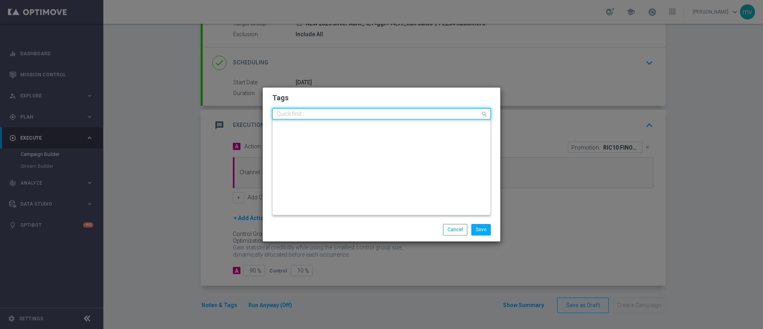
click at [409, 113] on input "text" at bounding box center [379, 114] width 204 height 7
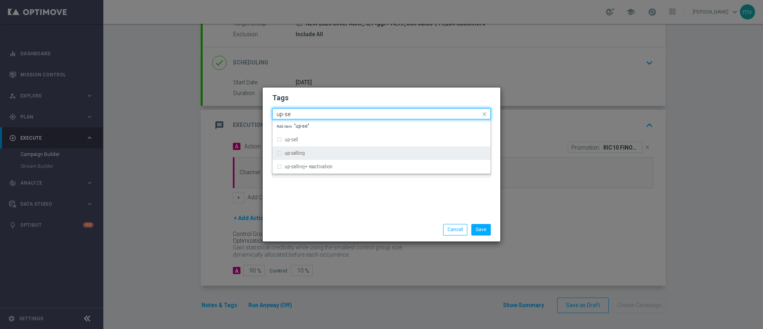
click at [278, 157] on div "up-selling" at bounding box center [382, 153] width 210 height 13
type input "up-se"
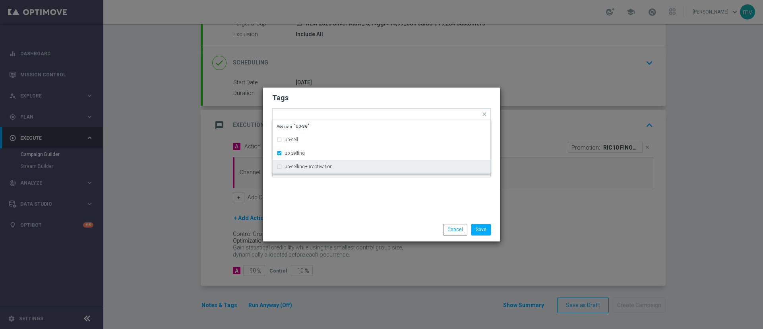
click at [301, 207] on div "Tags Quick find × all × ricarica × sisal points × talent × up-selling up-sell u…" at bounding box center [382, 152] width 238 height 130
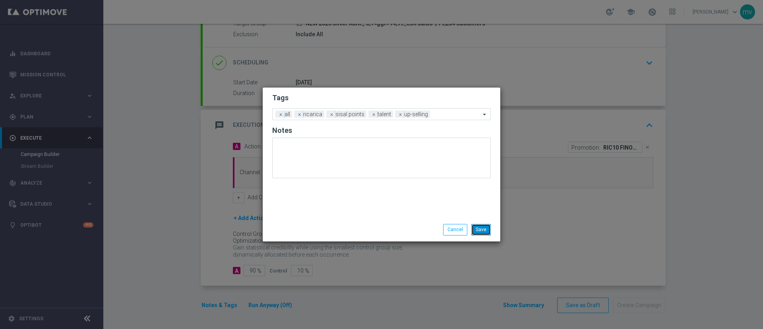
click at [486, 229] on button "Save" at bounding box center [480, 229] width 19 height 11
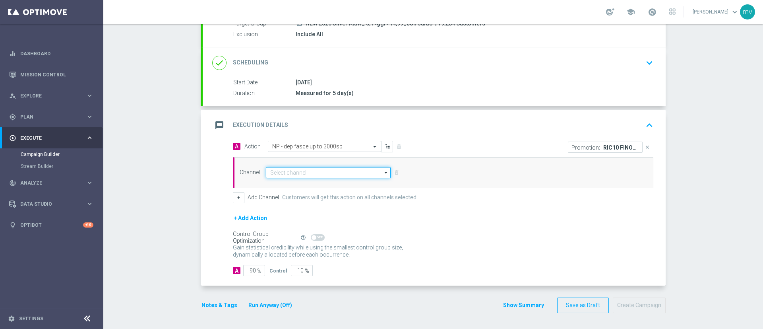
click at [325, 176] on input at bounding box center [328, 172] width 125 height 11
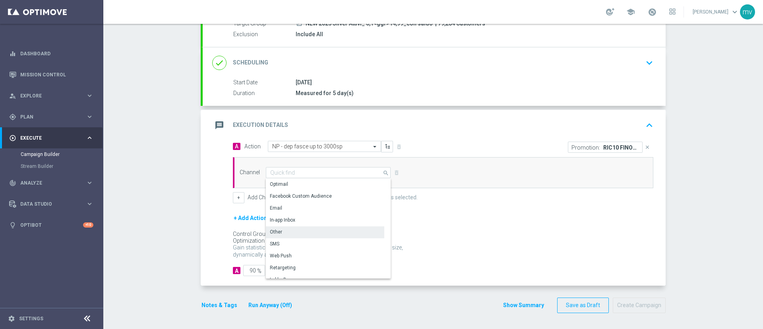
click at [300, 233] on div "Other" at bounding box center [325, 231] width 118 height 11
type input "Other"
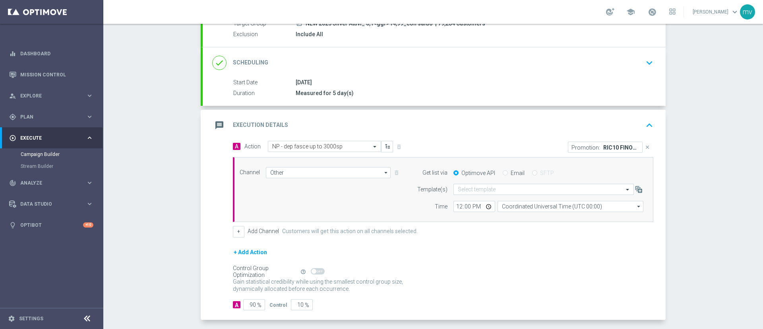
click at [503, 173] on input "Email" at bounding box center [505, 173] width 5 height 5
radio input "true"
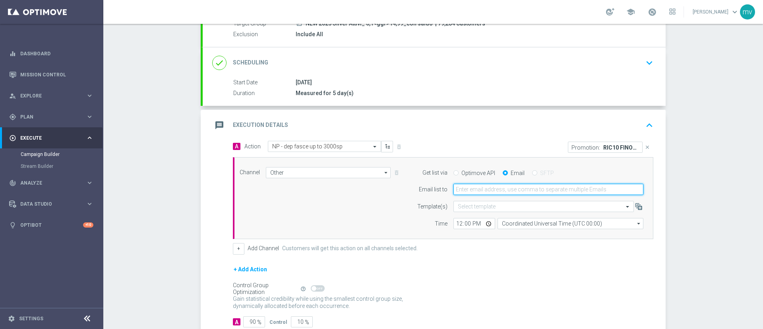
click at [500, 192] on input "email" at bounding box center [548, 189] width 190 height 11
type input "[EMAIL_ADDRESS][PERSON_NAME][DOMAIN_NAME]"
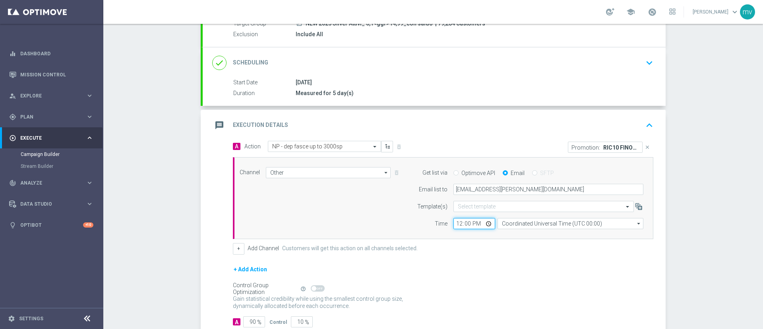
click at [456, 223] on input "12:00" at bounding box center [474, 223] width 42 height 11
type input "15:15"
click at [472, 243] on div "+ Add Channel Customers will get this action on all channels selected." at bounding box center [443, 248] width 421 height 11
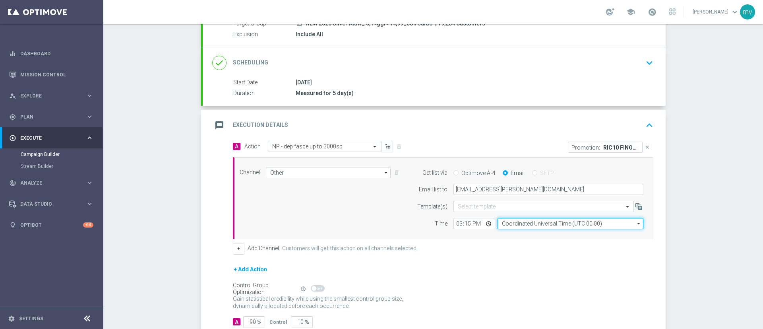
click at [531, 226] on input "Coordinated Universal Time (UTC 00:00)" at bounding box center [571, 223] width 146 height 11
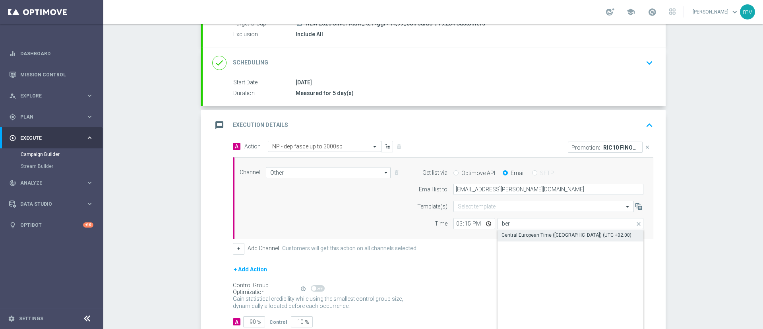
click at [529, 233] on div "Central European Time ([GEOGRAPHIC_DATA]) (UTC +02:00)" at bounding box center [567, 234] width 130 height 7
type input "Central European Time ([GEOGRAPHIC_DATA]) (UTC +02:00)"
click at [484, 254] on div "+ Add Channel Customers will get this action on all channels selected." at bounding box center [443, 248] width 421 height 11
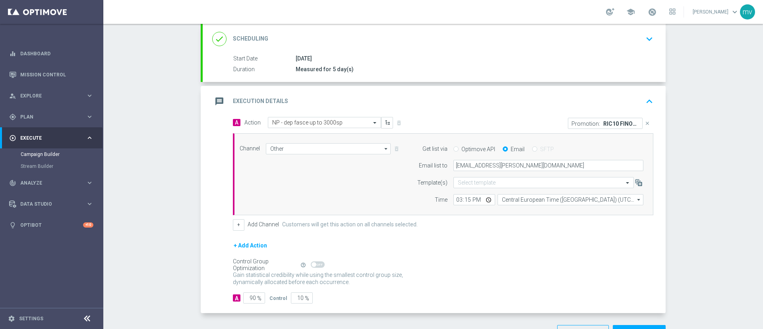
scroll to position [134, 0]
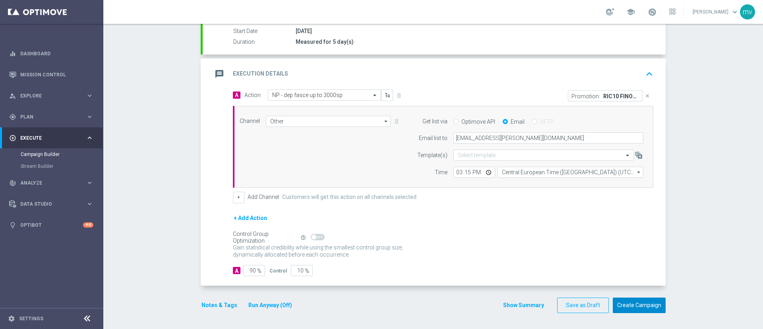
click at [625, 303] on button "Create Campaign" at bounding box center [639, 305] width 53 height 16
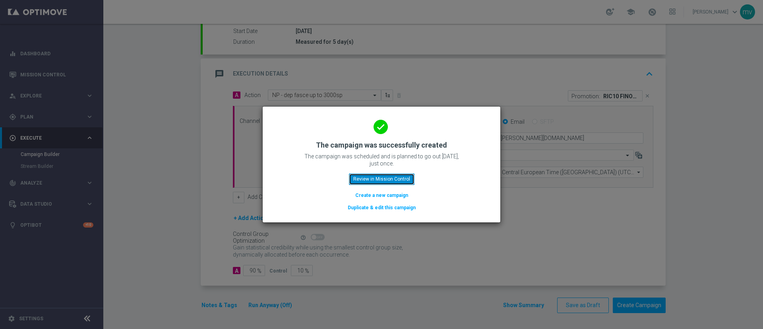
click at [403, 178] on button "Review in Mission Control" at bounding box center [382, 178] width 66 height 11
